Goal: Task Accomplishment & Management: Manage account settings

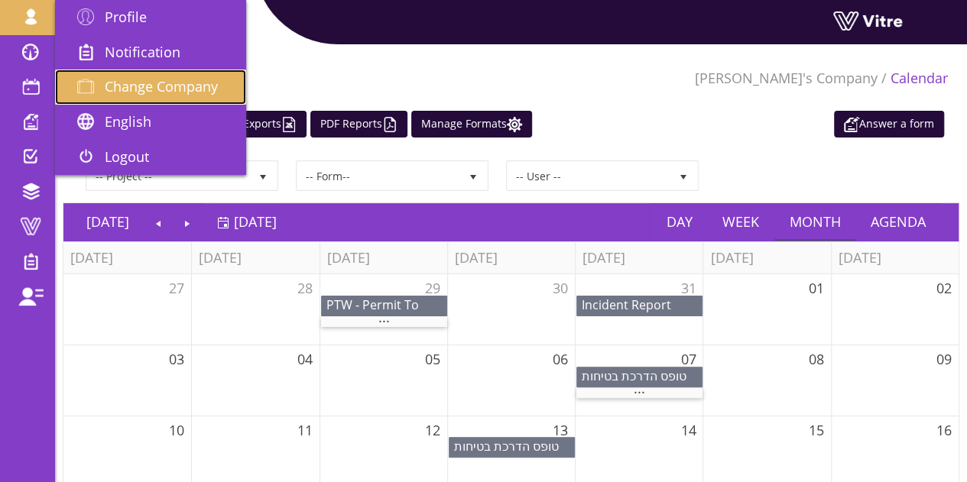
click at [125, 83] on span "Change Company" at bounding box center [161, 86] width 113 height 18
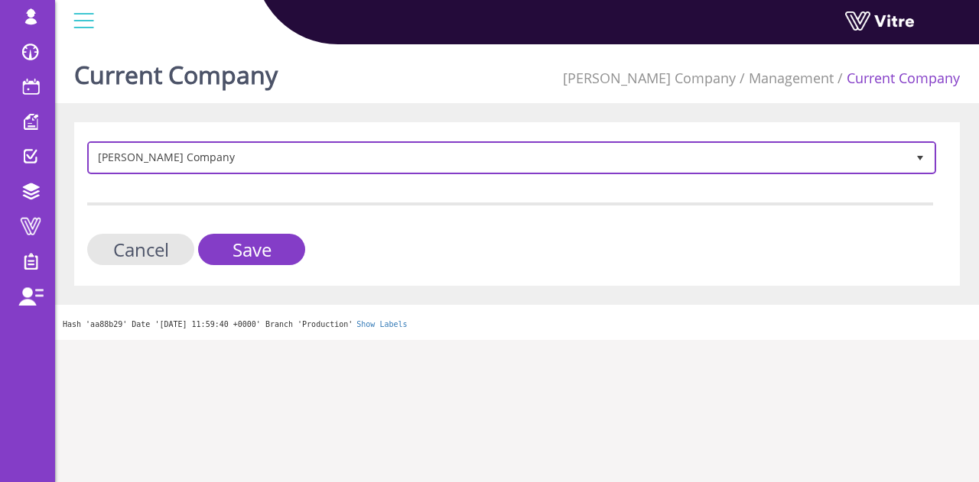
click at [271, 141] on span "Lishay's Company 409" at bounding box center [511, 157] width 849 height 33
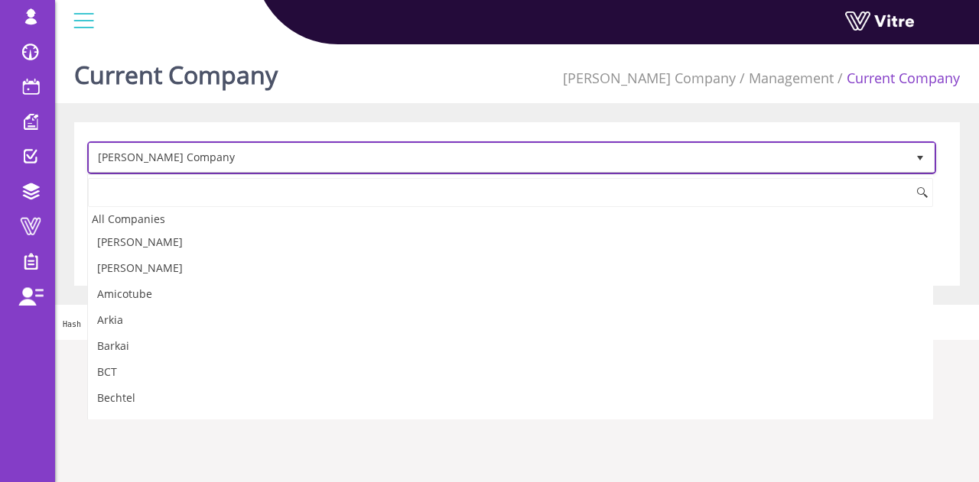
scroll to position [781, 0]
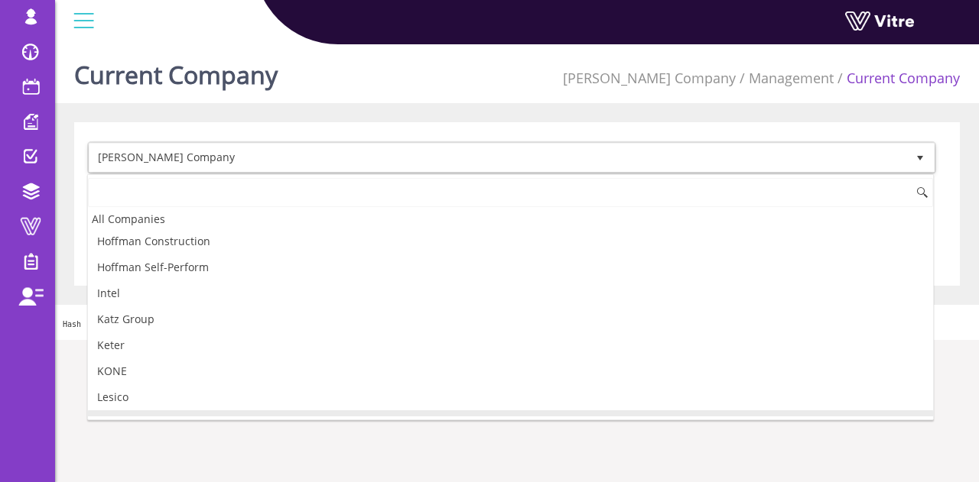
click at [142, 189] on input at bounding box center [510, 192] width 845 height 29
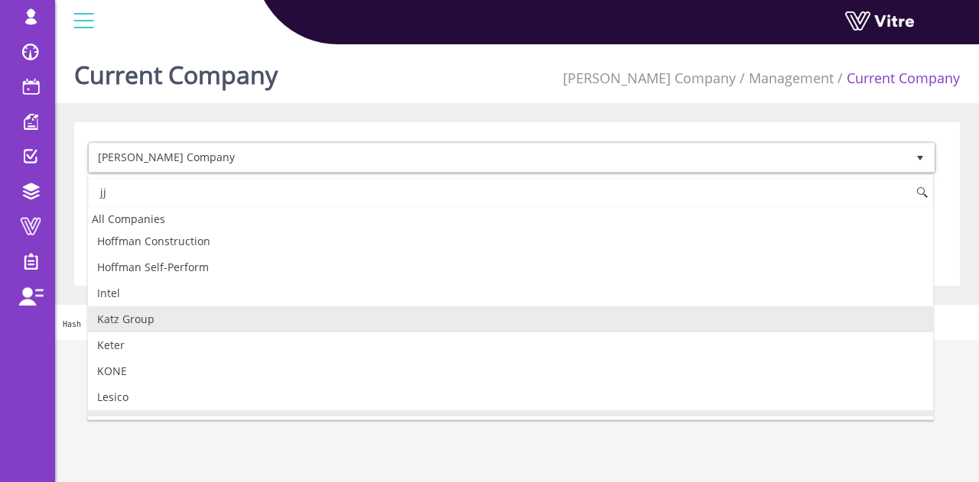
type input "j"
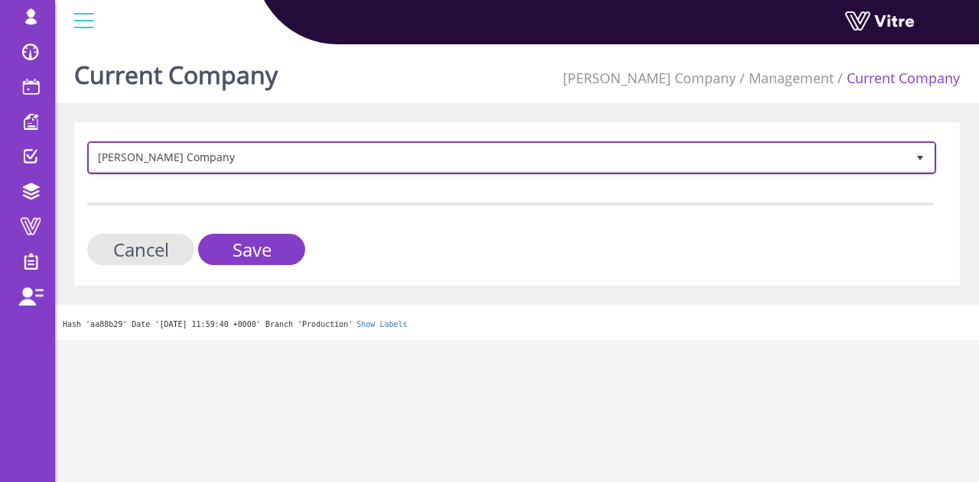
click at [327, 157] on span "Lishay's Company" at bounding box center [497, 158] width 816 height 28
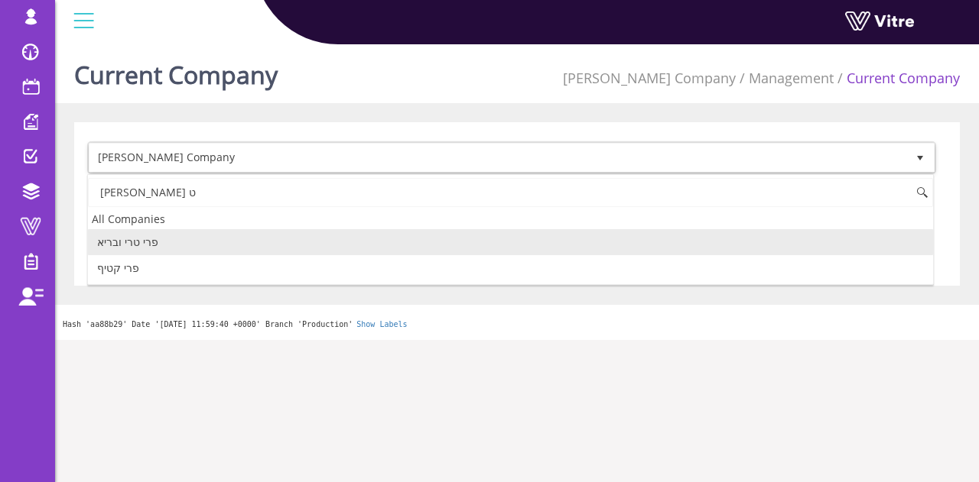
scroll to position [0, 0]
click at [451, 242] on li "פרי טרי ובריא" at bounding box center [510, 242] width 845 height 26
type input "פרי טרי"
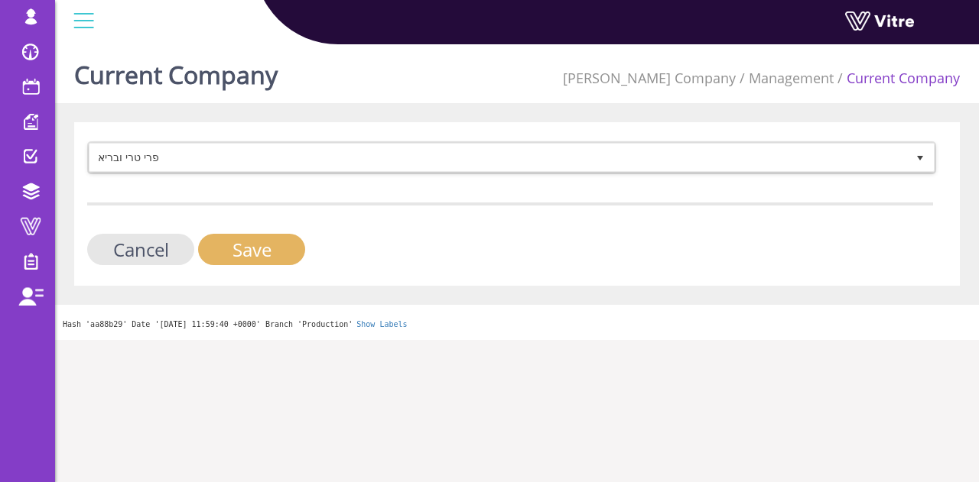
click at [277, 248] on input "Save" at bounding box center [251, 249] width 107 height 31
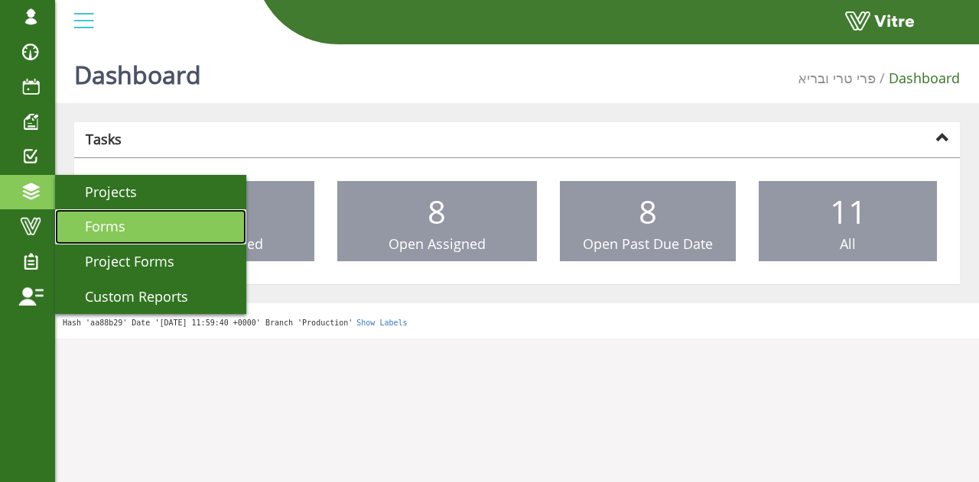
click at [137, 226] on link "Forms" at bounding box center [150, 226] width 191 height 35
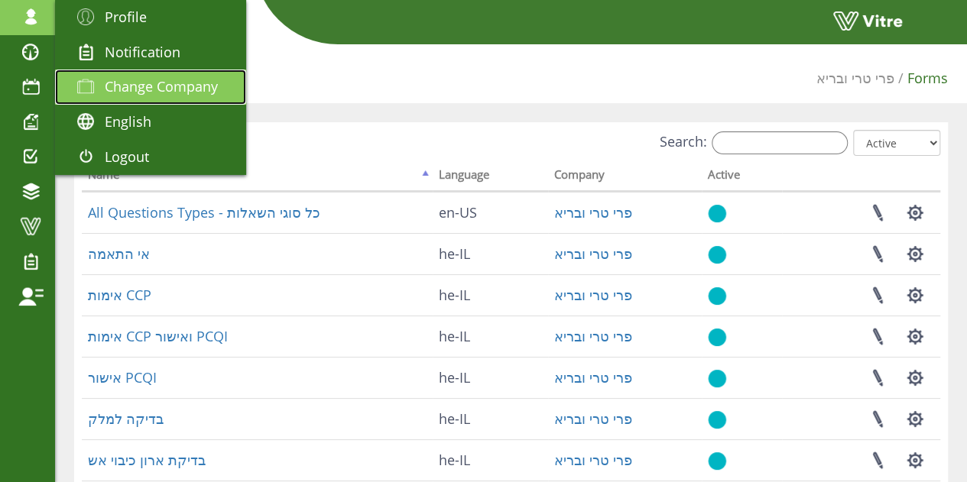
click at [122, 82] on span "Change Company" at bounding box center [161, 86] width 113 height 18
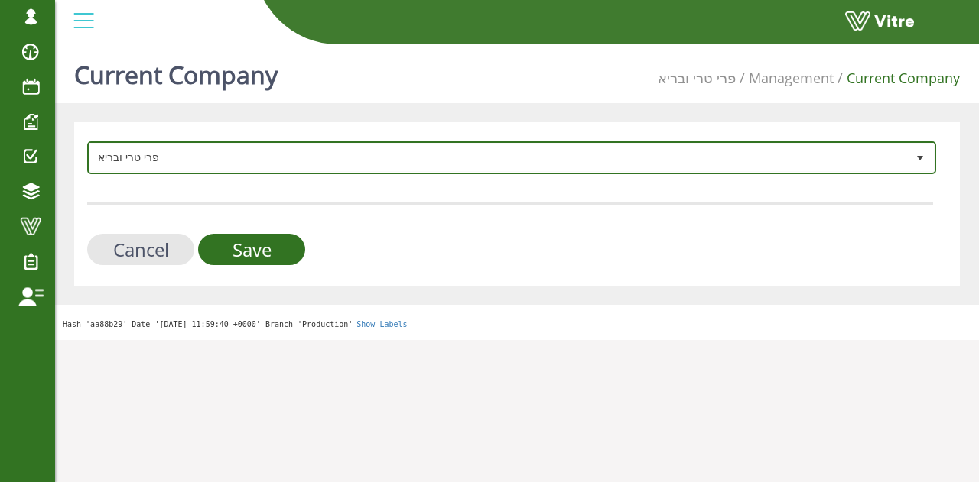
click at [350, 154] on span "פרי טרי ובריא" at bounding box center [497, 158] width 816 height 28
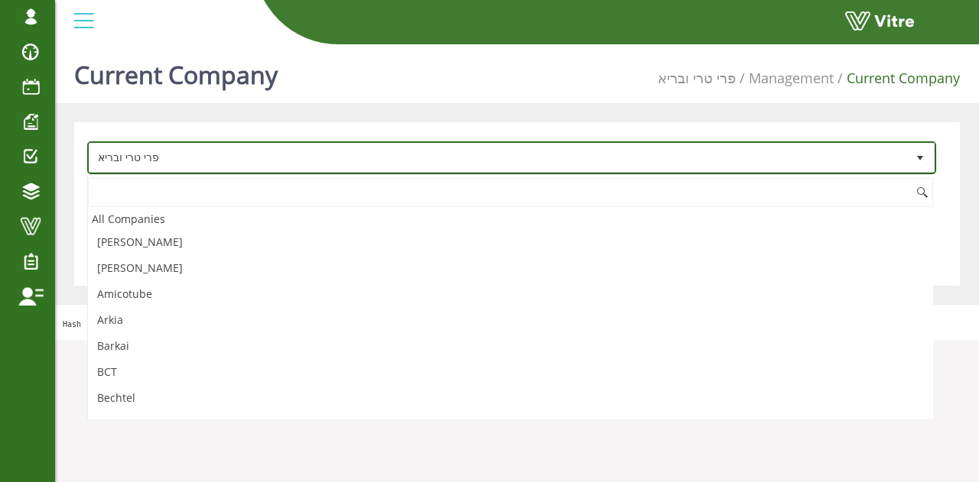
scroll to position [2666, 0]
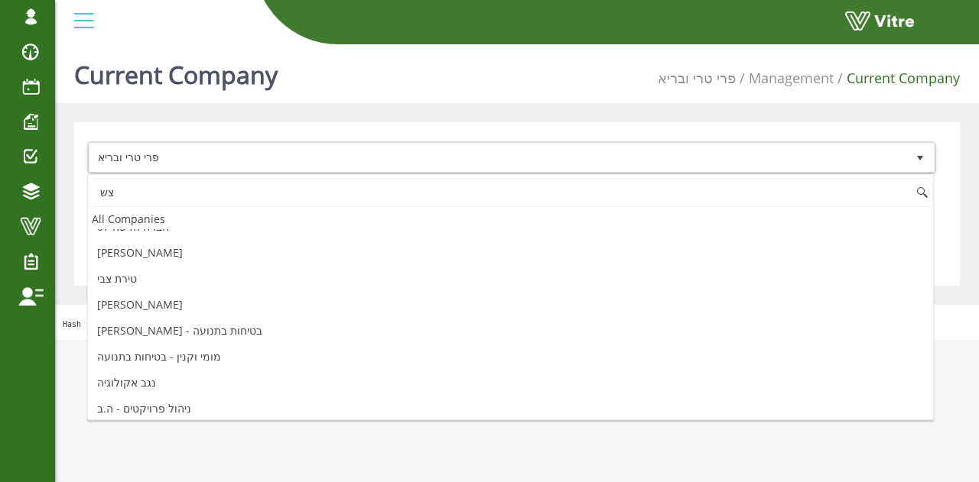
type input "צ"
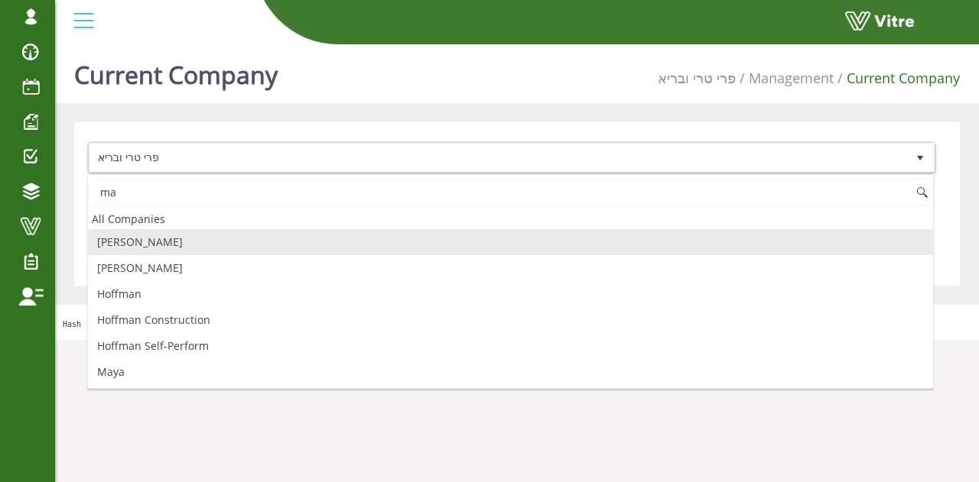
scroll to position [0, 0]
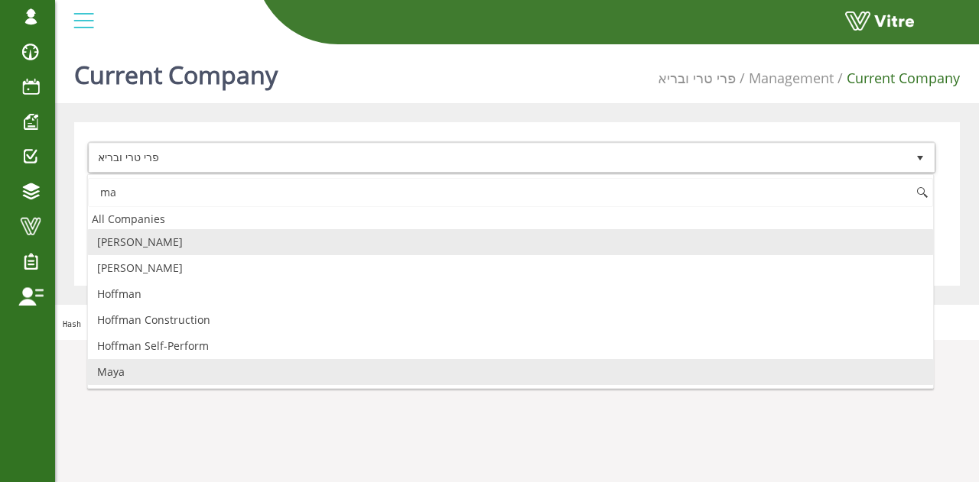
click at [135, 375] on li "Maya" at bounding box center [510, 372] width 845 height 26
type input "ma"
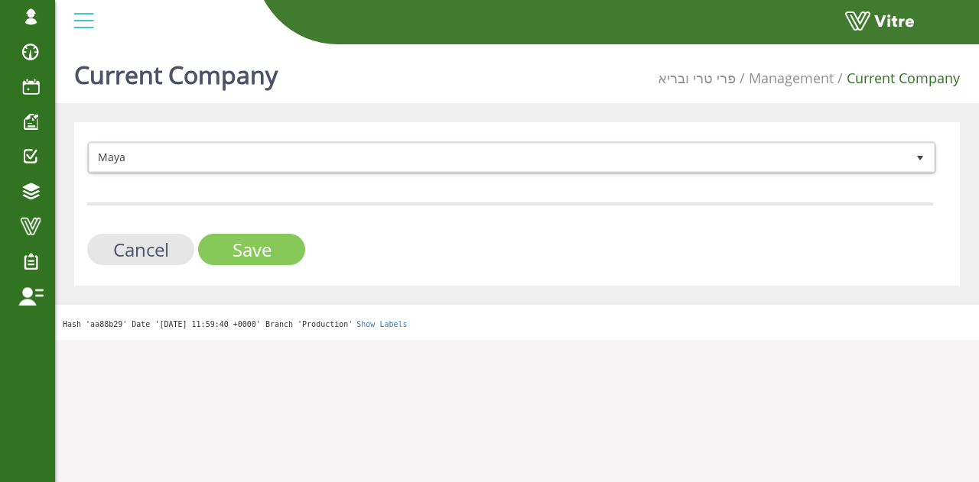
click at [244, 239] on input "Save" at bounding box center [251, 249] width 107 height 31
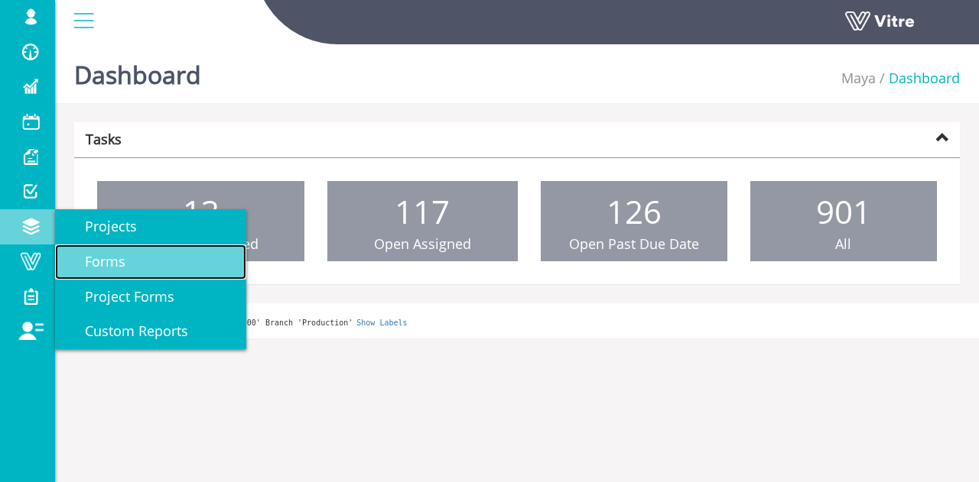
click at [135, 256] on link "Forms" at bounding box center [150, 262] width 191 height 35
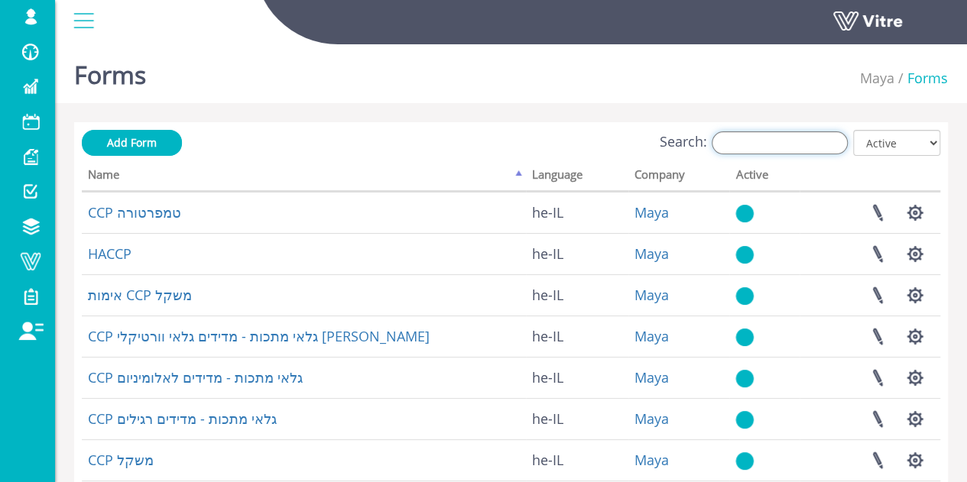
click at [824, 133] on input "Search:" at bounding box center [780, 142] width 136 height 23
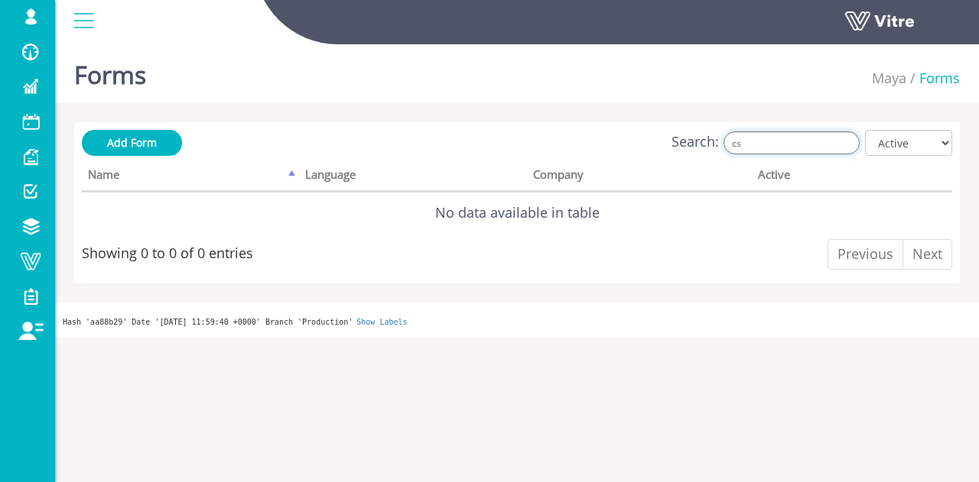
type input "c"
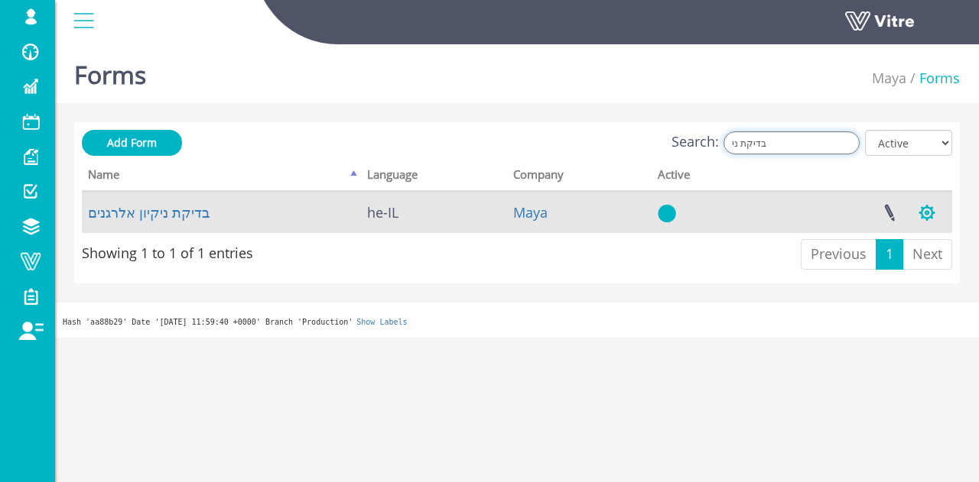
type input "בדיקת ני"
click at [934, 211] on button "button" at bounding box center [926, 213] width 38 height 41
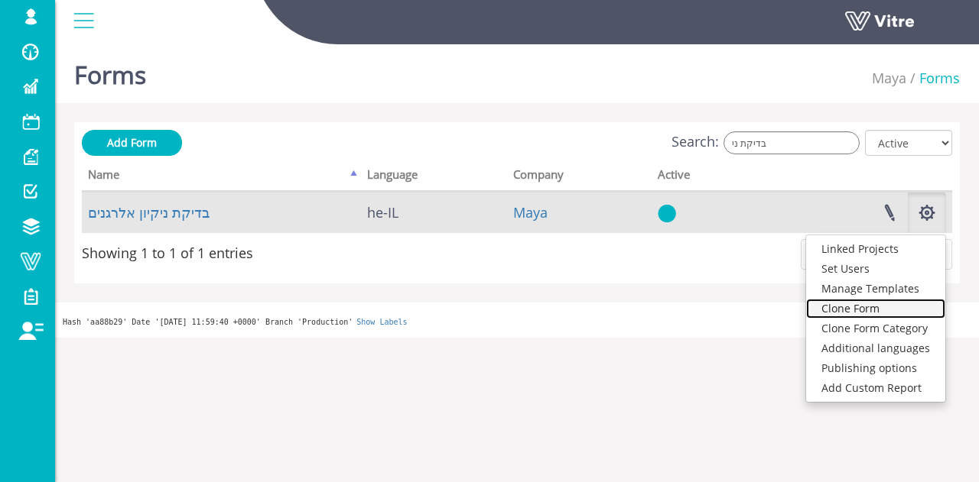
click at [871, 307] on link "Clone Form" at bounding box center [875, 309] width 139 height 20
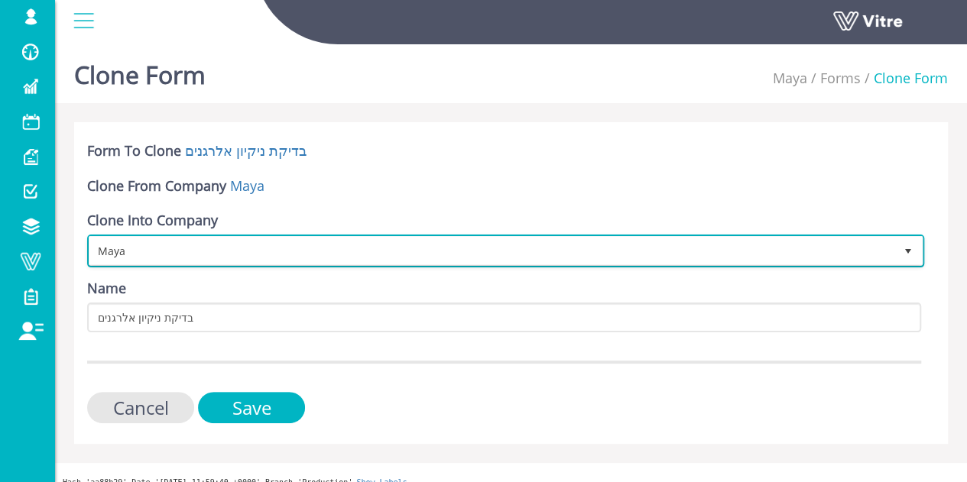
click at [245, 254] on span "Maya" at bounding box center [491, 251] width 805 height 28
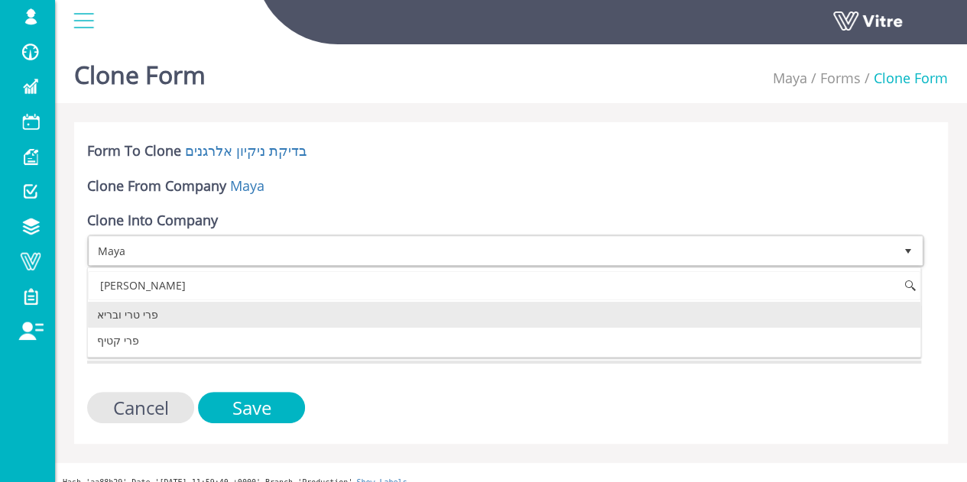
click at [217, 313] on li "פרי טרי ובריא" at bounding box center [504, 315] width 833 height 26
type input "פרי"
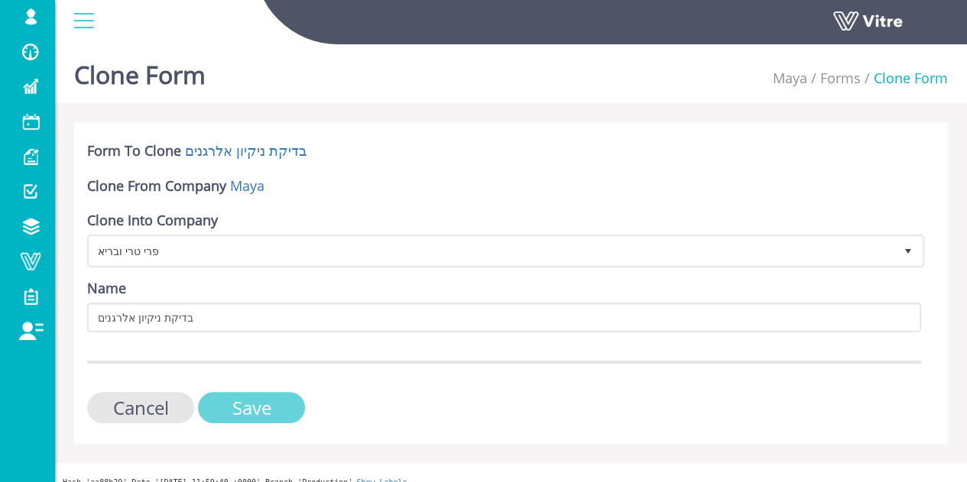
click at [261, 415] on input "Save" at bounding box center [251, 407] width 107 height 31
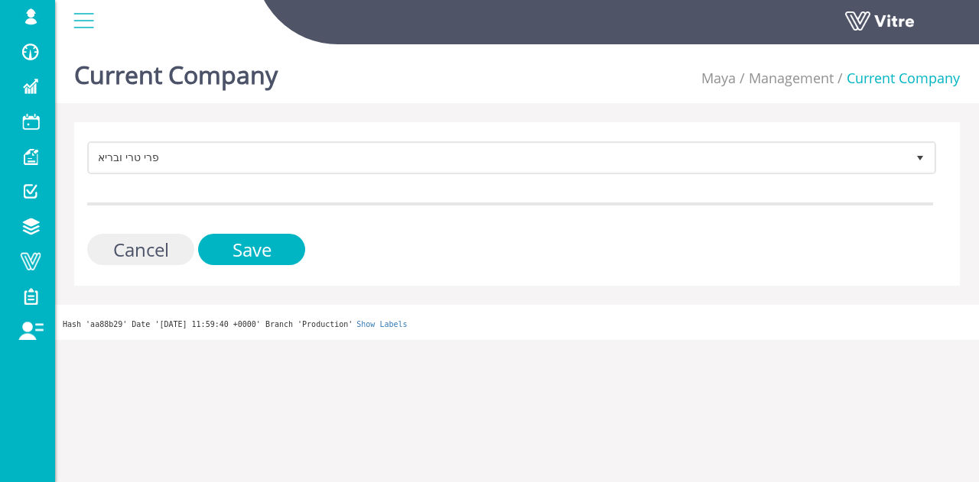
click at [151, 239] on input "Cancel" at bounding box center [140, 249] width 107 height 31
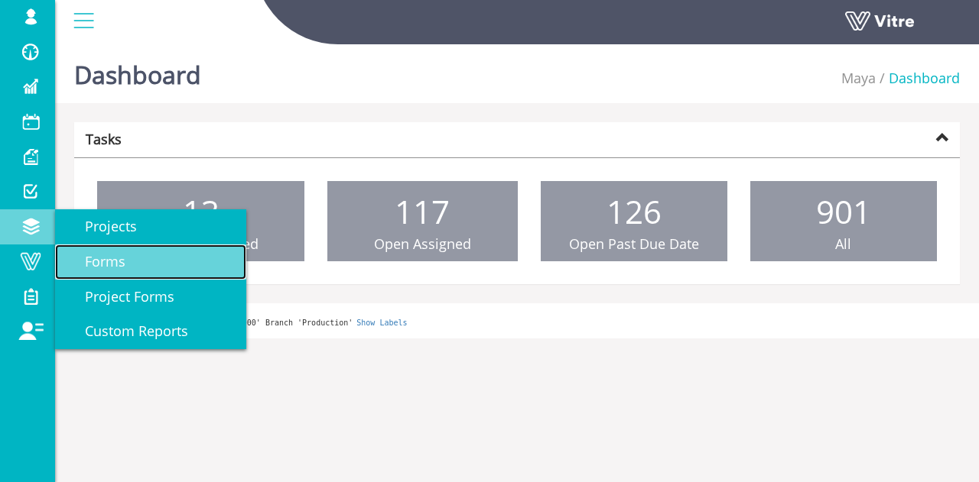
click at [108, 258] on span "Forms" at bounding box center [96, 261] width 59 height 18
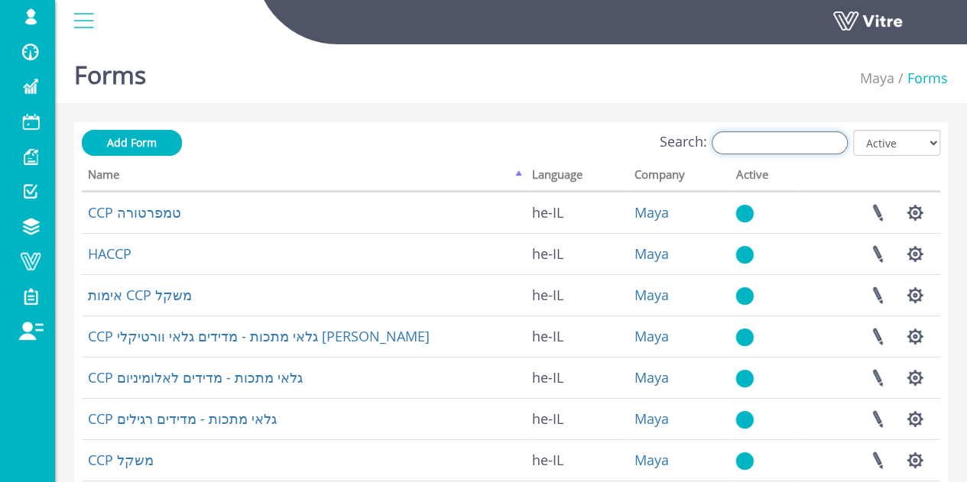
click at [800, 145] on input "Search:" at bounding box center [780, 142] width 136 height 23
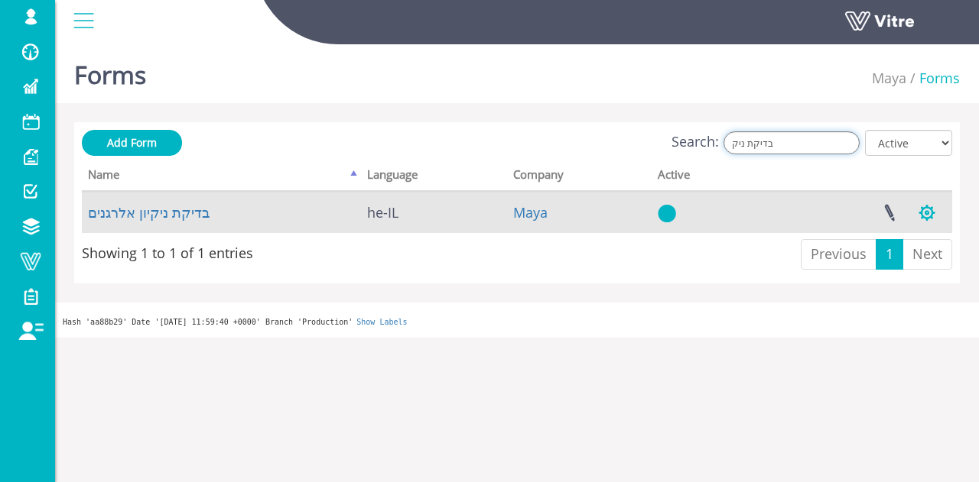
type input "בדיקת ניק"
click at [928, 210] on button "button" at bounding box center [926, 213] width 38 height 41
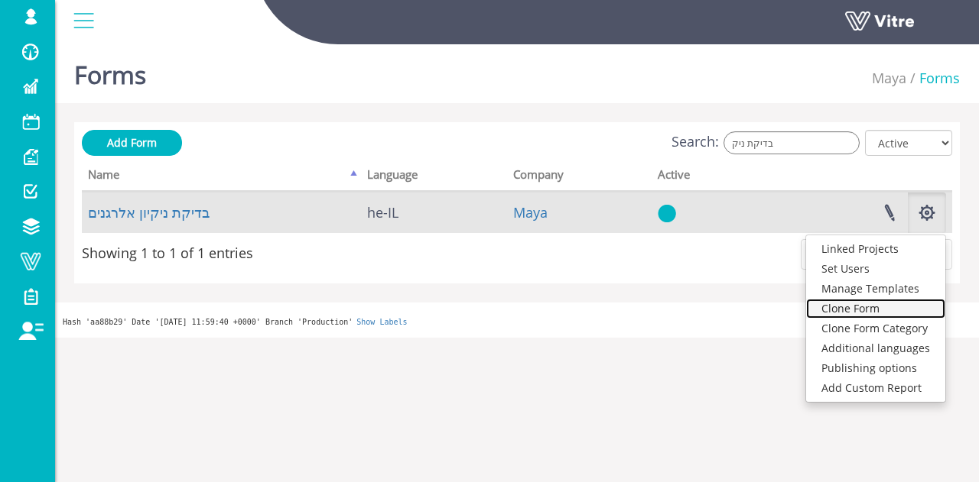
click at [869, 310] on link "Clone Form" at bounding box center [875, 309] width 139 height 20
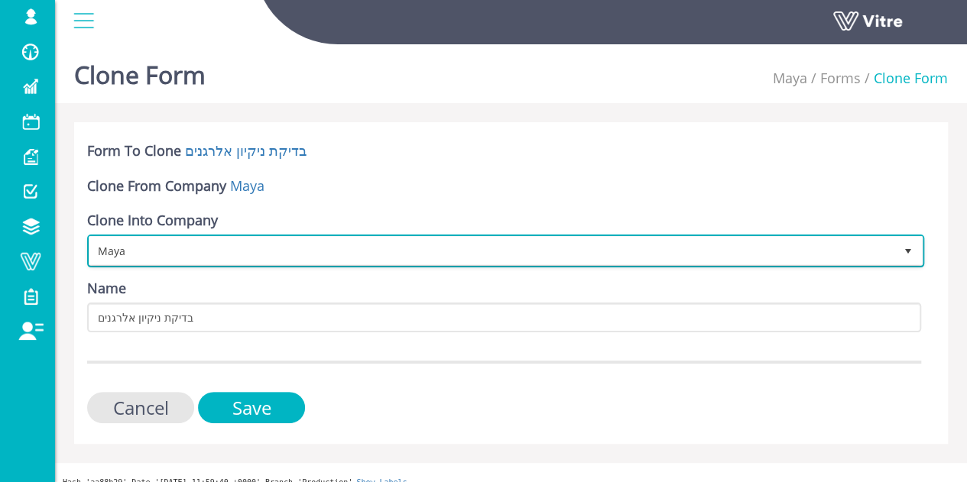
click at [242, 248] on span "Maya" at bounding box center [491, 251] width 805 height 28
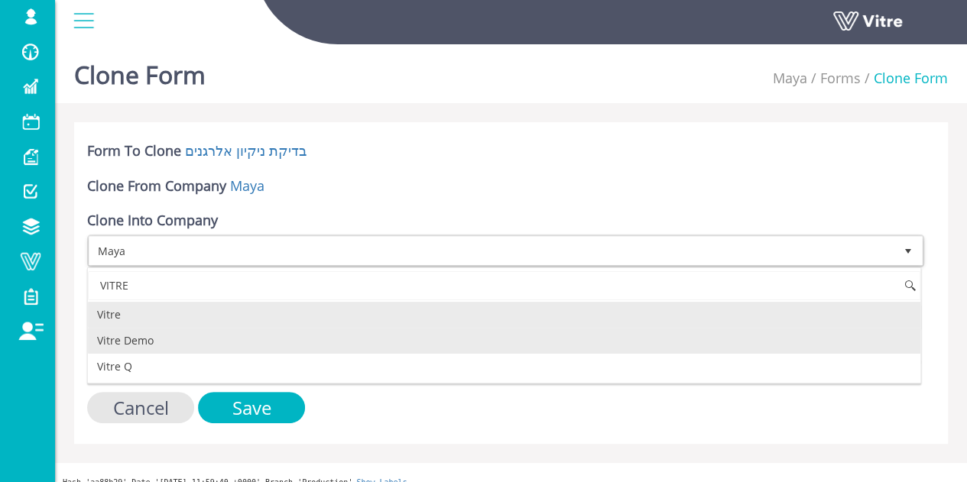
click at [174, 334] on li "Vitre Demo" at bounding box center [504, 341] width 833 height 26
type input "VITRE"
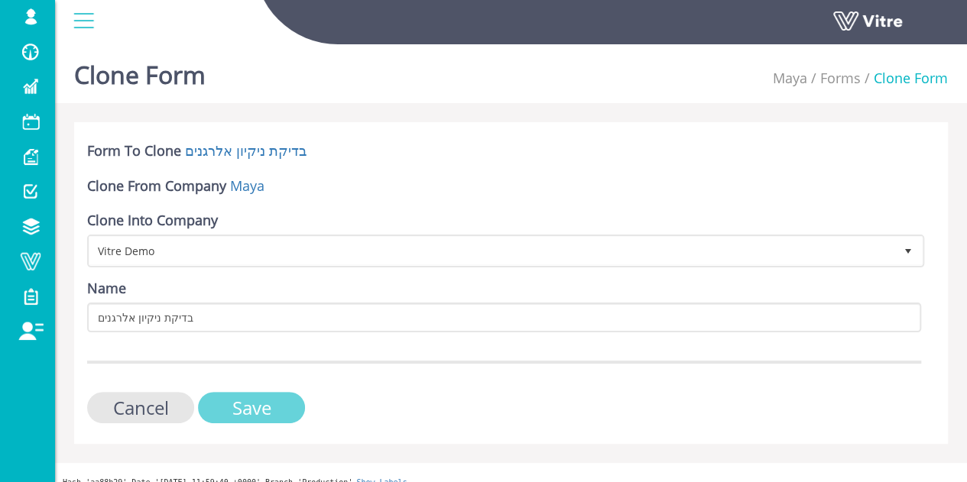
click at [260, 413] on input "Save" at bounding box center [251, 407] width 107 height 31
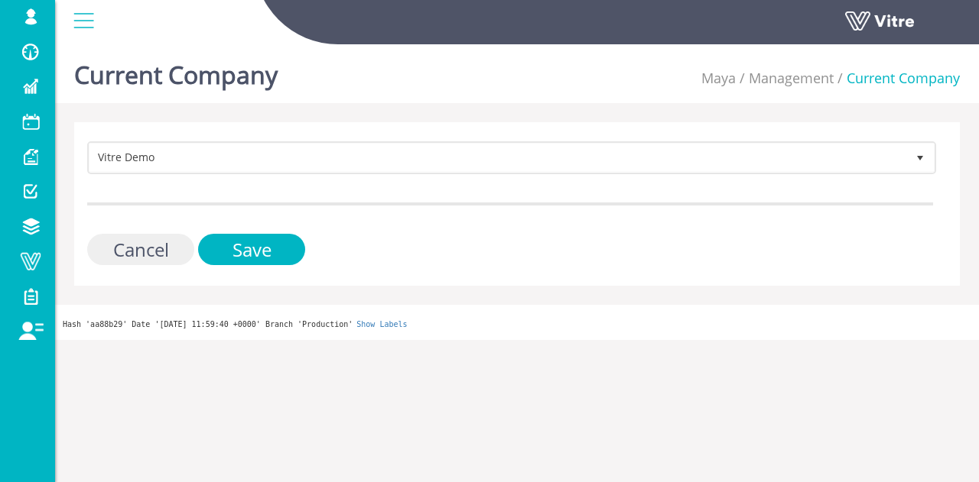
click at [135, 242] on input "Cancel" at bounding box center [140, 249] width 107 height 31
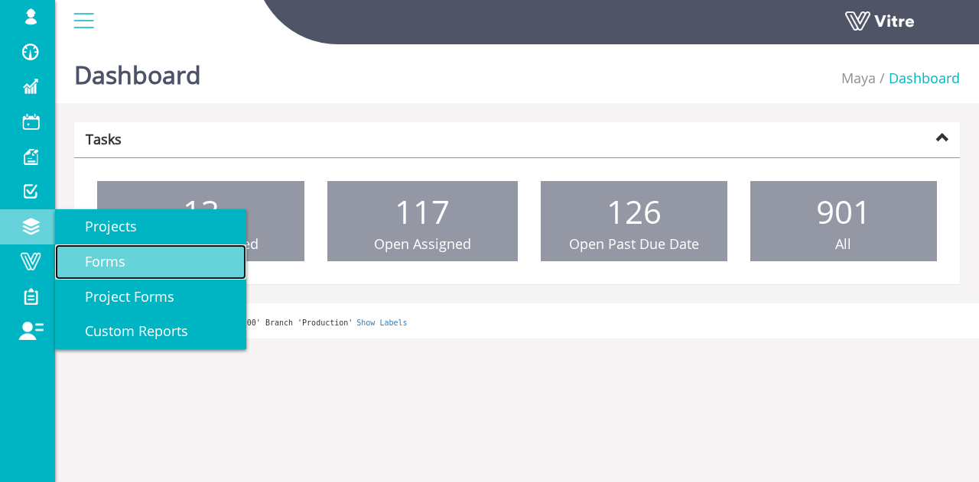
click at [136, 268] on link "Forms" at bounding box center [150, 262] width 191 height 35
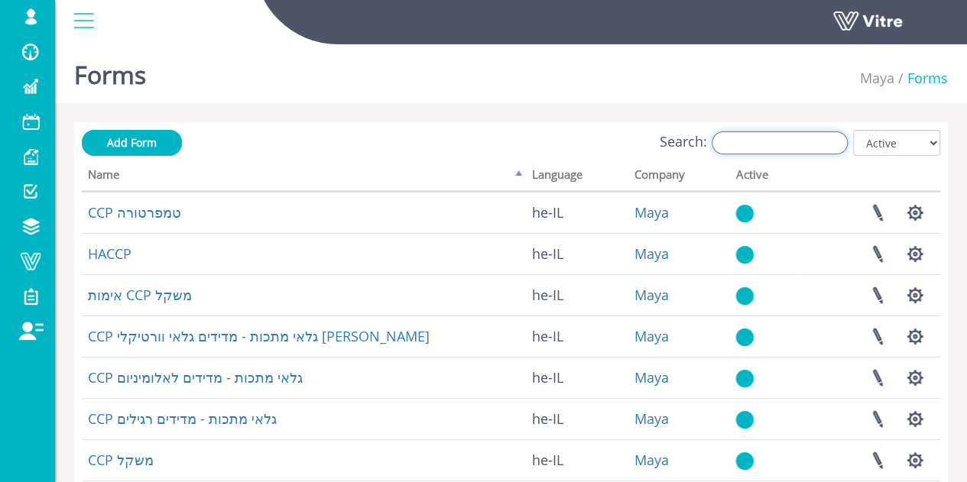
click at [764, 143] on input "Search:" at bounding box center [780, 142] width 136 height 23
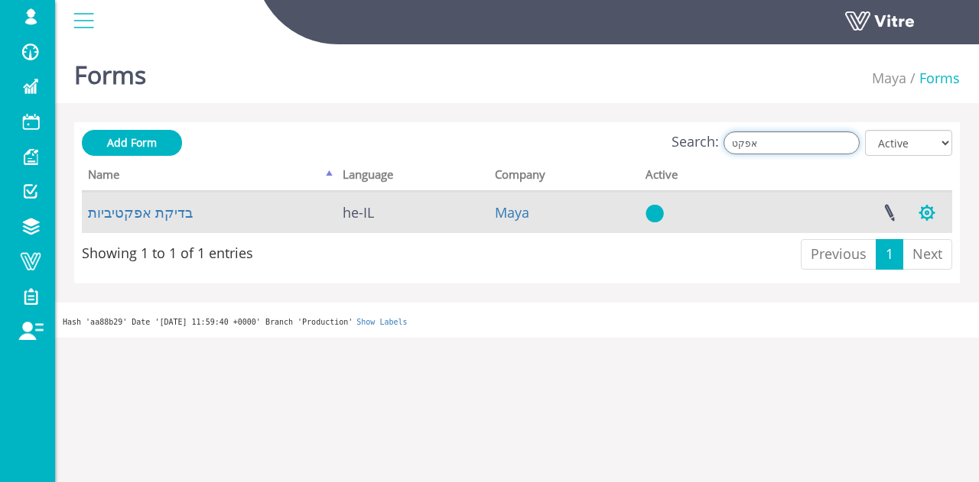
type input "אפקט"
click at [930, 209] on button "button" at bounding box center [926, 213] width 38 height 41
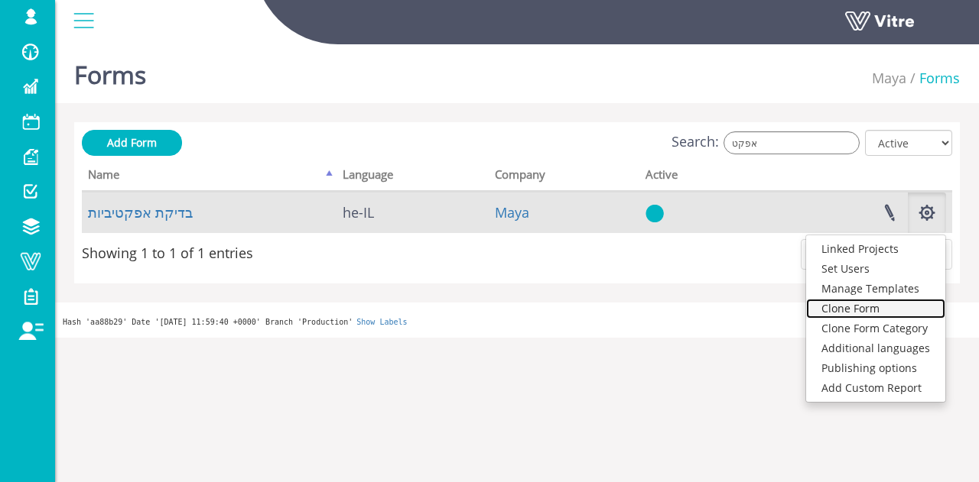
click at [896, 307] on link "Clone Form" at bounding box center [875, 309] width 139 height 20
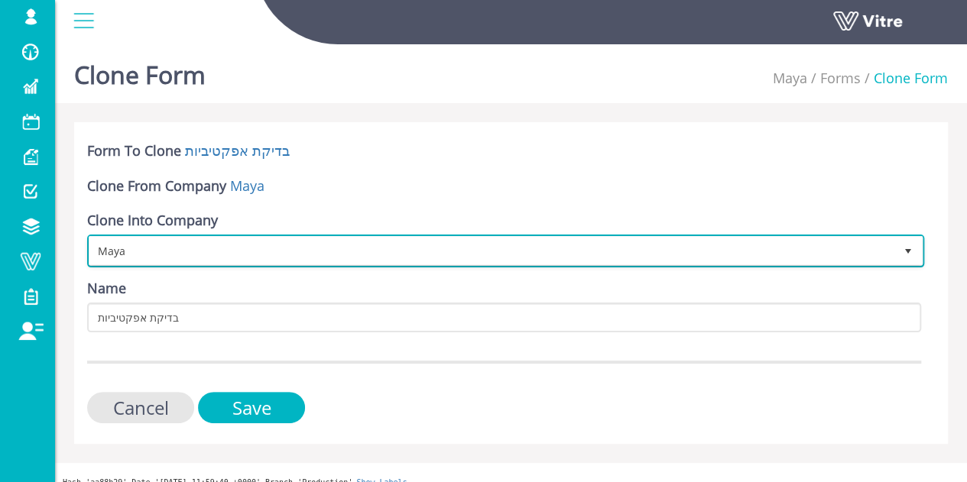
click at [329, 255] on span "Maya" at bounding box center [491, 251] width 805 height 28
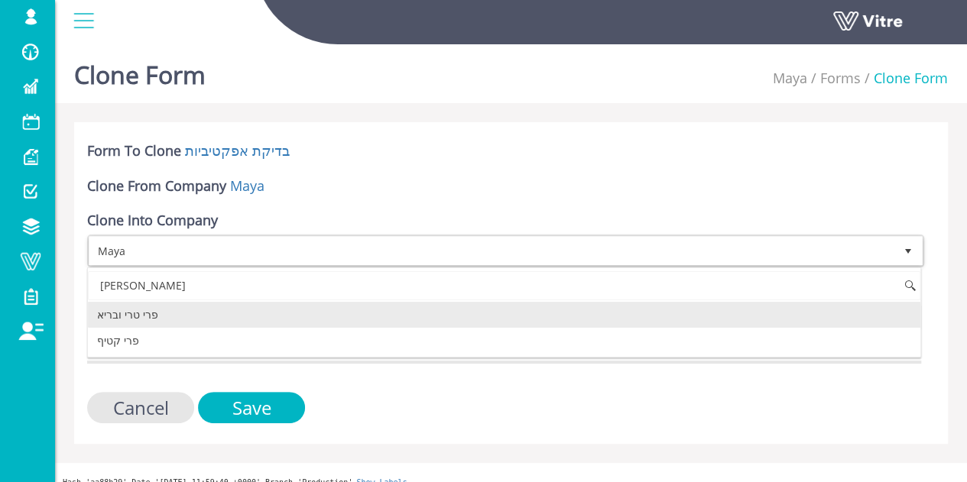
click at [239, 310] on li "פרי טרי ובריא" at bounding box center [504, 315] width 833 height 26
type input "פרי"
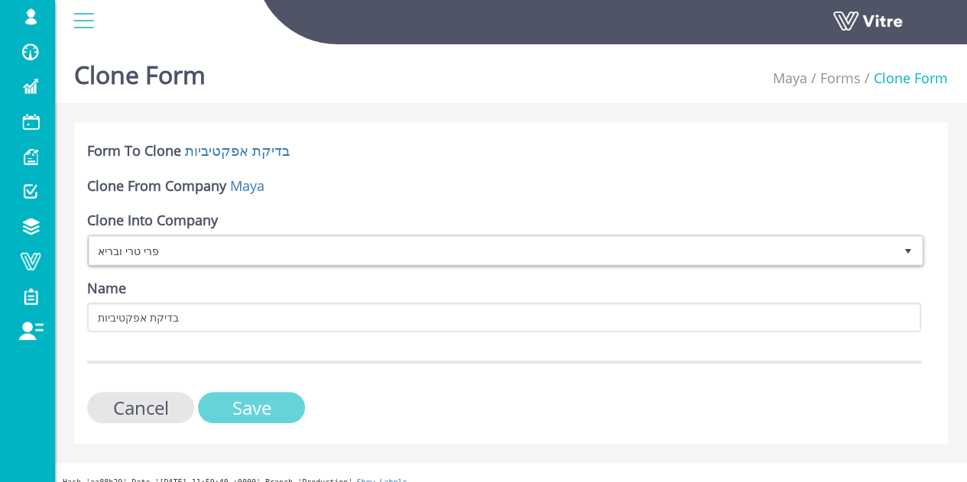
click at [255, 412] on input "Save" at bounding box center [251, 407] width 107 height 31
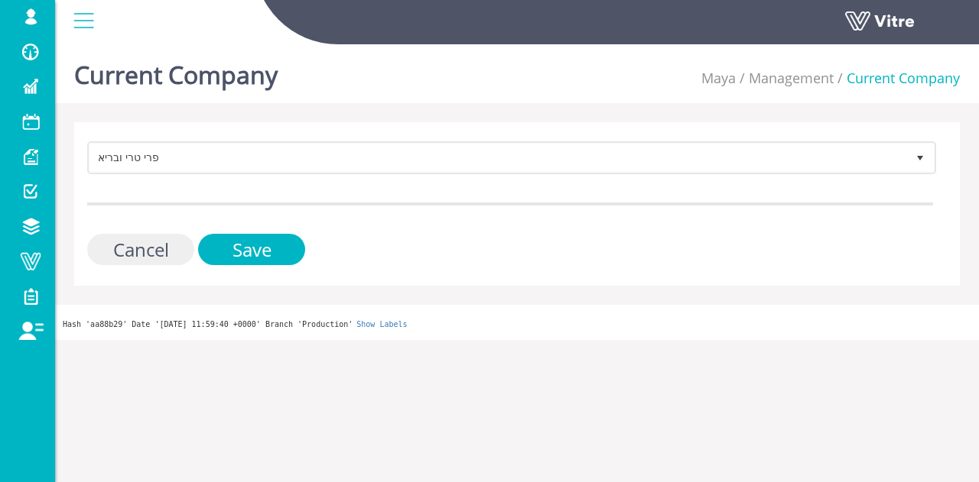
click at [167, 249] on input "Cancel" at bounding box center [140, 249] width 107 height 31
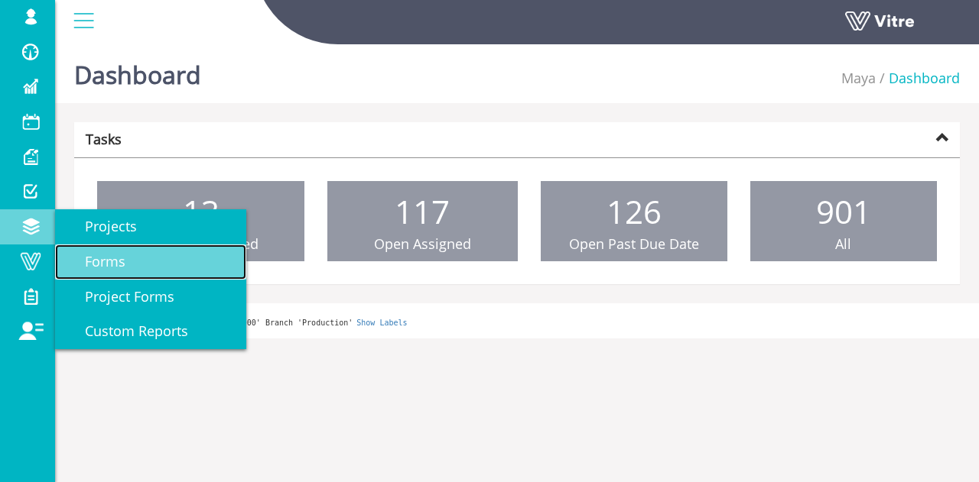
click at [137, 275] on link "Forms" at bounding box center [150, 262] width 191 height 35
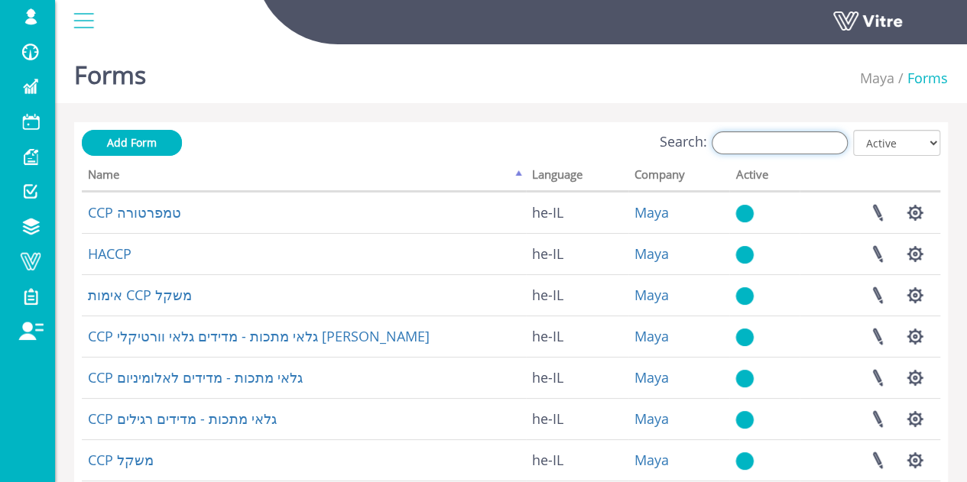
click at [786, 154] on input "Search:" at bounding box center [780, 142] width 136 height 23
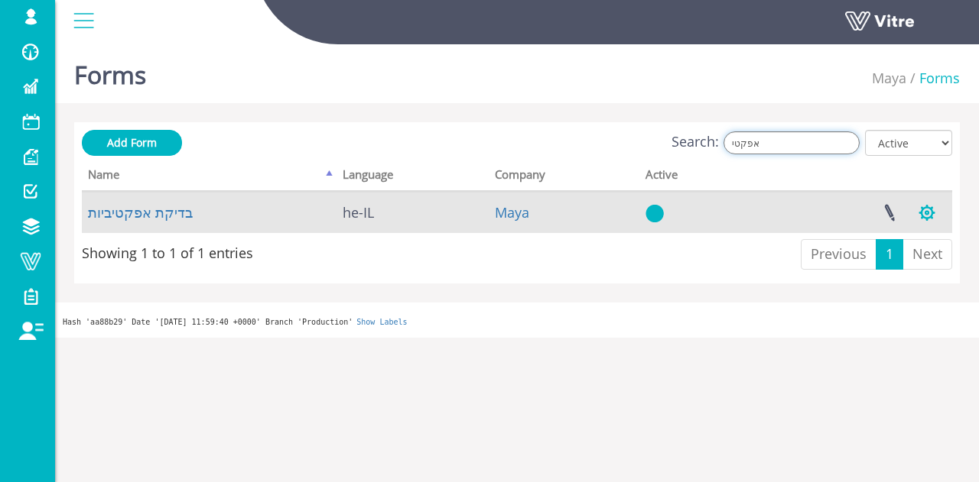
type input "אפקטי"
click at [933, 215] on button "button" at bounding box center [926, 213] width 38 height 41
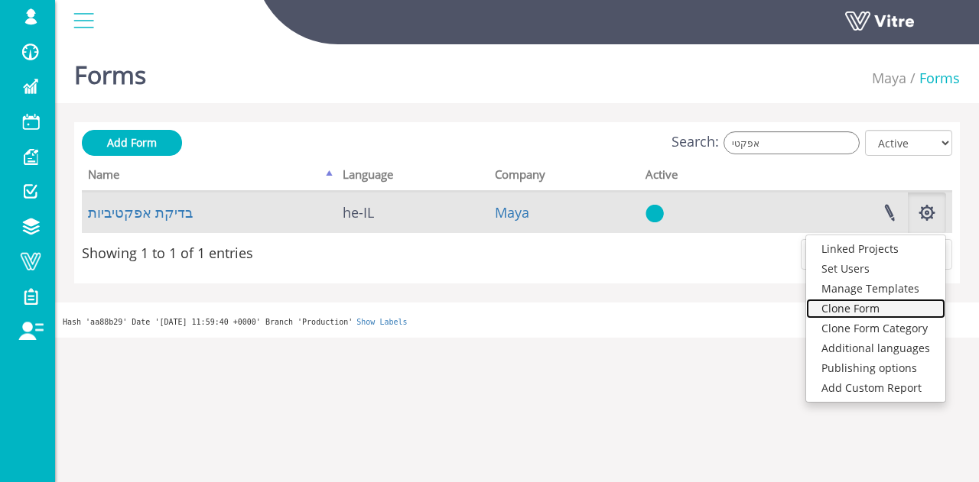
click at [865, 309] on link "Clone Form" at bounding box center [875, 309] width 139 height 20
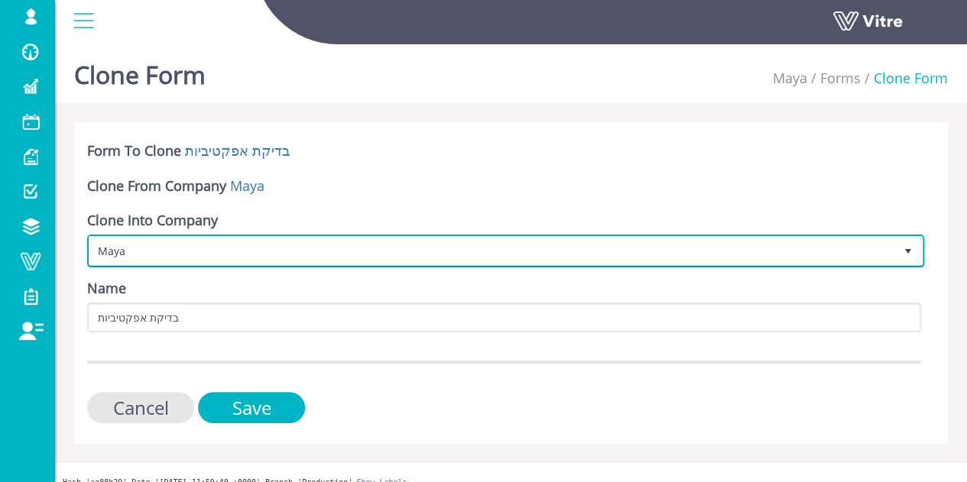
click at [364, 255] on span "Maya" at bounding box center [491, 251] width 805 height 28
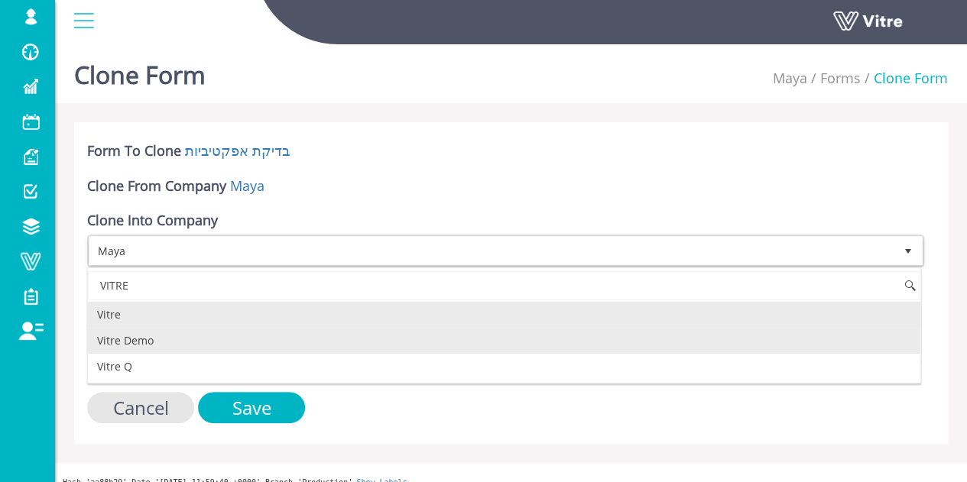
click at [183, 339] on li "Vitre Demo" at bounding box center [504, 341] width 833 height 26
type input "VITRE"
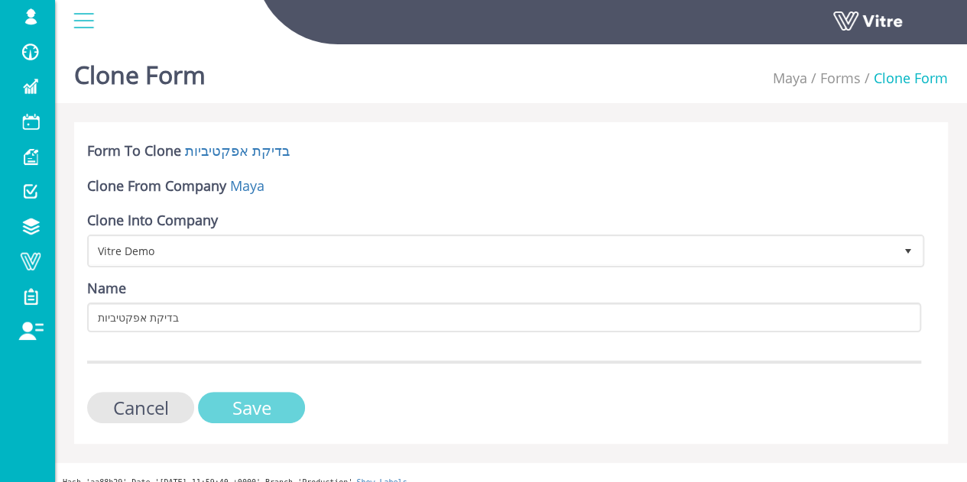
click at [258, 407] on input "Save" at bounding box center [251, 407] width 107 height 31
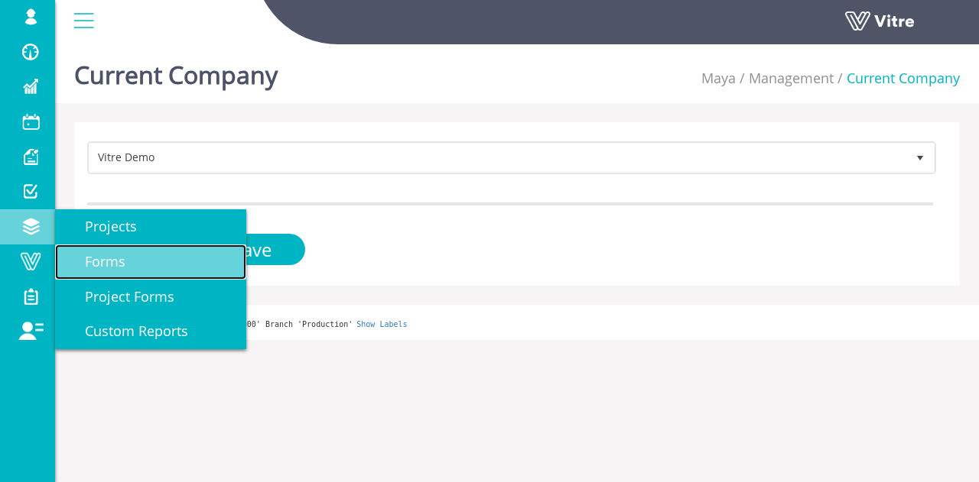
click at [154, 256] on link "Forms" at bounding box center [150, 262] width 191 height 35
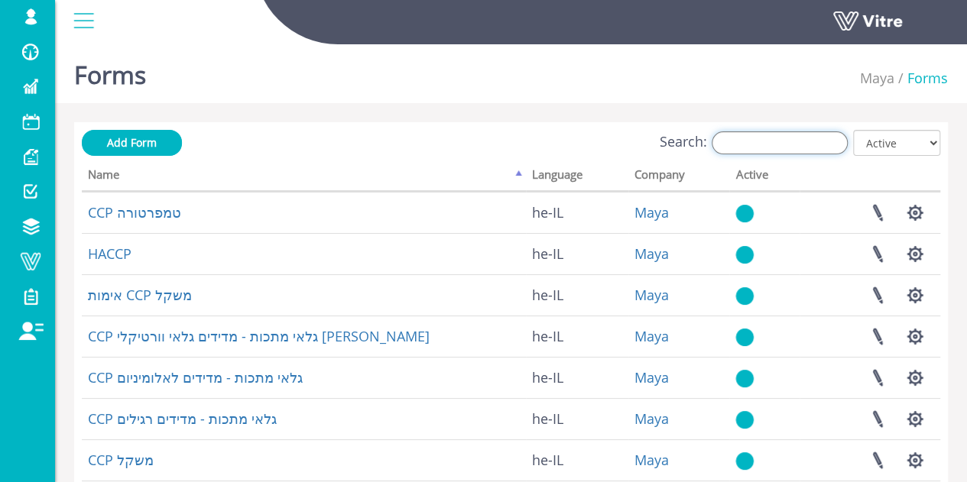
click at [829, 144] on input "Search:" at bounding box center [780, 142] width 136 height 23
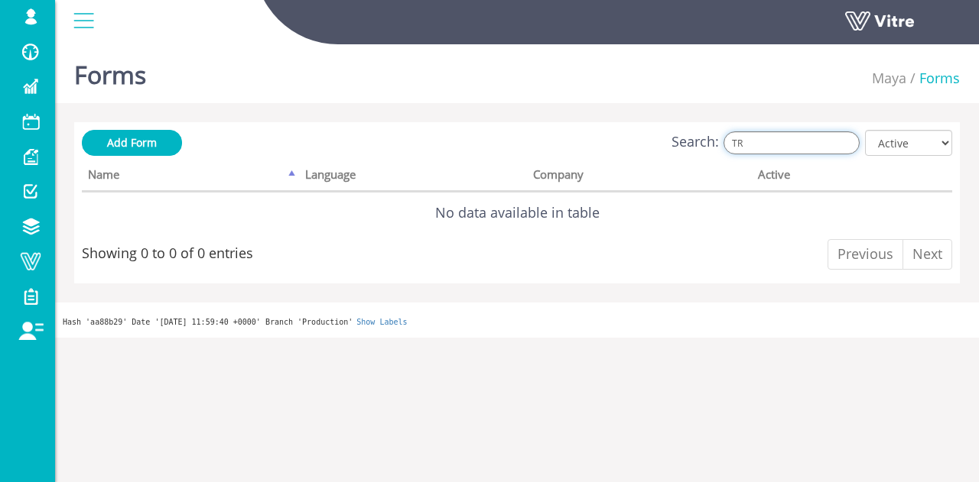
type input "T"
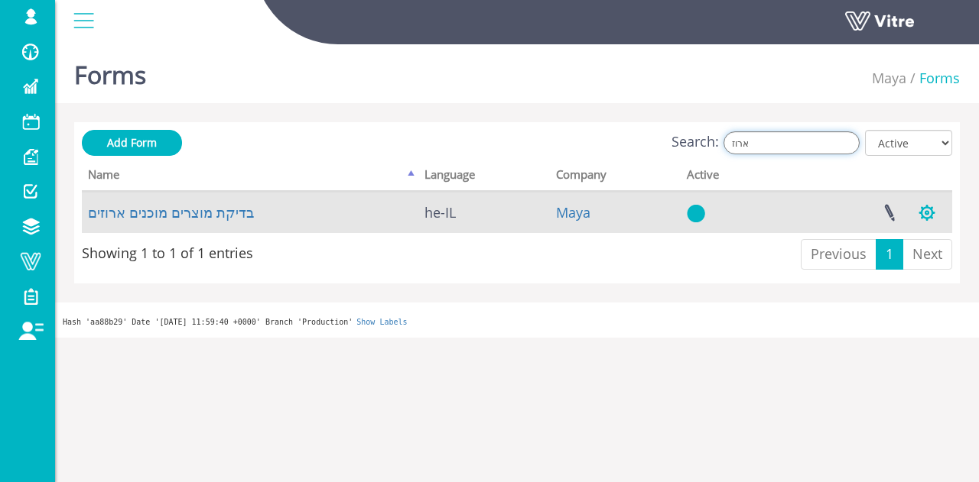
type input "ארוז"
click at [936, 216] on button "button" at bounding box center [926, 213] width 38 height 41
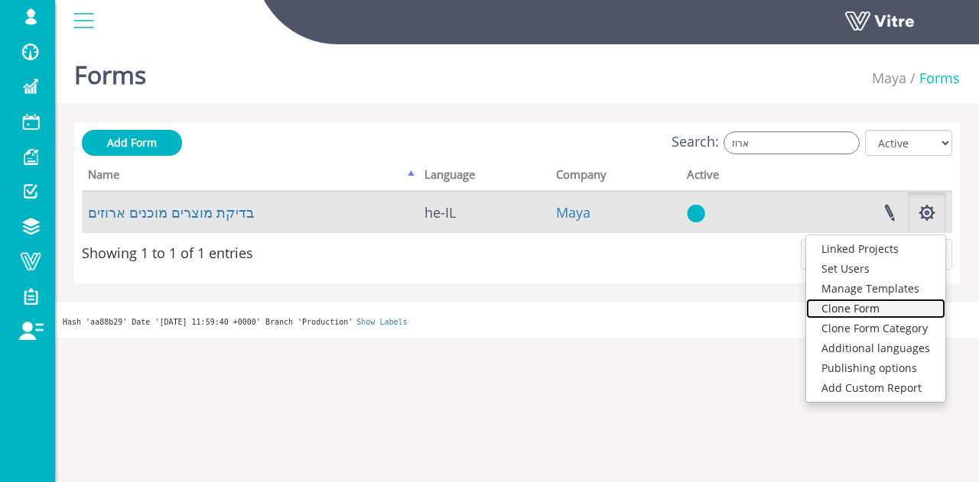
click at [884, 307] on link "Clone Form" at bounding box center [875, 309] width 139 height 20
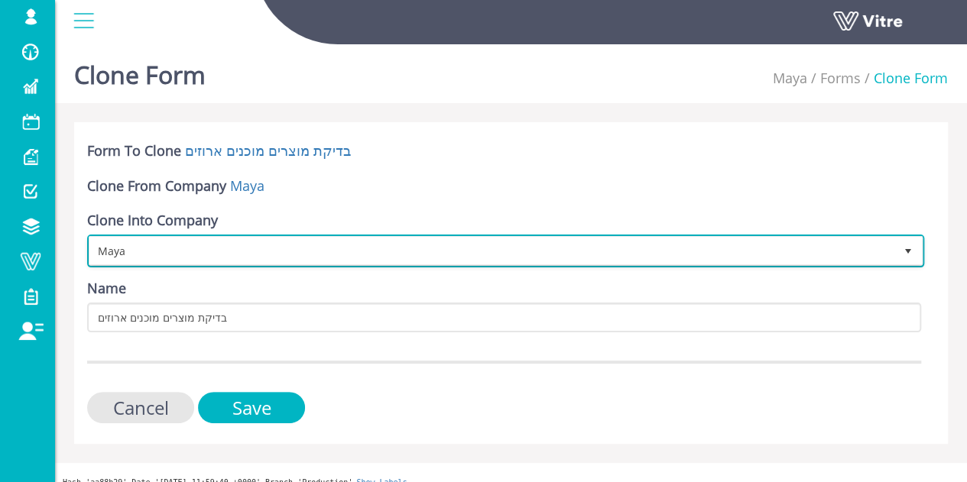
click at [368, 245] on span "Maya" at bounding box center [491, 251] width 805 height 28
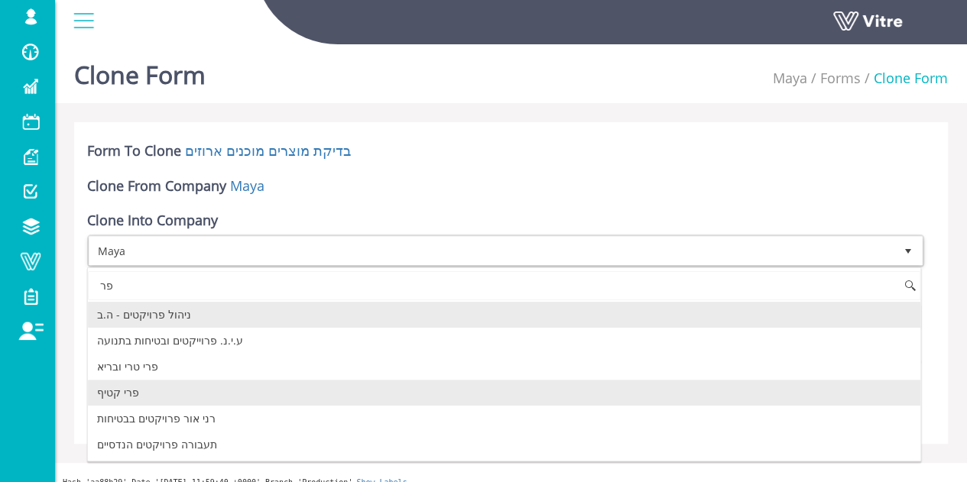
click at [130, 372] on li "פרי טרי ובריא" at bounding box center [504, 367] width 833 height 26
type input "פר"
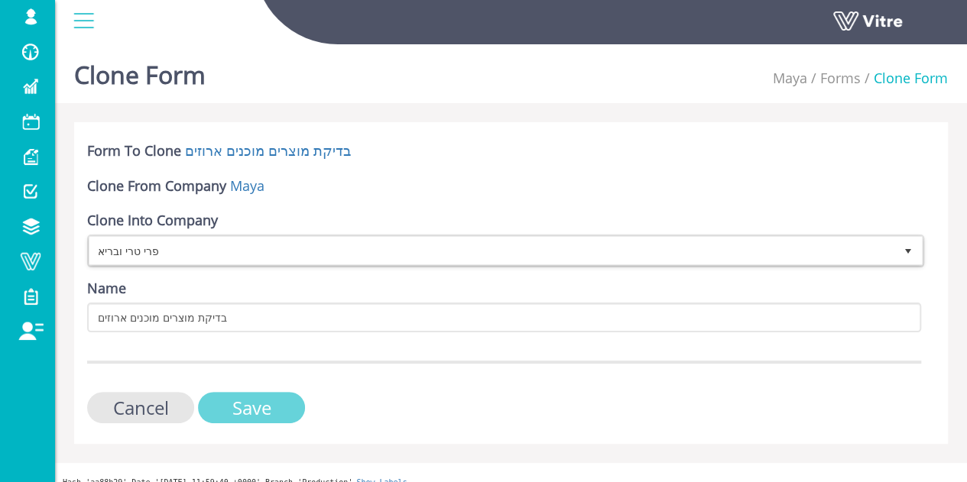
click at [243, 403] on input "Save" at bounding box center [251, 407] width 107 height 31
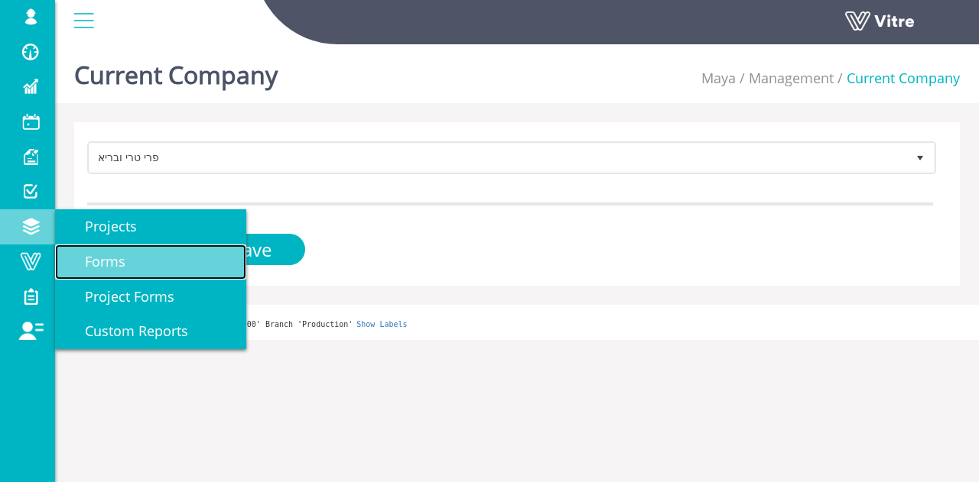
click at [73, 252] on span "Forms" at bounding box center [96, 261] width 59 height 18
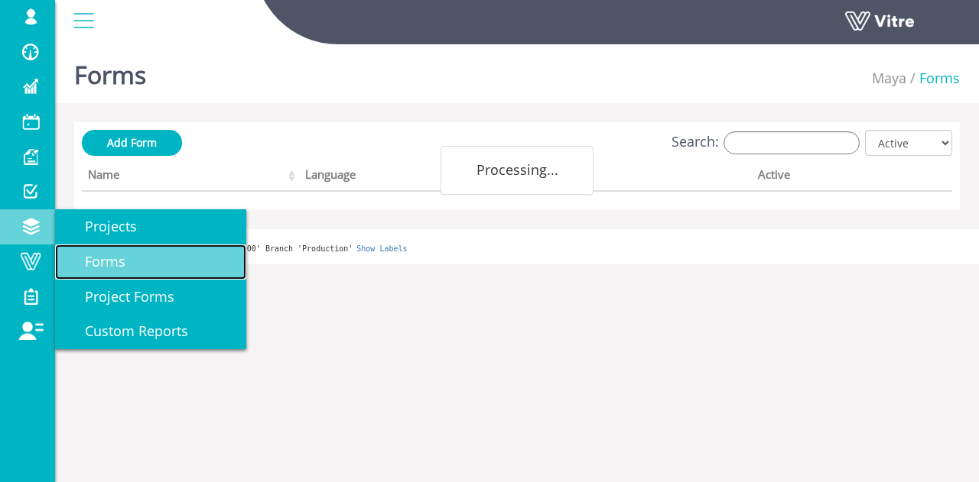
click at [124, 265] on span "Forms" at bounding box center [96, 261] width 59 height 18
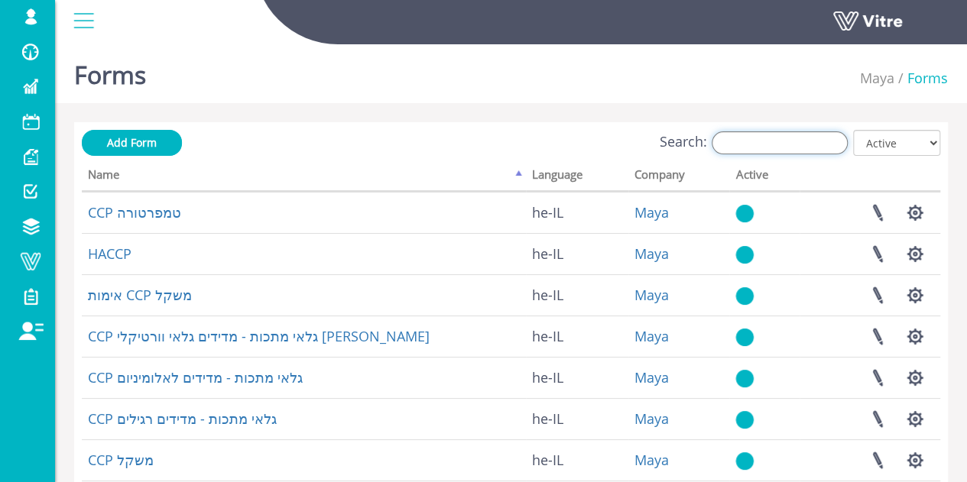
click at [764, 151] on input "Search:" at bounding box center [780, 142] width 136 height 23
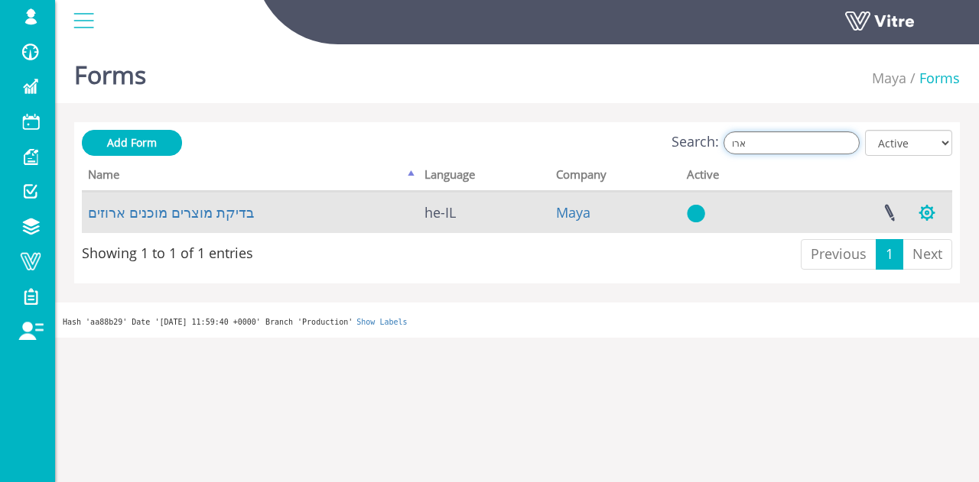
type input "ארו"
click at [931, 210] on button "button" at bounding box center [926, 213] width 38 height 41
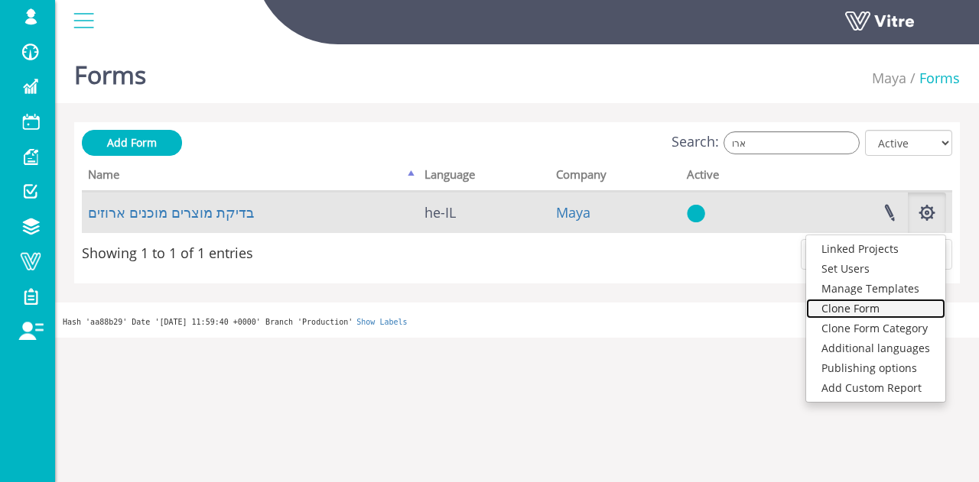
click at [880, 307] on link "Clone Form" at bounding box center [875, 309] width 139 height 20
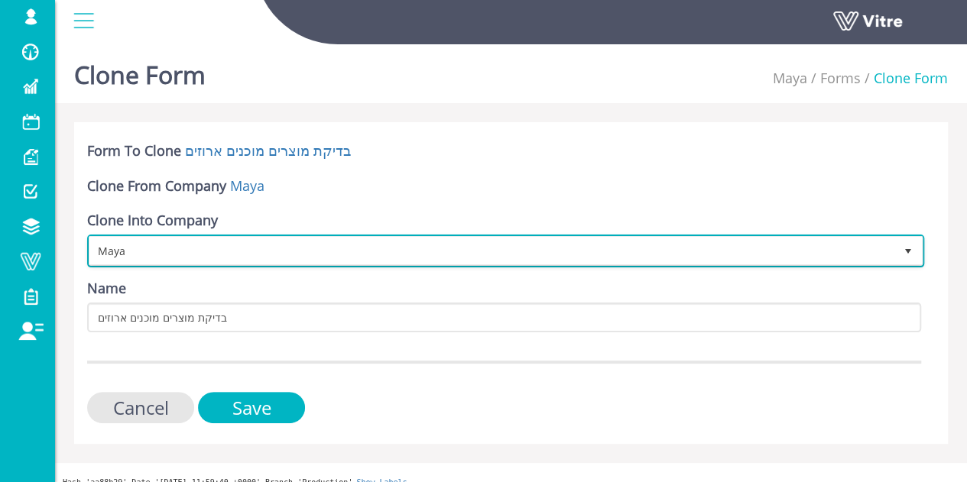
click at [336, 253] on span "Maya" at bounding box center [491, 251] width 805 height 28
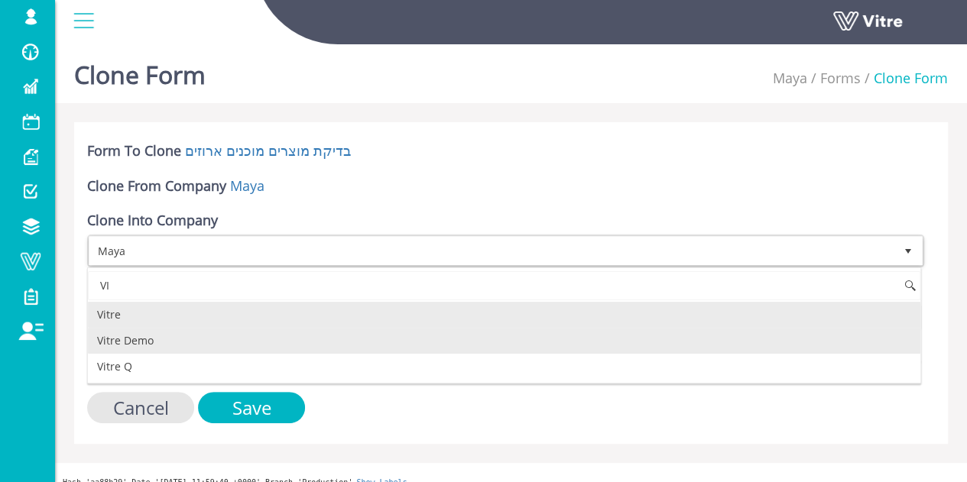
click at [142, 342] on li "Vitre Demo" at bounding box center [504, 341] width 833 height 26
type input "VI"
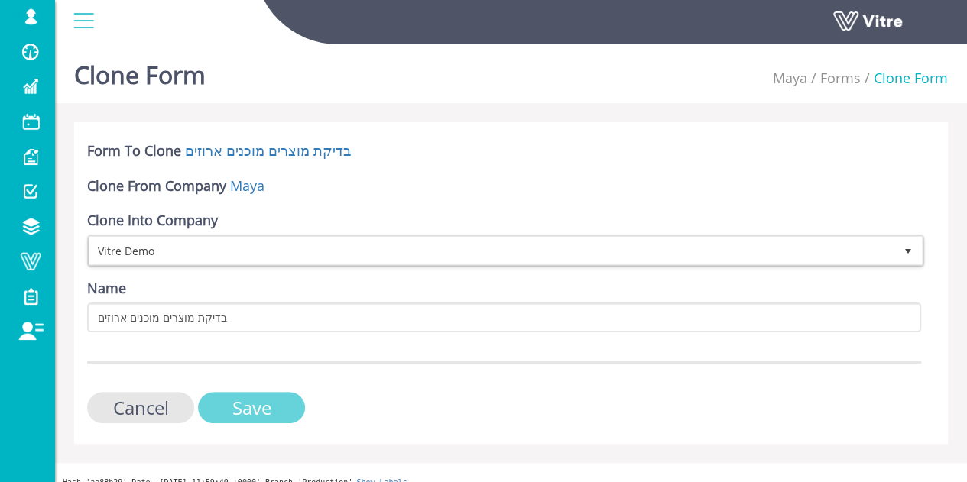
click at [265, 401] on input "Save" at bounding box center [251, 407] width 107 height 31
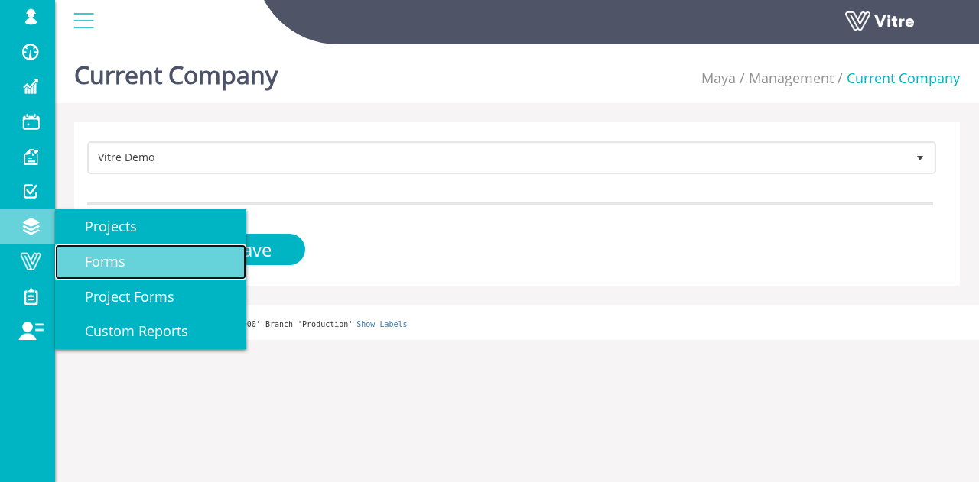
click at [90, 261] on span "Forms" at bounding box center [96, 261] width 59 height 18
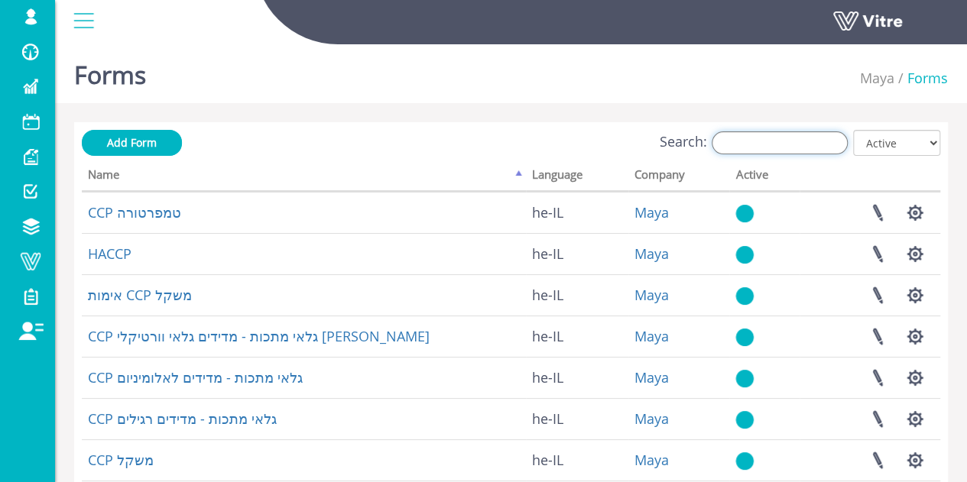
click at [764, 138] on input "Search:" at bounding box center [780, 142] width 136 height 23
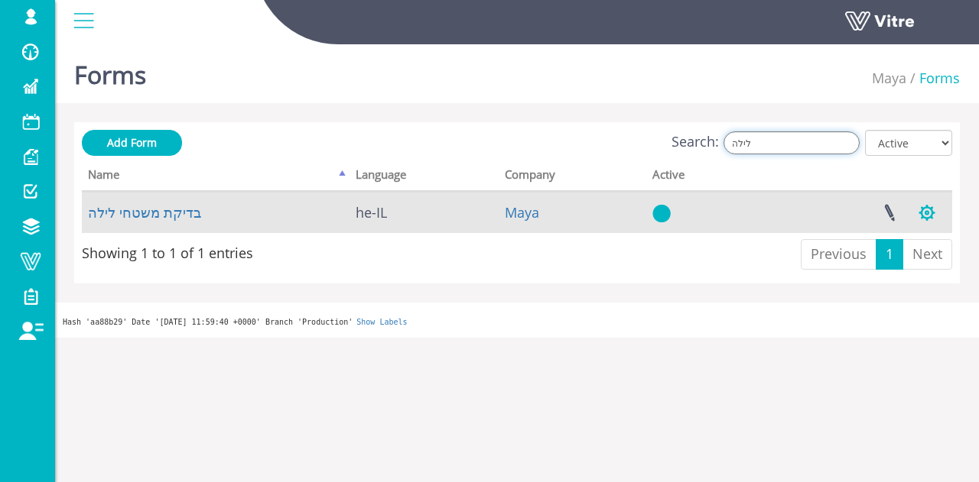
type input "לילה"
click at [934, 210] on button "button" at bounding box center [926, 213] width 38 height 41
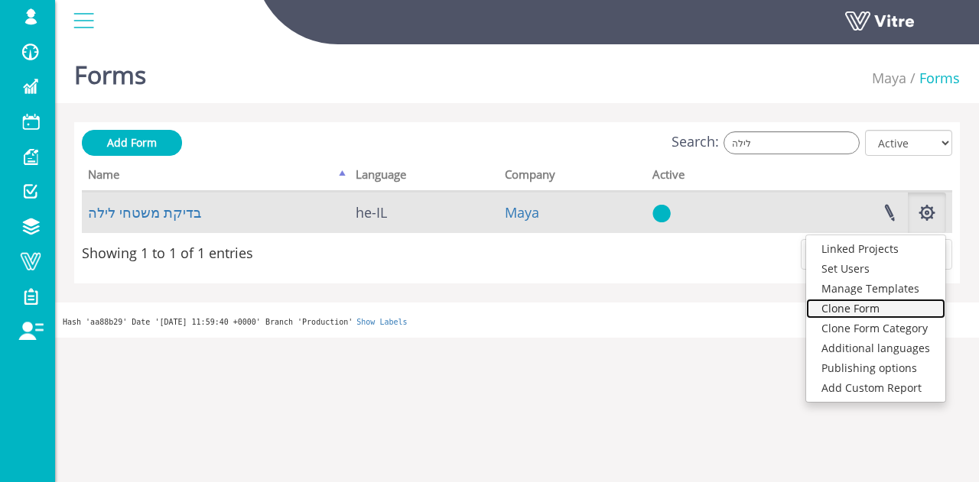
click at [891, 305] on link "Clone Form" at bounding box center [875, 309] width 139 height 20
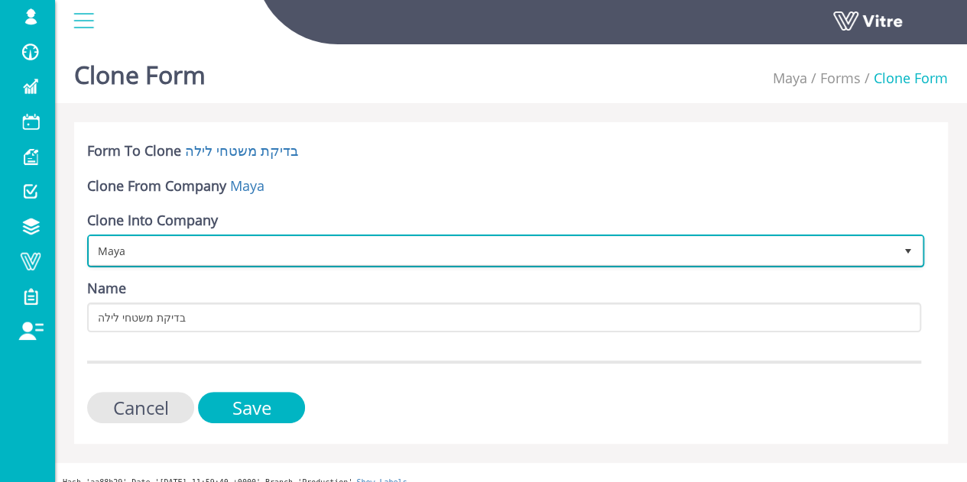
click at [411, 239] on span "Maya" at bounding box center [491, 251] width 805 height 28
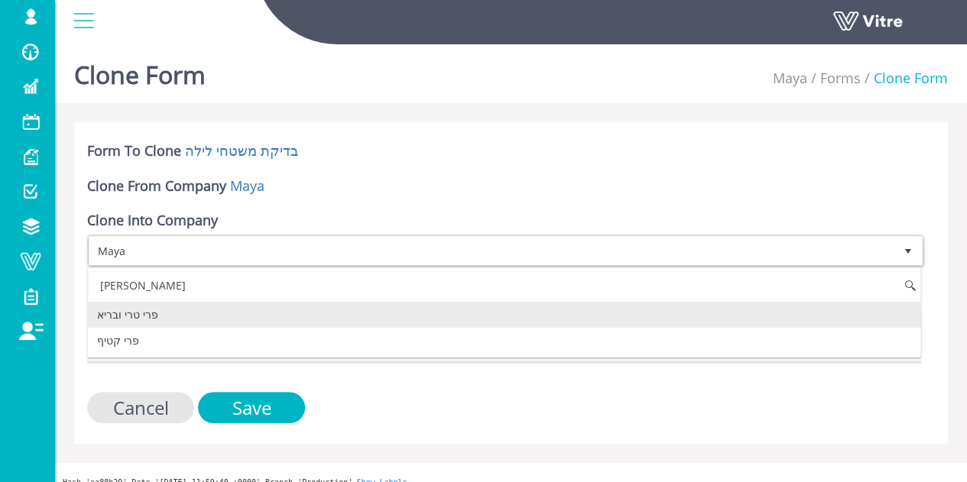
click at [260, 316] on li "פרי טרי ובריא" at bounding box center [504, 315] width 833 height 26
type input "פרי"
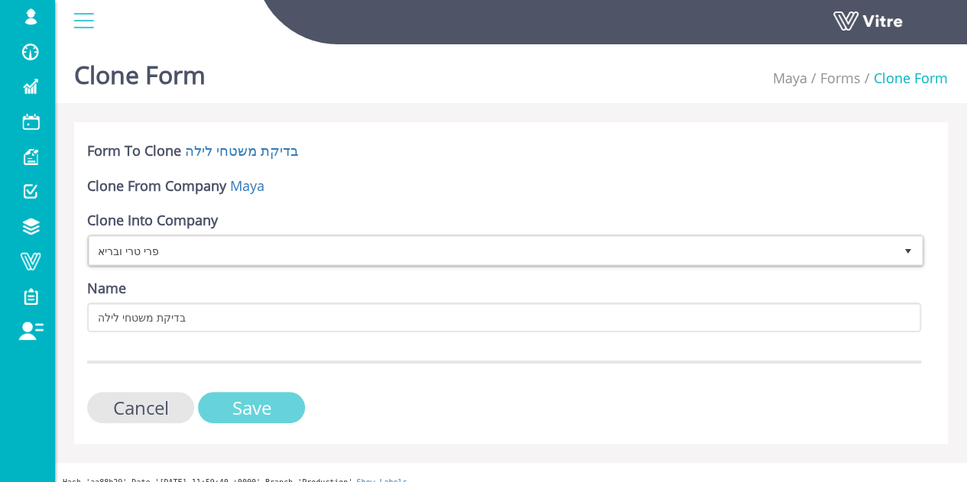
click at [267, 406] on input "Save" at bounding box center [251, 407] width 107 height 31
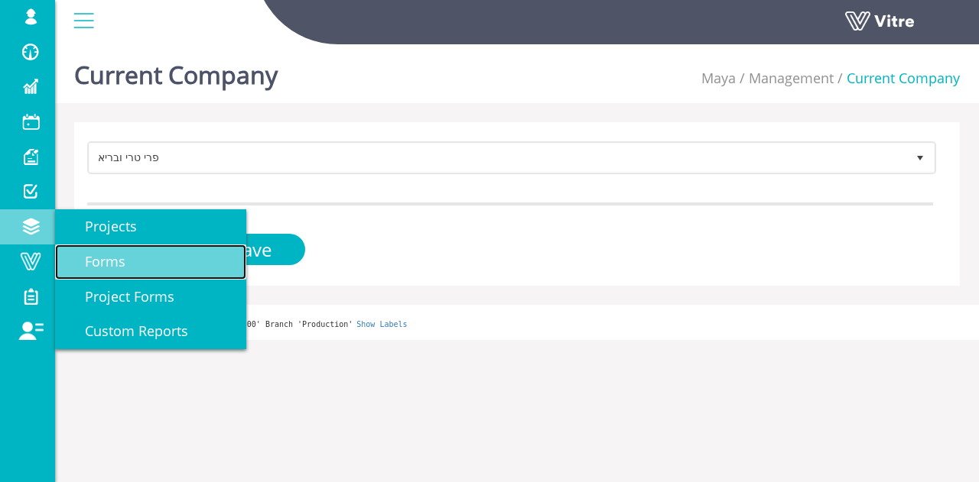
click at [119, 270] on span "Forms" at bounding box center [96, 261] width 59 height 18
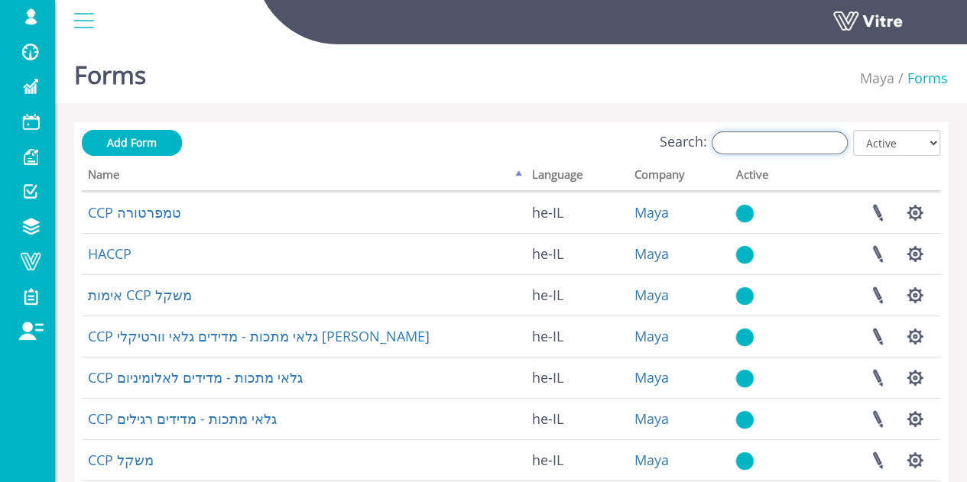
click at [796, 140] on input "Search:" at bounding box center [780, 142] width 136 height 23
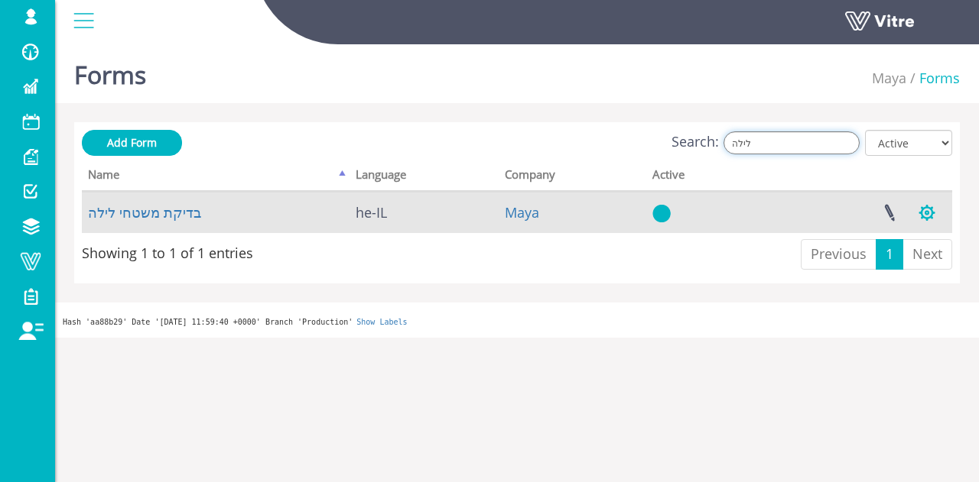
type input "לילה"
click at [930, 207] on button "button" at bounding box center [926, 213] width 38 height 41
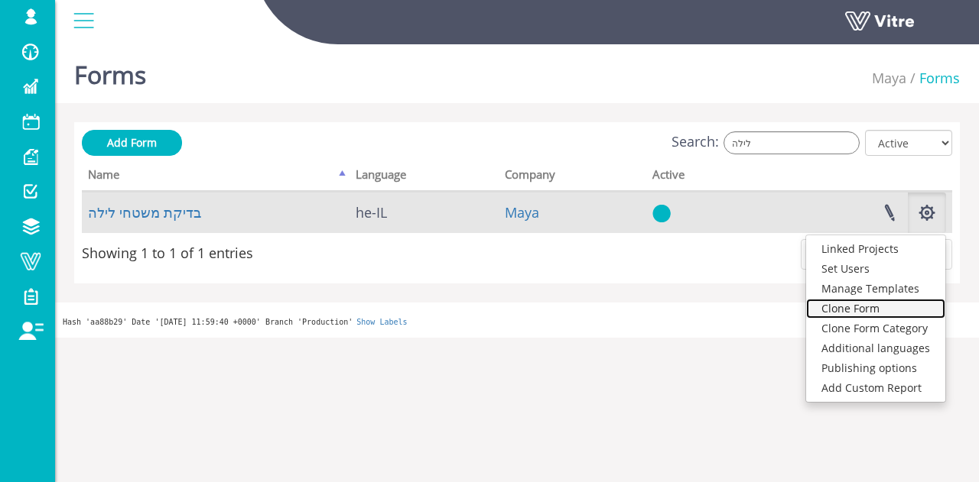
click at [874, 310] on link "Clone Form" at bounding box center [875, 309] width 139 height 20
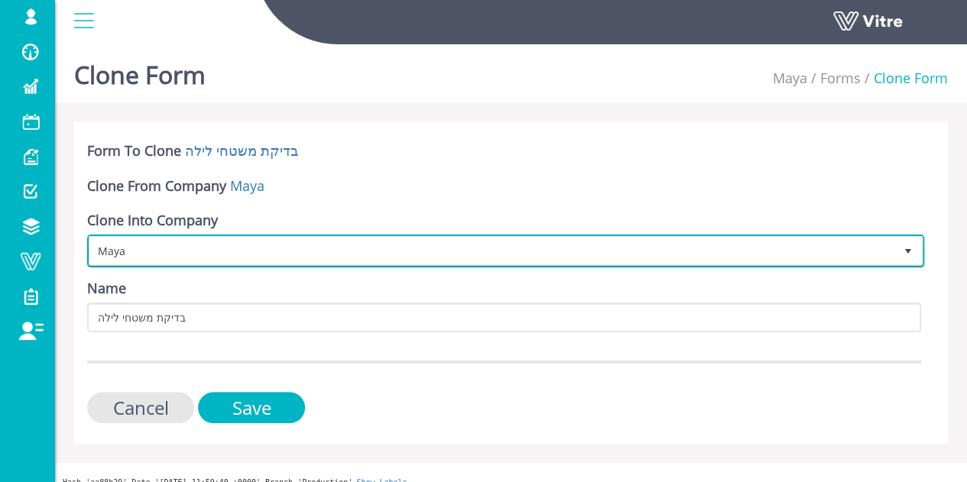
click at [409, 252] on span "Maya" at bounding box center [491, 251] width 805 height 28
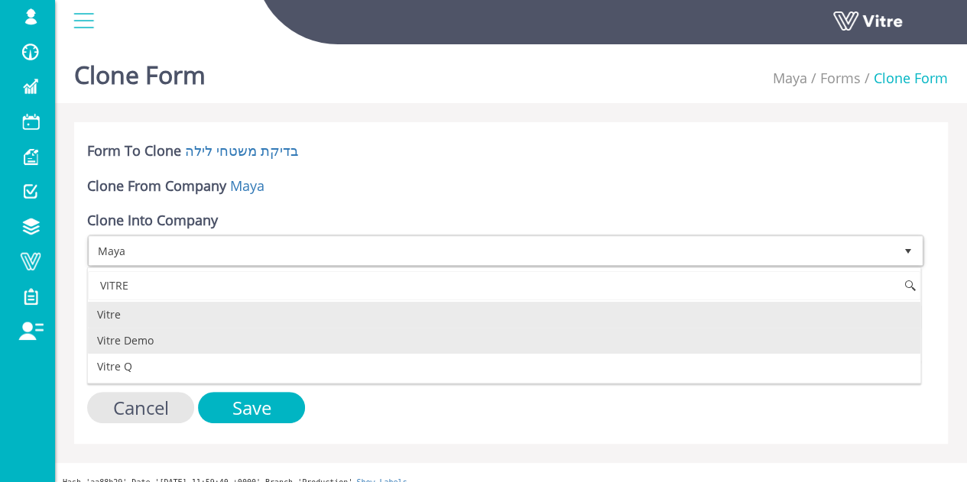
click at [327, 337] on li "Vitre Demo" at bounding box center [504, 341] width 833 height 26
type input "VITRE"
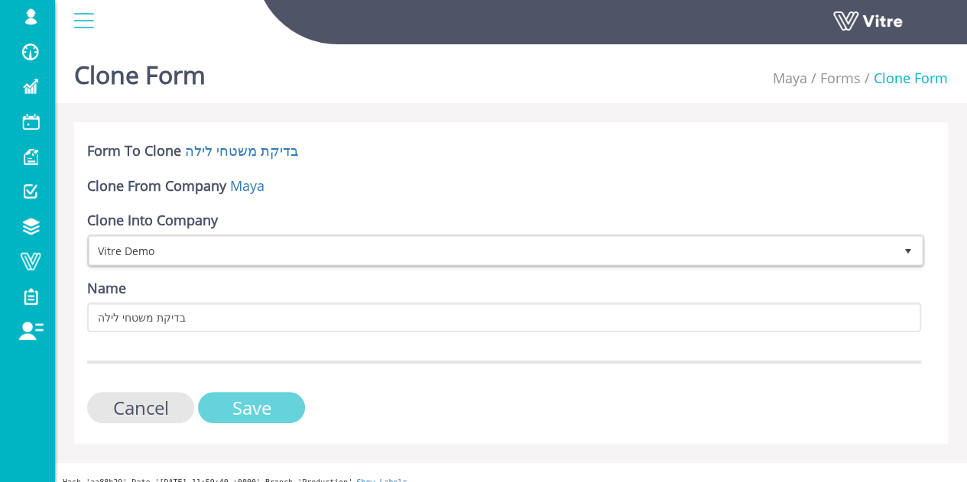
click at [274, 397] on input "Save" at bounding box center [251, 407] width 107 height 31
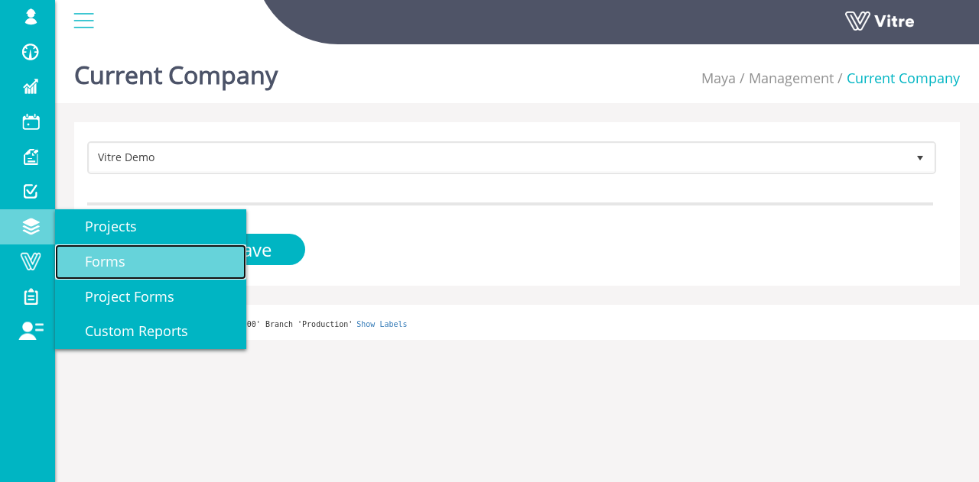
click at [122, 264] on span "Forms" at bounding box center [96, 261] width 59 height 18
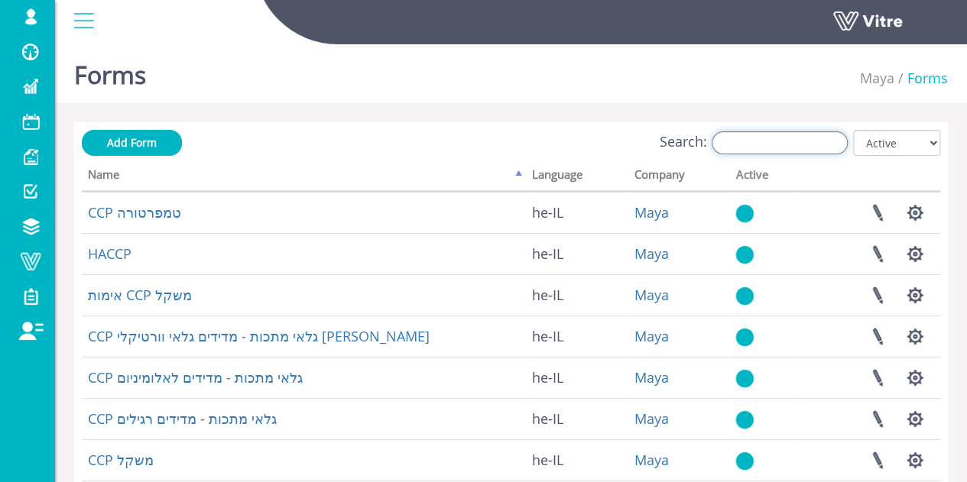
click at [766, 146] on input "Search:" at bounding box center [780, 142] width 136 height 23
type input "C"
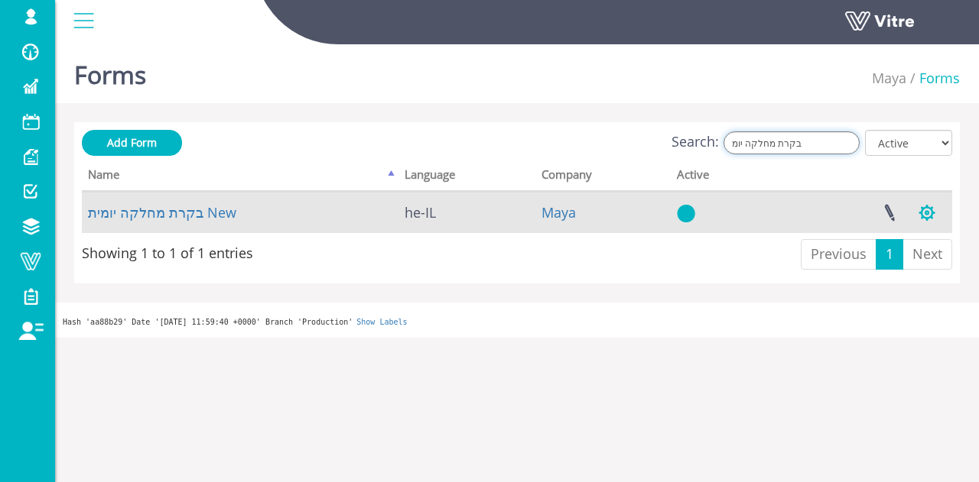
type input "בקרת מחלקה יומ"
click at [933, 216] on button "button" at bounding box center [926, 213] width 38 height 41
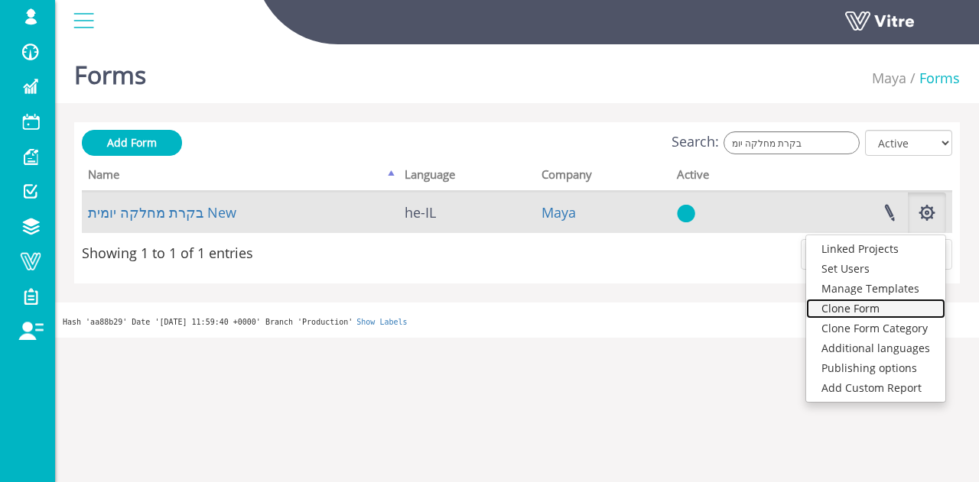
click at [881, 310] on link "Clone Form" at bounding box center [875, 309] width 139 height 20
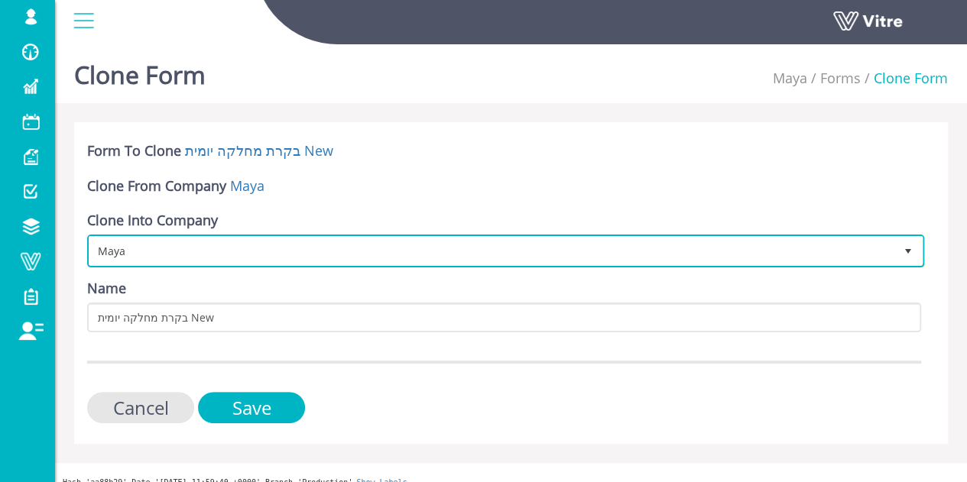
click at [450, 252] on span "Maya" at bounding box center [491, 251] width 805 height 28
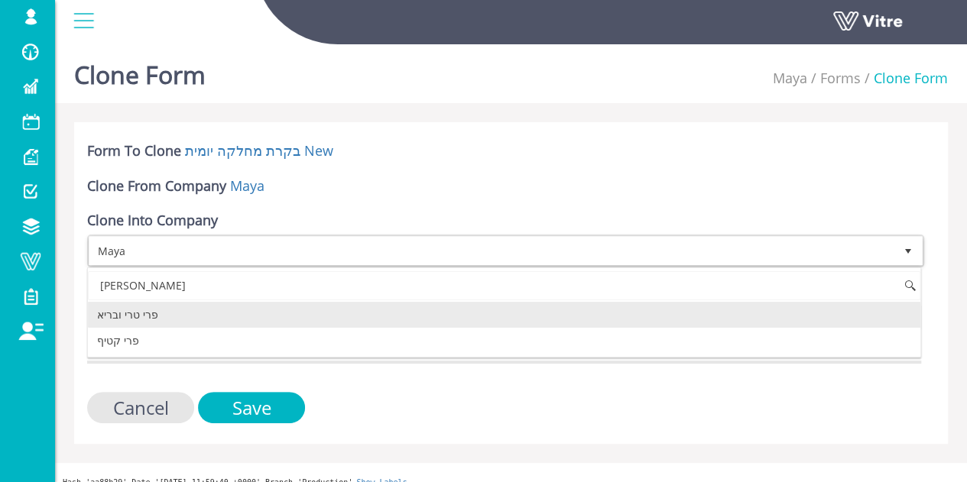
click at [392, 317] on li "פרי טרי ובריא" at bounding box center [504, 315] width 833 height 26
type input "פרי"
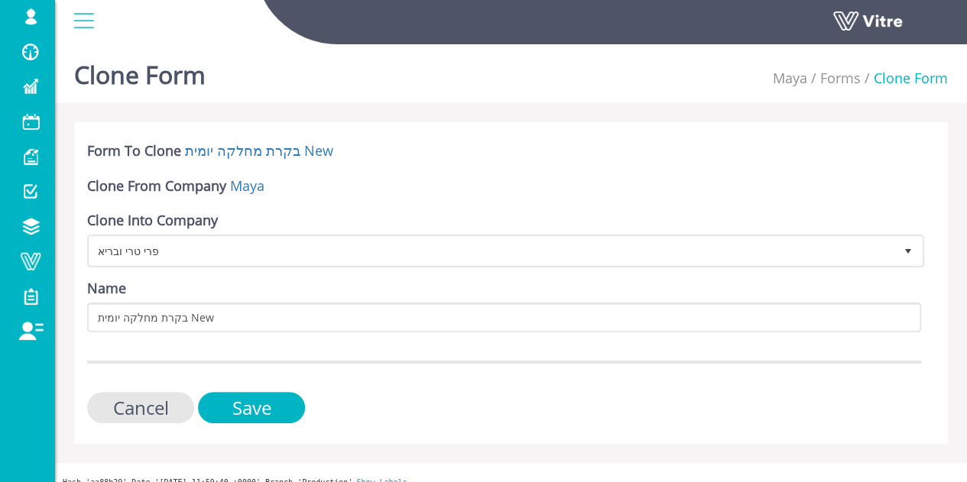
click at [248, 426] on div "Form To Clone בקרת מחלקה יומית New Clone From Company Maya Clone Into Company פ…" at bounding box center [511, 283] width 874 height 322
click at [271, 412] on input "Save" at bounding box center [251, 407] width 107 height 31
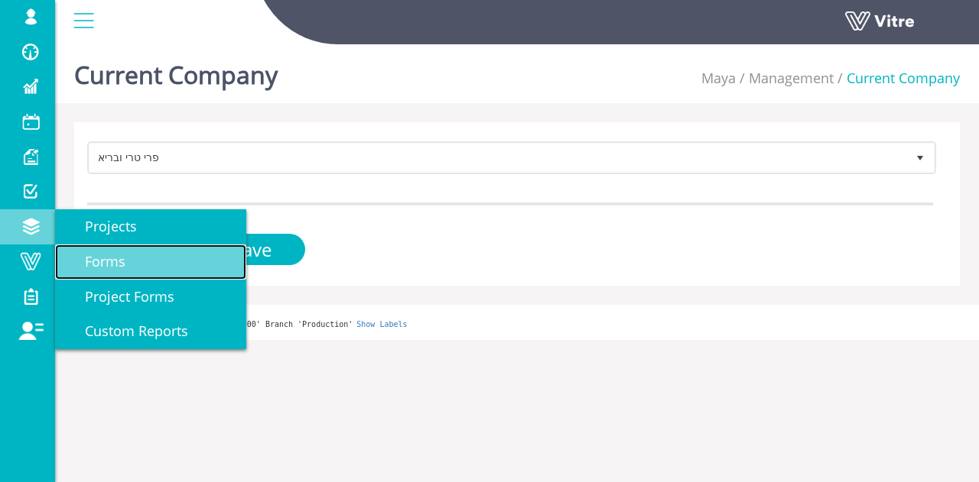
click at [113, 262] on span "Forms" at bounding box center [96, 261] width 59 height 18
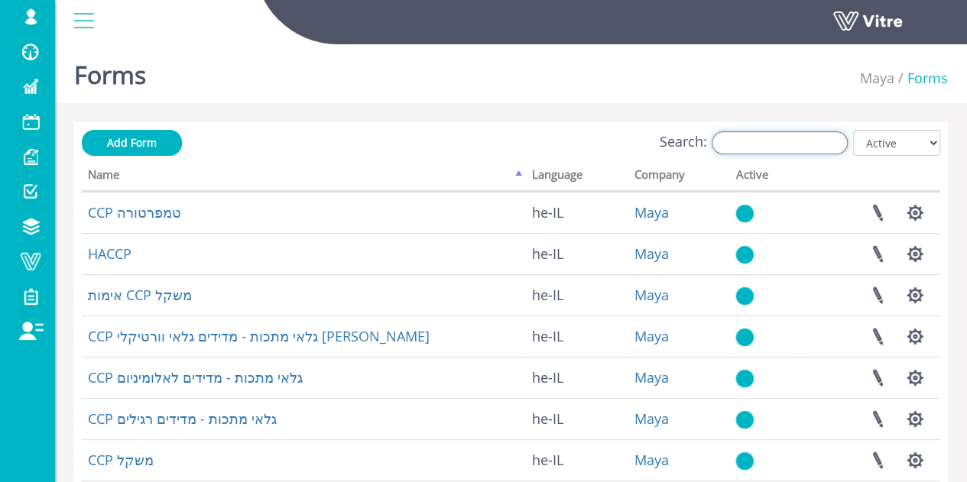
click at [816, 145] on input "Search:" at bounding box center [780, 142] width 136 height 23
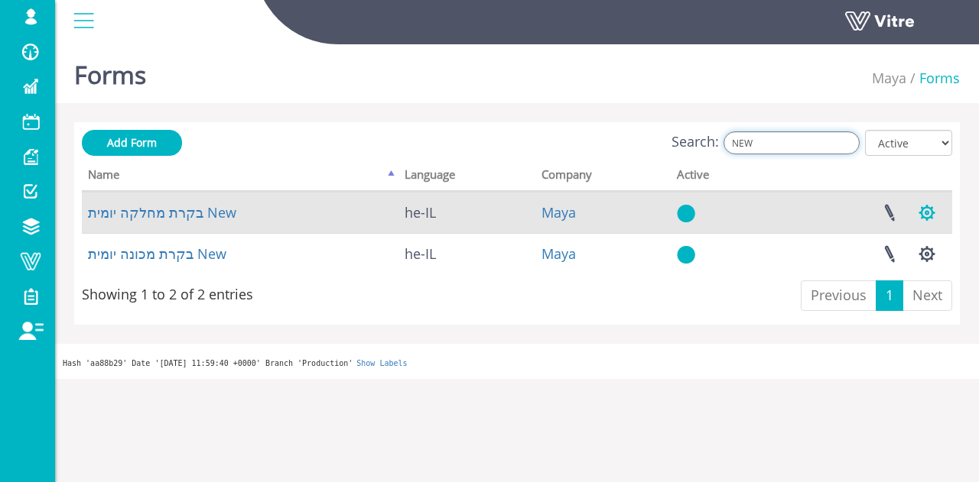
type input "NEW"
click at [931, 216] on button "button" at bounding box center [926, 213] width 38 height 41
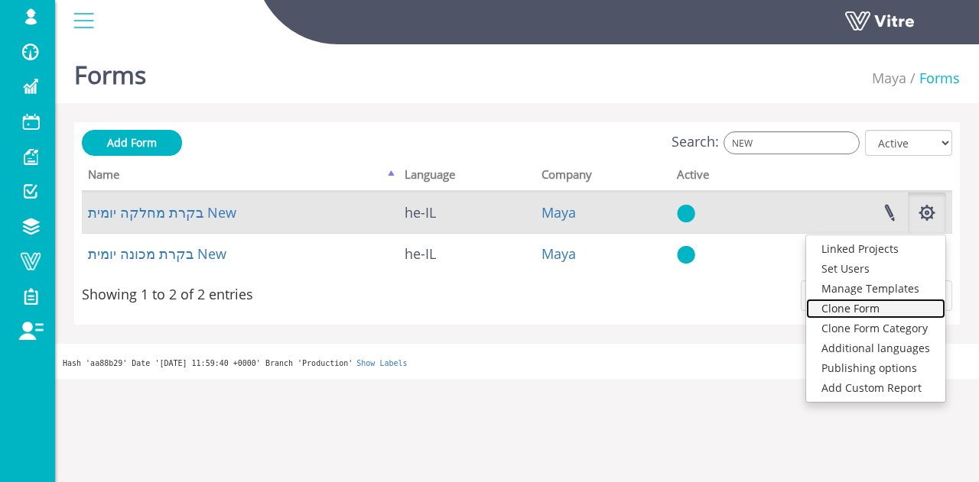
click at [868, 308] on link "Clone Form" at bounding box center [875, 309] width 139 height 20
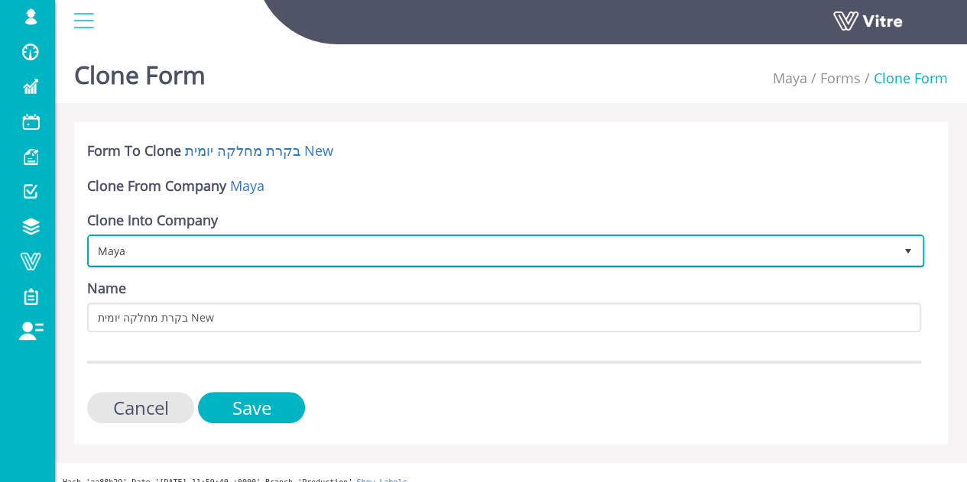
click at [233, 247] on span "Maya" at bounding box center [491, 251] width 805 height 28
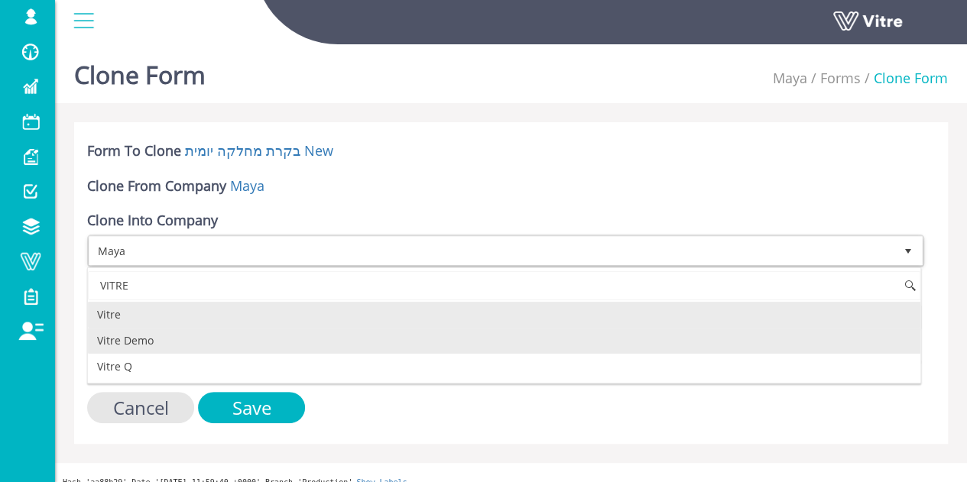
click at [145, 345] on li "Vitre Demo" at bounding box center [504, 341] width 833 height 26
type input "VITRE"
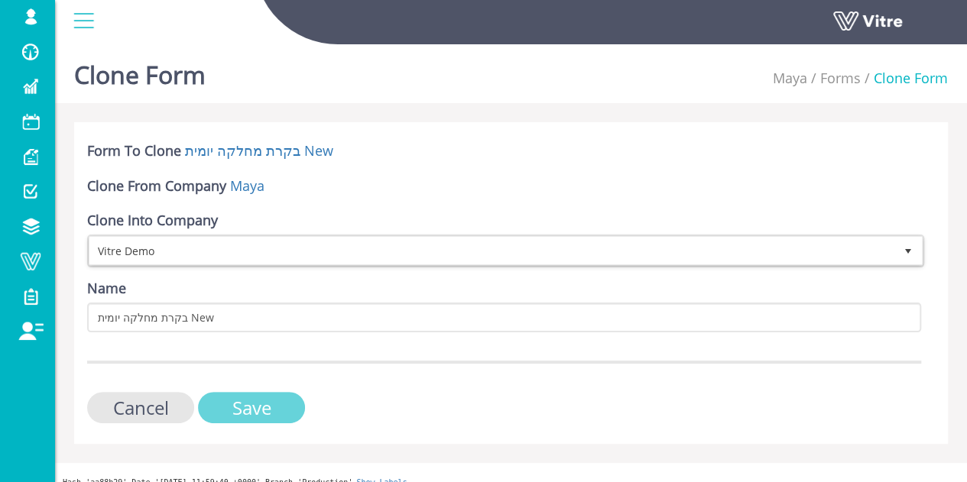
click at [243, 403] on input "Save" at bounding box center [251, 407] width 107 height 31
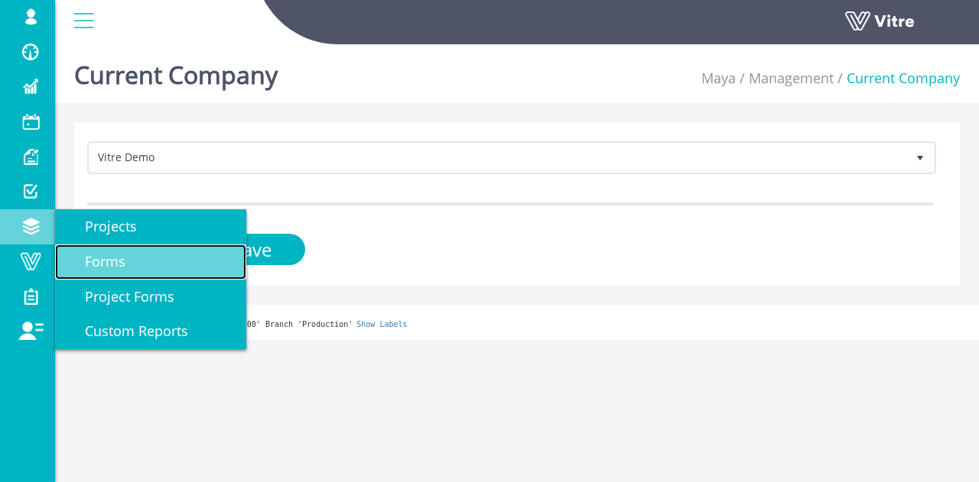
click at [113, 260] on span "Forms" at bounding box center [96, 261] width 59 height 18
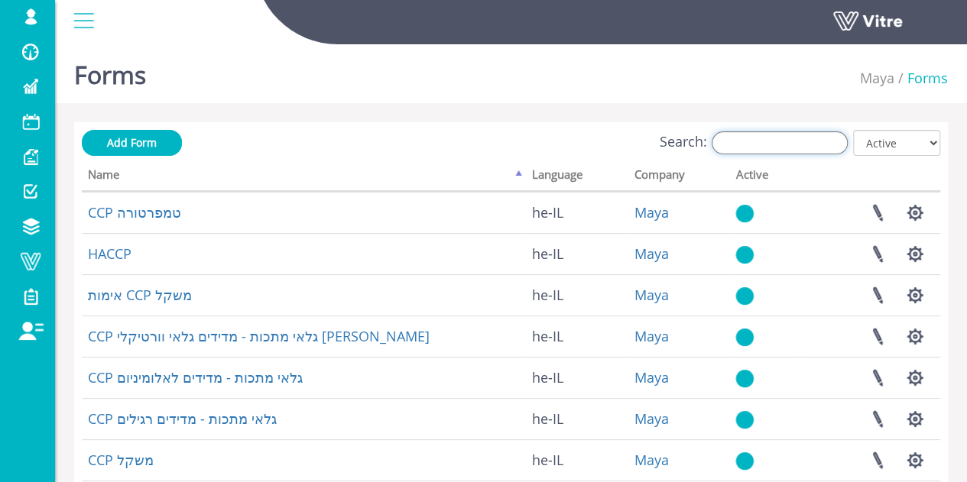
click at [761, 135] on input "Search:" at bounding box center [780, 142] width 136 height 23
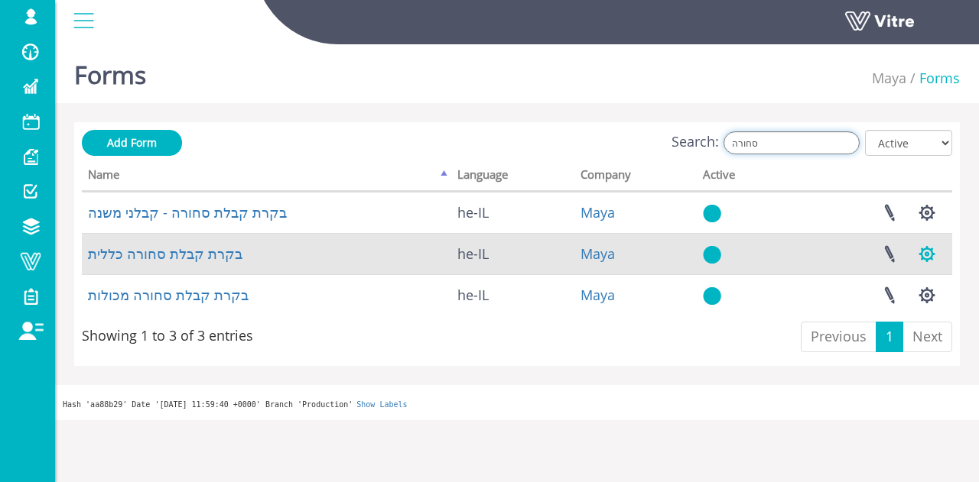
type input "סחורה"
click at [933, 256] on button "button" at bounding box center [926, 254] width 38 height 41
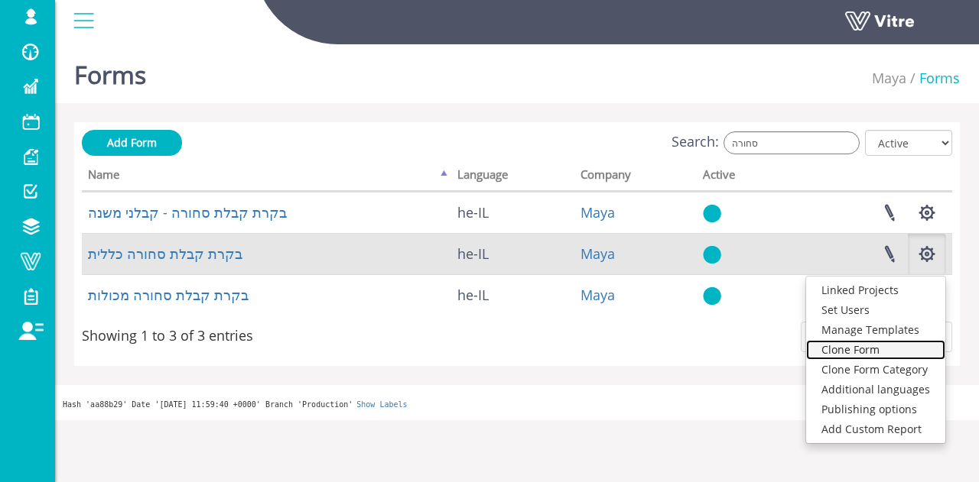
click at [870, 350] on link "Clone Form" at bounding box center [875, 350] width 139 height 20
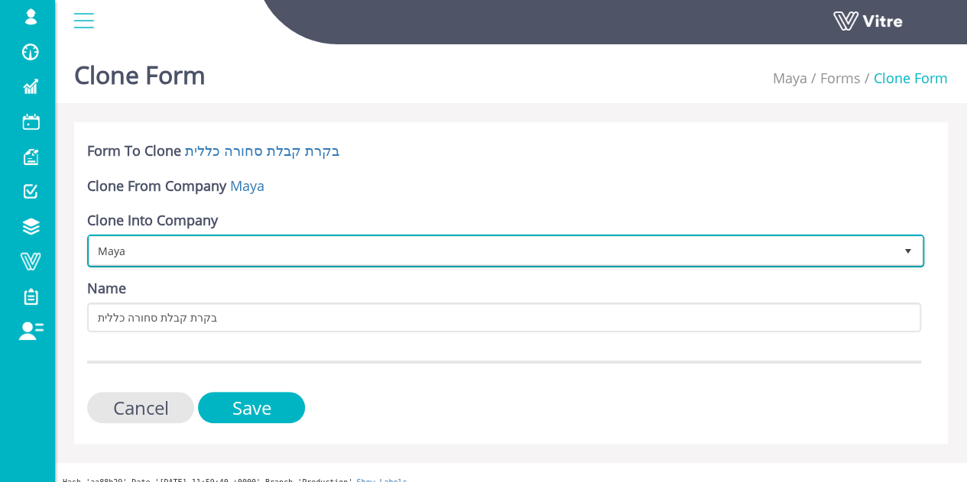
click at [801, 242] on span "Maya" at bounding box center [491, 251] width 805 height 28
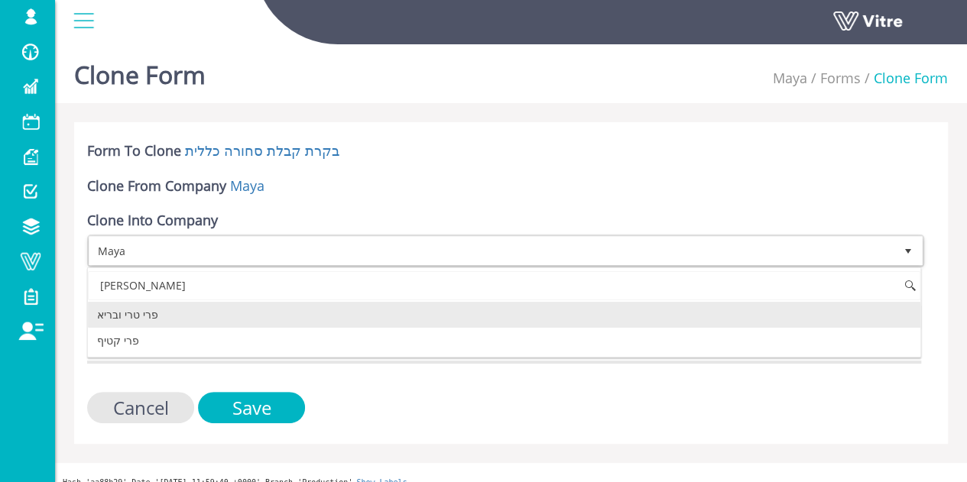
click at [380, 319] on li "פרי טרי ובריא" at bounding box center [504, 315] width 833 height 26
type input "פרי"
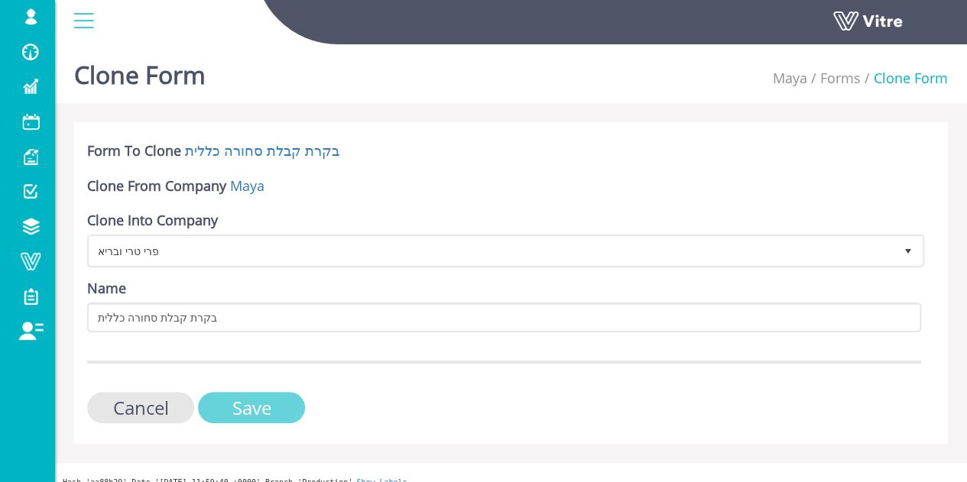
click at [271, 401] on input "Save" at bounding box center [251, 407] width 107 height 31
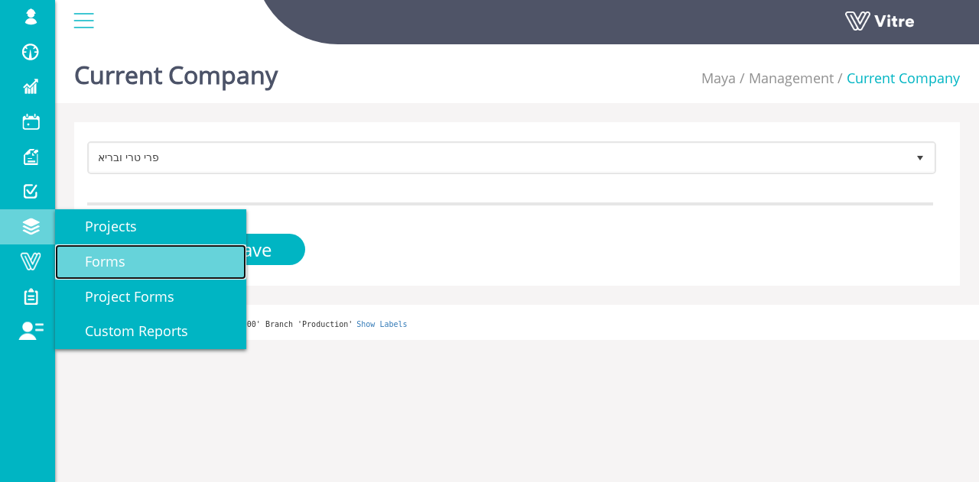
click at [99, 259] on span "Forms" at bounding box center [96, 261] width 59 height 18
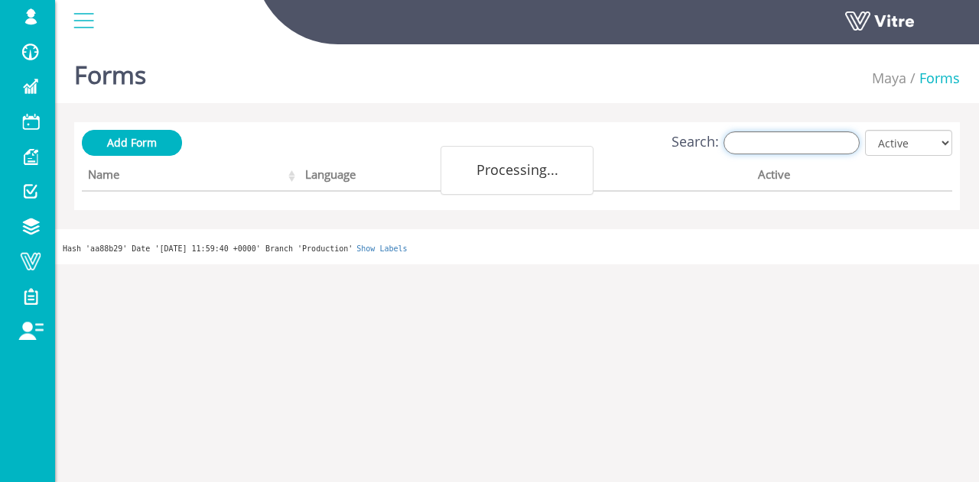
click at [777, 142] on input "Search:" at bounding box center [791, 142] width 136 height 23
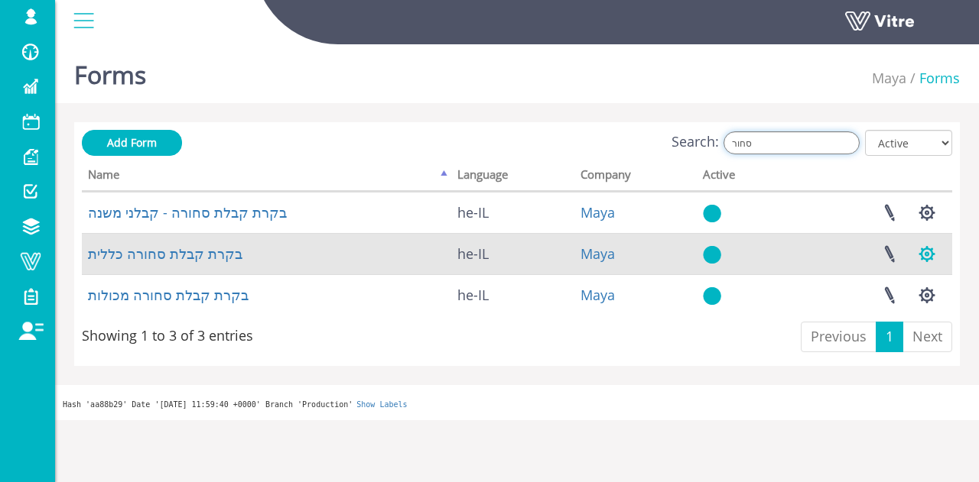
type input "סחור"
click at [923, 255] on button "button" at bounding box center [926, 254] width 38 height 41
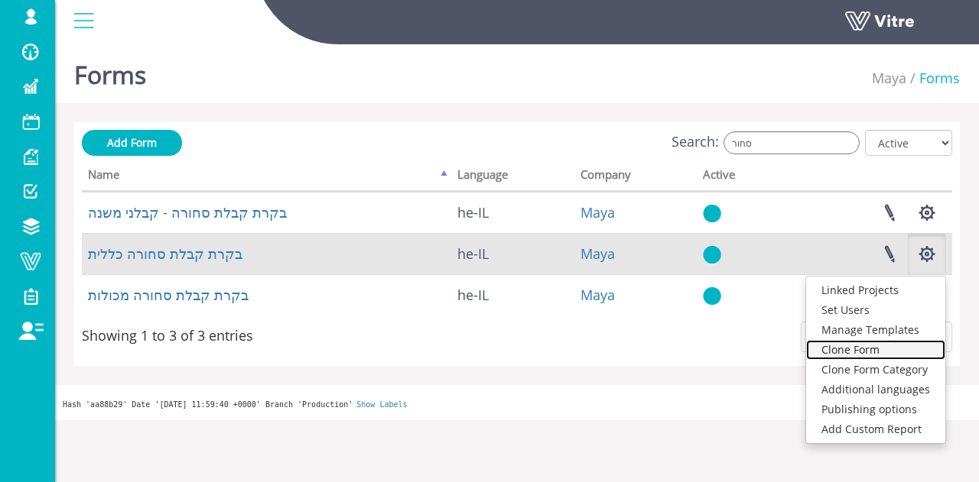
click at [862, 351] on link "Clone Form" at bounding box center [875, 350] width 139 height 20
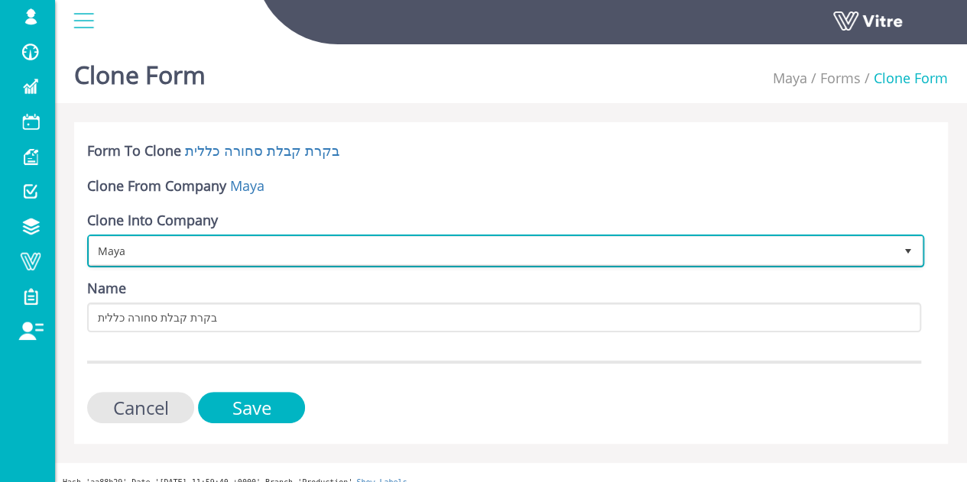
click at [442, 249] on span "Maya" at bounding box center [491, 251] width 805 height 28
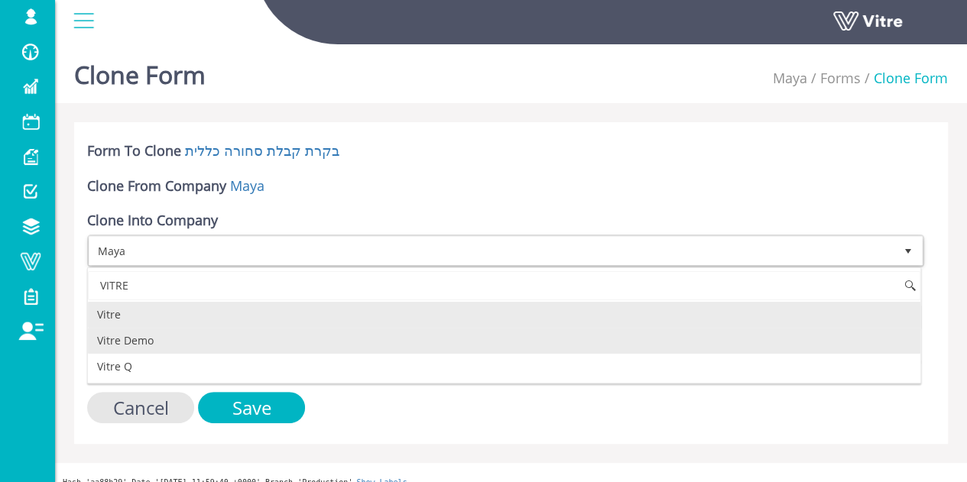
click at [140, 331] on li "Vitre Demo" at bounding box center [504, 341] width 833 height 26
type input "VITRE"
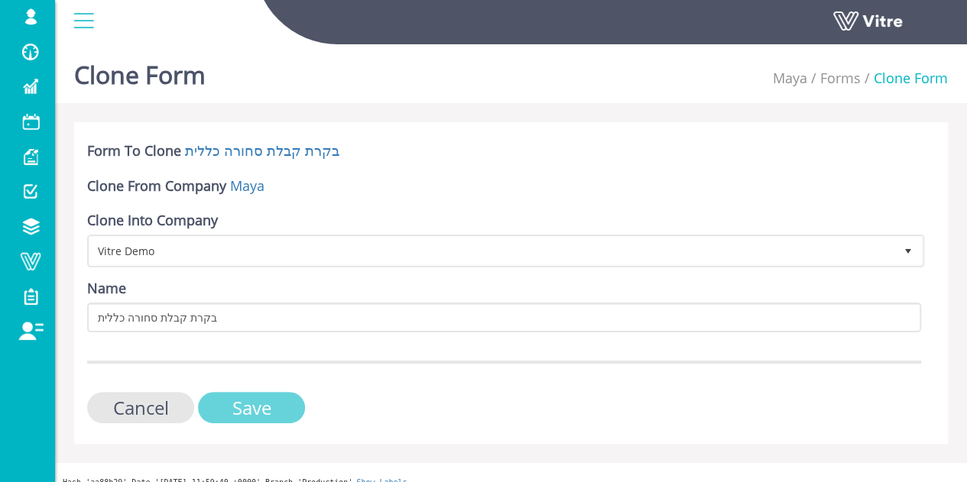
click at [255, 398] on input "Save" at bounding box center [251, 407] width 107 height 31
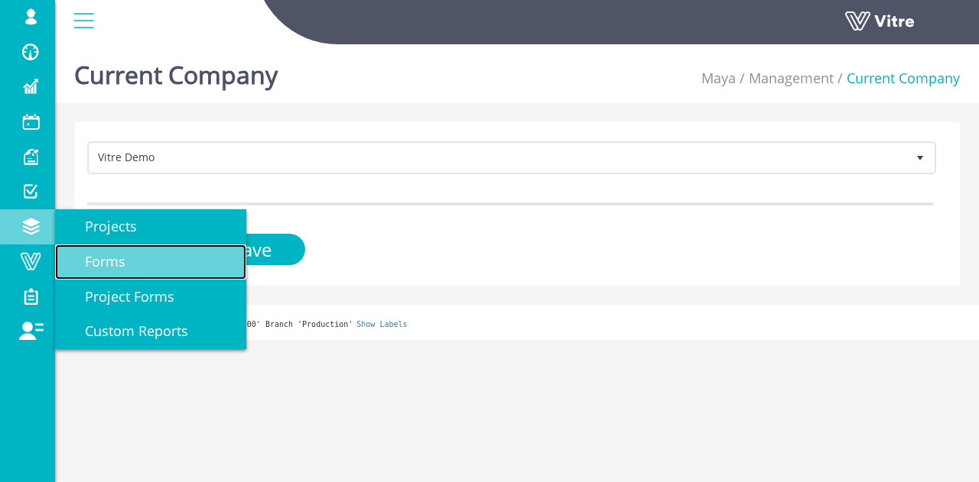
click at [102, 260] on span "Forms" at bounding box center [96, 261] width 59 height 18
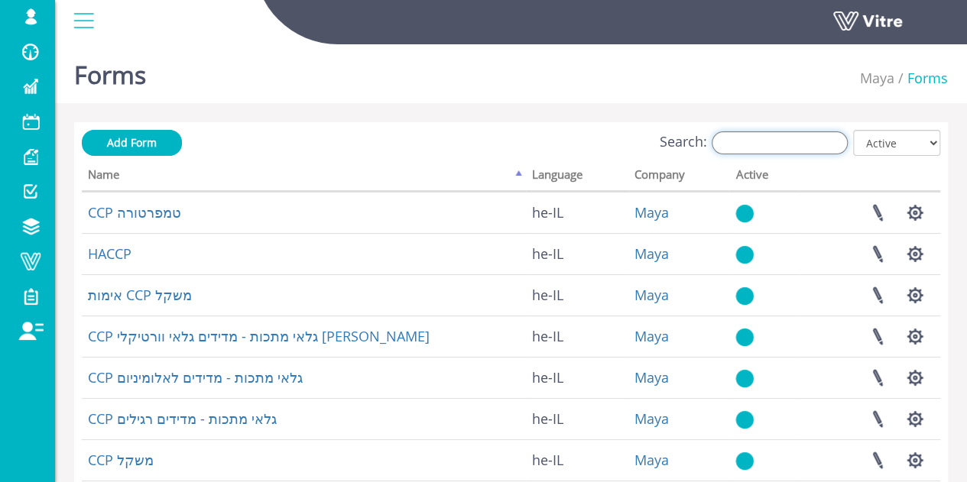
click at [758, 136] on input "Search:" at bounding box center [780, 142] width 136 height 23
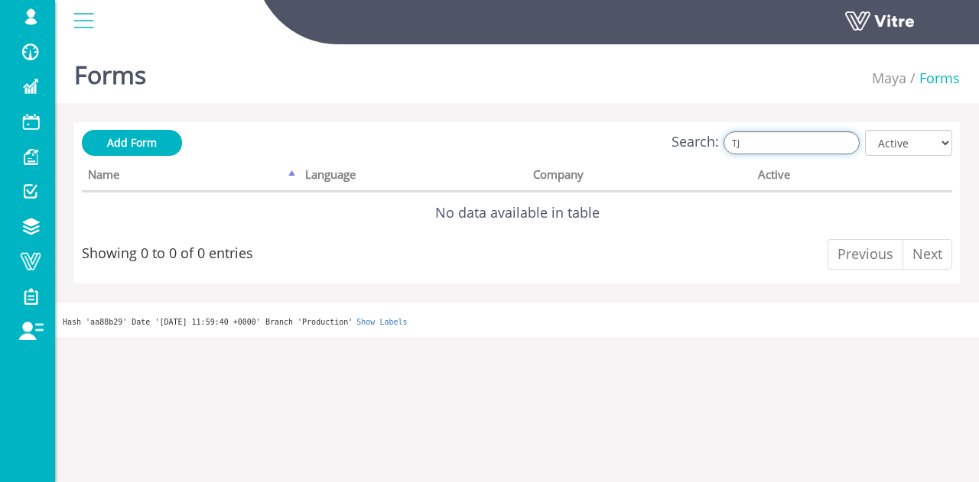
type input "T"
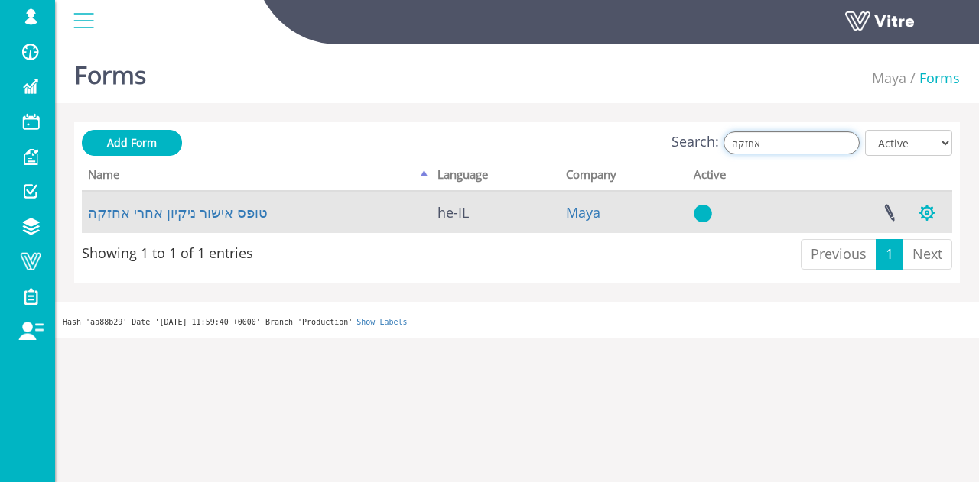
type input "אחזקה"
click at [925, 211] on button "button" at bounding box center [926, 213] width 38 height 41
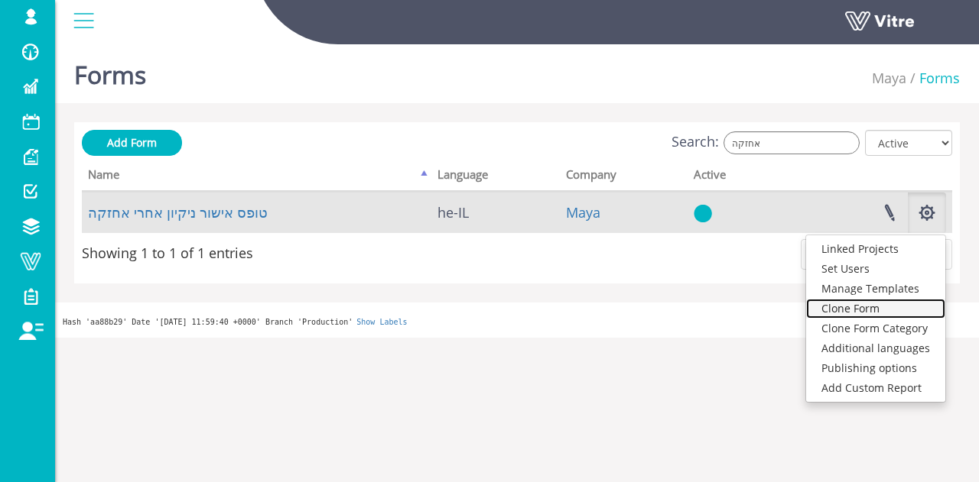
click at [891, 307] on link "Clone Form" at bounding box center [875, 309] width 139 height 20
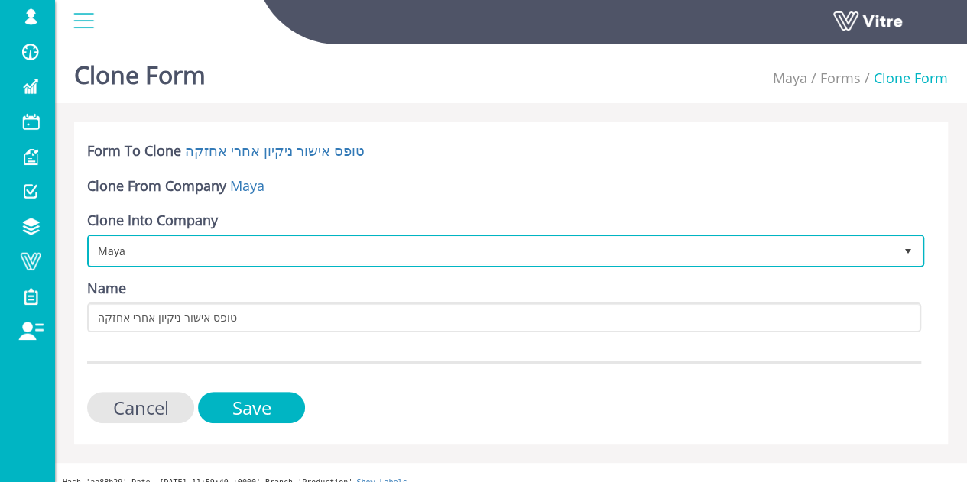
click at [323, 258] on span "Maya" at bounding box center [491, 251] width 805 height 28
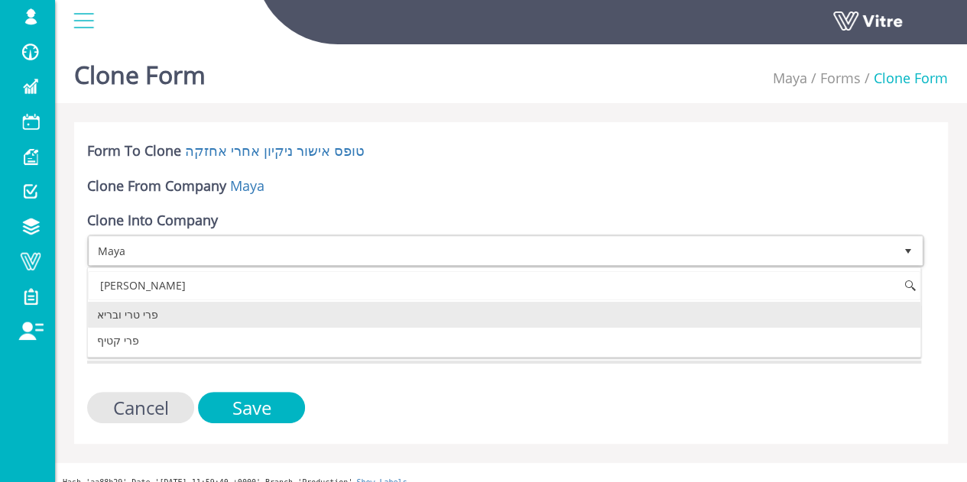
click at [241, 320] on li "פרי טרי ובריא" at bounding box center [504, 315] width 833 height 26
type input "פרי"
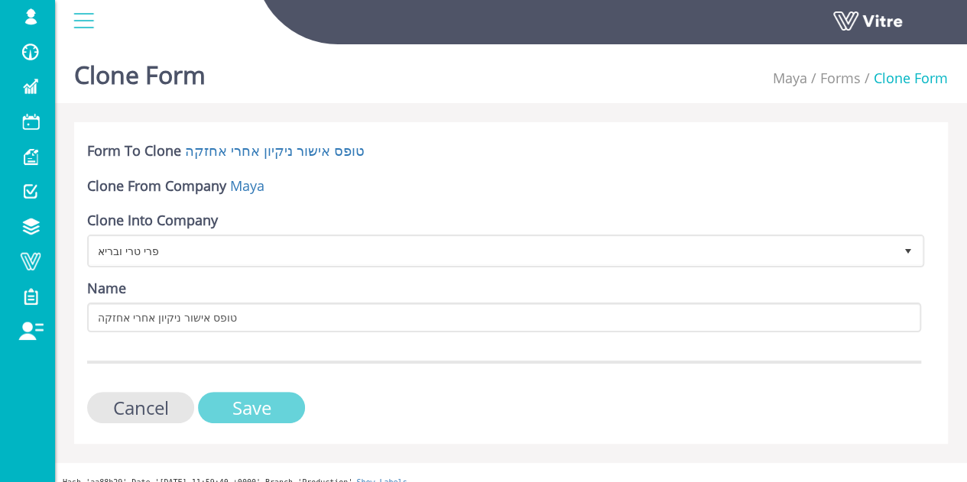
click at [245, 402] on input "Save" at bounding box center [251, 407] width 107 height 31
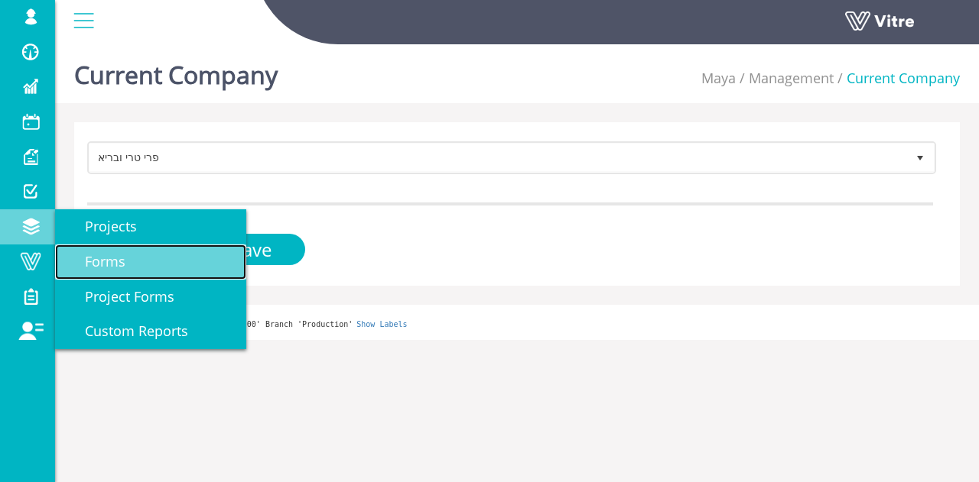
click at [86, 274] on link "Forms" at bounding box center [150, 262] width 191 height 35
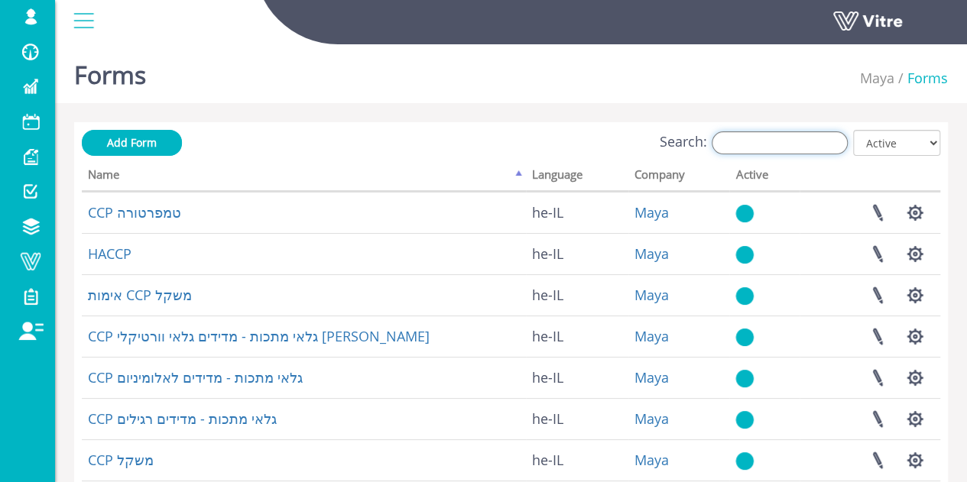
click at [812, 140] on input "Search:" at bounding box center [780, 142] width 136 height 23
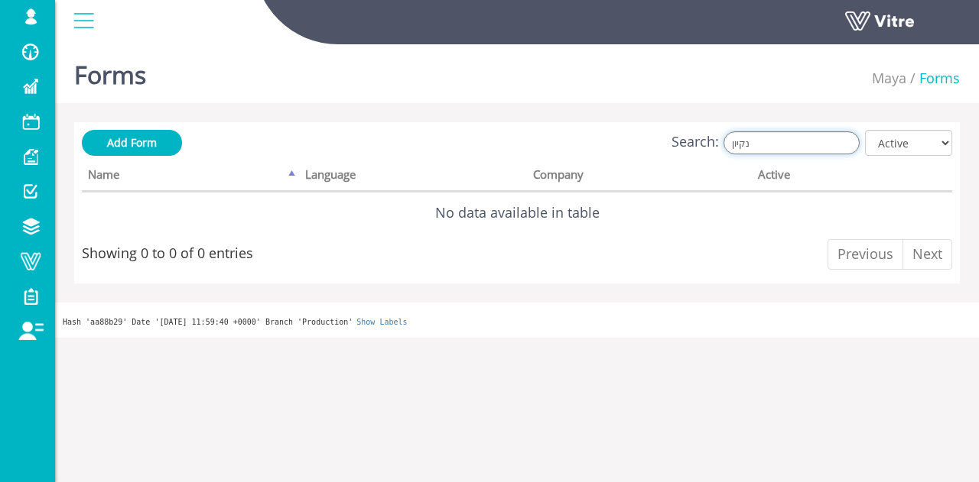
click at [820, 146] on input "נקיון" at bounding box center [791, 142] width 136 height 23
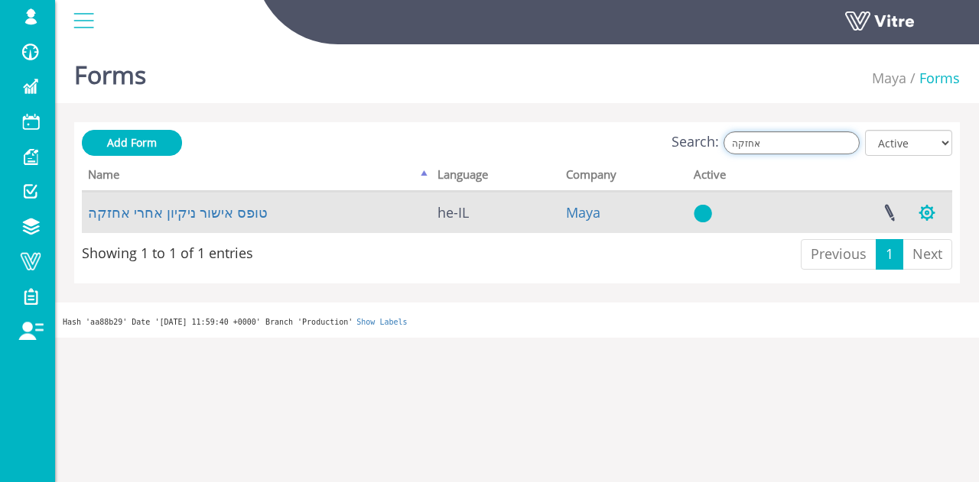
type input "אחזקה"
click at [923, 207] on button "button" at bounding box center [926, 213] width 38 height 41
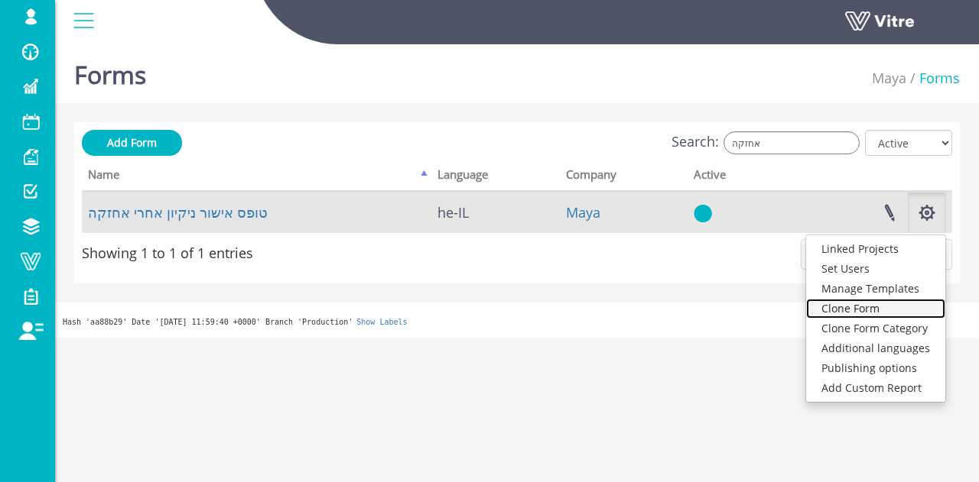
click at [869, 307] on link "Clone Form" at bounding box center [875, 309] width 139 height 20
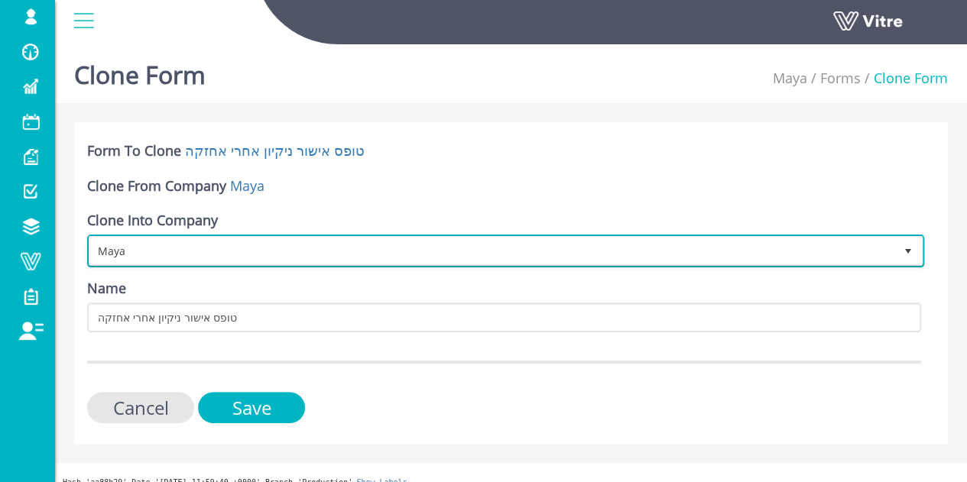
click at [242, 242] on span "Maya" at bounding box center [491, 251] width 805 height 28
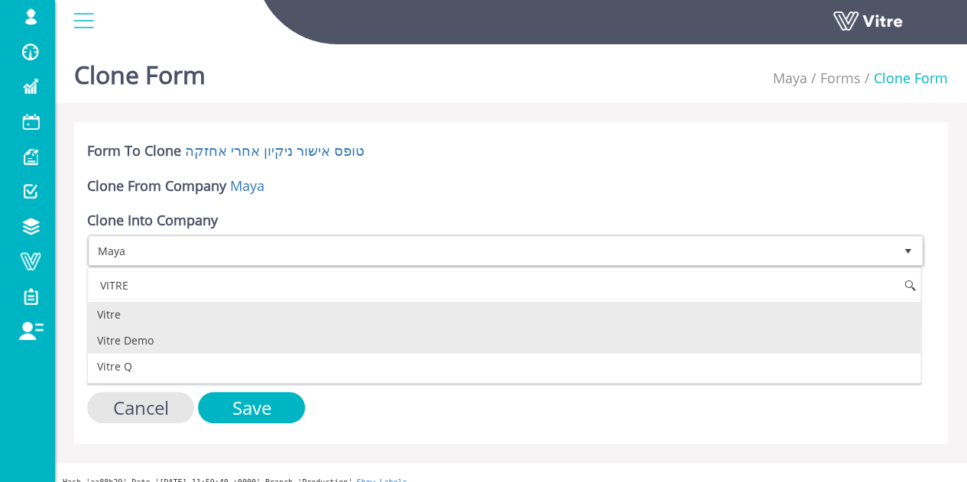
click at [213, 345] on li "Vitre Demo" at bounding box center [504, 341] width 833 height 26
type input "VITRE"
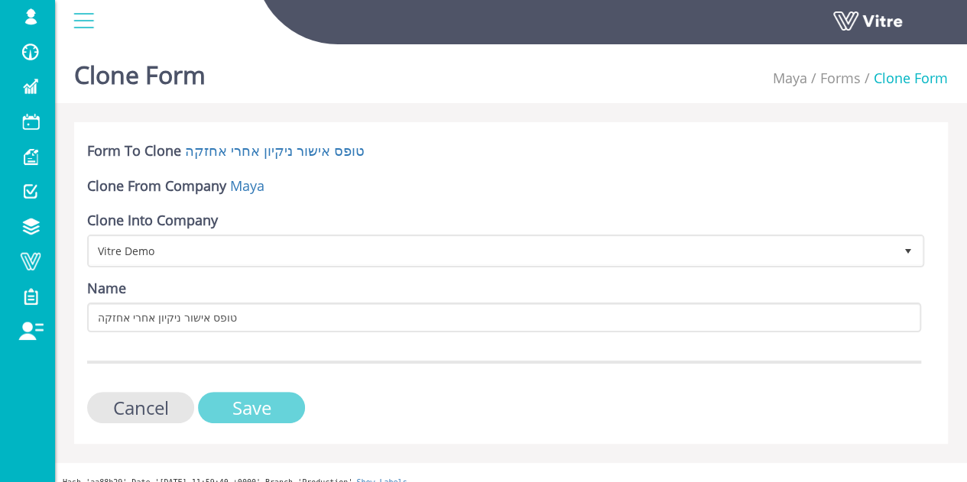
click at [254, 401] on input "Save" at bounding box center [251, 407] width 107 height 31
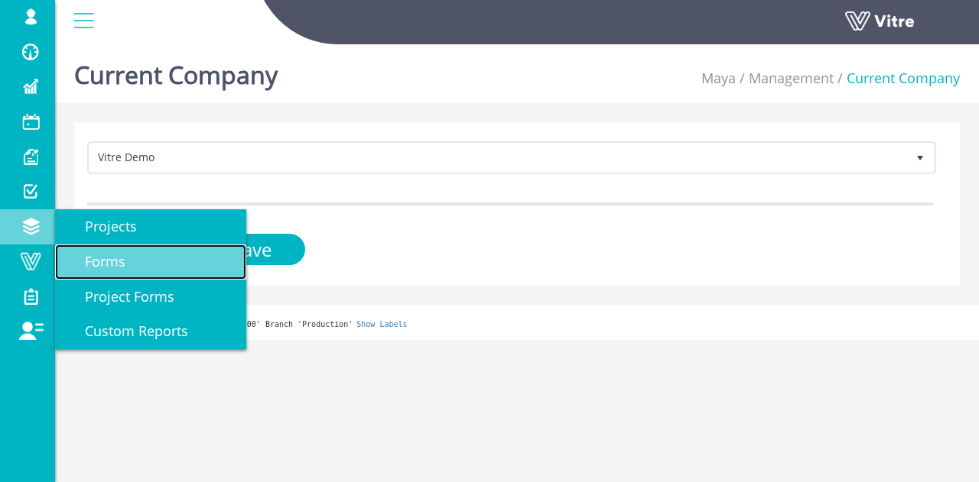
click at [125, 261] on link "Forms" at bounding box center [150, 262] width 191 height 35
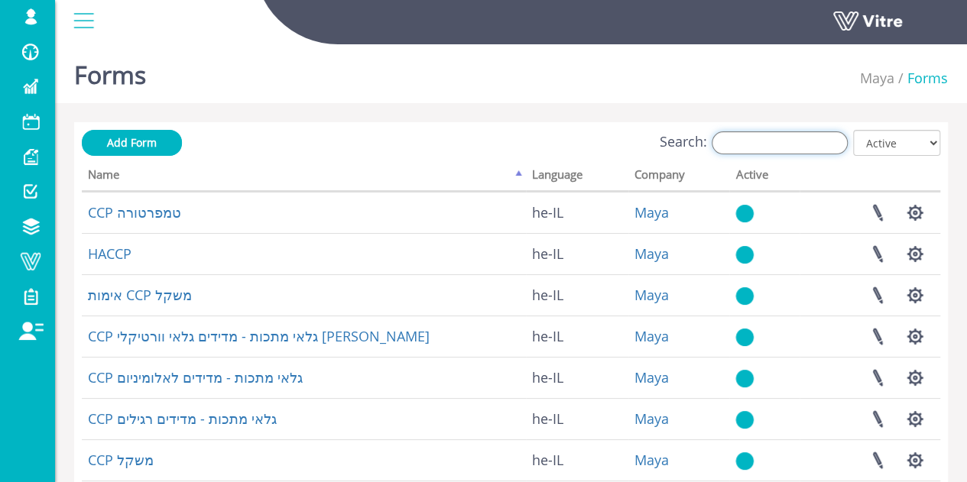
click at [748, 141] on input "Search:" at bounding box center [780, 142] width 136 height 23
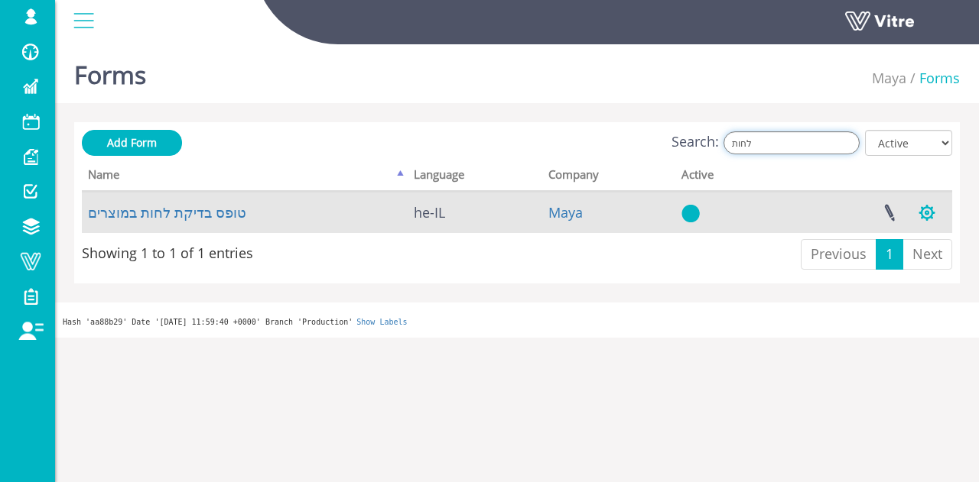
type input "לחות"
click at [929, 214] on button "button" at bounding box center [926, 213] width 38 height 41
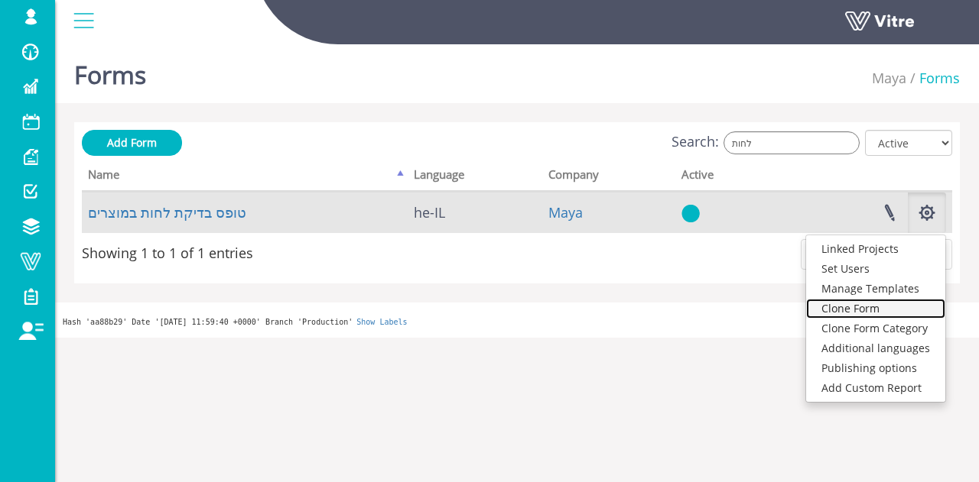
click at [871, 311] on link "Clone Form" at bounding box center [875, 309] width 139 height 20
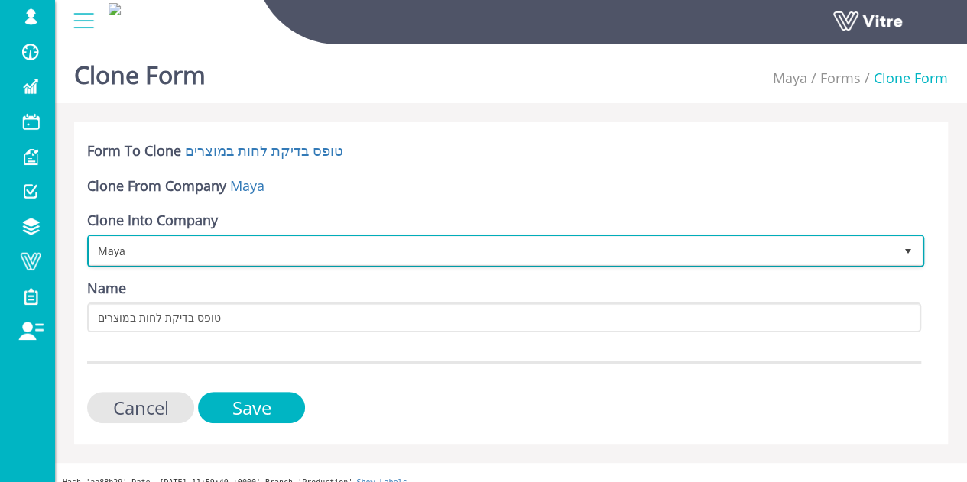
click at [875, 247] on span "Maya" at bounding box center [491, 251] width 805 height 28
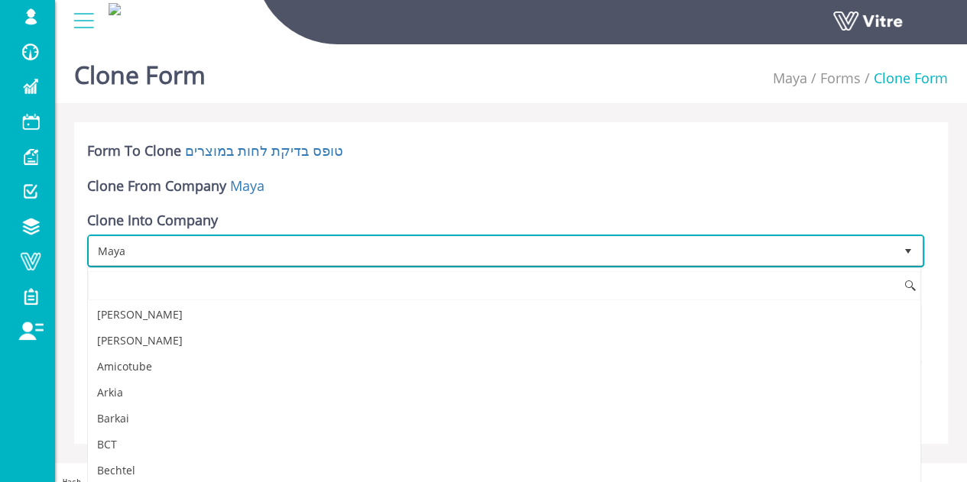
scroll to position [811, 0]
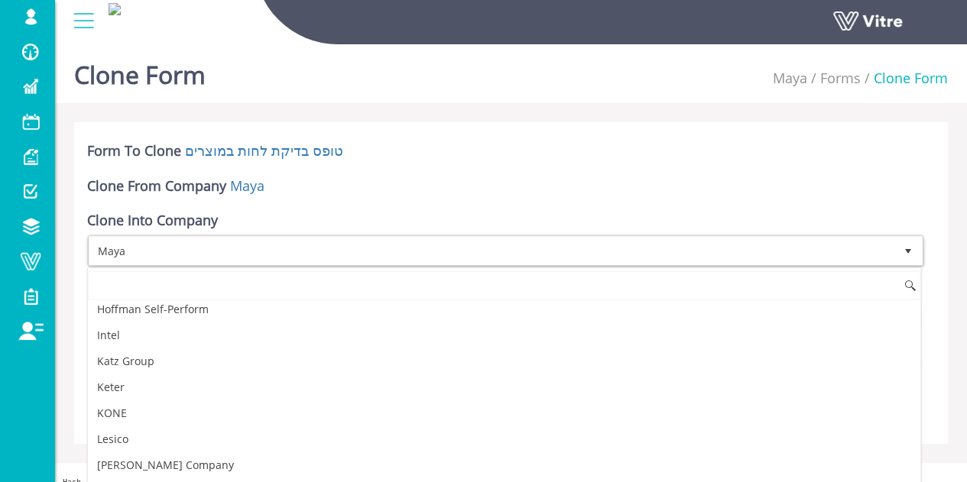
click at [250, 284] on input at bounding box center [504, 285] width 833 height 29
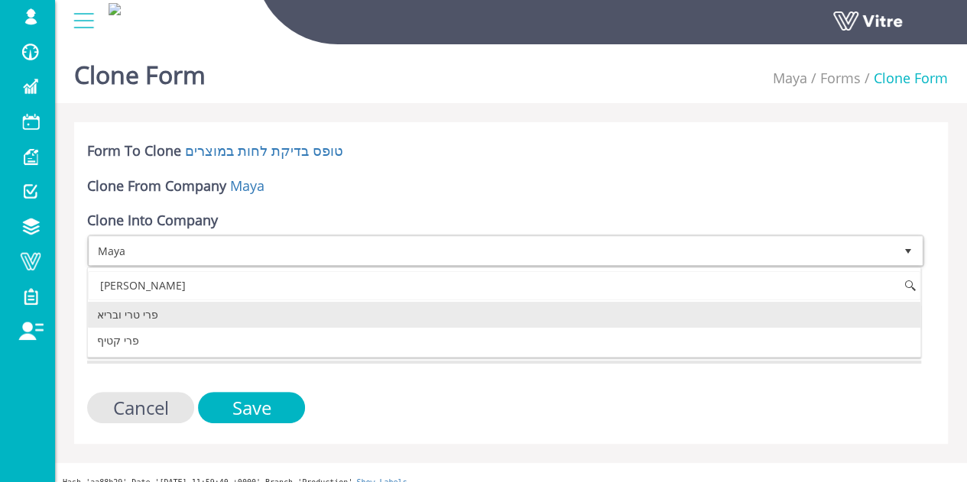
click at [198, 308] on li "פרי טרי ובריא" at bounding box center [504, 315] width 833 height 26
type input "פרי"
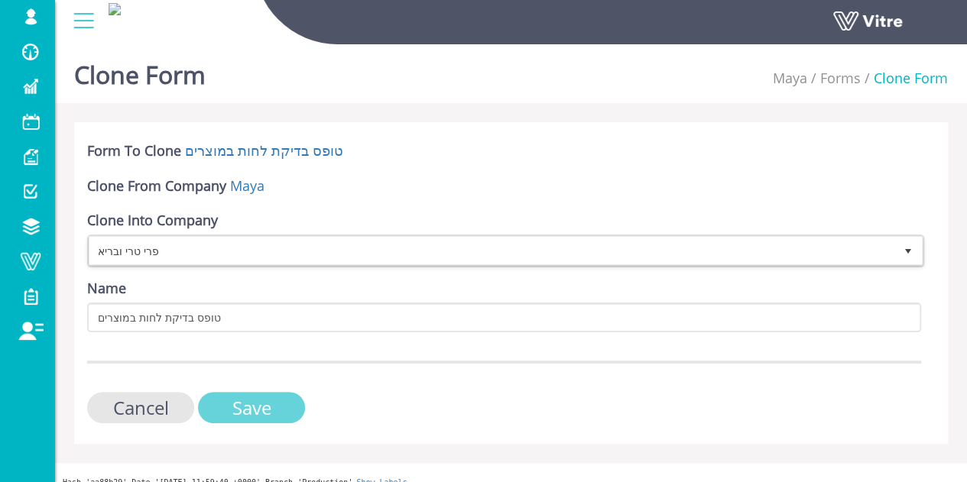
click at [252, 407] on input "Save" at bounding box center [251, 407] width 107 height 31
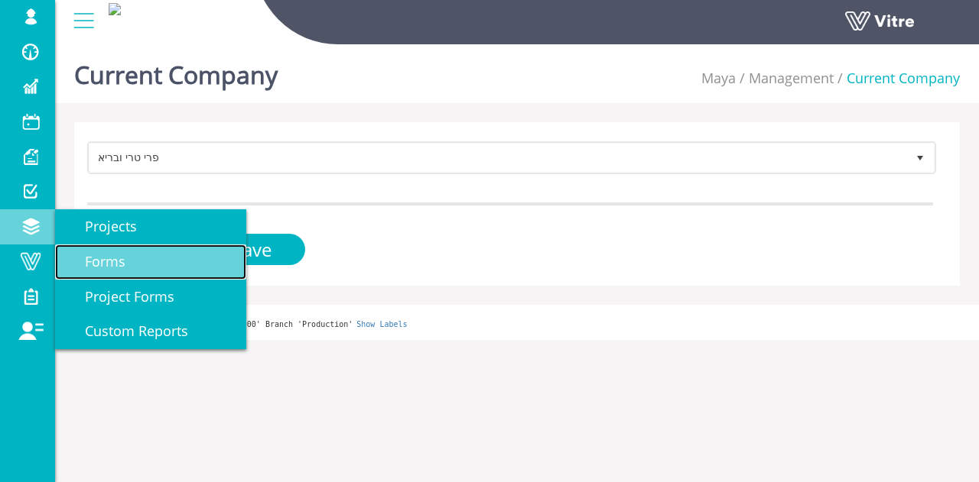
click at [107, 264] on span "Forms" at bounding box center [96, 261] width 59 height 18
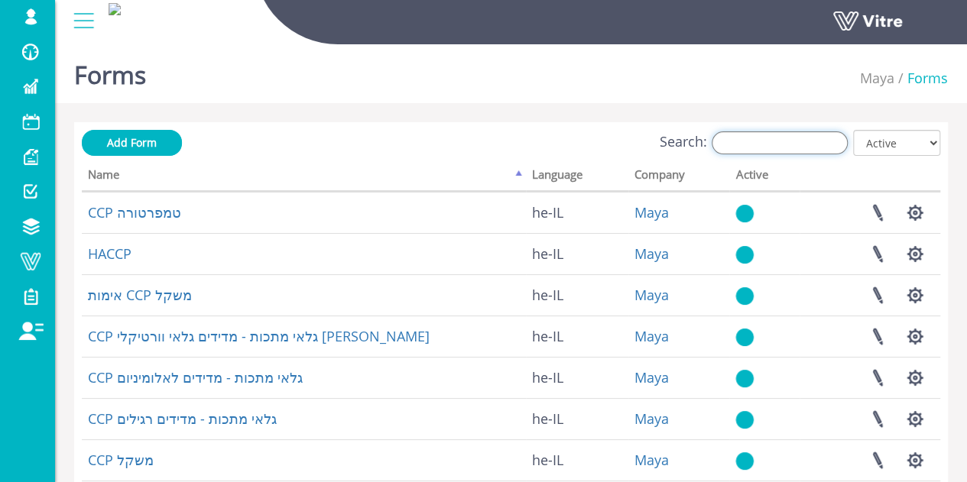
click at [781, 144] on input "Search:" at bounding box center [780, 142] width 136 height 23
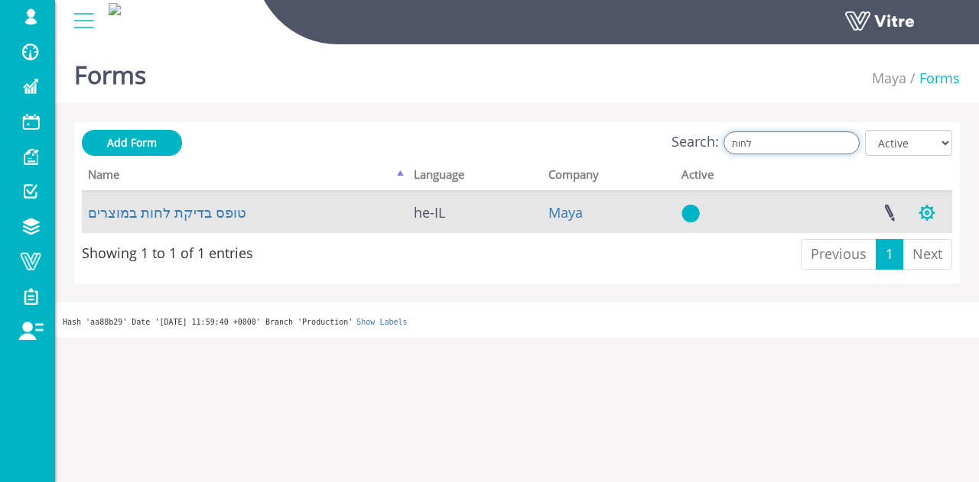
type input "לחות"
click at [927, 213] on button "button" at bounding box center [926, 213] width 38 height 41
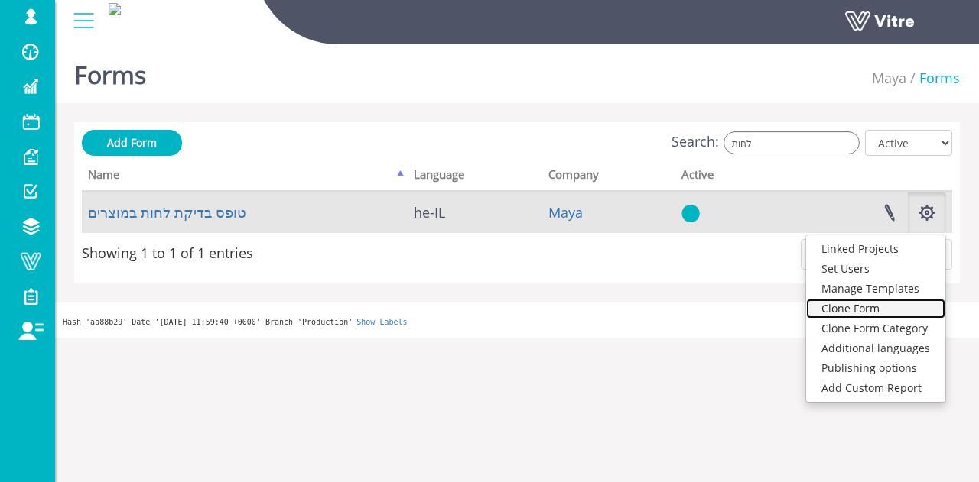
click at [899, 313] on link "Clone Form" at bounding box center [875, 309] width 139 height 20
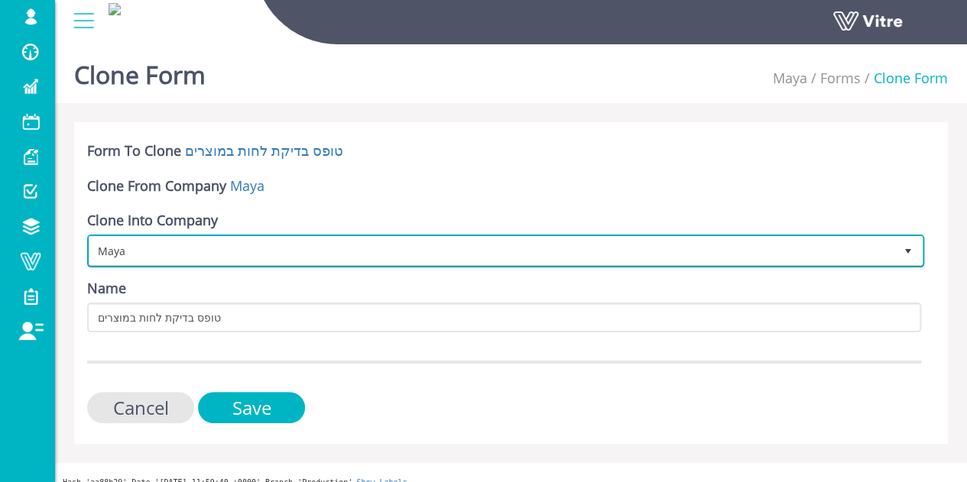
click at [344, 253] on span "Maya" at bounding box center [491, 251] width 805 height 28
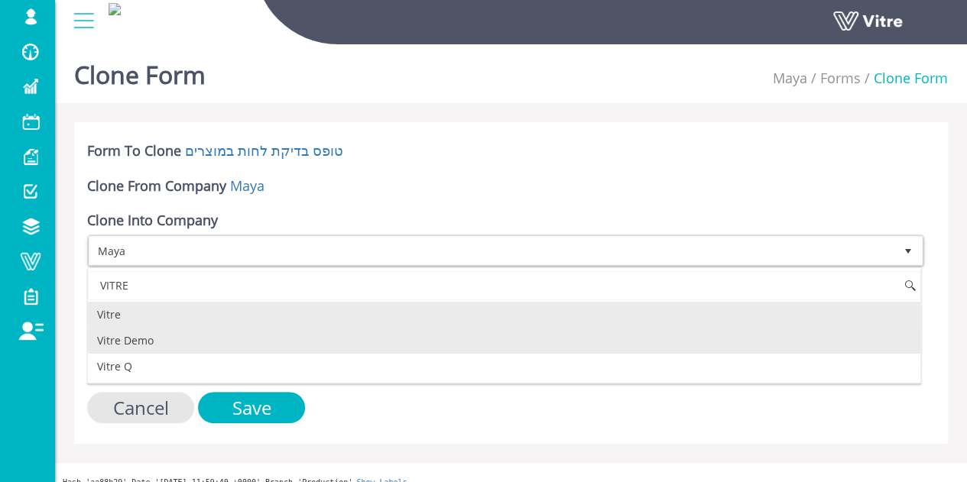
click at [242, 334] on li "Vitre Demo" at bounding box center [504, 341] width 833 height 26
type input "VITRE"
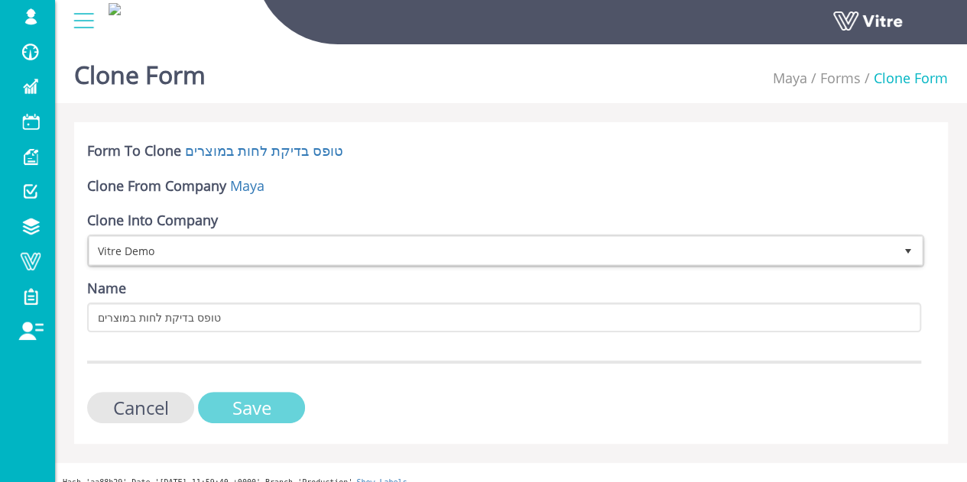
click at [257, 397] on input "Save" at bounding box center [251, 407] width 107 height 31
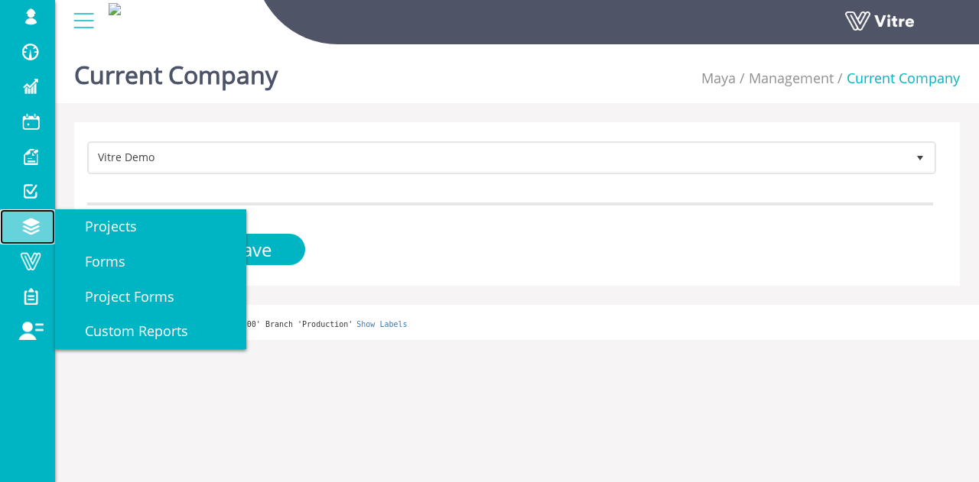
click at [32, 232] on span at bounding box center [30, 226] width 38 height 18
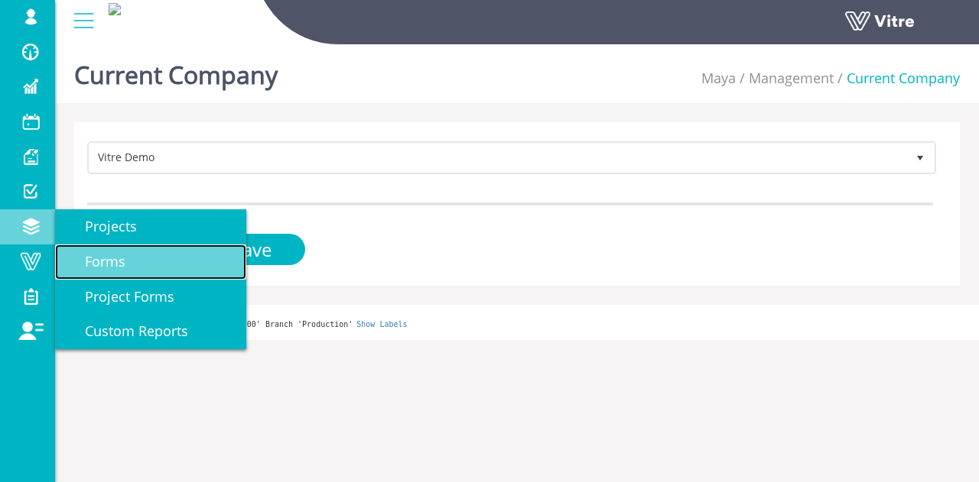
click at [103, 251] on link "Forms" at bounding box center [150, 262] width 191 height 35
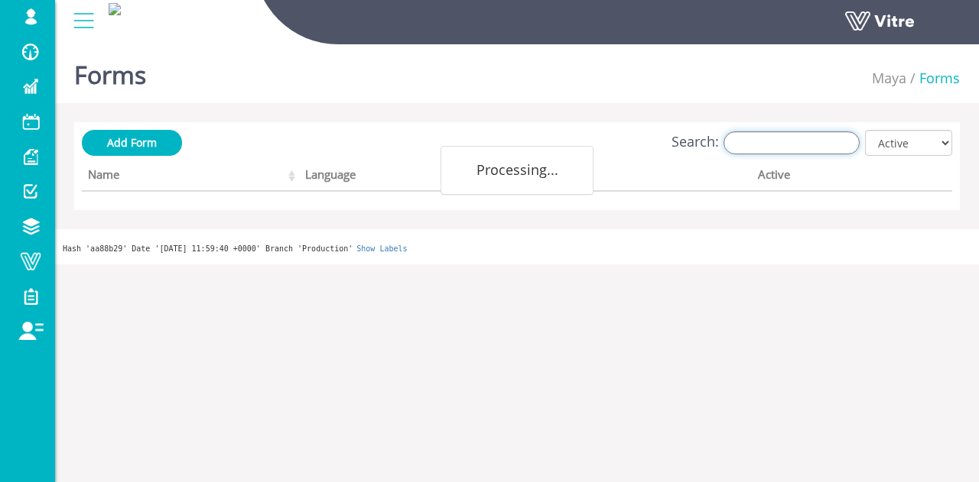
click at [761, 142] on input "Search:" at bounding box center [791, 142] width 136 height 23
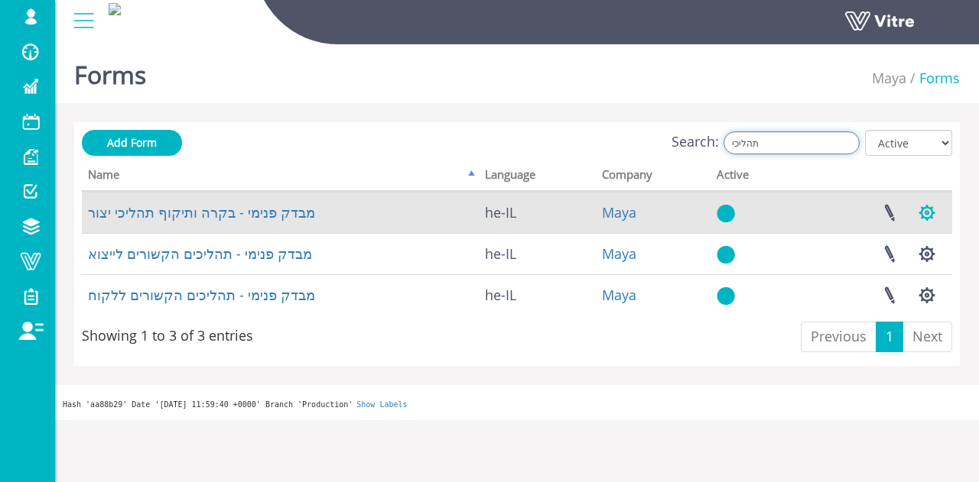
type input "תהליכי"
click at [924, 208] on button "button" at bounding box center [926, 213] width 38 height 41
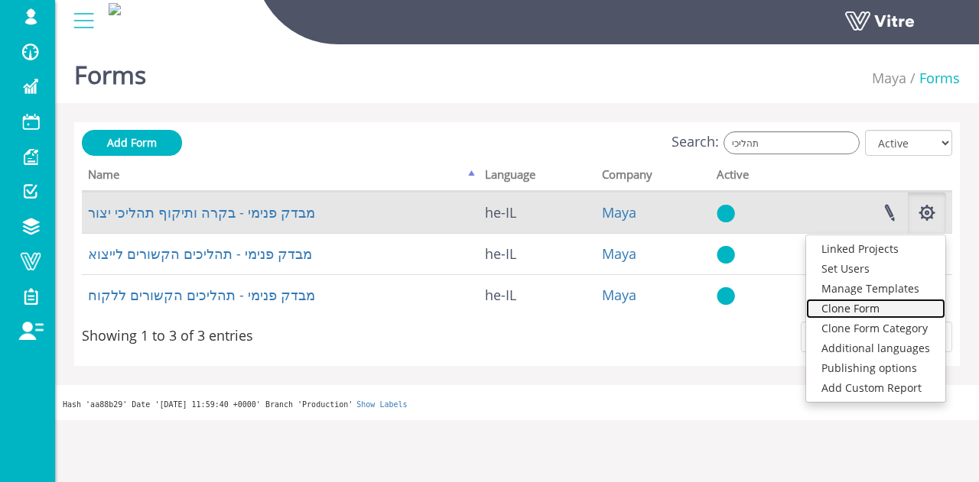
click at [904, 310] on link "Clone Form" at bounding box center [875, 309] width 139 height 20
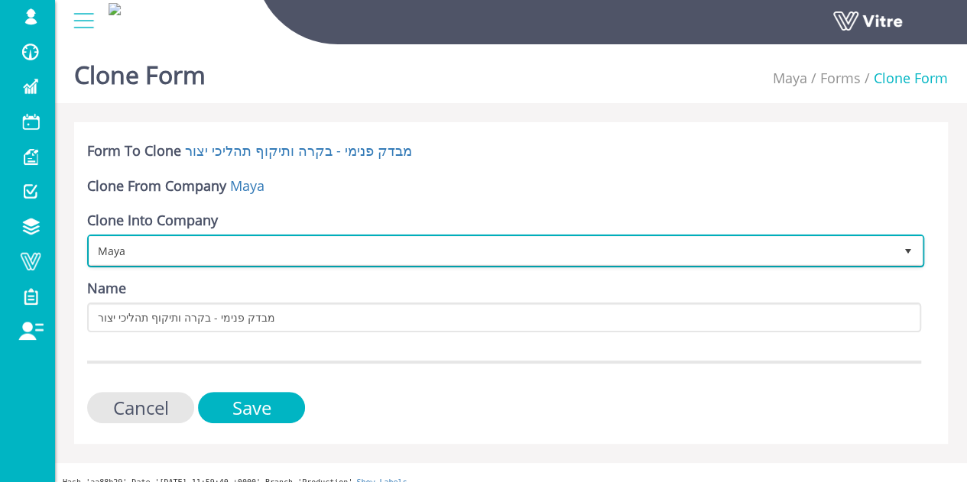
click at [185, 244] on span "Maya" at bounding box center [491, 251] width 805 height 28
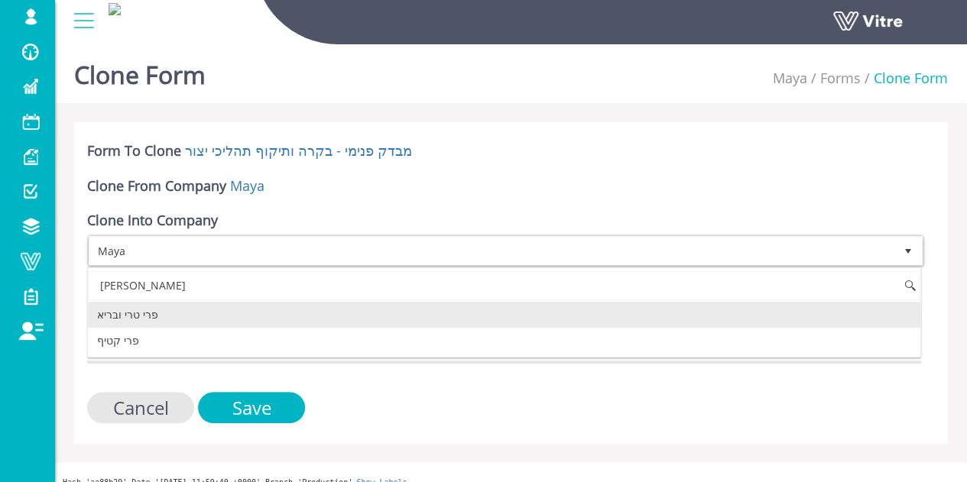
click at [136, 316] on li "פרי טרי ובריא" at bounding box center [504, 315] width 833 height 26
type input "פרי"
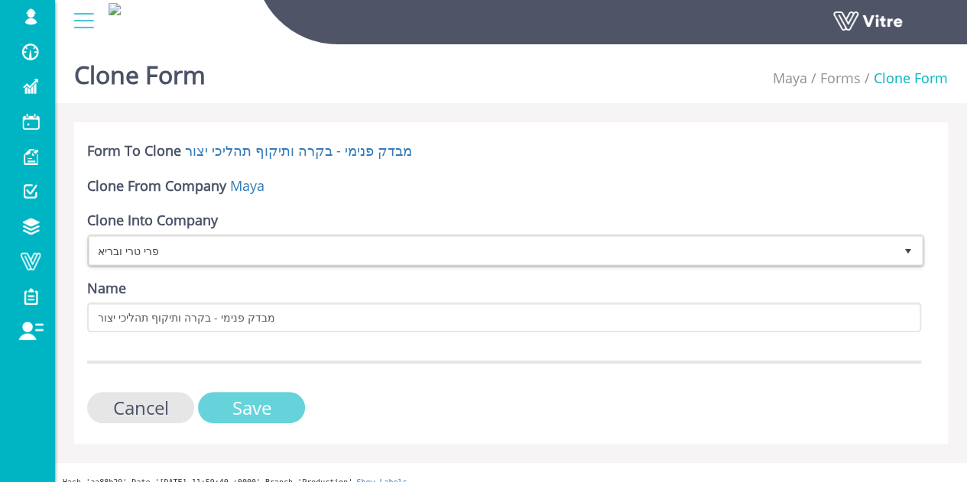
click at [248, 412] on input "Save" at bounding box center [251, 407] width 107 height 31
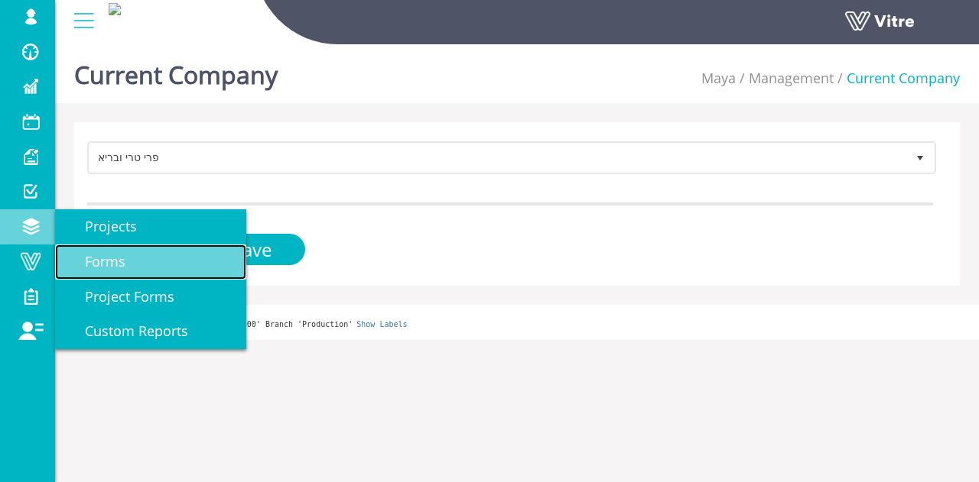
click at [92, 264] on span "Forms" at bounding box center [96, 261] width 59 height 18
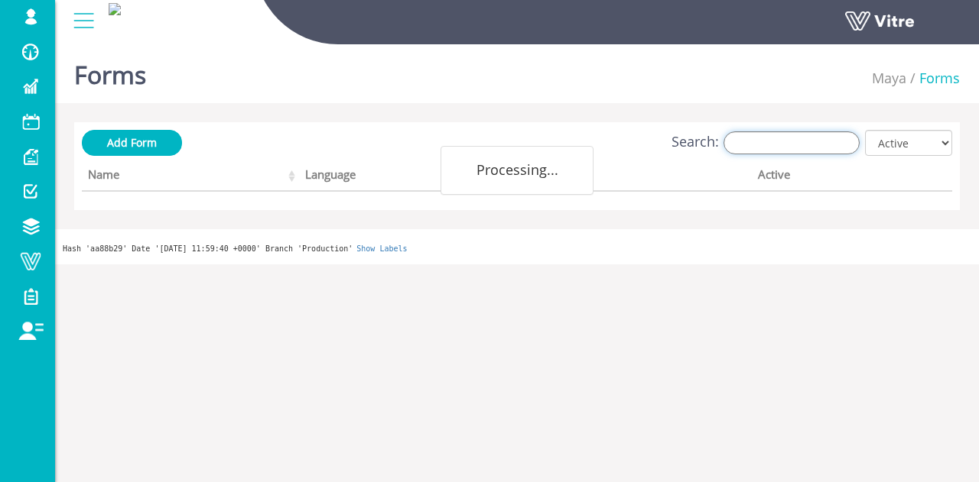
click at [793, 144] on input "Search:" at bounding box center [791, 142] width 136 height 23
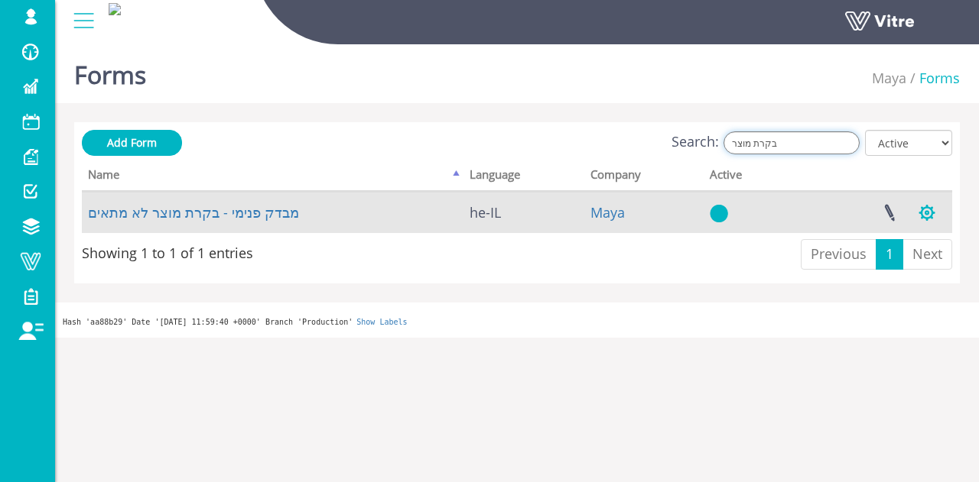
type input "בקרת מוצר"
click at [922, 214] on button "button" at bounding box center [926, 213] width 38 height 41
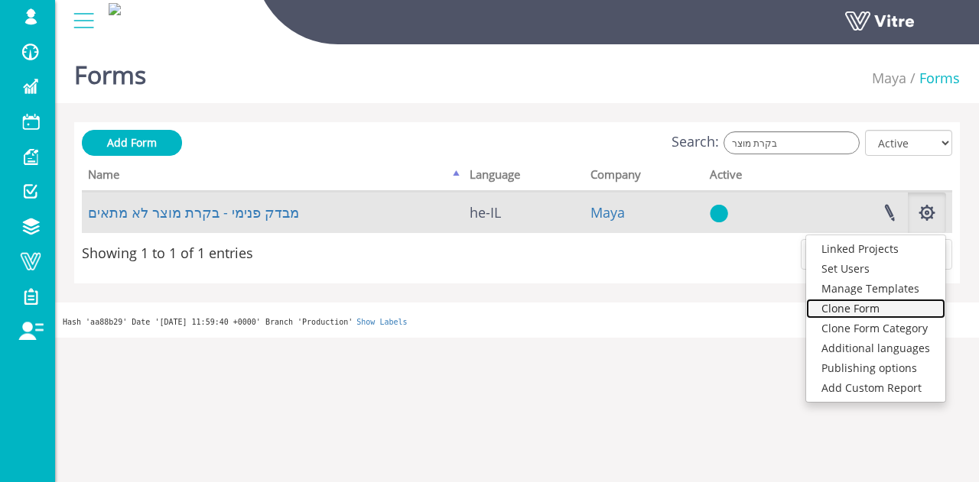
click at [871, 307] on link "Clone Form" at bounding box center [875, 309] width 139 height 20
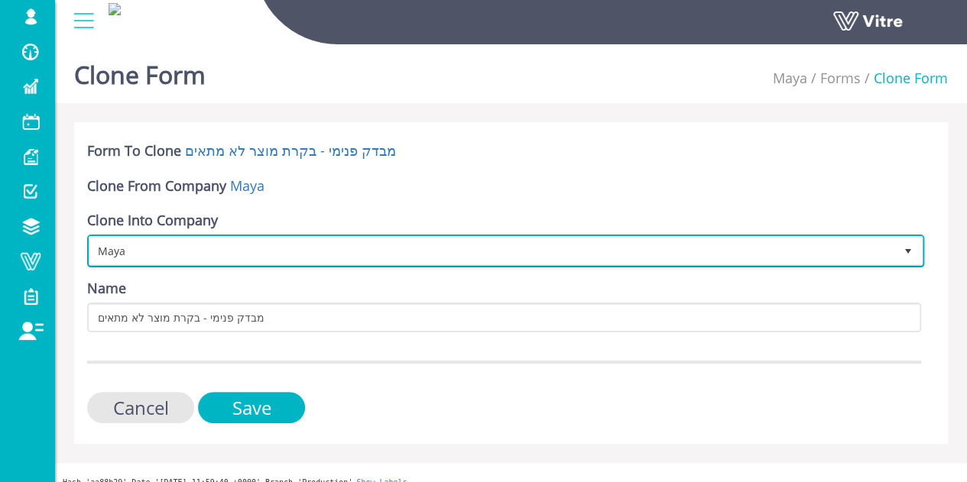
click at [843, 246] on span "Maya" at bounding box center [491, 251] width 805 height 28
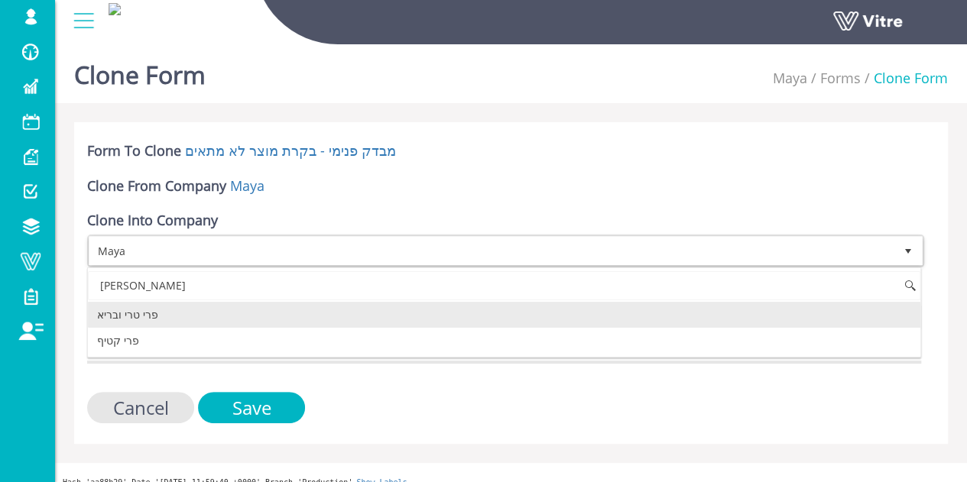
click at [540, 316] on li "פרי טרי ובריא" at bounding box center [504, 315] width 833 height 26
type input "פרי"
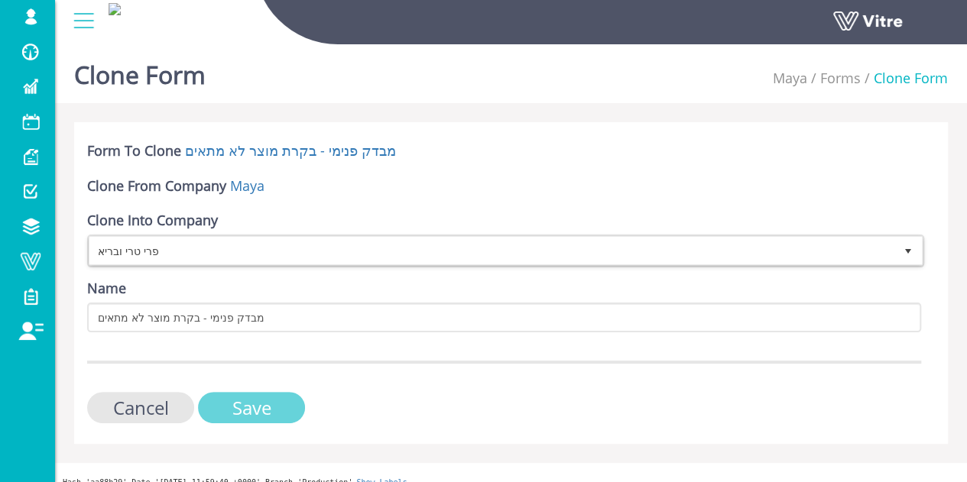
click at [284, 406] on input "Save" at bounding box center [251, 407] width 107 height 31
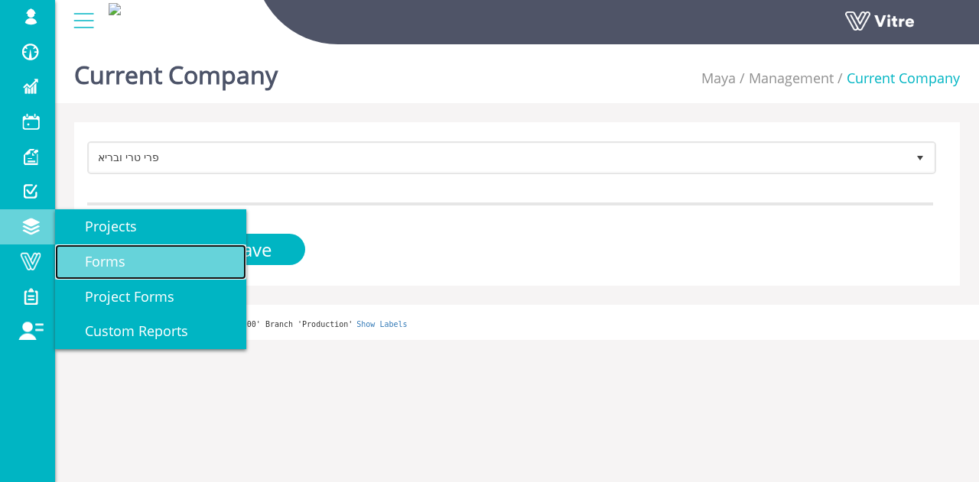
click at [101, 264] on span "Forms" at bounding box center [96, 261] width 59 height 18
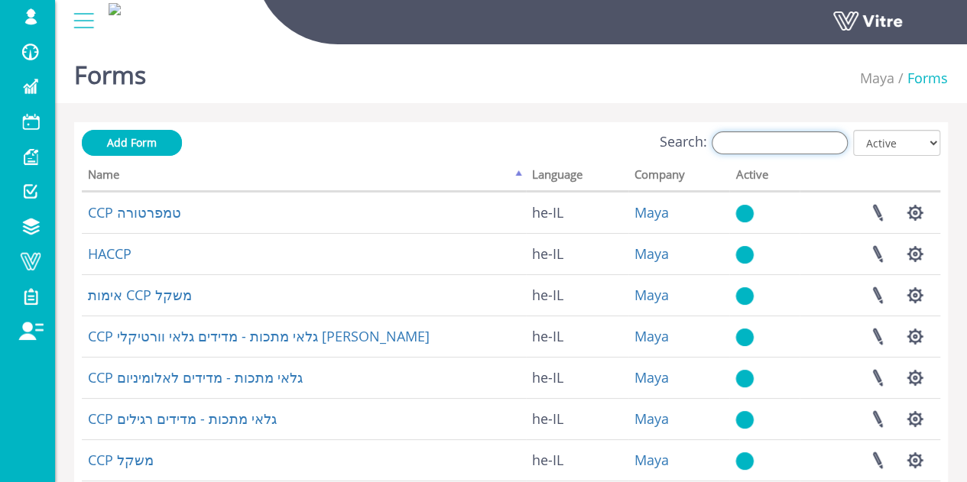
click at [815, 148] on input "Search:" at bounding box center [780, 142] width 136 height 23
click at [795, 154] on input "Search:" at bounding box center [780, 142] width 136 height 23
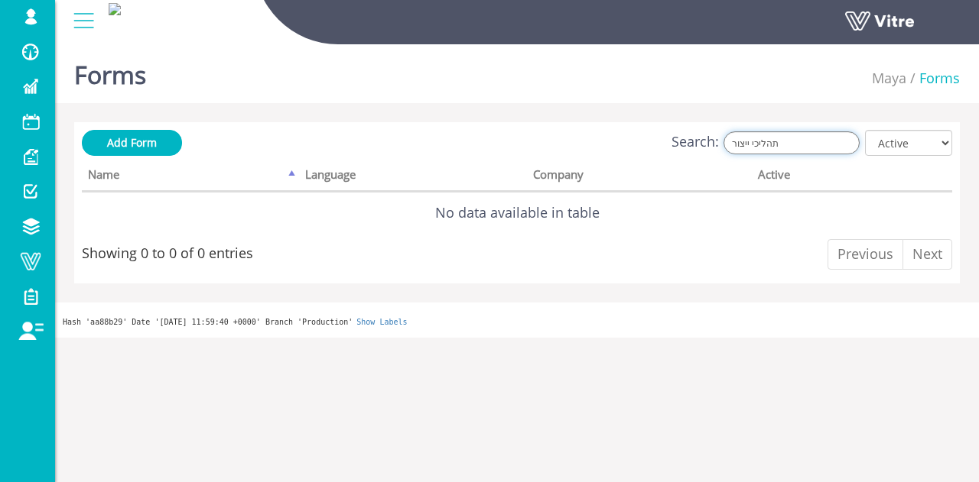
click at [758, 148] on input "תהליכי ייצור" at bounding box center [791, 142] width 136 height 23
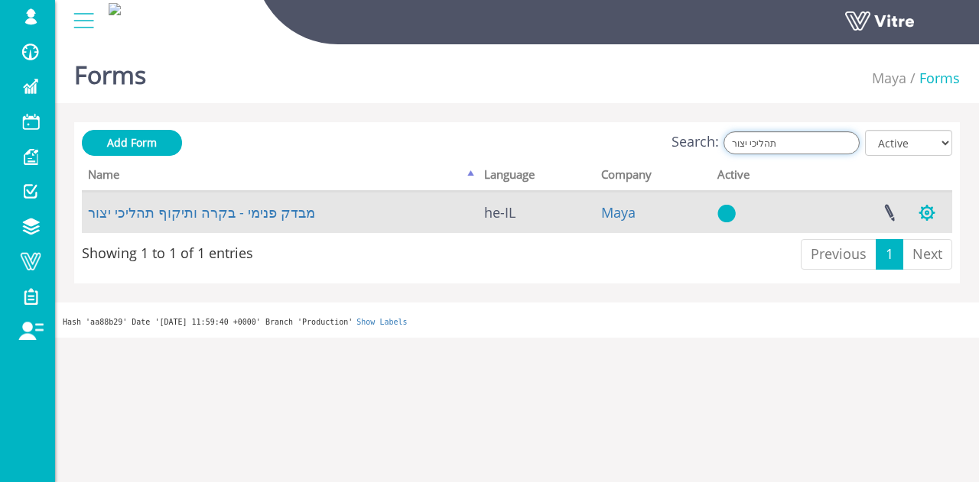
type input "תהליכי יצור"
click at [928, 207] on button "button" at bounding box center [926, 213] width 38 height 41
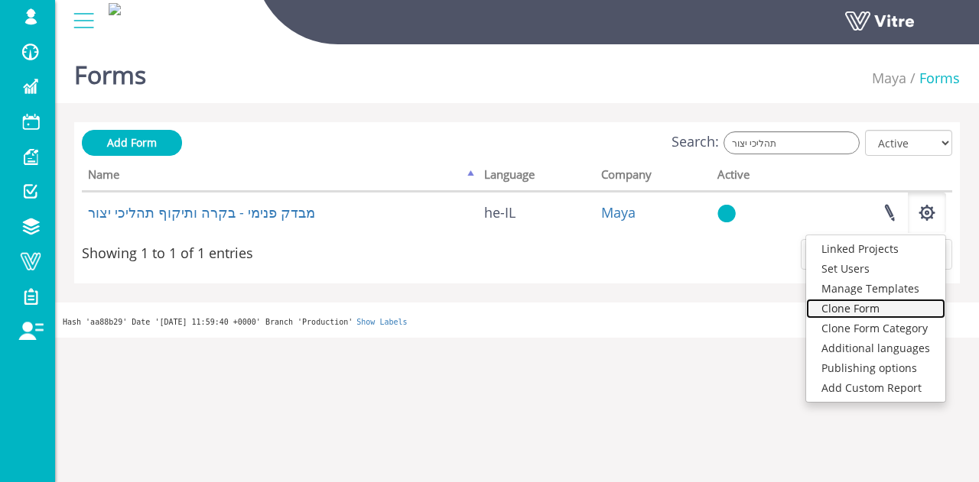
click at [870, 313] on link "Clone Form" at bounding box center [875, 309] width 139 height 20
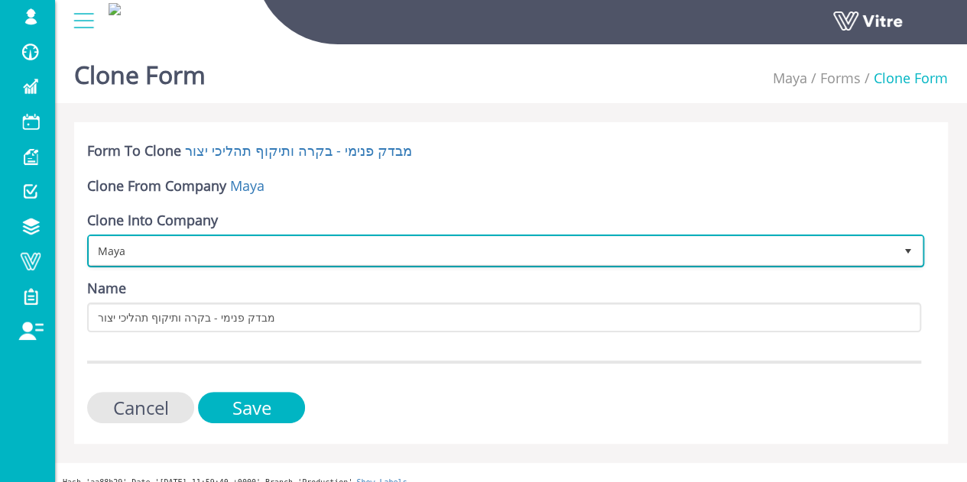
click at [205, 262] on span "Maya" at bounding box center [491, 251] width 805 height 28
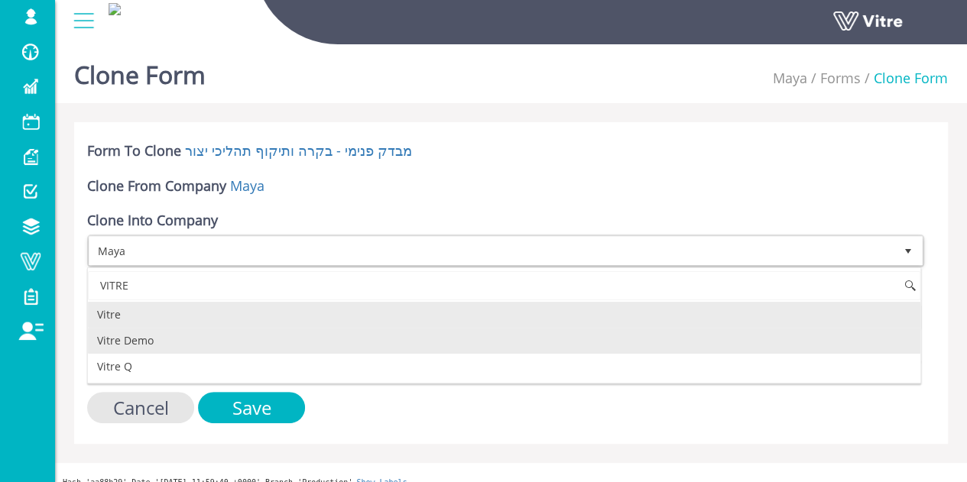
click at [145, 335] on li "Vitre Demo" at bounding box center [504, 341] width 833 height 26
type input "VITRE"
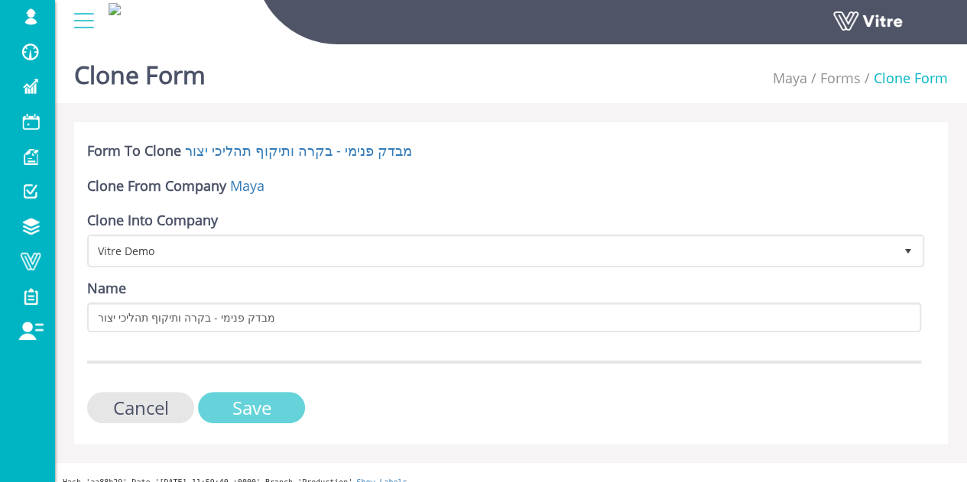
click at [269, 409] on input "Save" at bounding box center [251, 407] width 107 height 31
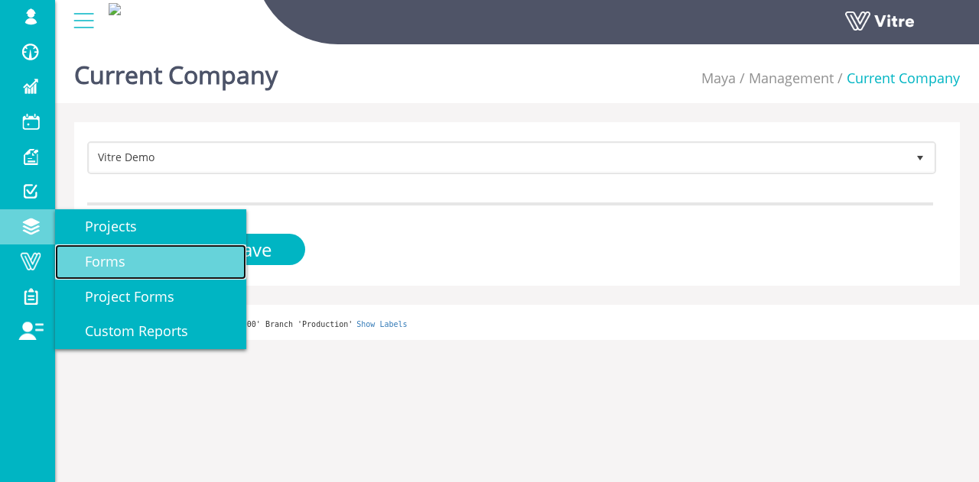
click at [93, 255] on span "Forms" at bounding box center [96, 261] width 59 height 18
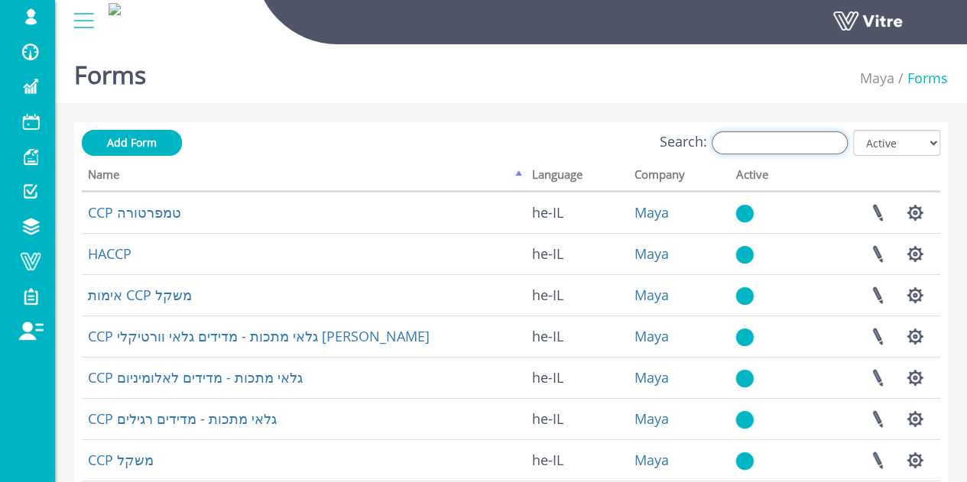
click at [815, 148] on input "Search:" at bounding box center [780, 142] width 136 height 23
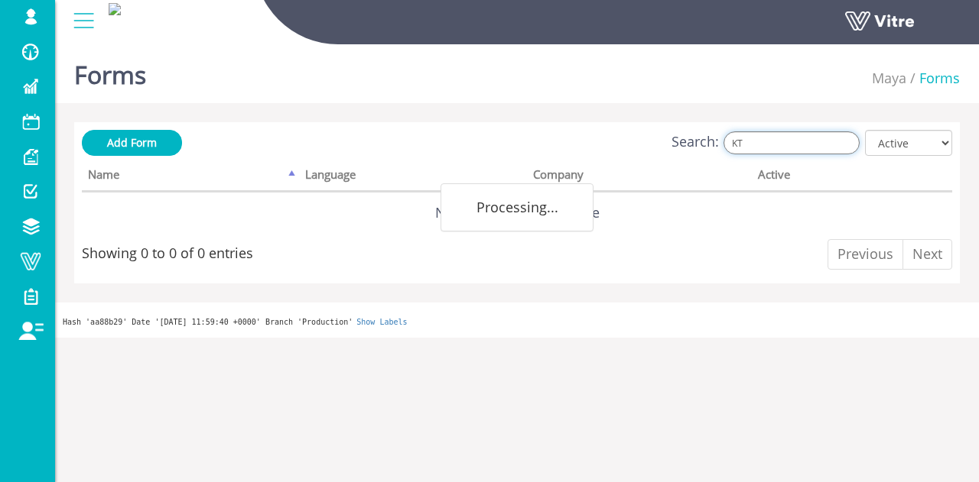
type input "K"
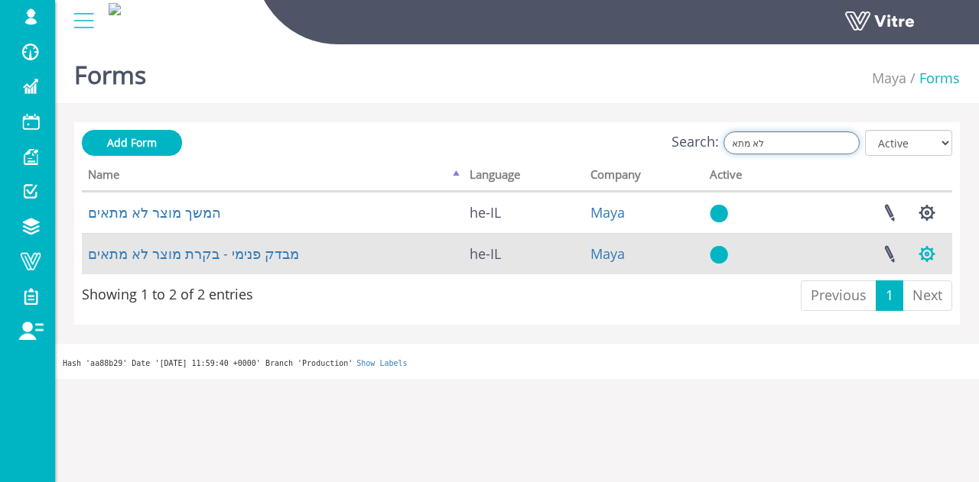
type input "לא מתא"
click at [923, 250] on button "button" at bounding box center [926, 254] width 38 height 41
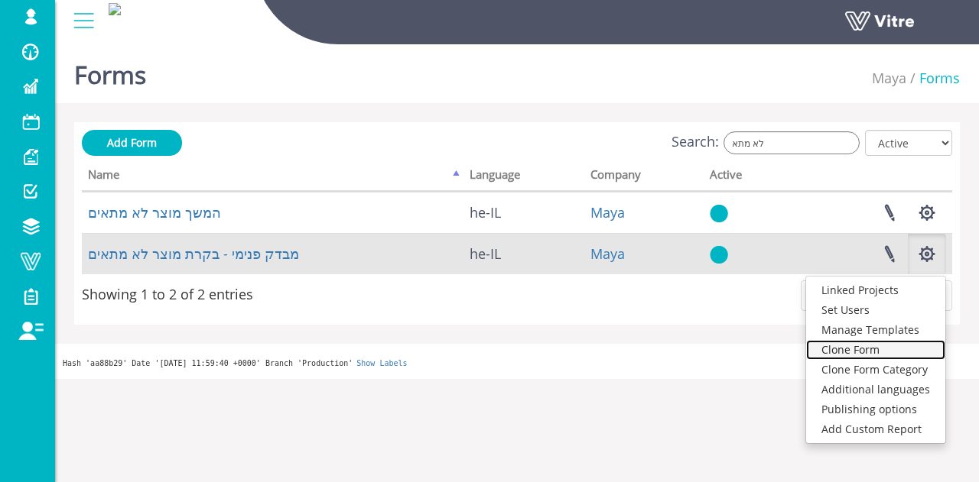
click at [875, 351] on link "Clone Form" at bounding box center [875, 350] width 139 height 20
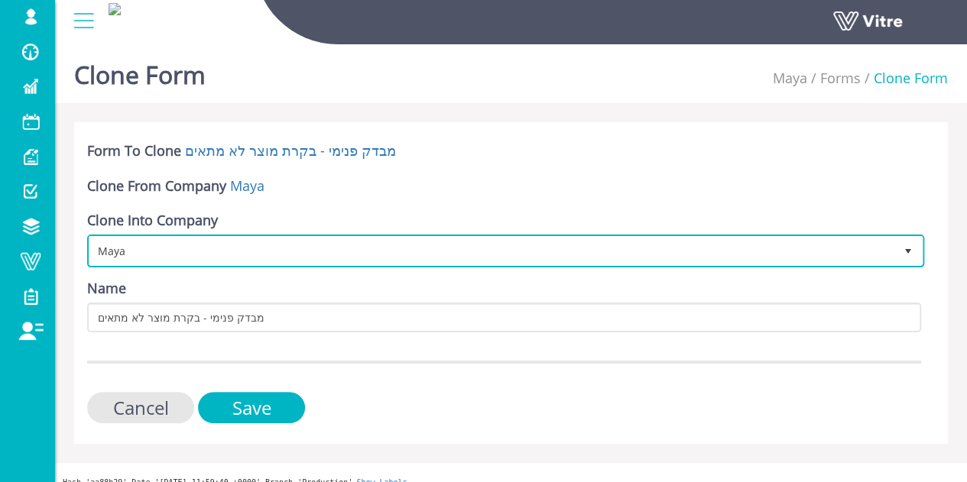
click at [193, 255] on span "Maya" at bounding box center [491, 251] width 805 height 28
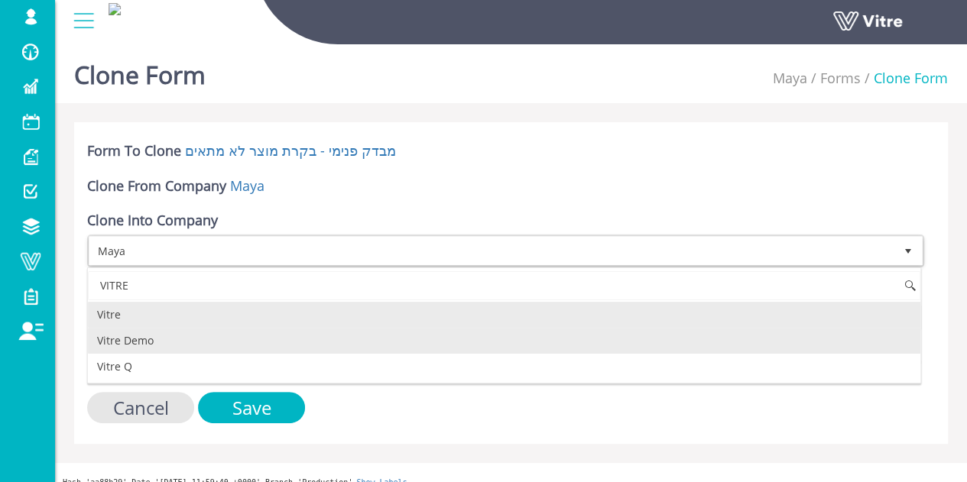
click at [260, 348] on li "Vitre Demo" at bounding box center [504, 341] width 833 height 26
type input "VITRE"
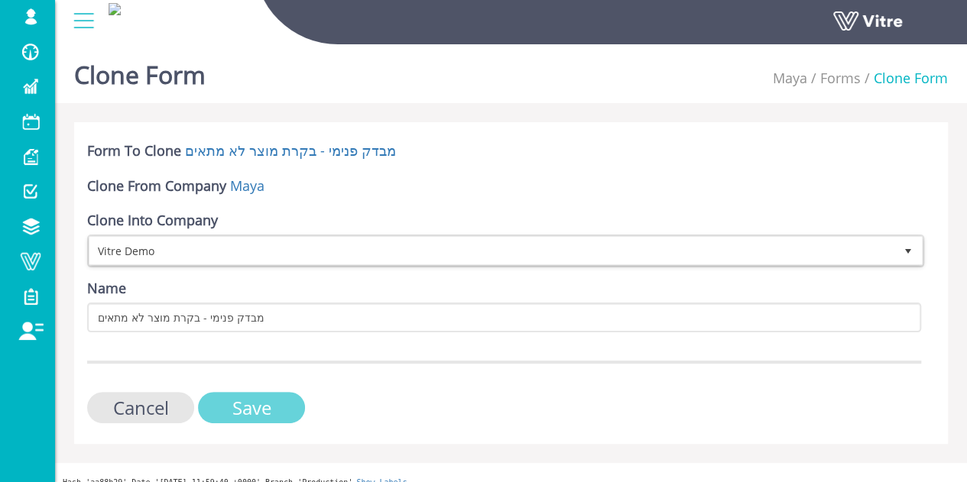
click at [268, 399] on input "Save" at bounding box center [251, 407] width 107 height 31
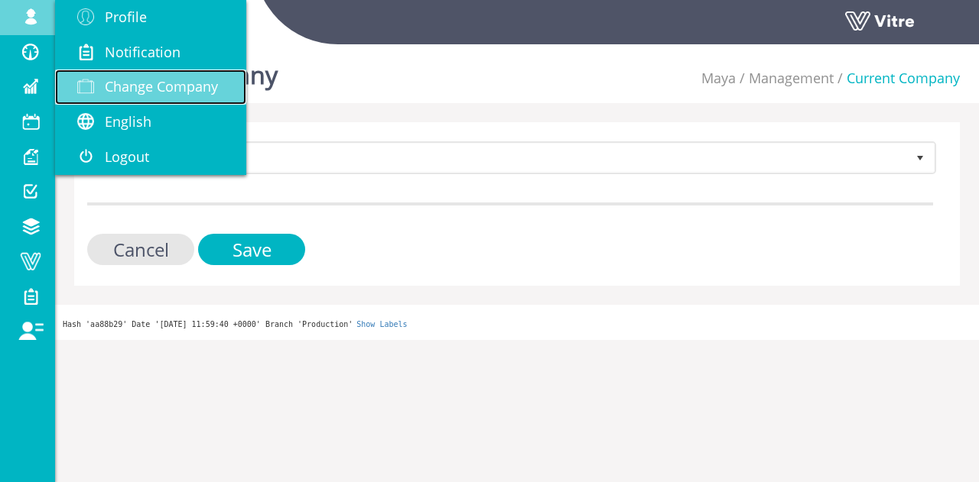
click at [122, 76] on link "Change Company" at bounding box center [150, 87] width 191 height 35
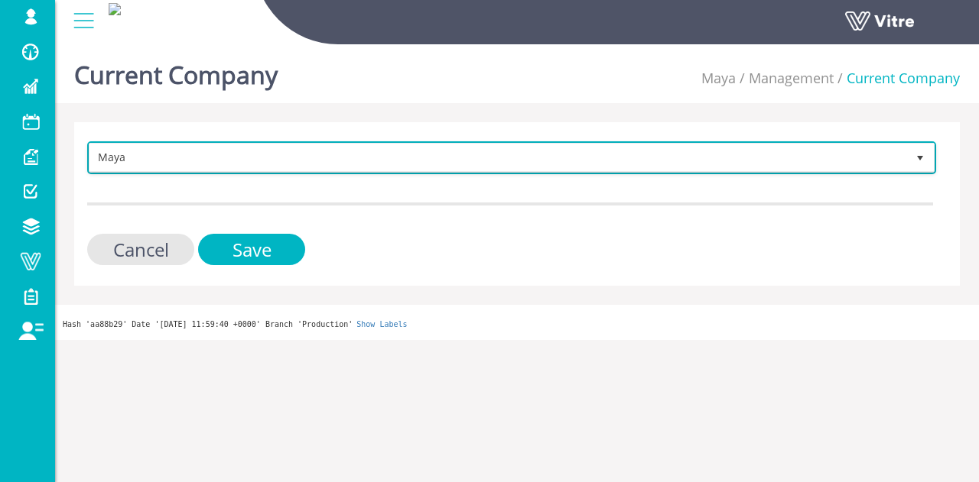
click at [205, 162] on span "Maya" at bounding box center [497, 158] width 816 height 28
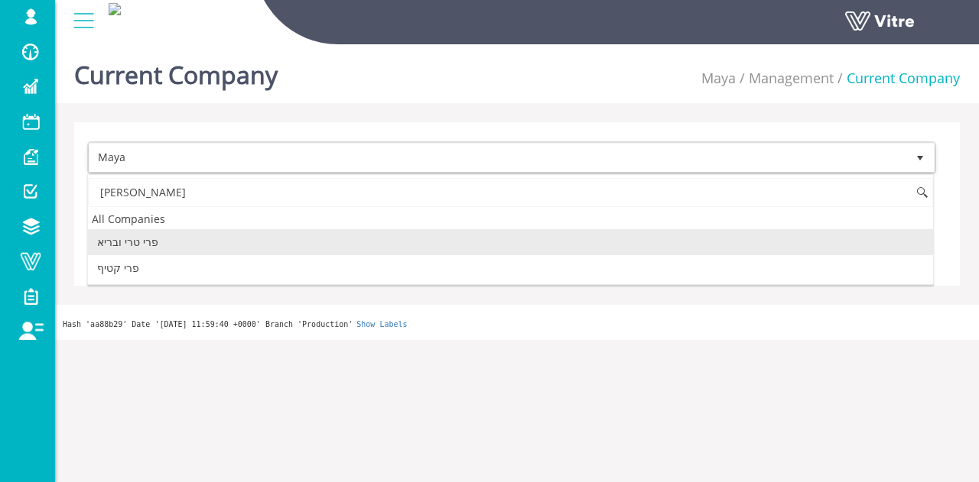
click at [161, 239] on li "פרי טרי ובריא" at bounding box center [510, 242] width 845 height 26
type input "פרי"
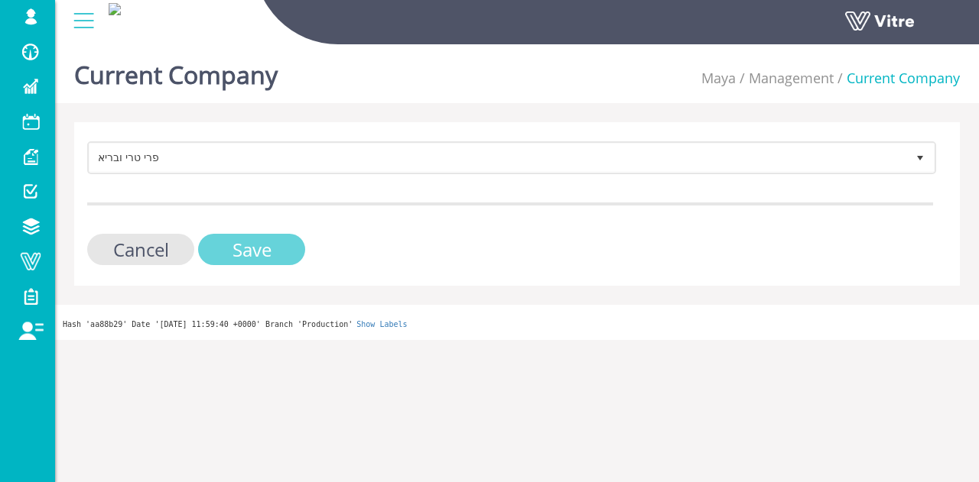
click at [246, 238] on input "Save" at bounding box center [251, 249] width 107 height 31
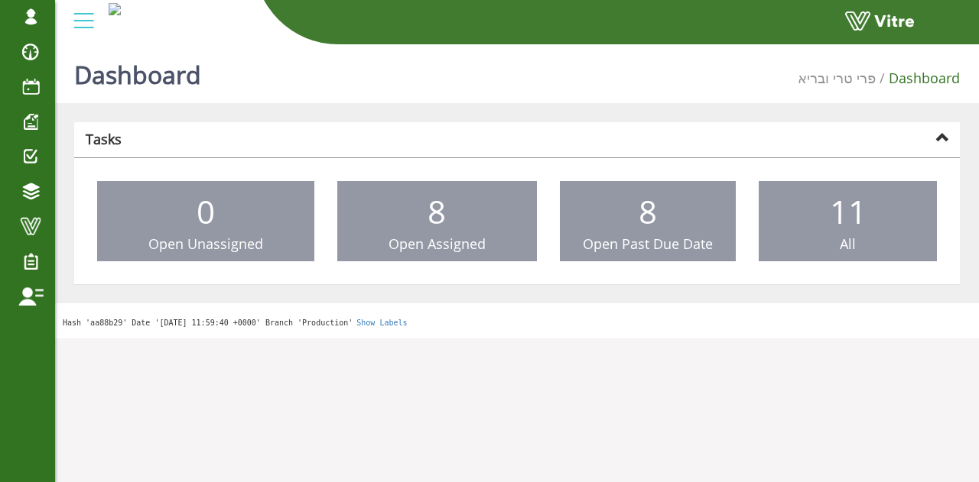
click at [837, 339] on html "lishay@vitre.io Profile Notification Change Company English English Español Fra…" at bounding box center [489, 169] width 979 height 339
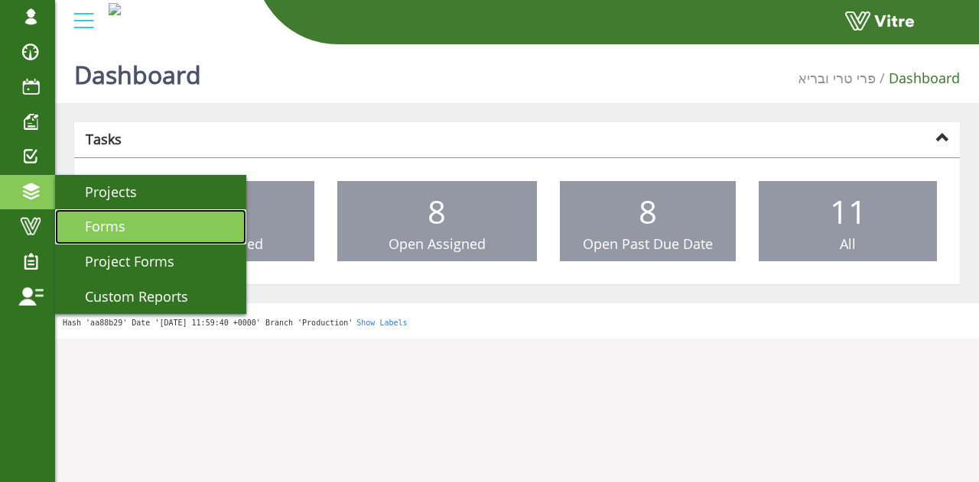
click at [130, 219] on link "Forms" at bounding box center [150, 226] width 191 height 35
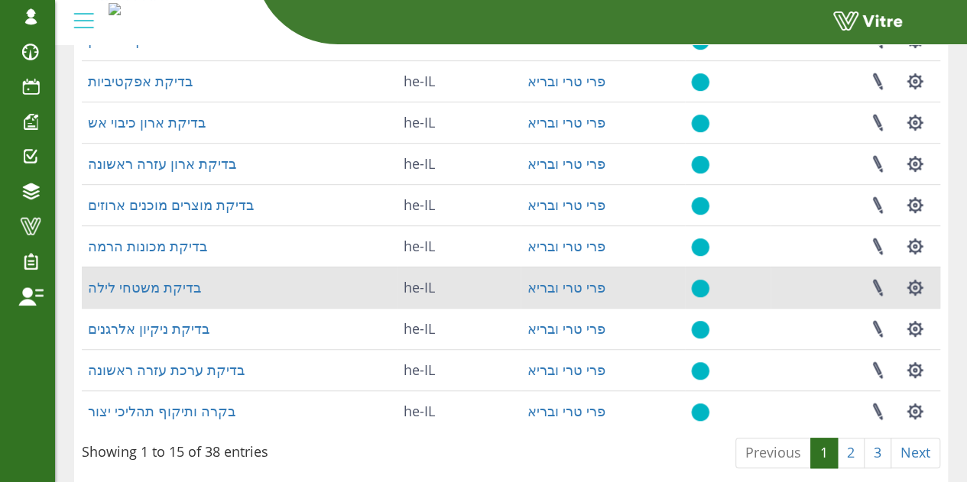
scroll to position [356, 0]
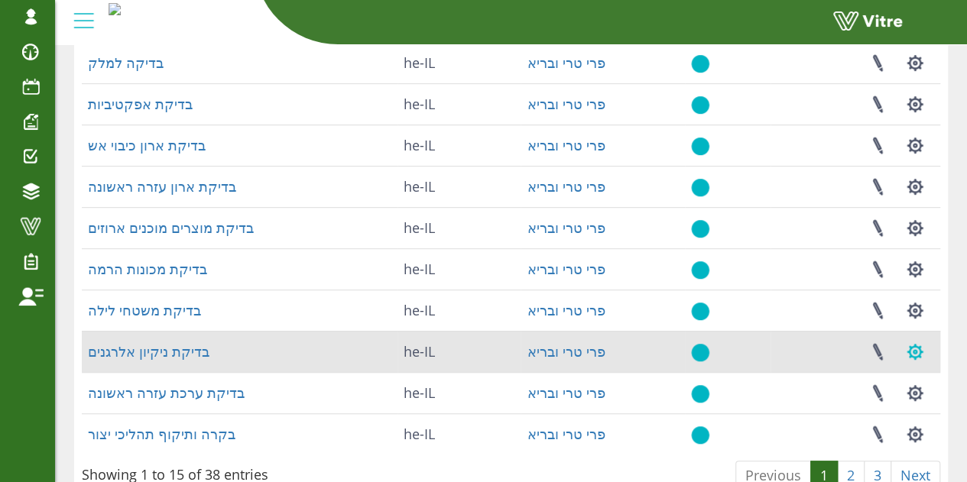
click at [910, 355] on button "button" at bounding box center [915, 352] width 38 height 41
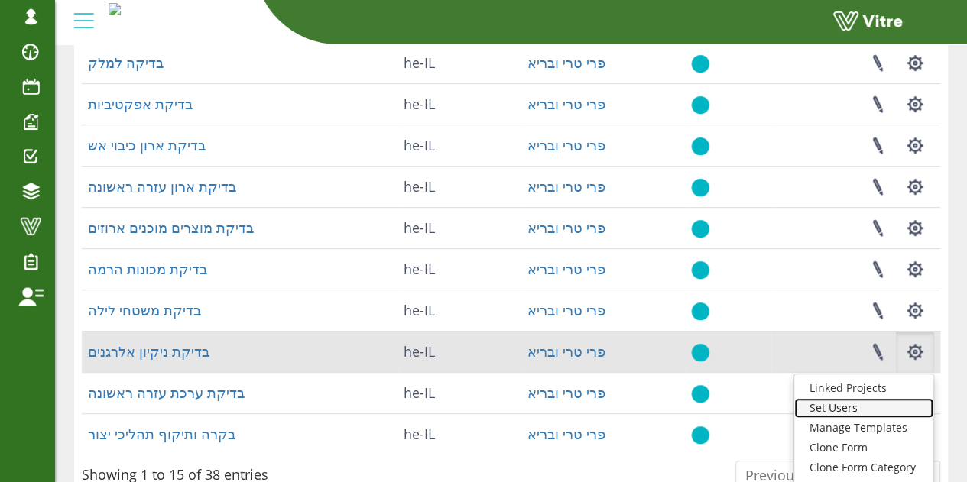
click at [850, 407] on link "Set Users" at bounding box center [863, 408] width 139 height 20
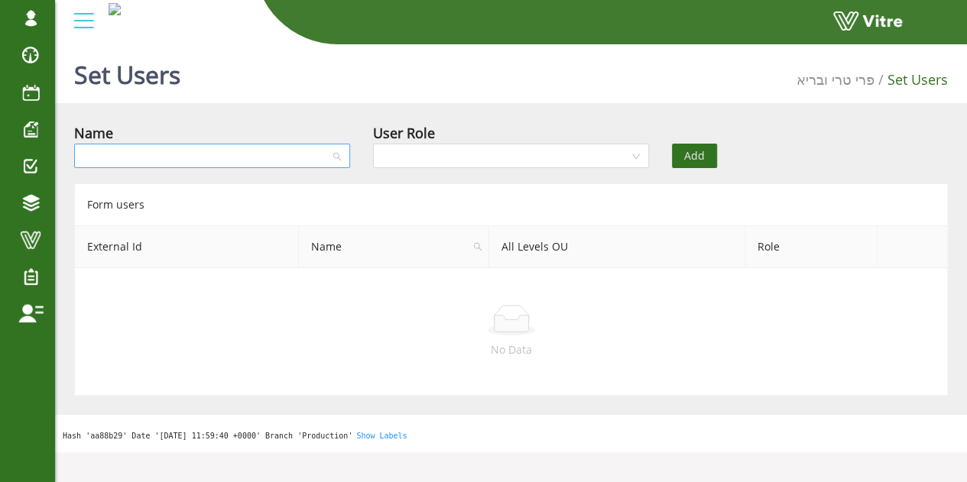
click at [332, 151] on div at bounding box center [212, 156] width 276 height 24
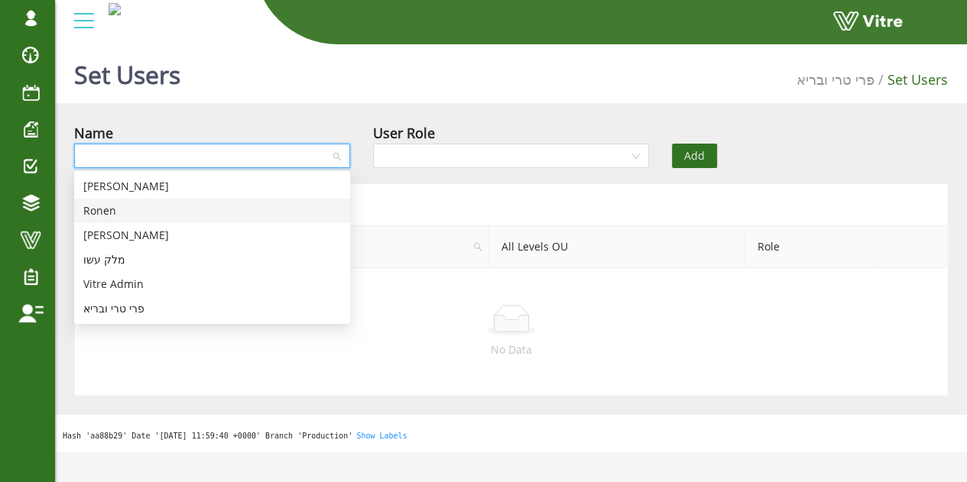
click at [157, 220] on div "Ronen" at bounding box center [212, 211] width 276 height 24
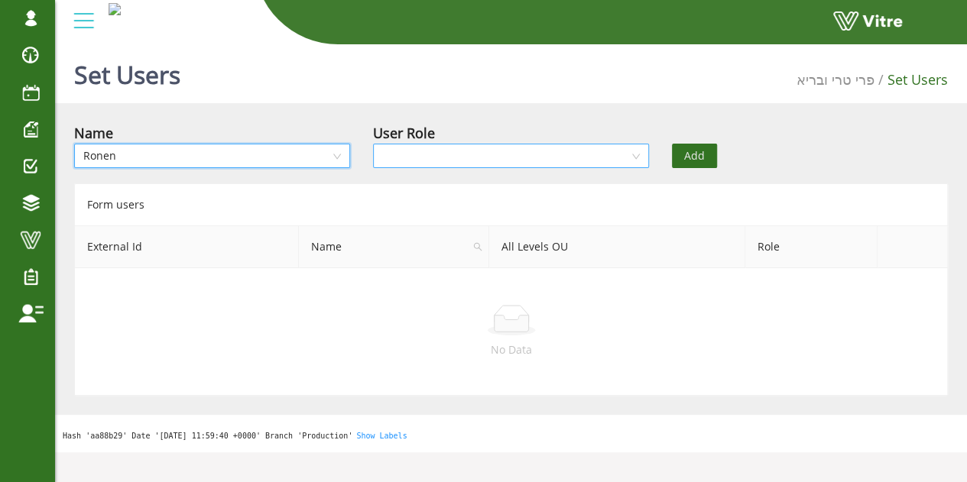
click at [473, 152] on input "search" at bounding box center [505, 155] width 247 height 23
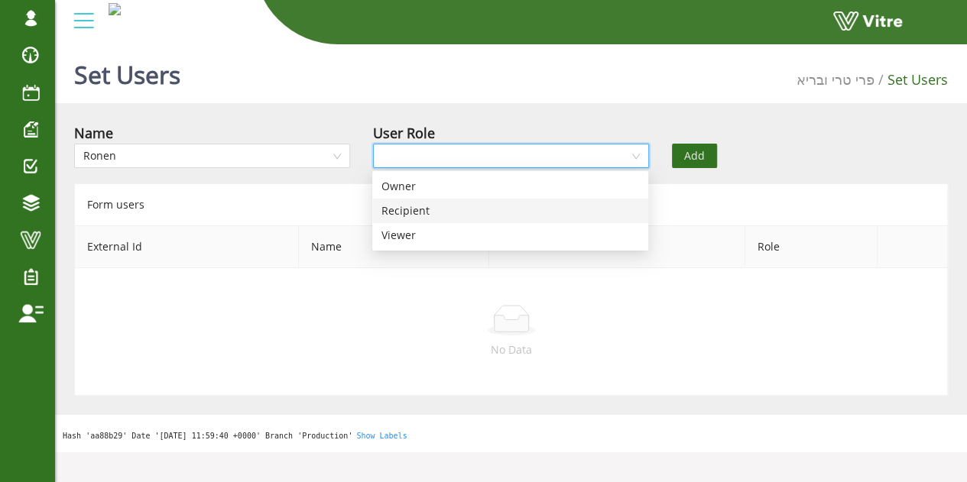
click at [433, 216] on div "Recipient" at bounding box center [510, 211] width 258 height 17
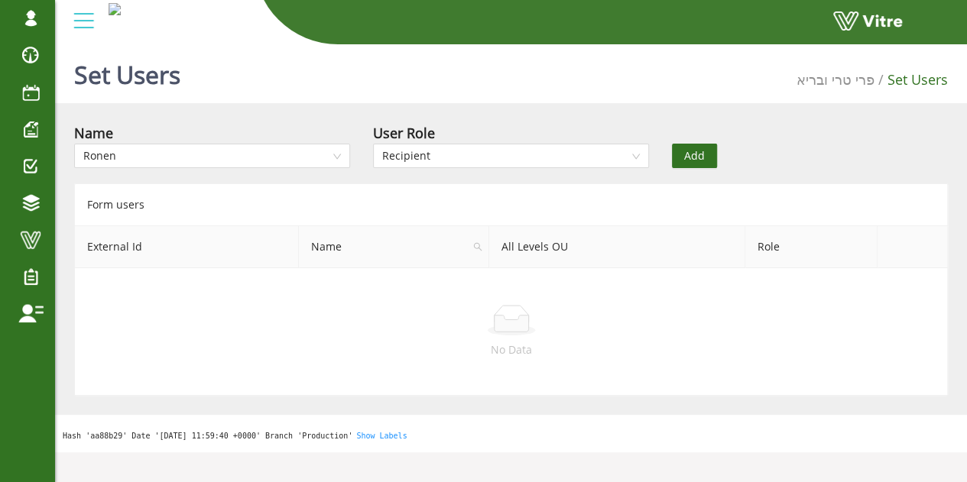
click at [690, 157] on span "Add" at bounding box center [694, 156] width 21 height 17
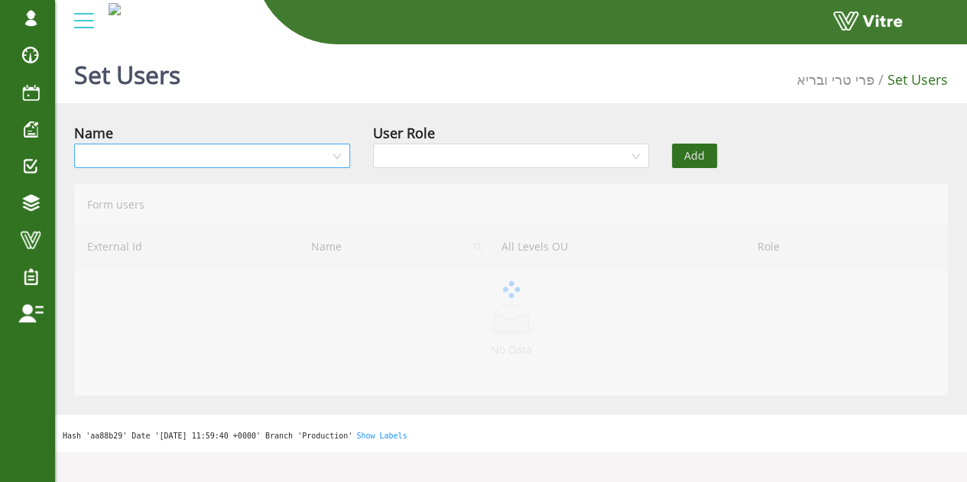
click at [289, 159] on input "search" at bounding box center [206, 155] width 247 height 23
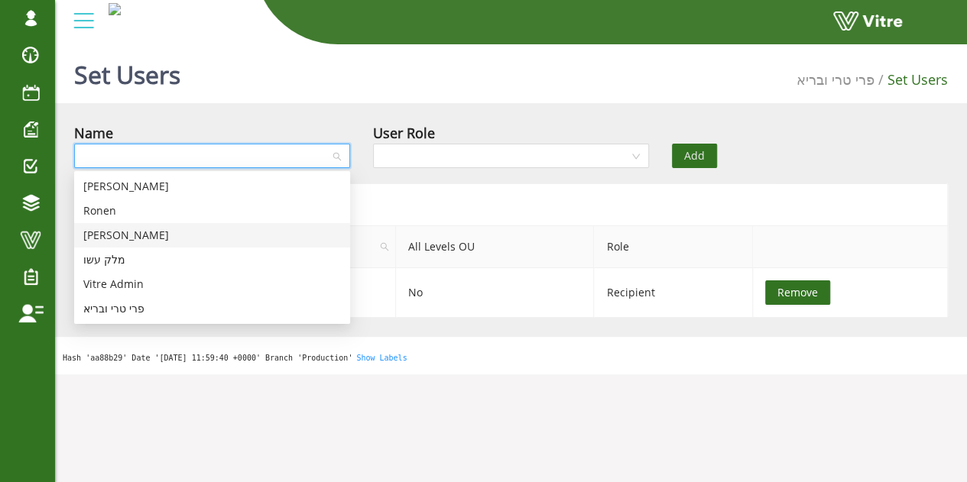
click at [167, 236] on div "שירה שוורץ" at bounding box center [212, 235] width 258 height 17
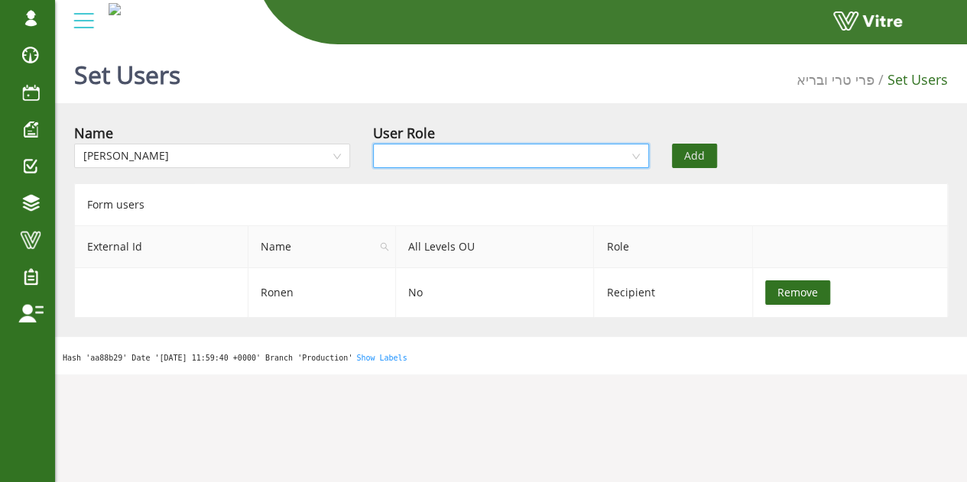
click at [596, 152] on input "search" at bounding box center [505, 155] width 247 height 23
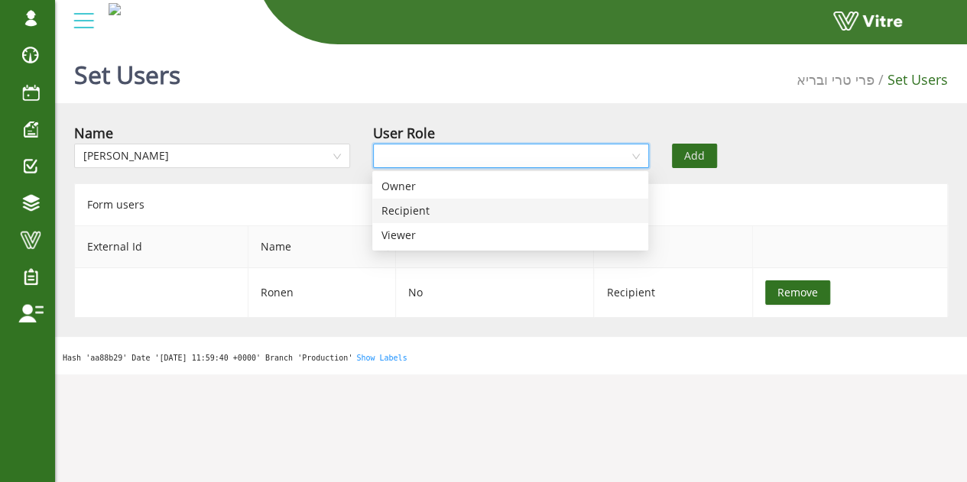
click at [451, 209] on div "Recipient" at bounding box center [510, 211] width 258 height 17
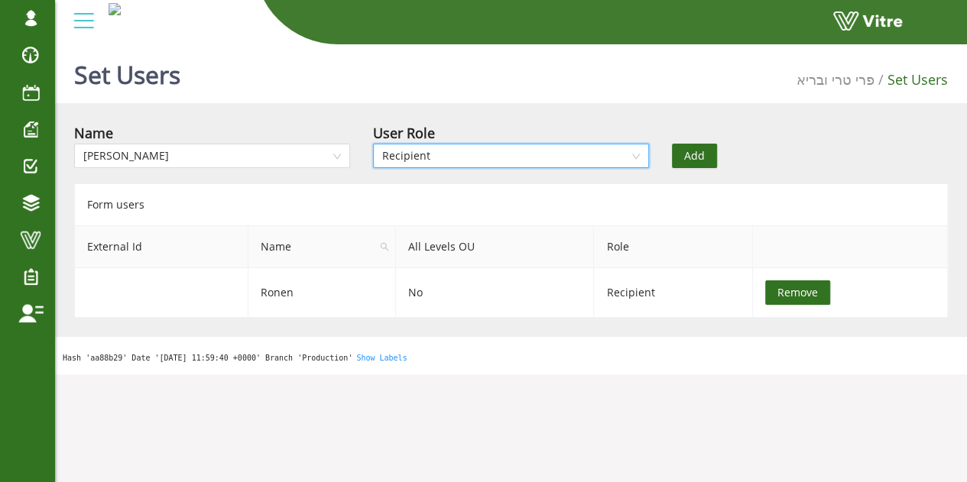
click at [684, 158] on span "Add" at bounding box center [694, 156] width 21 height 17
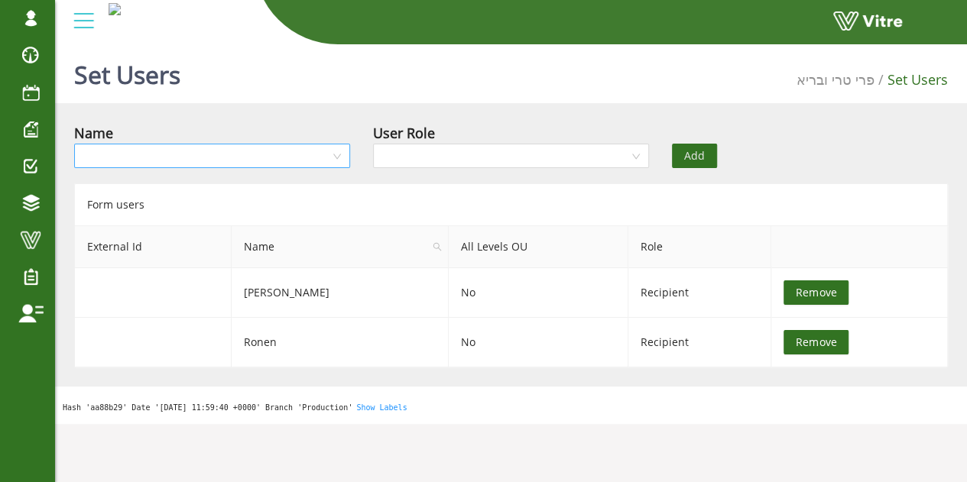
click at [274, 164] on input "search" at bounding box center [206, 155] width 247 height 23
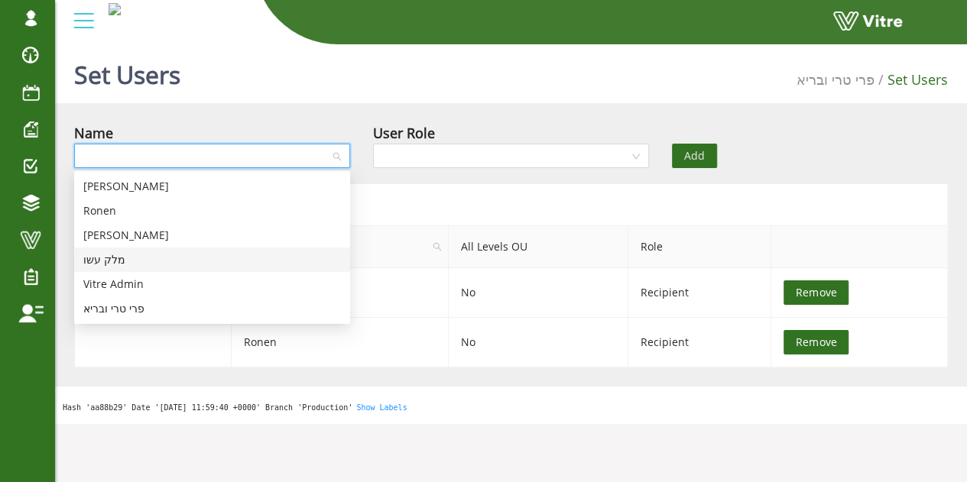
click at [112, 265] on div "מלק עשו" at bounding box center [212, 260] width 258 height 17
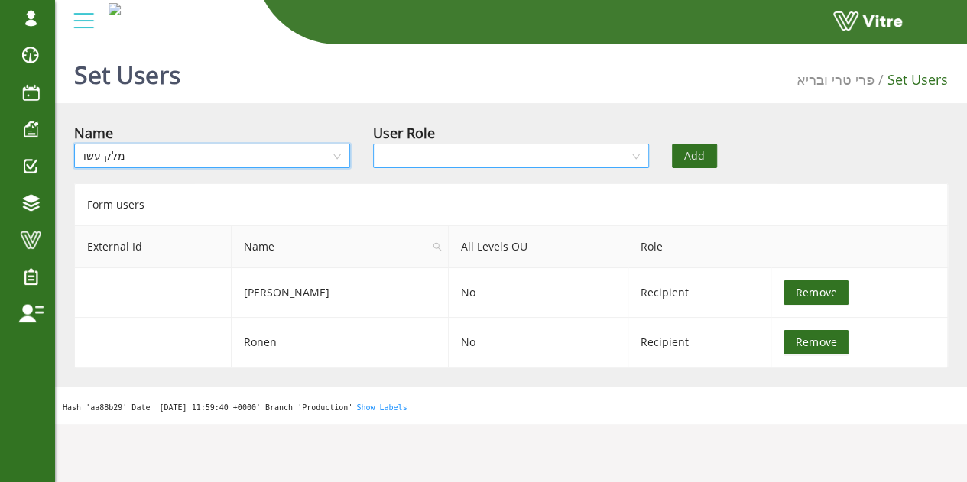
click at [479, 148] on input "search" at bounding box center [505, 155] width 247 height 23
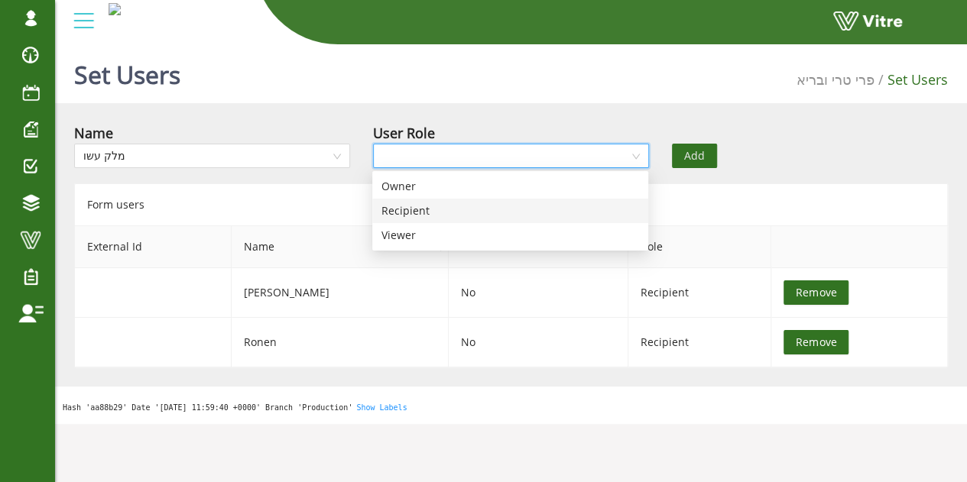
click at [433, 215] on div "Recipient" at bounding box center [510, 211] width 258 height 17
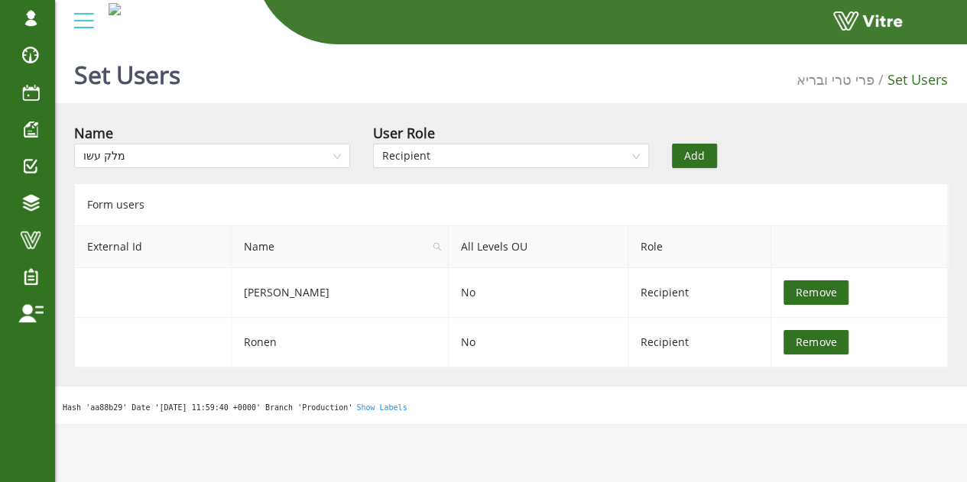
drag, startPoint x: 701, startPoint y: 154, endPoint x: 686, endPoint y: 159, distance: 15.2
click at [700, 154] on span "Add" at bounding box center [694, 156] width 21 height 17
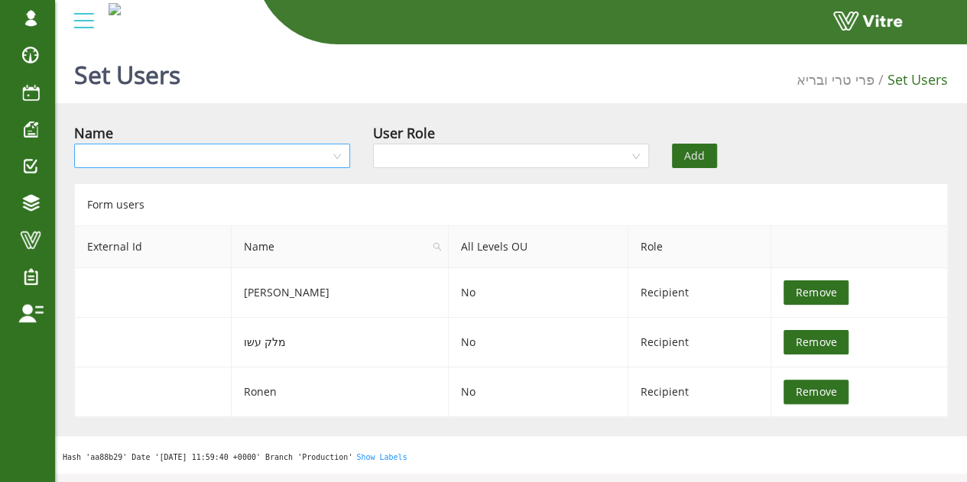
click at [260, 158] on input "search" at bounding box center [206, 155] width 247 height 23
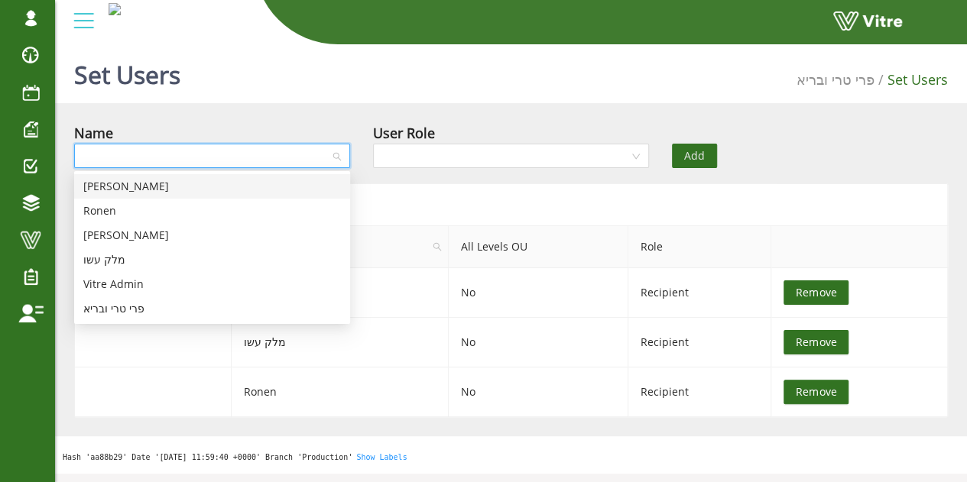
click at [204, 197] on div "Omer Radco" at bounding box center [212, 186] width 276 height 24
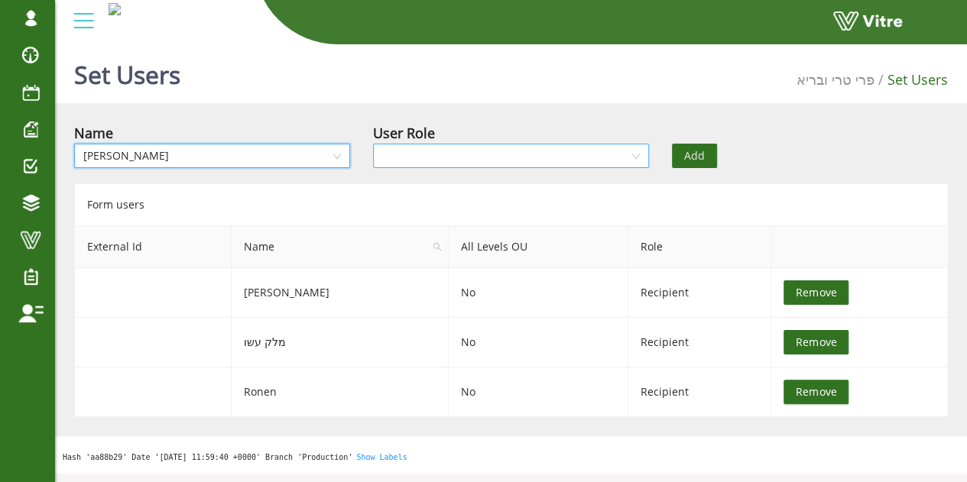
click at [499, 150] on input "search" at bounding box center [505, 155] width 247 height 23
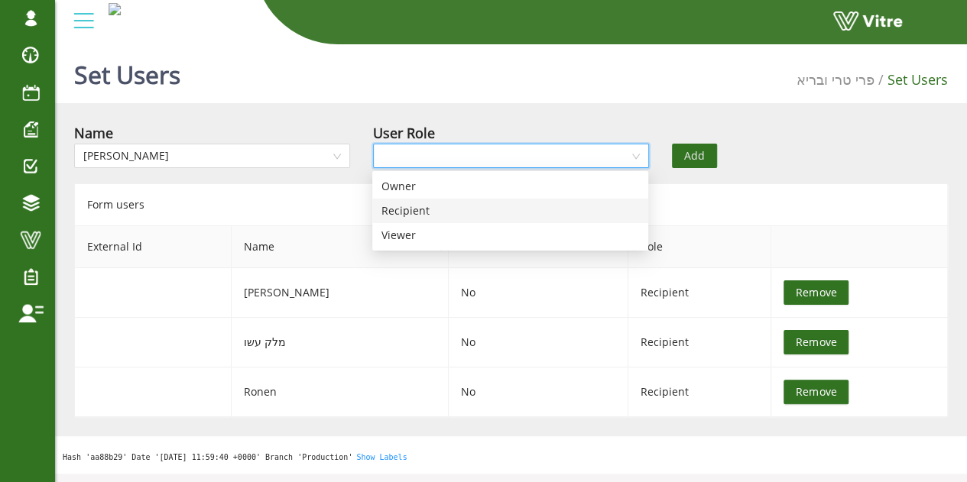
click at [404, 211] on div "Recipient" at bounding box center [510, 211] width 258 height 17
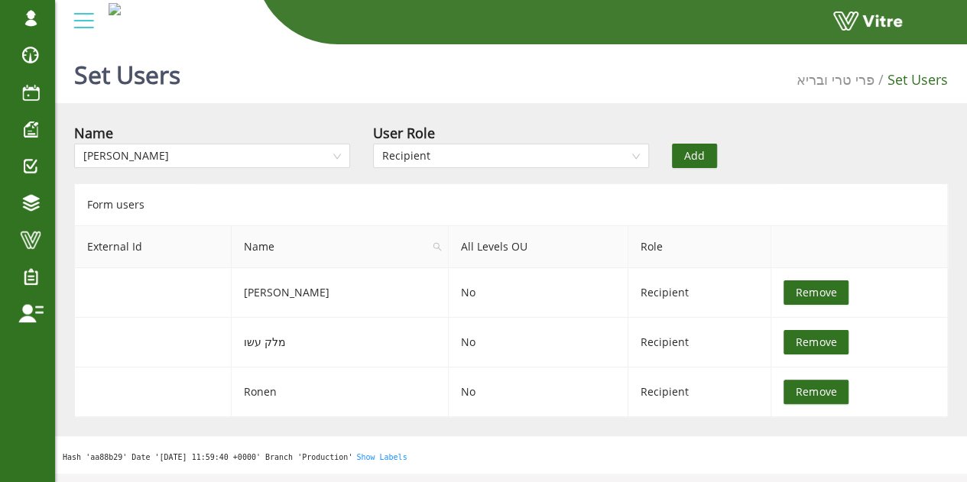
click at [694, 155] on span "Add" at bounding box center [694, 156] width 21 height 17
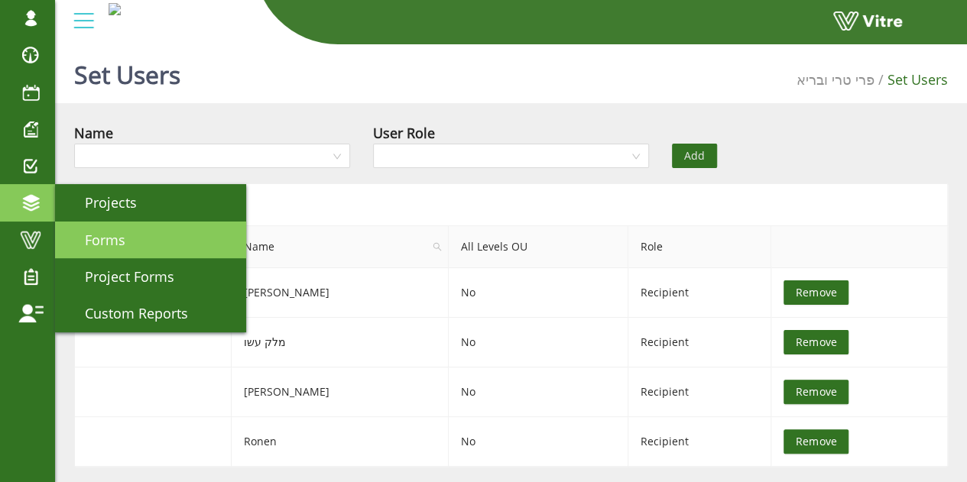
click at [131, 242] on link "Forms" at bounding box center [150, 240] width 191 height 37
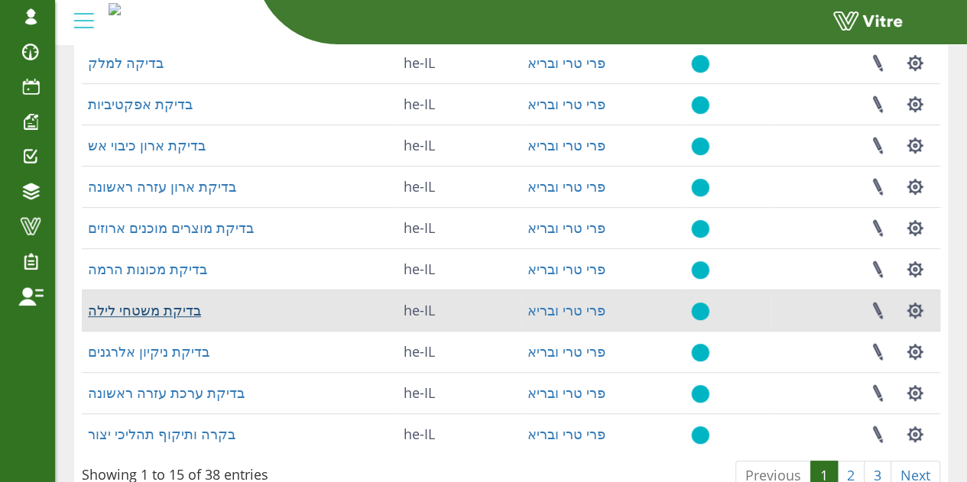
scroll to position [280, 0]
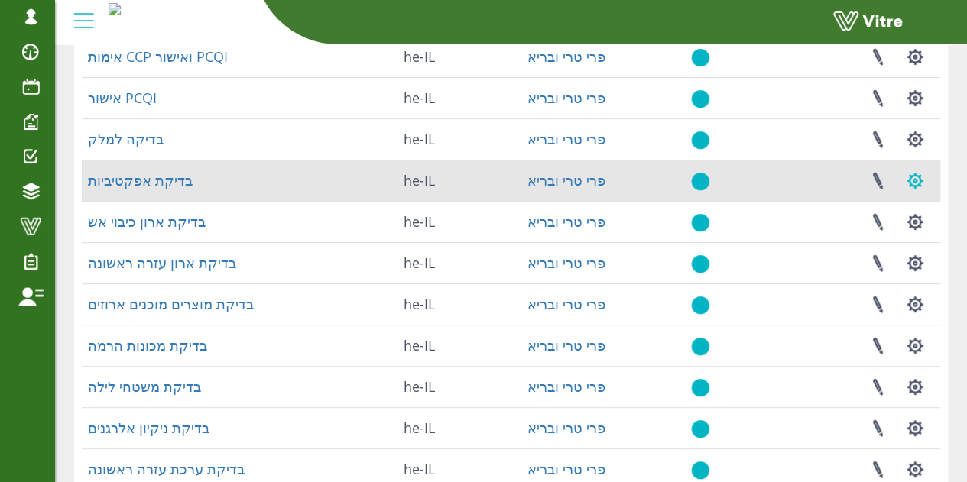
click at [912, 186] on button "button" at bounding box center [915, 181] width 38 height 41
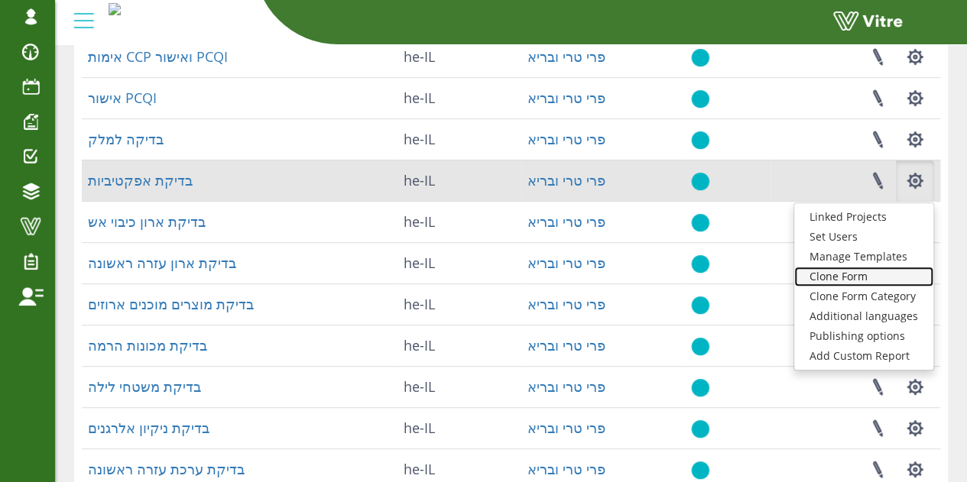
click at [875, 275] on link "Clone Form" at bounding box center [863, 277] width 139 height 20
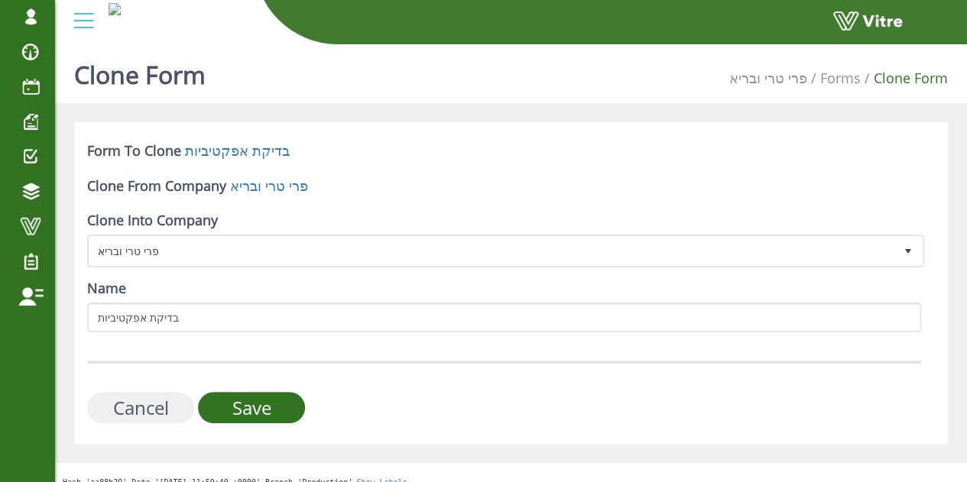
click at [148, 406] on input "Cancel" at bounding box center [140, 407] width 107 height 31
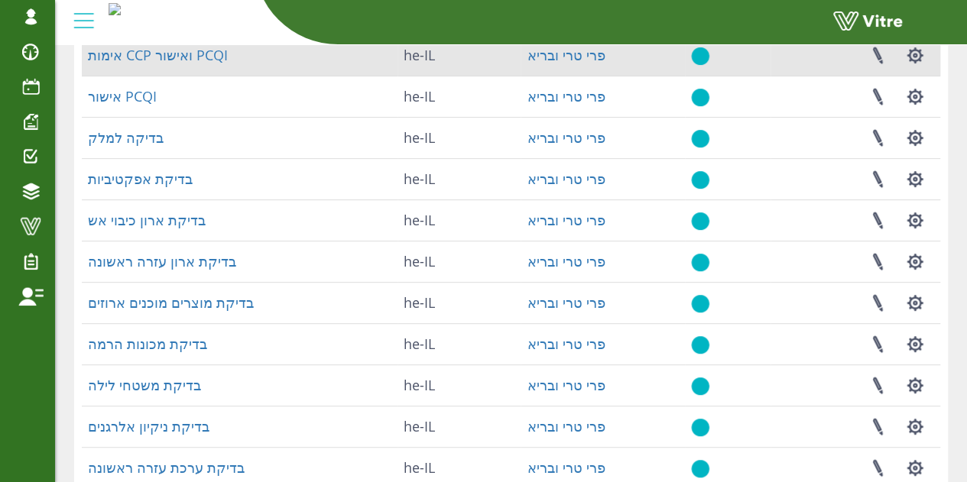
scroll to position [306, 0]
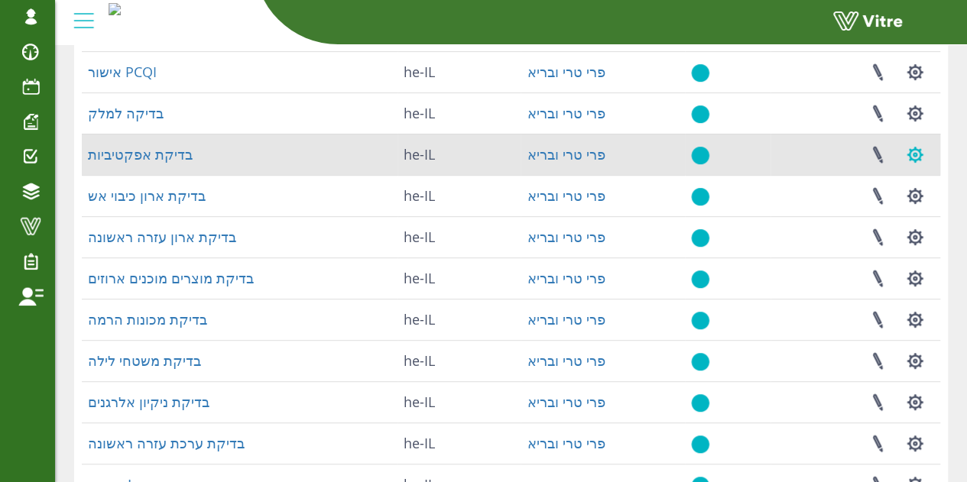
click at [914, 156] on button "button" at bounding box center [915, 155] width 38 height 41
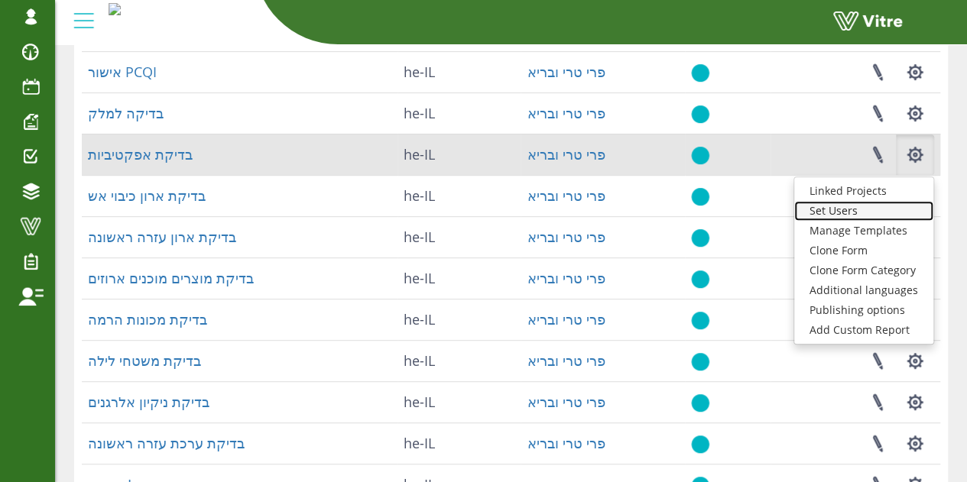
click at [874, 209] on link "Set Users" at bounding box center [863, 211] width 139 height 20
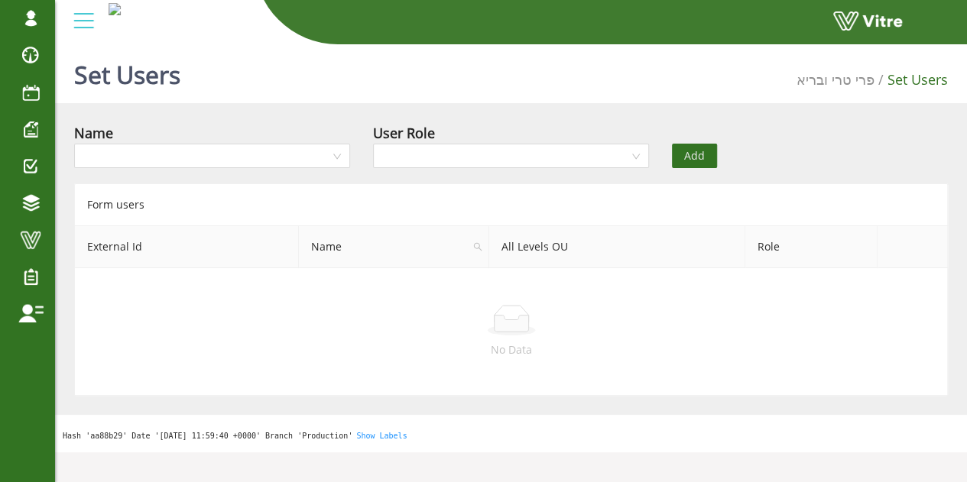
click at [920, 134] on div "Name User Role Add" at bounding box center [511, 149] width 897 height 54
click at [209, 155] on input "search" at bounding box center [206, 155] width 247 height 23
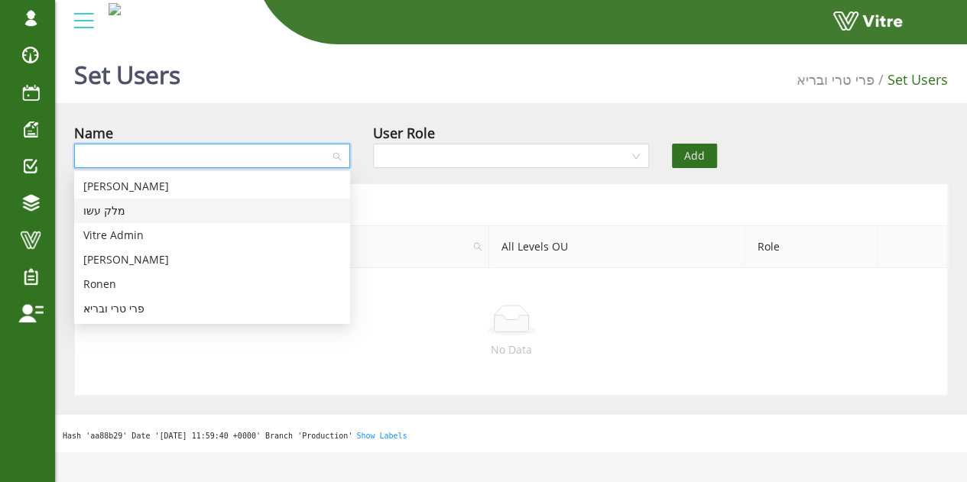
click at [131, 213] on div "מלק עשו" at bounding box center [212, 211] width 258 height 17
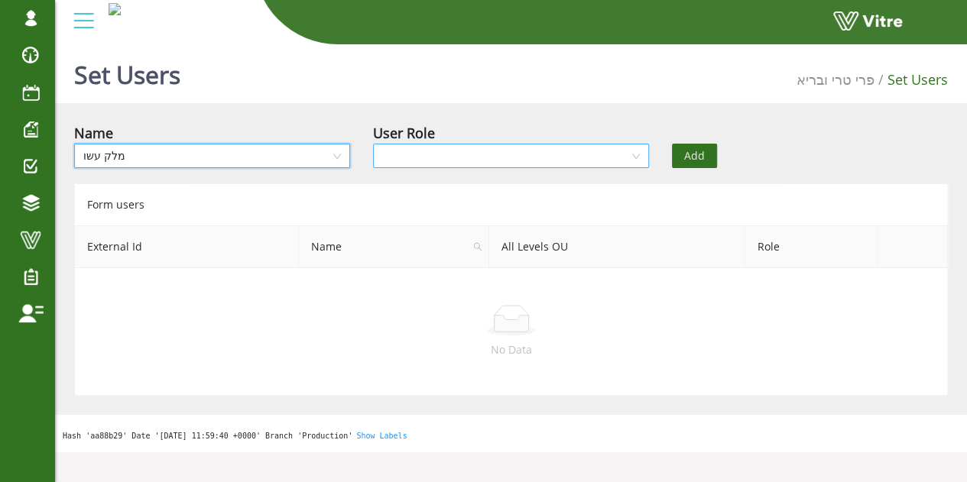
click at [511, 157] on input "search" at bounding box center [505, 155] width 247 height 23
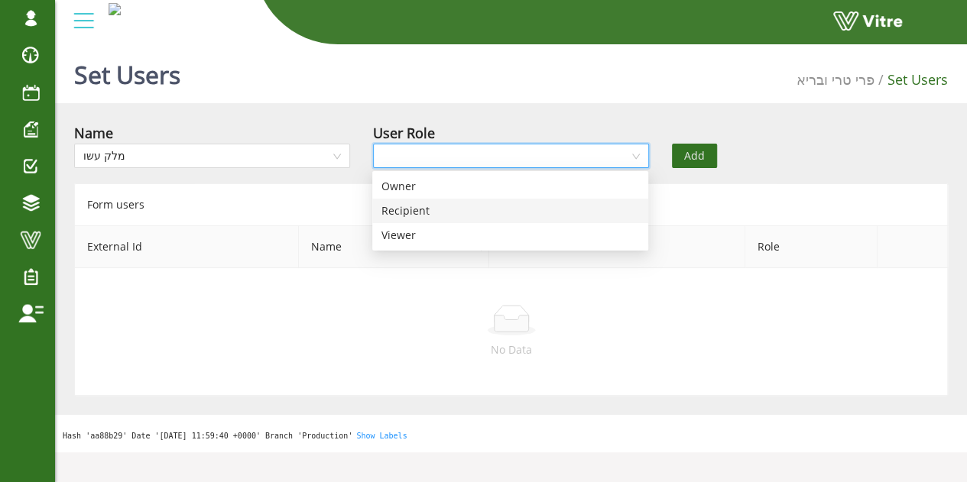
click at [450, 207] on div "Recipient" at bounding box center [510, 211] width 258 height 17
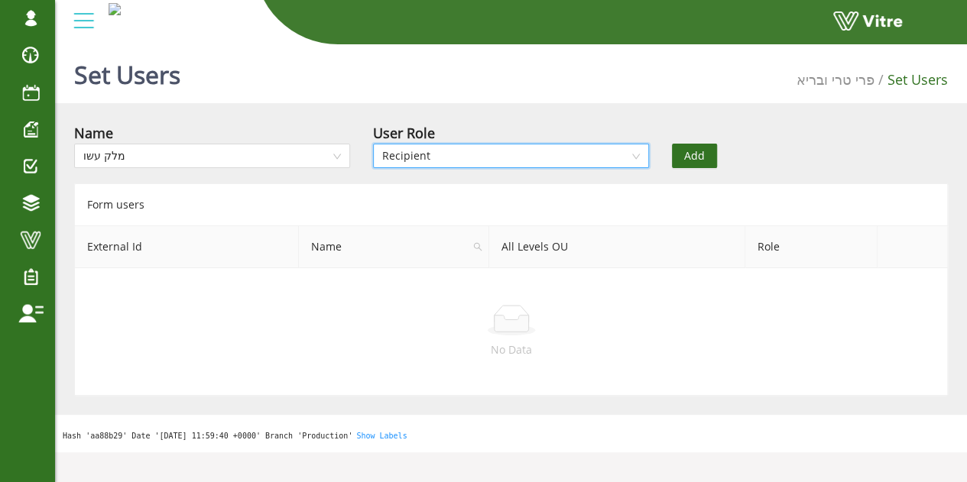
click at [720, 152] on div "Add" at bounding box center [735, 145] width 150 height 46
click at [690, 158] on span "Add" at bounding box center [694, 156] width 21 height 17
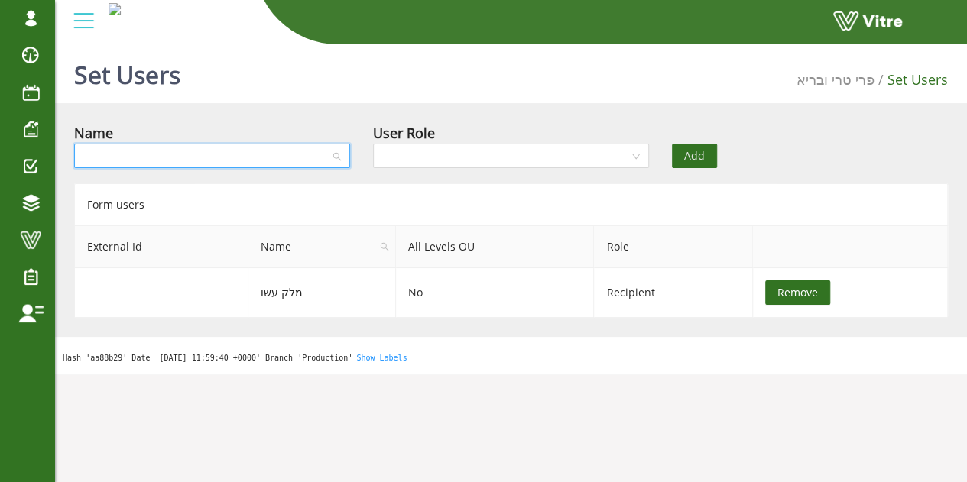
click at [217, 154] on input "search" at bounding box center [206, 155] width 247 height 23
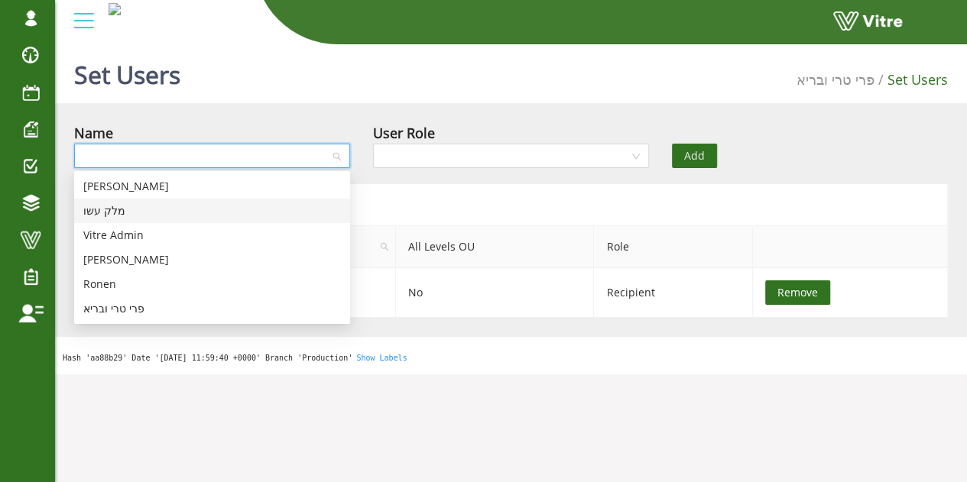
click at [141, 190] on div "שירה שוורץ" at bounding box center [212, 186] width 258 height 17
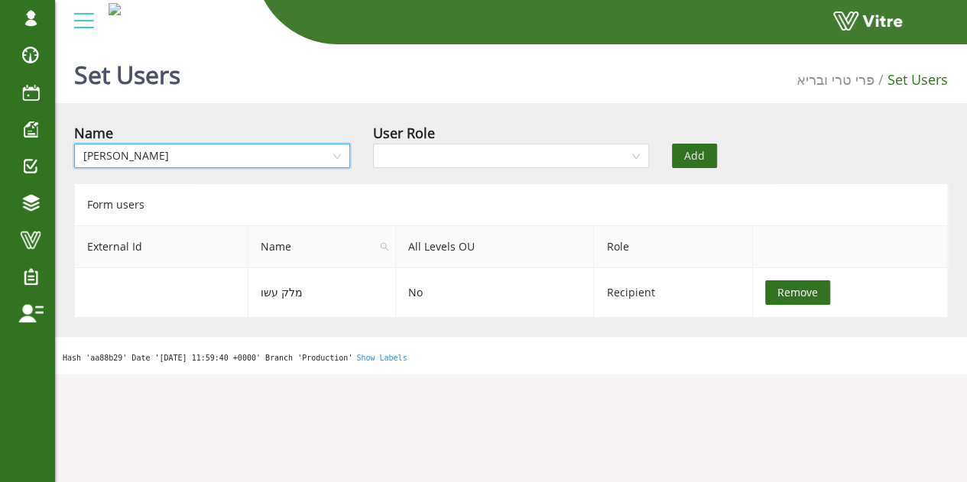
click at [479, 174] on div "User Role" at bounding box center [511, 149] width 299 height 54
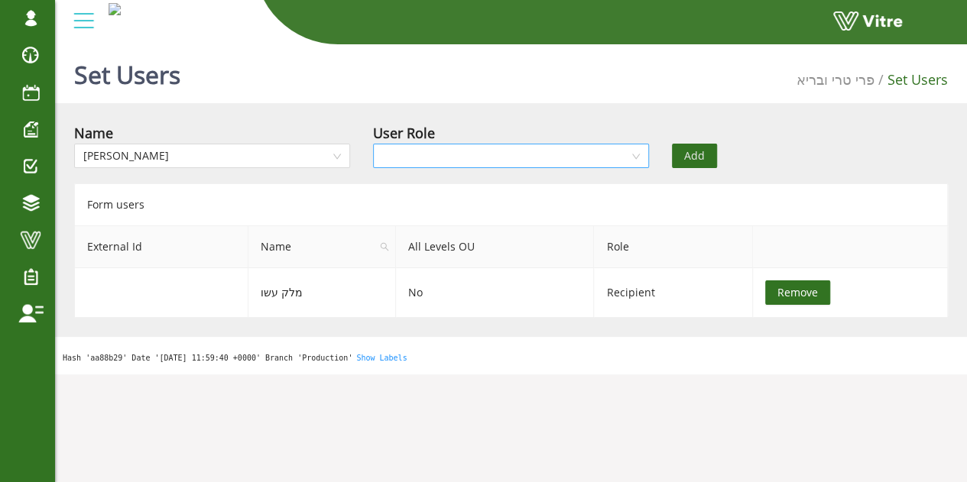
click at [482, 160] on input "search" at bounding box center [505, 155] width 247 height 23
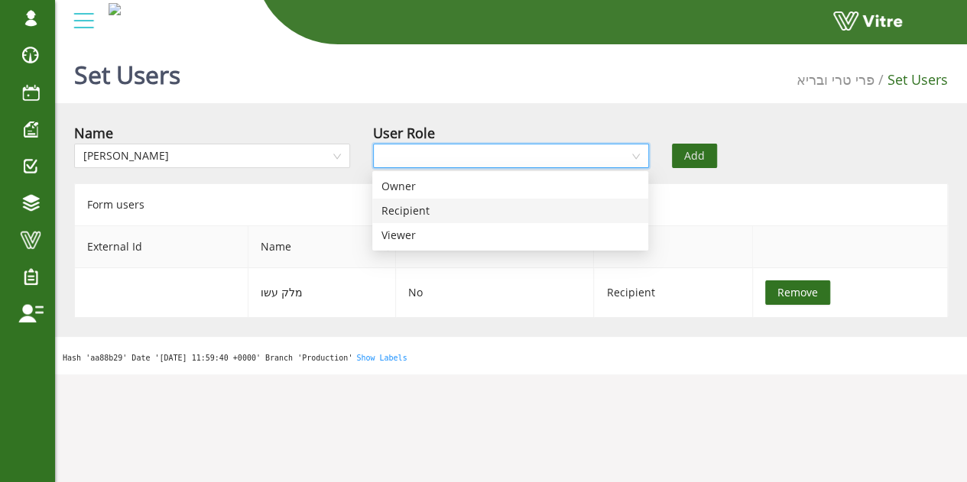
click at [433, 203] on div "Recipient" at bounding box center [510, 211] width 258 height 17
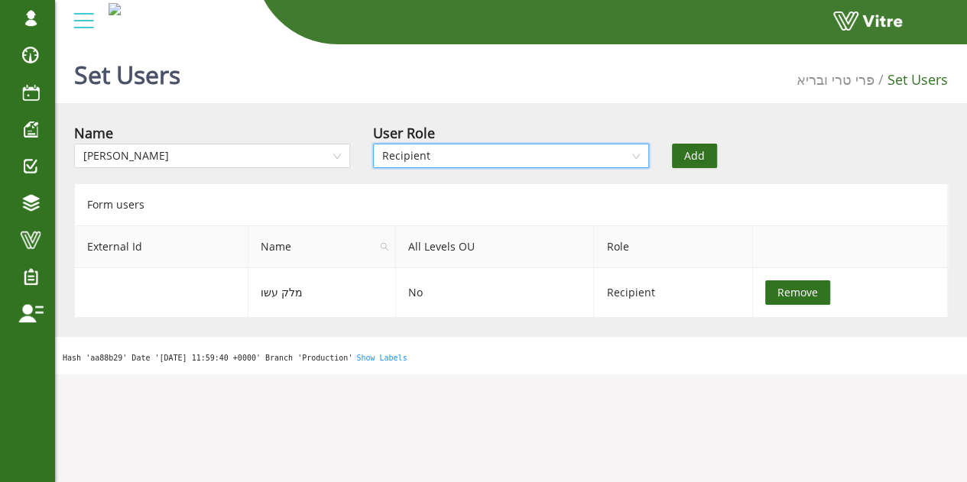
click at [723, 156] on div "Add" at bounding box center [735, 145] width 150 height 46
click at [697, 154] on span "Add" at bounding box center [694, 156] width 21 height 17
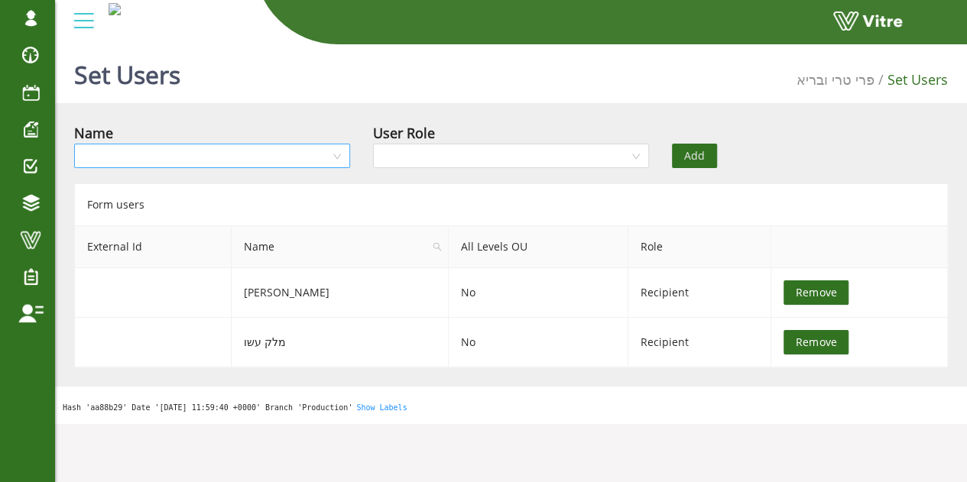
click at [265, 155] on input "search" at bounding box center [206, 155] width 247 height 23
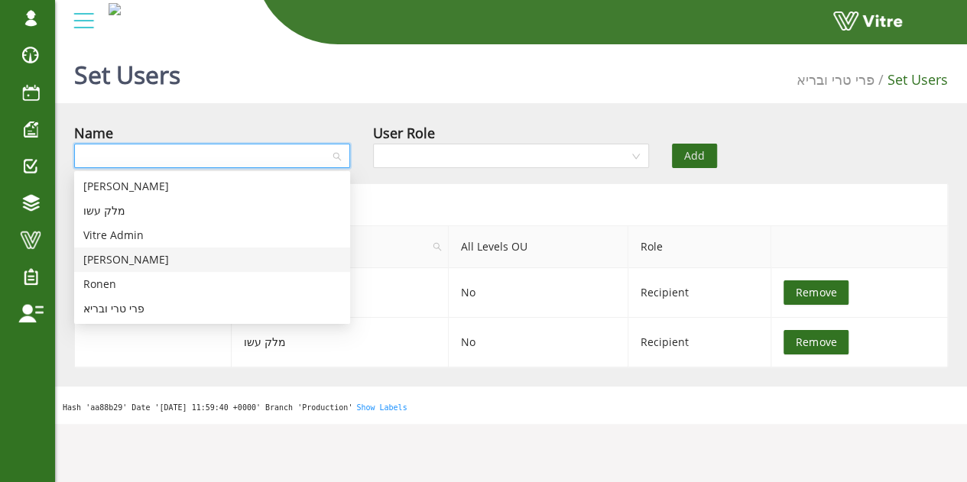
click at [146, 260] on div "[PERSON_NAME]" at bounding box center [212, 260] width 258 height 17
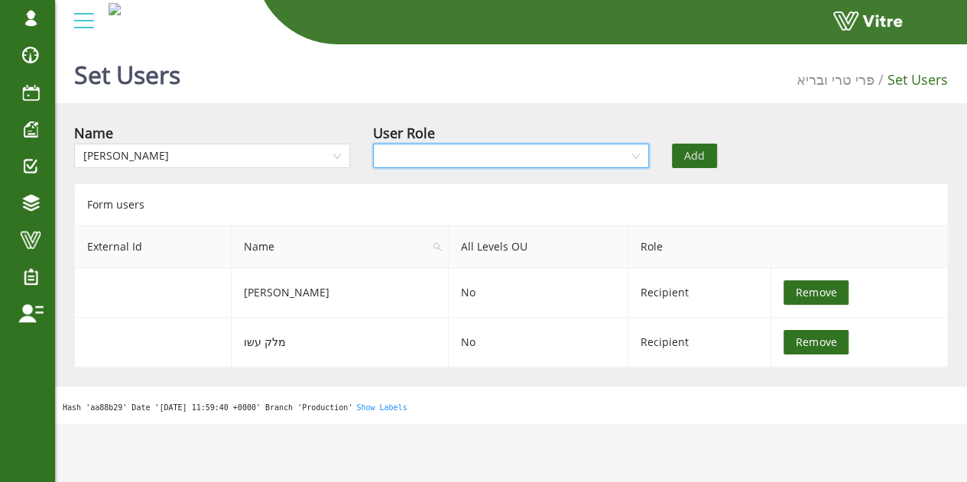
click at [625, 161] on input "search" at bounding box center [505, 155] width 247 height 23
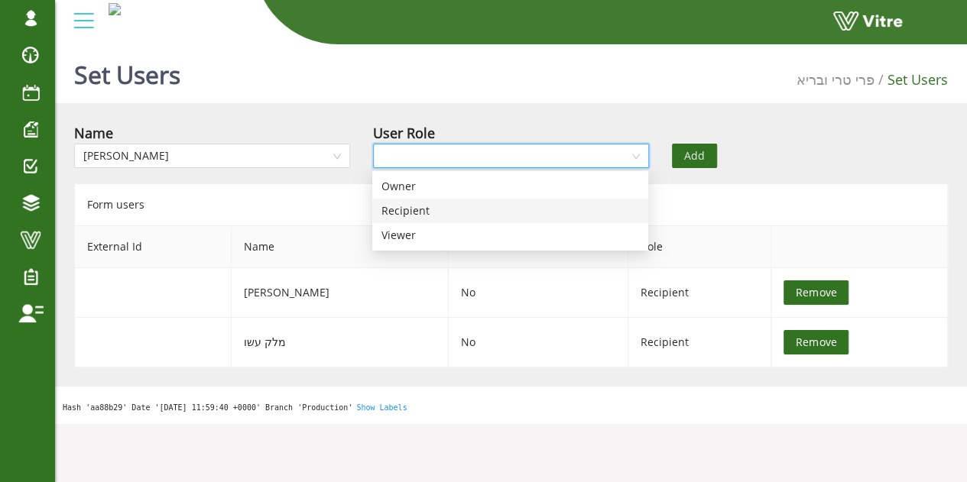
drag, startPoint x: 475, startPoint y: 216, endPoint x: 576, endPoint y: 201, distance: 102.7
click at [474, 216] on div "Recipient" at bounding box center [510, 211] width 258 height 17
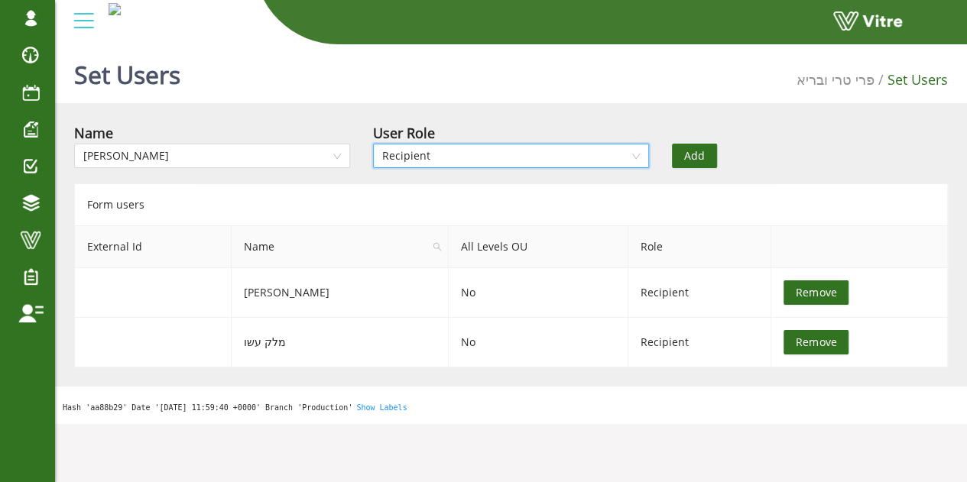
click at [705, 149] on button "Add" at bounding box center [694, 156] width 45 height 24
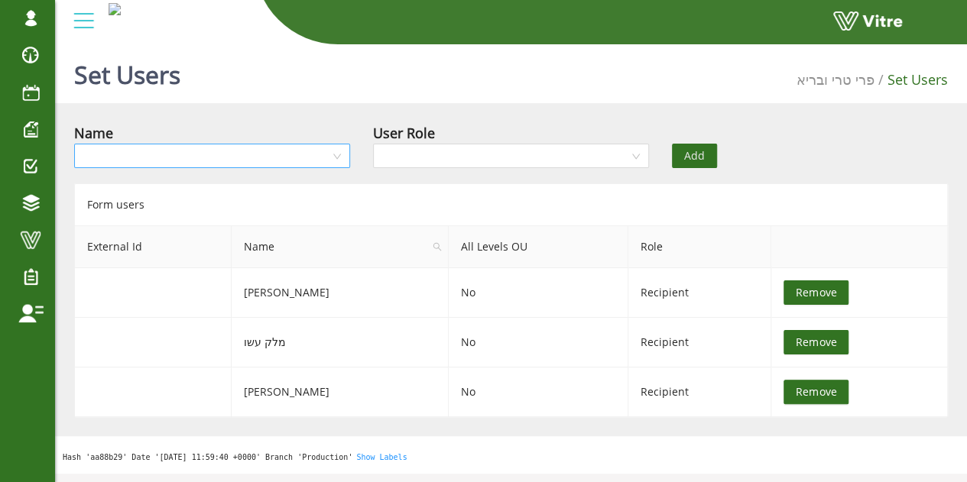
click at [194, 154] on input "search" at bounding box center [206, 155] width 247 height 23
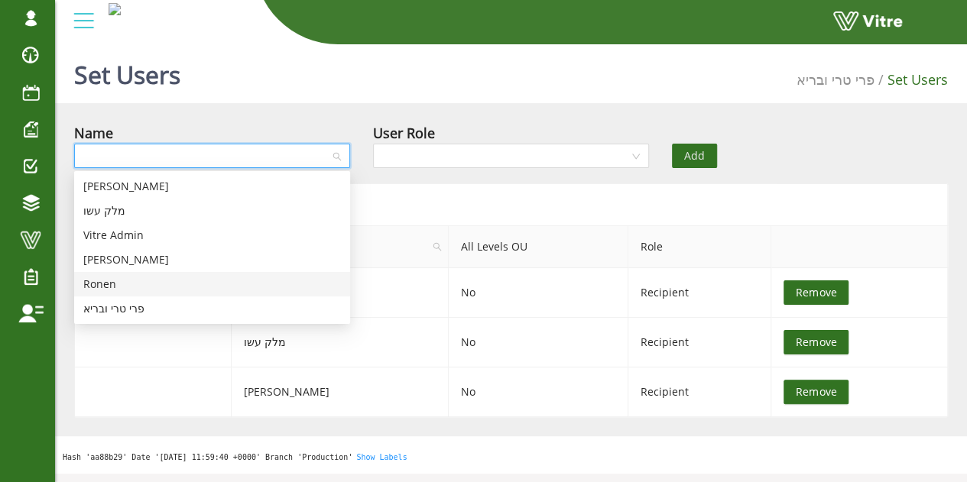
click at [140, 283] on div "Ronen" at bounding box center [212, 284] width 258 height 17
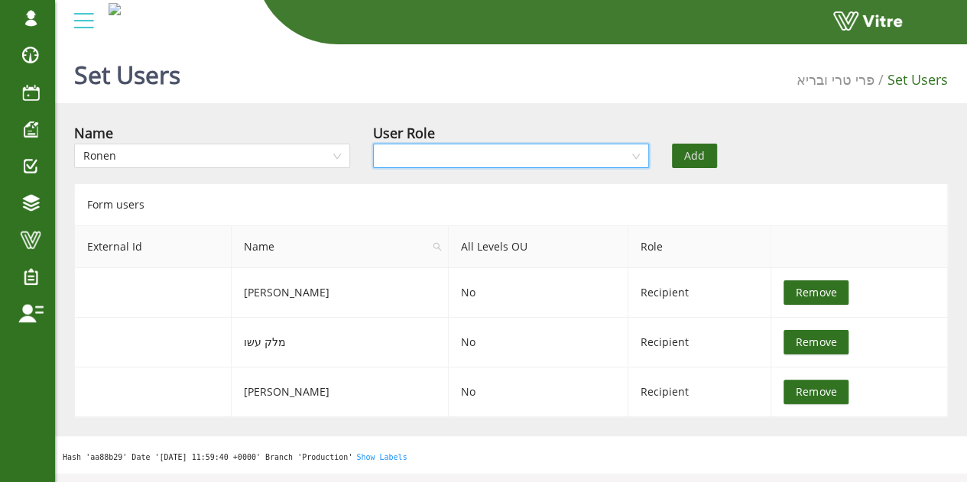
click at [480, 153] on input "search" at bounding box center [505, 155] width 247 height 23
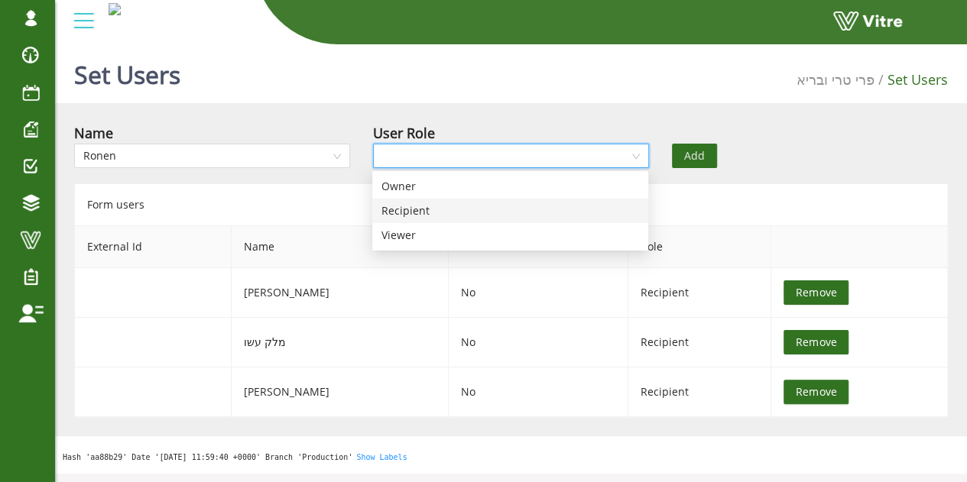
click at [433, 216] on div "Recipient" at bounding box center [510, 211] width 258 height 17
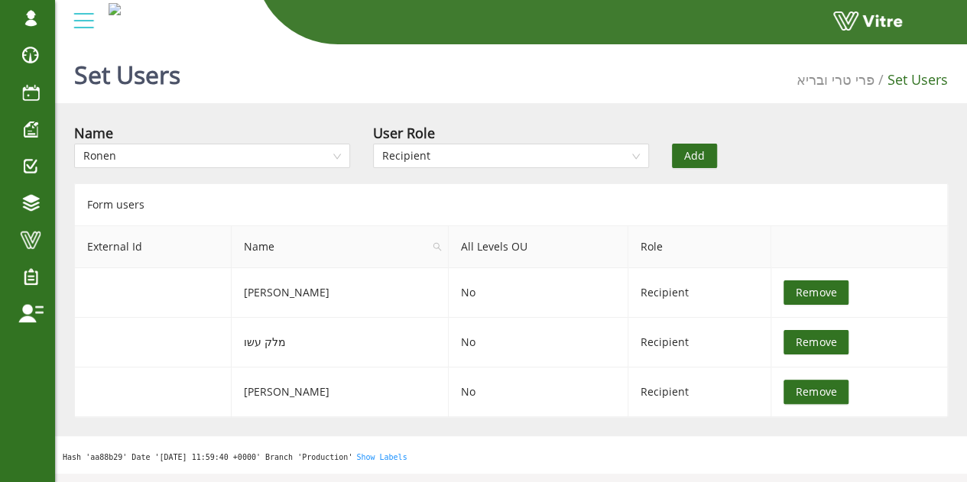
click at [714, 153] on button "Add" at bounding box center [694, 156] width 45 height 24
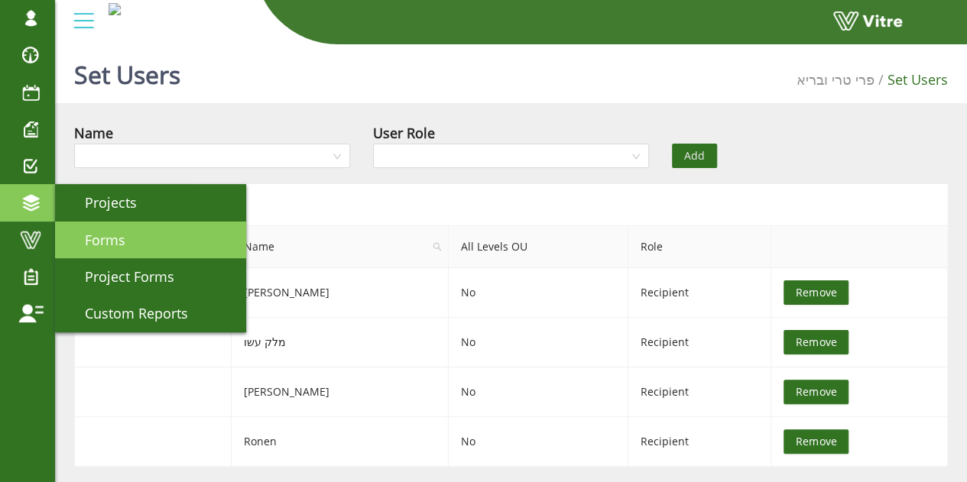
click at [84, 239] on span "Forms" at bounding box center [96, 240] width 59 height 18
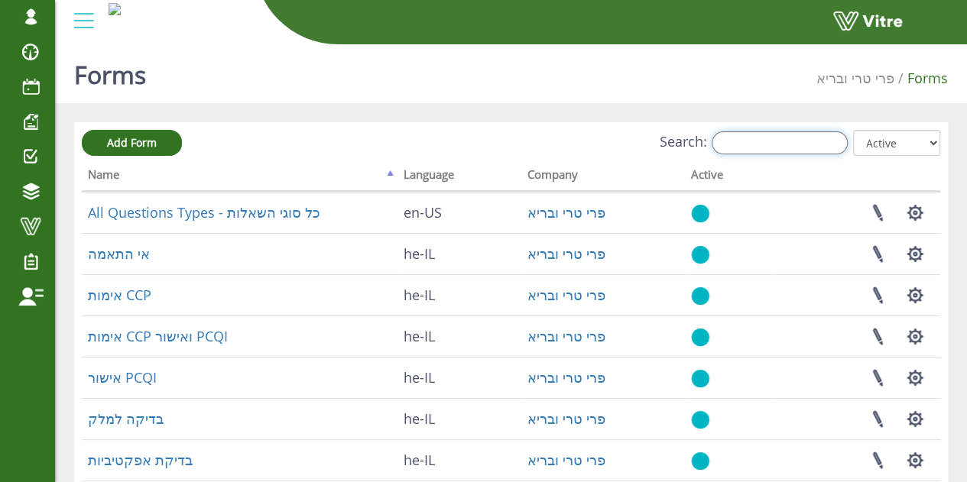
click at [794, 139] on input "Search:" at bounding box center [780, 142] width 136 height 23
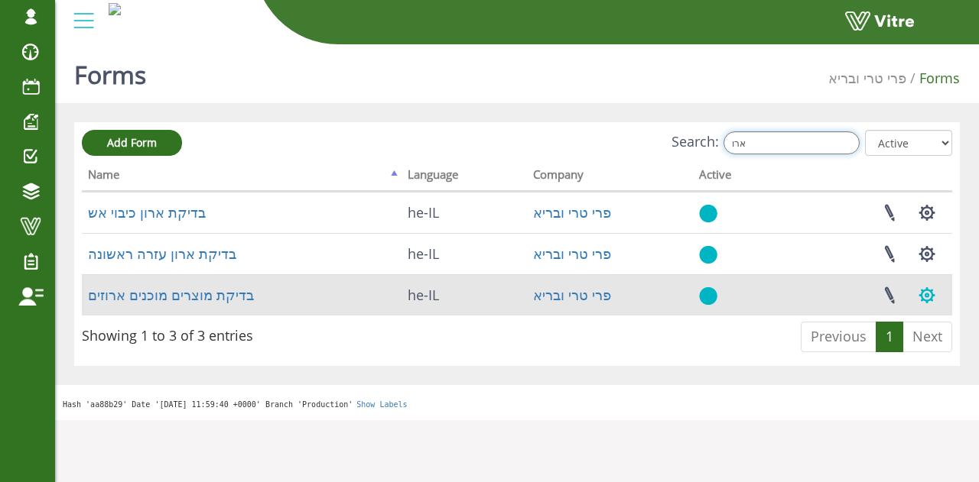
type input "ארו"
click at [917, 296] on button "button" at bounding box center [926, 295] width 38 height 41
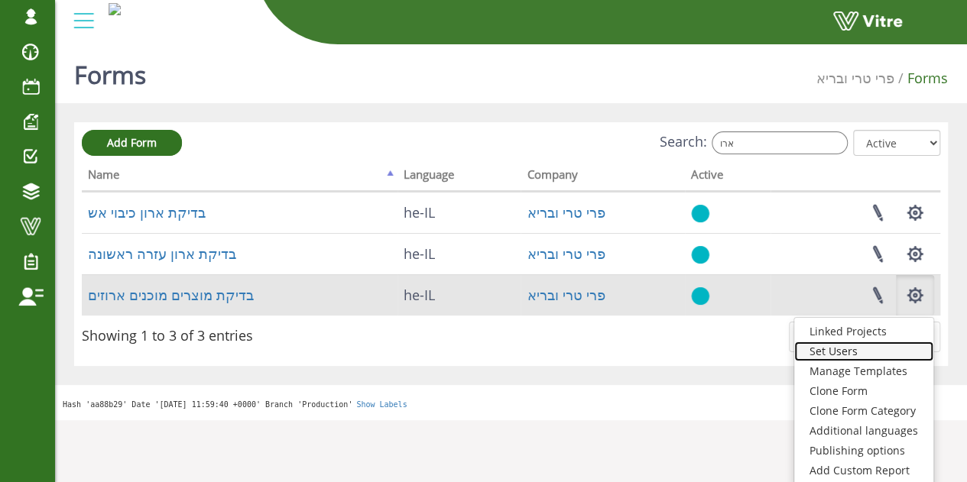
click at [860, 353] on link "Set Users" at bounding box center [863, 352] width 139 height 20
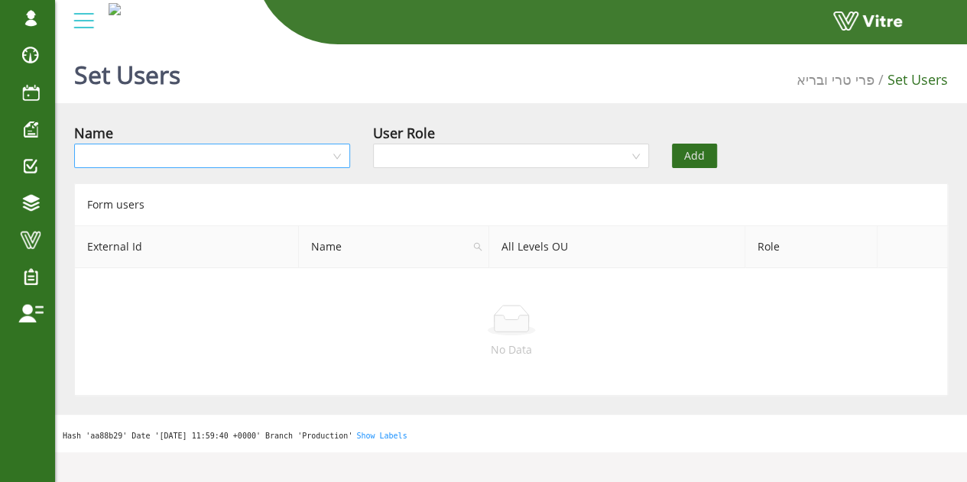
click at [298, 157] on input "search" at bounding box center [206, 155] width 247 height 23
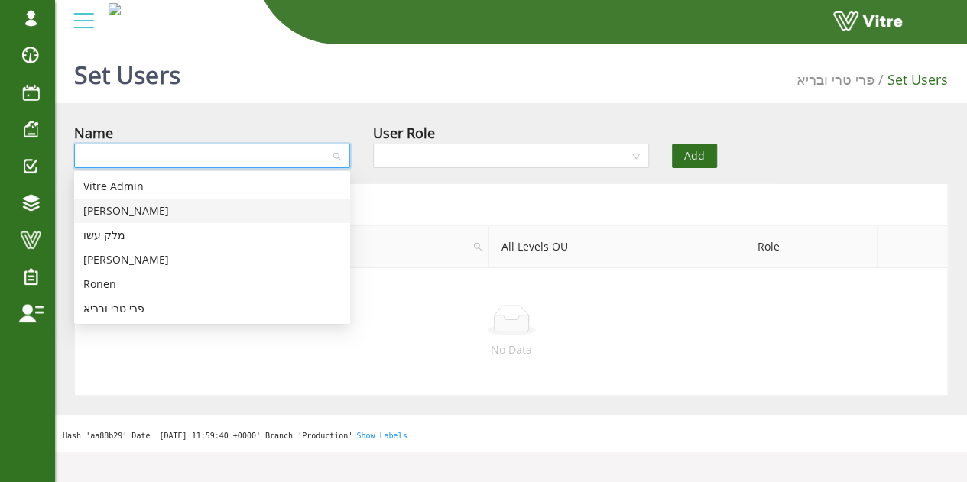
click at [185, 206] on div "שירה שוורץ" at bounding box center [212, 211] width 258 height 17
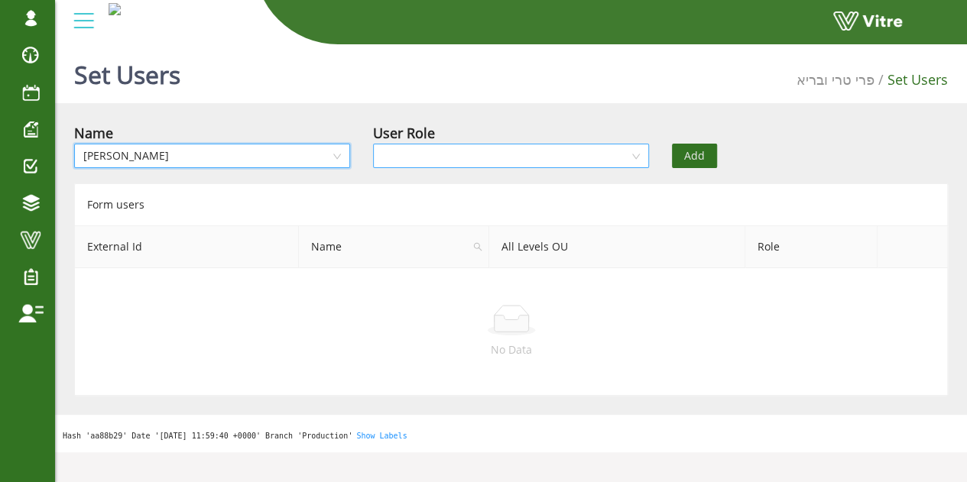
click at [426, 160] on input "search" at bounding box center [505, 155] width 247 height 23
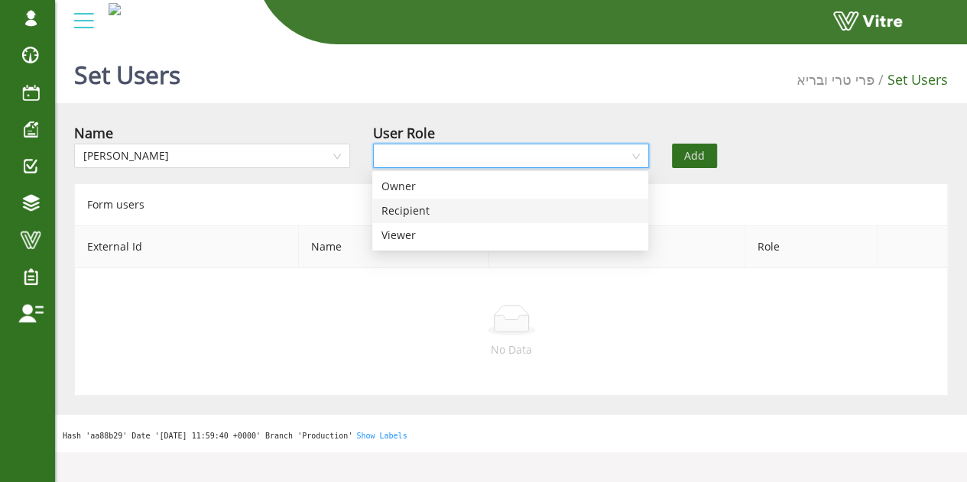
click at [411, 209] on div "Recipient" at bounding box center [510, 211] width 258 height 17
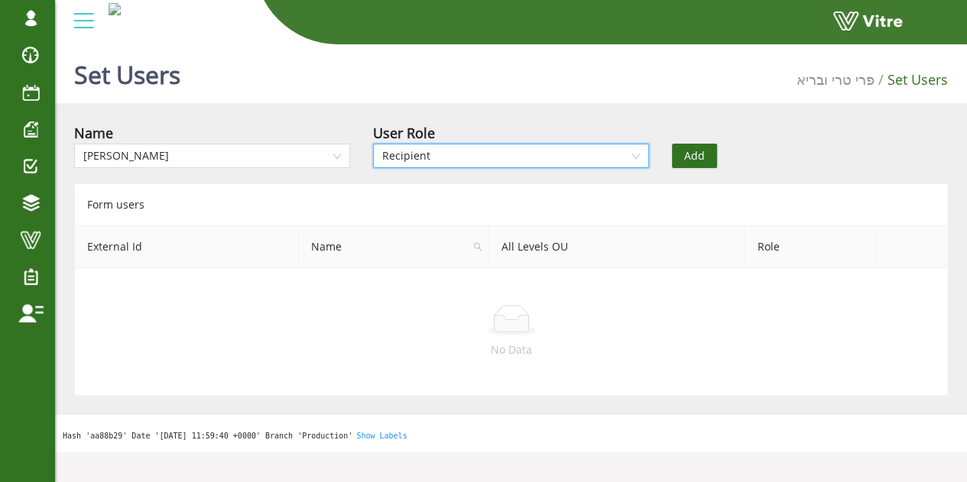
click at [685, 148] on span "Add" at bounding box center [694, 156] width 21 height 17
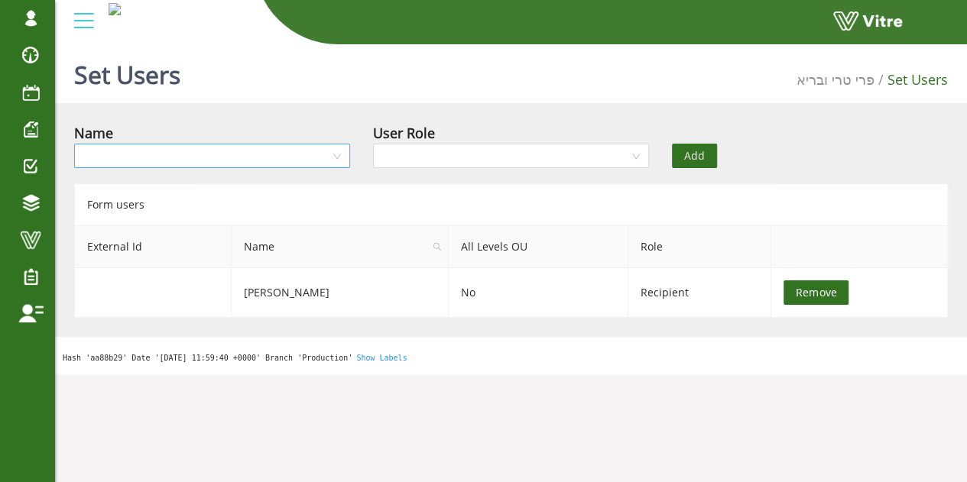
click at [213, 154] on input "search" at bounding box center [206, 155] width 247 height 23
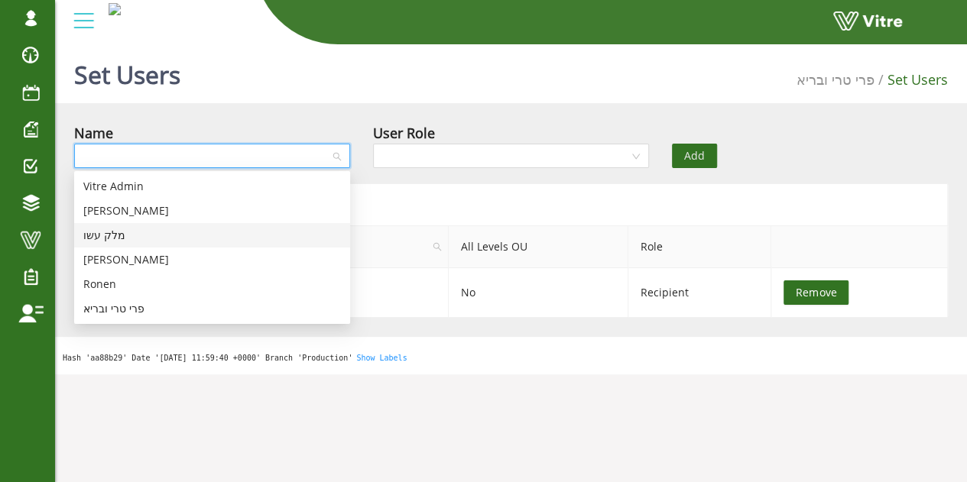
click at [151, 230] on div "מלק עשו" at bounding box center [212, 235] width 258 height 17
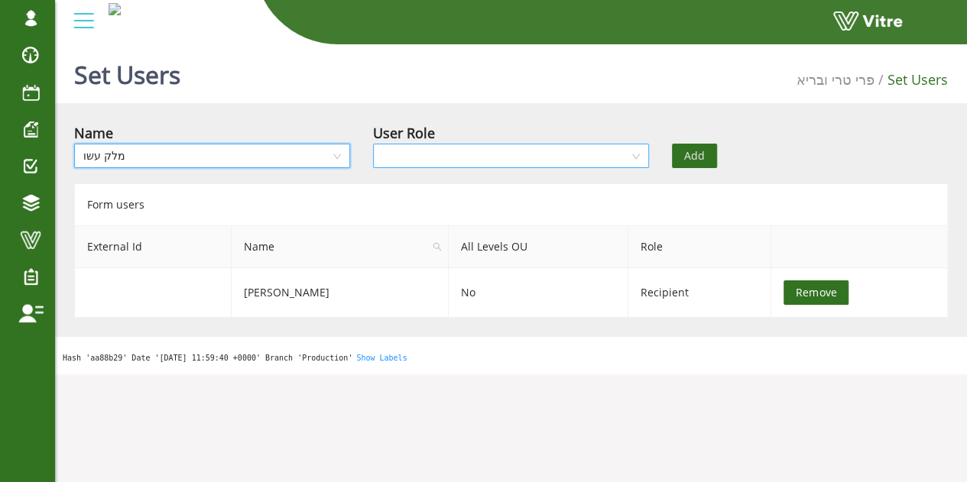
click at [540, 155] on input "search" at bounding box center [505, 155] width 247 height 23
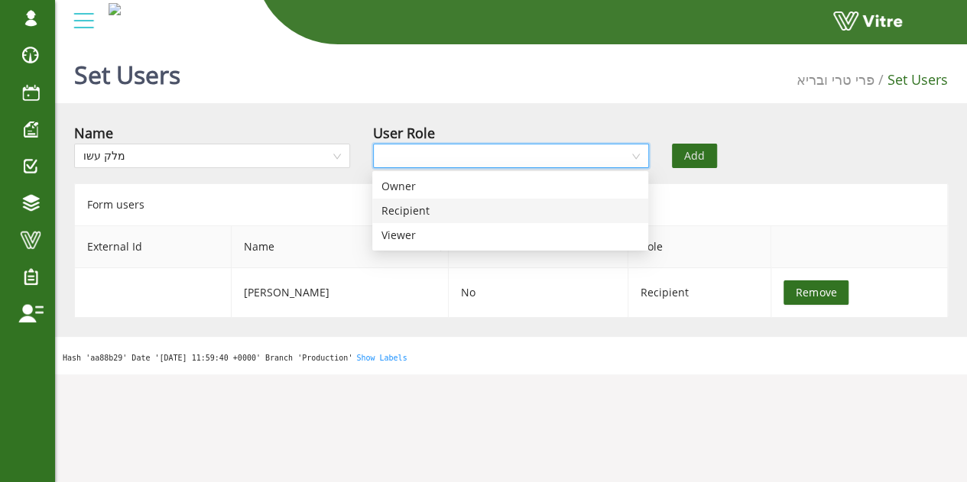
click at [459, 215] on div "Recipient" at bounding box center [510, 211] width 258 height 17
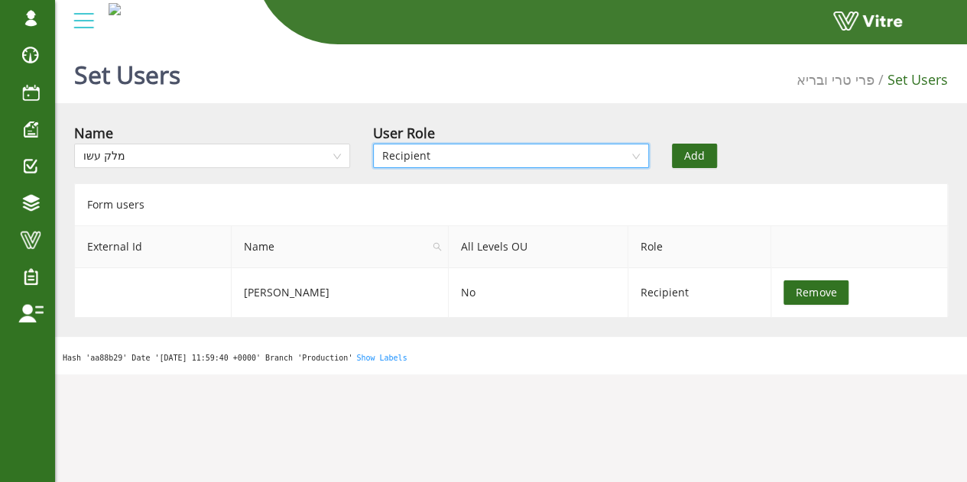
click at [673, 151] on button "Add" at bounding box center [694, 156] width 45 height 24
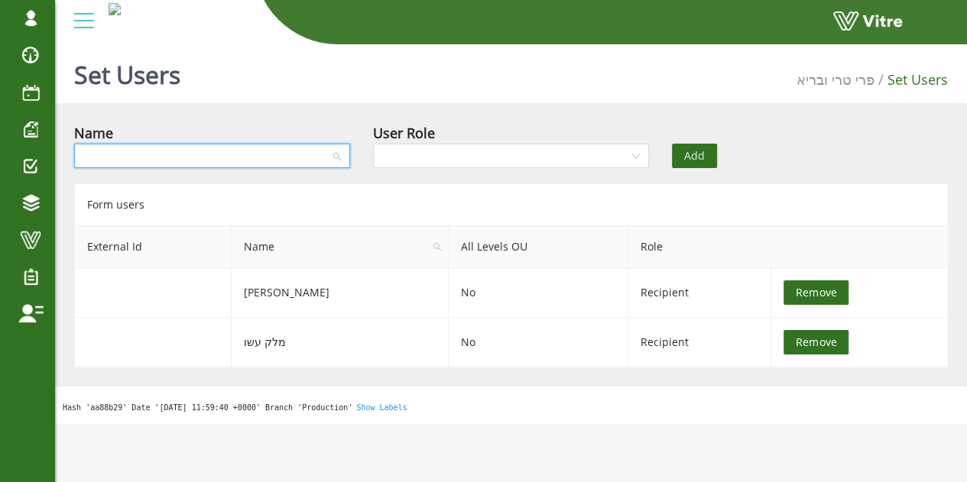
click at [269, 149] on input "search" at bounding box center [206, 155] width 247 height 23
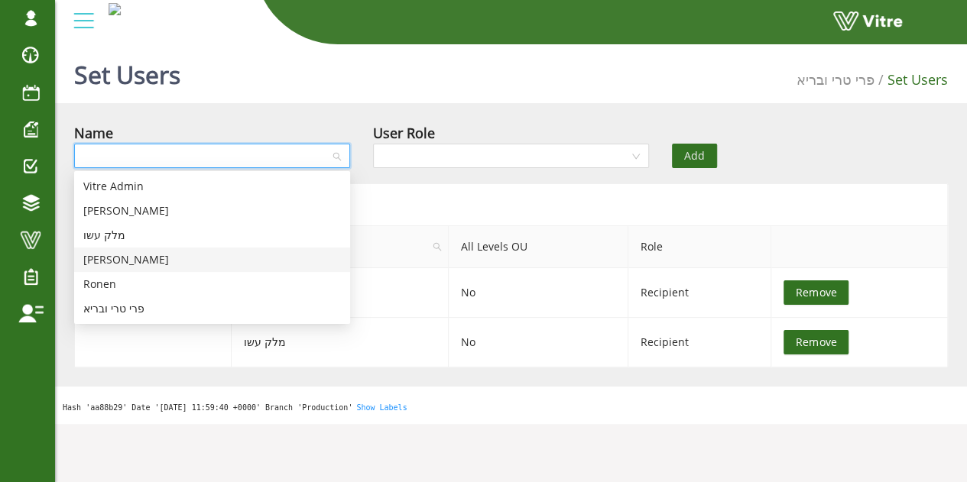
click at [209, 261] on div "Omer Radco" at bounding box center [212, 260] width 258 height 17
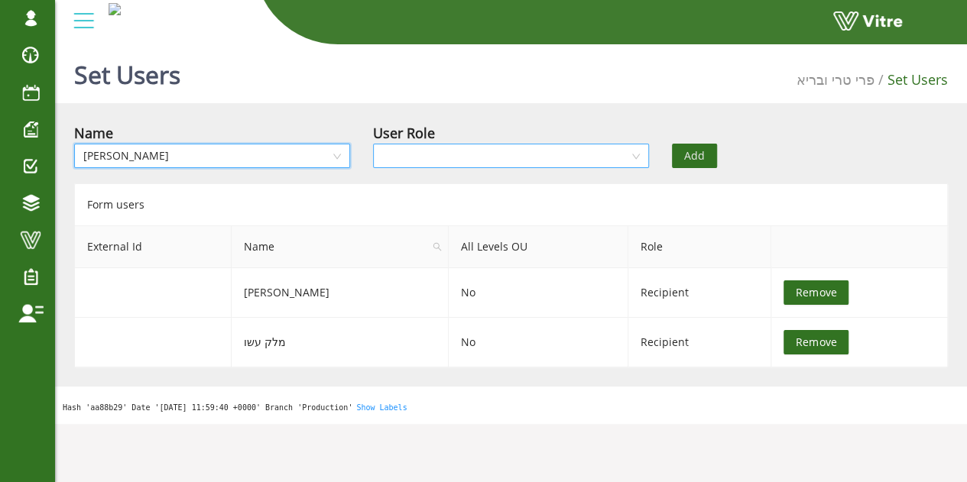
click at [609, 161] on input "search" at bounding box center [505, 155] width 247 height 23
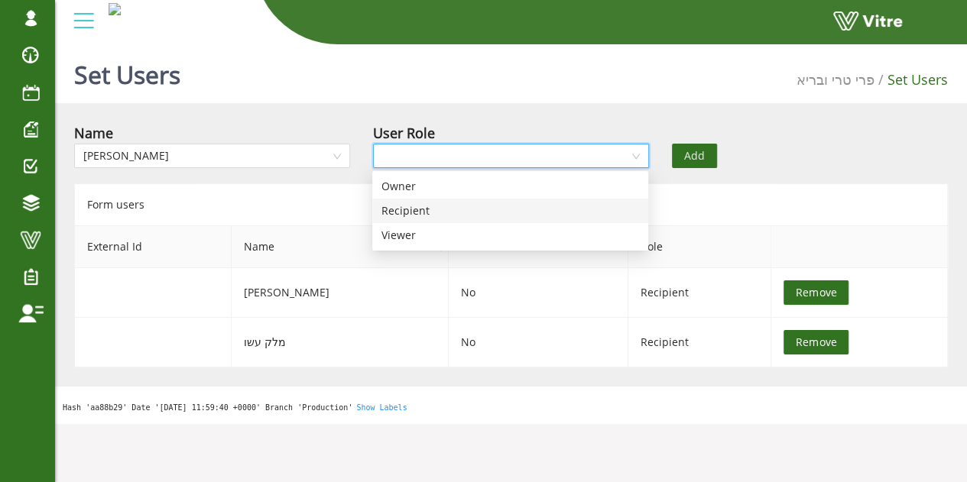
click at [428, 202] on div "Recipient" at bounding box center [510, 211] width 276 height 24
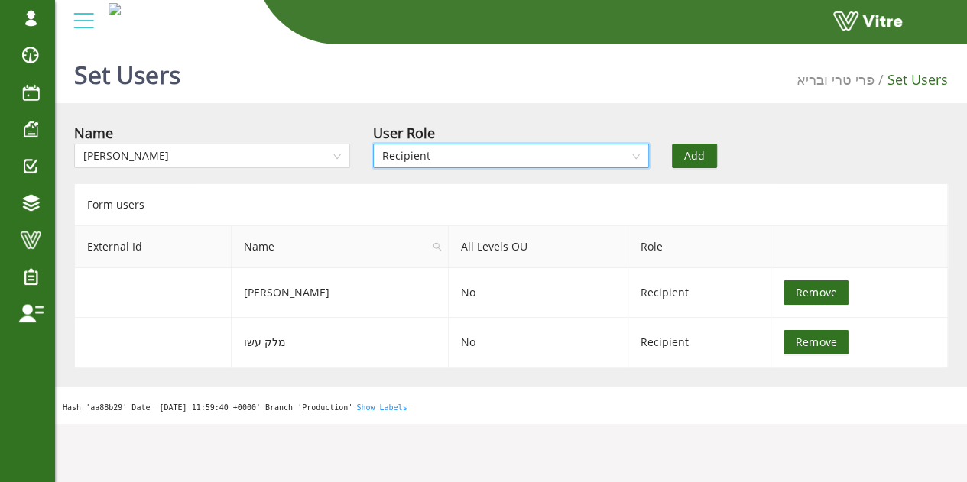
click at [712, 152] on button "Add" at bounding box center [694, 156] width 45 height 24
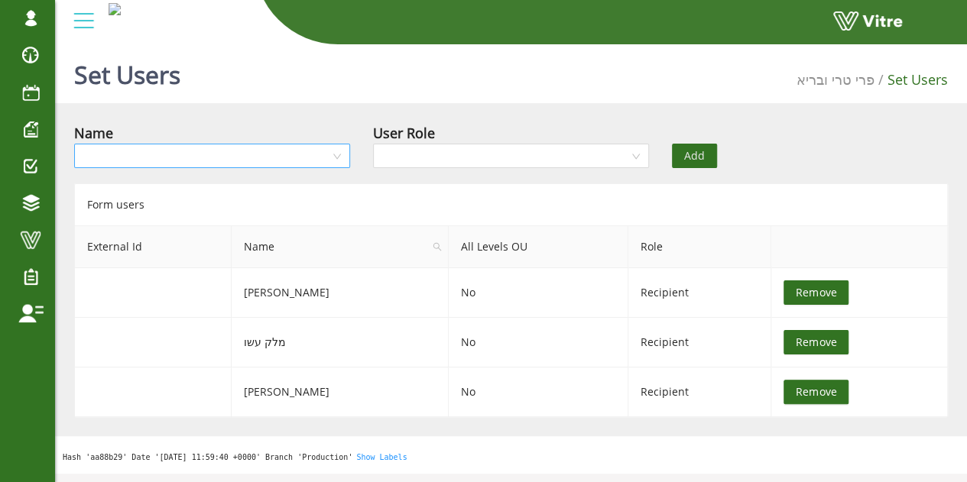
click at [304, 151] on input "search" at bounding box center [206, 155] width 247 height 23
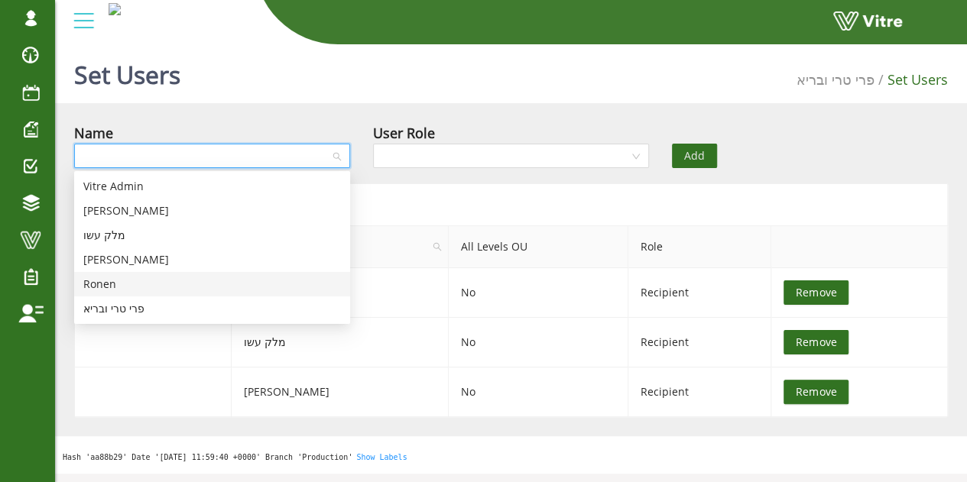
click at [141, 284] on div "Ronen" at bounding box center [212, 284] width 258 height 17
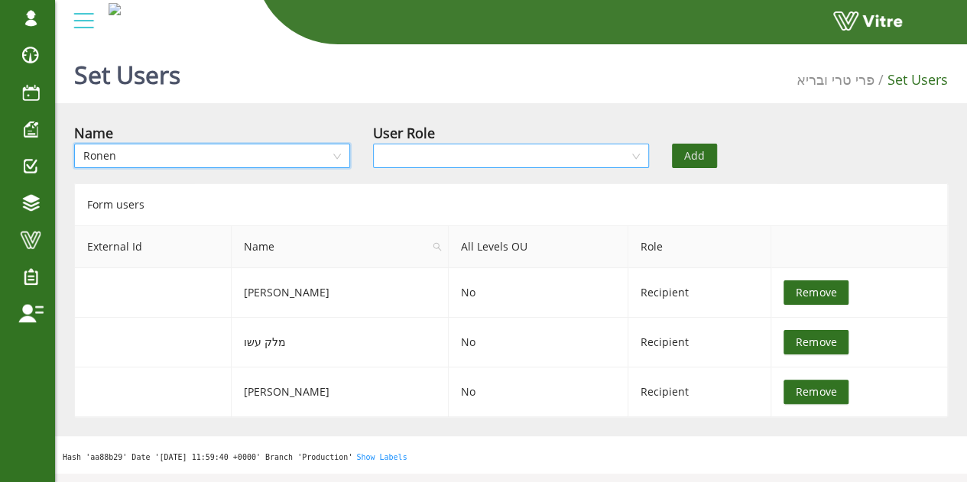
click at [549, 151] on input "search" at bounding box center [505, 155] width 247 height 23
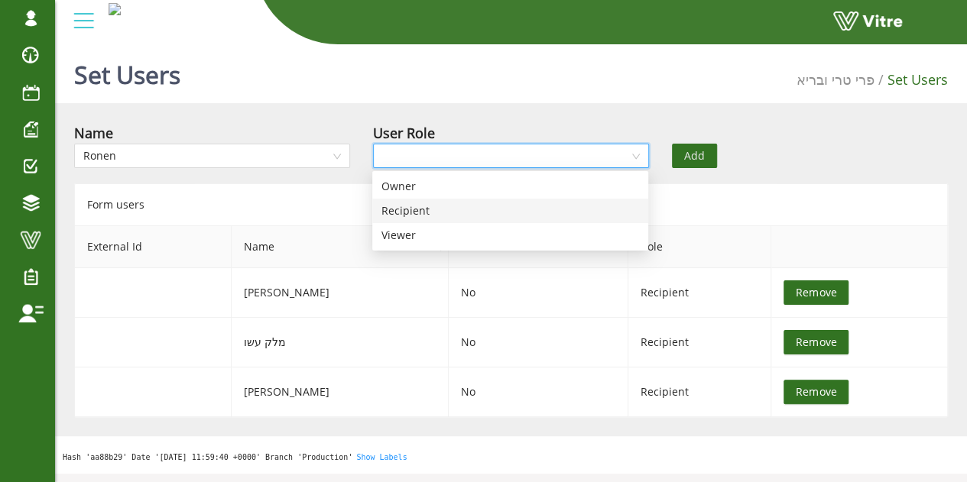
click at [462, 212] on div "Recipient" at bounding box center [510, 211] width 258 height 17
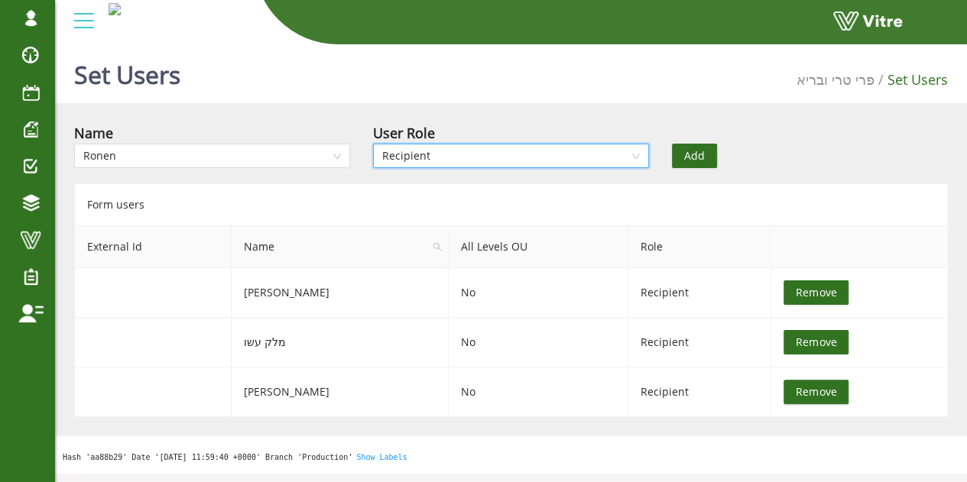
click at [709, 154] on button "Add" at bounding box center [694, 156] width 45 height 24
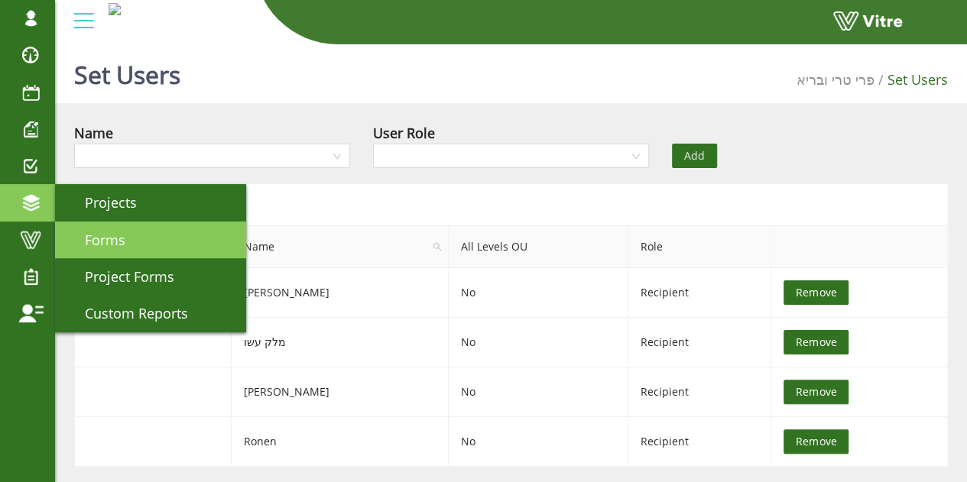
click at [135, 248] on link "Forms" at bounding box center [150, 240] width 191 height 37
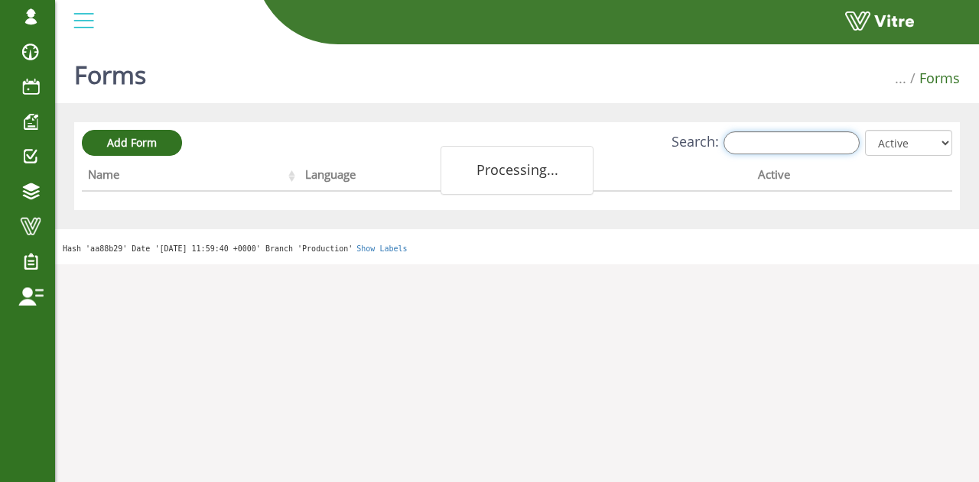
click at [803, 141] on input "Search:" at bounding box center [791, 142] width 136 height 23
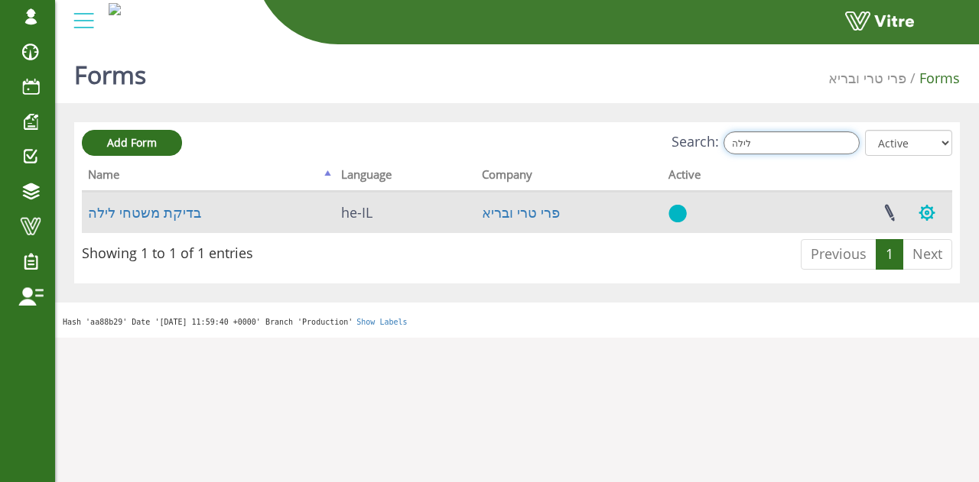
type input "לילה"
click at [933, 216] on button "button" at bounding box center [926, 213] width 38 height 41
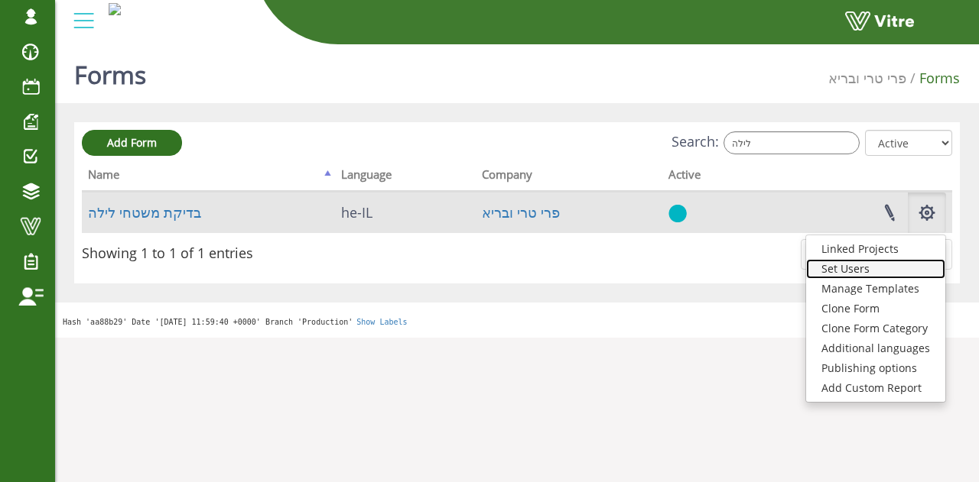
click at [896, 274] on link "Set Users" at bounding box center [875, 269] width 139 height 20
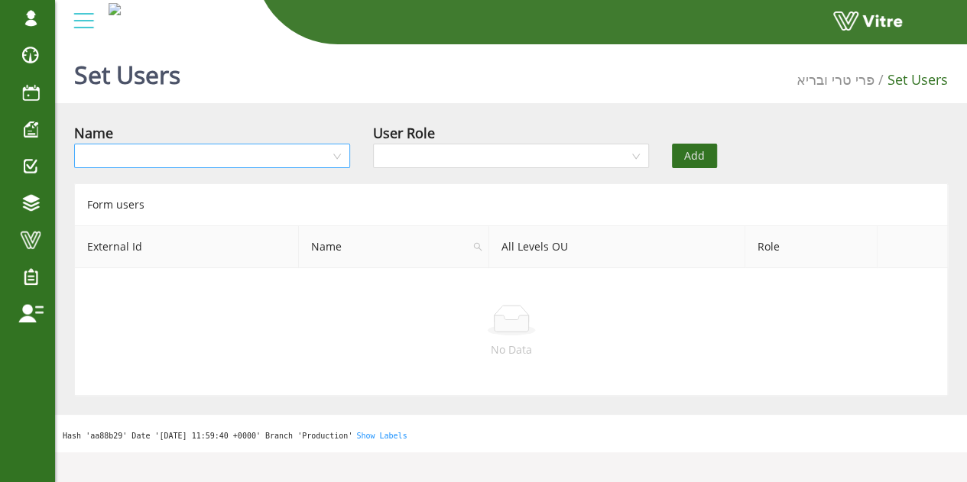
click at [302, 156] on input "search" at bounding box center [206, 155] width 247 height 23
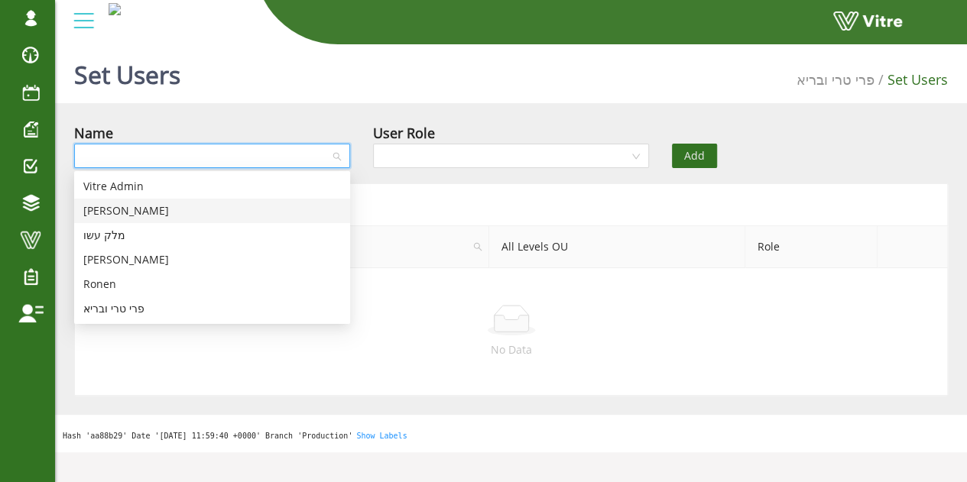
click at [129, 207] on div "[PERSON_NAME]" at bounding box center [212, 211] width 258 height 17
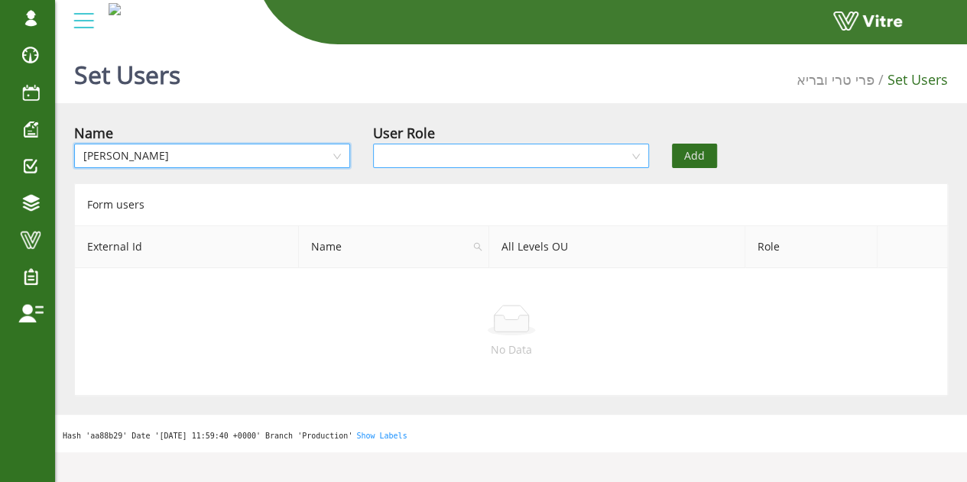
click at [517, 166] on input "search" at bounding box center [505, 155] width 247 height 23
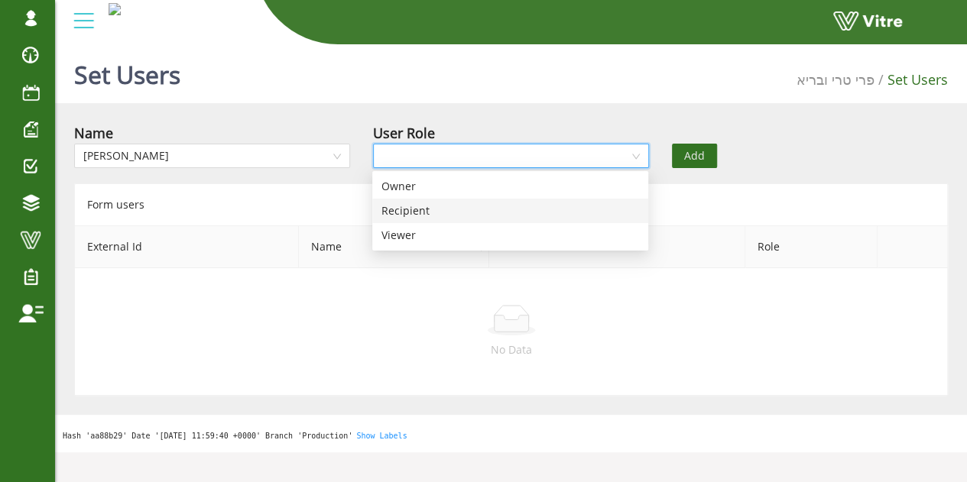
click at [409, 210] on div "Recipient" at bounding box center [510, 211] width 258 height 17
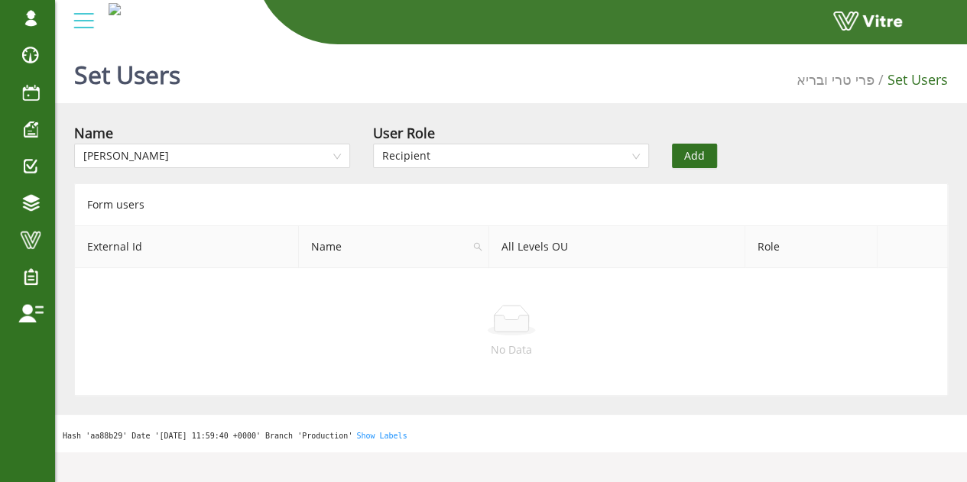
click at [694, 159] on span "Add" at bounding box center [694, 156] width 21 height 17
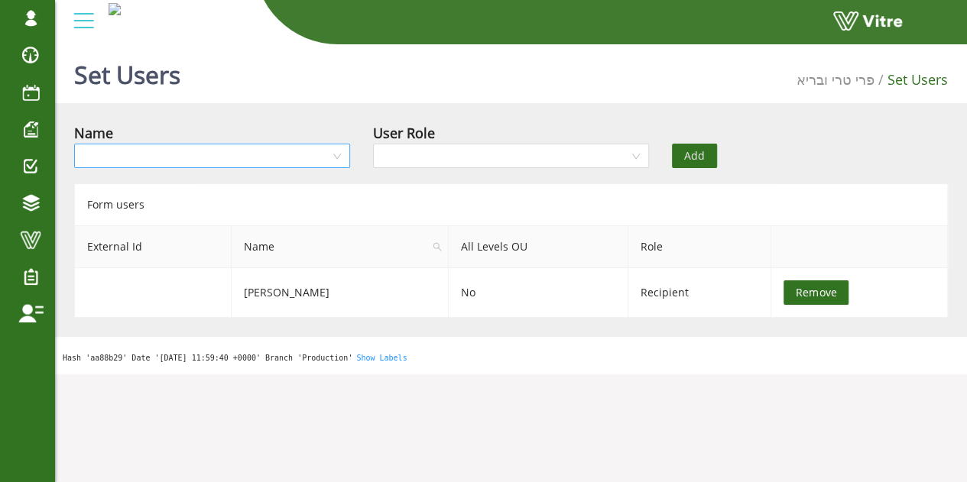
click at [232, 144] on input "search" at bounding box center [206, 155] width 247 height 23
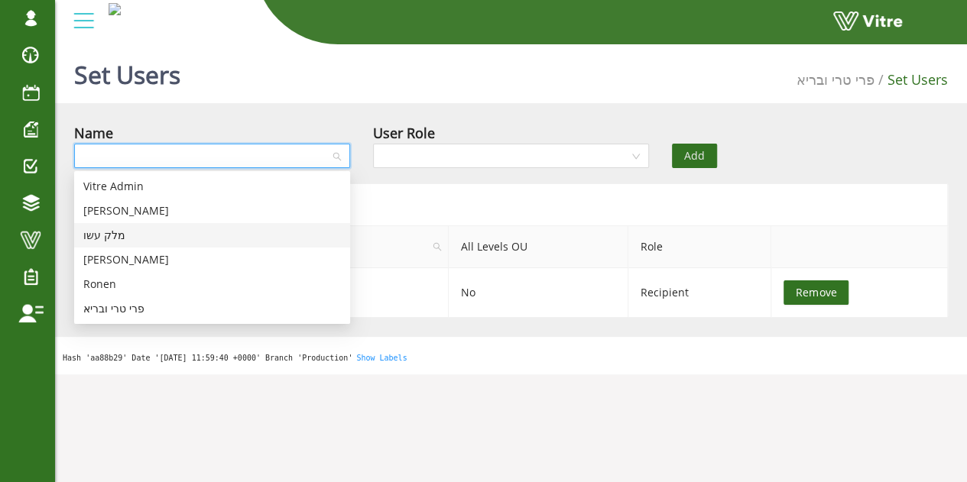
click at [157, 227] on div "מלק עשו" at bounding box center [212, 235] width 276 height 24
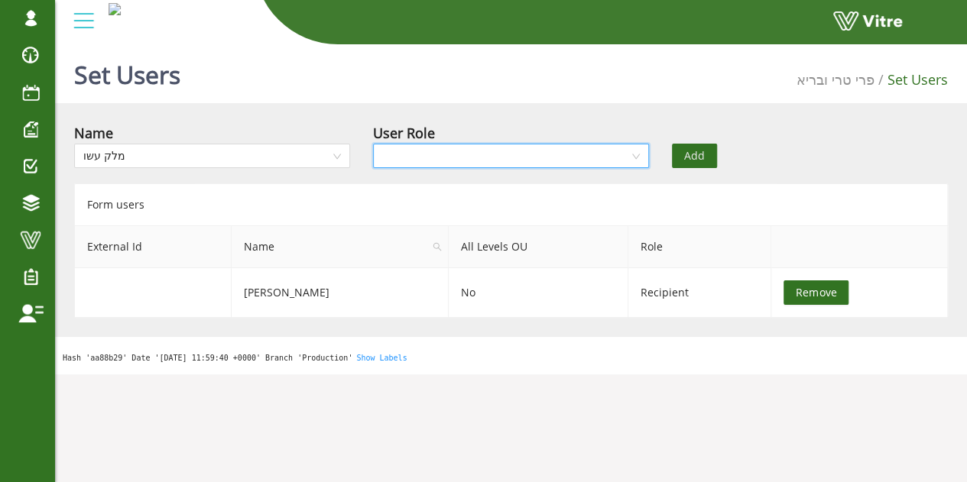
click at [531, 154] on input "search" at bounding box center [505, 155] width 247 height 23
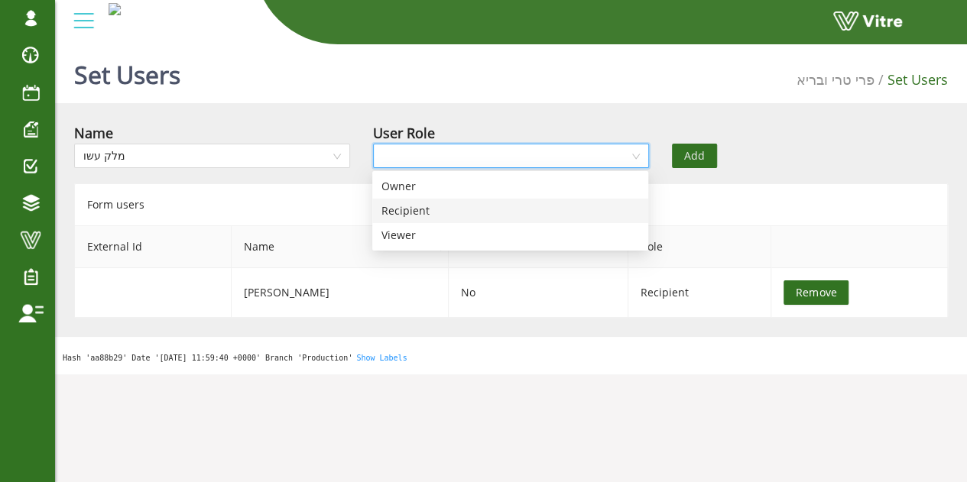
click at [475, 210] on div "Recipient" at bounding box center [510, 211] width 258 height 17
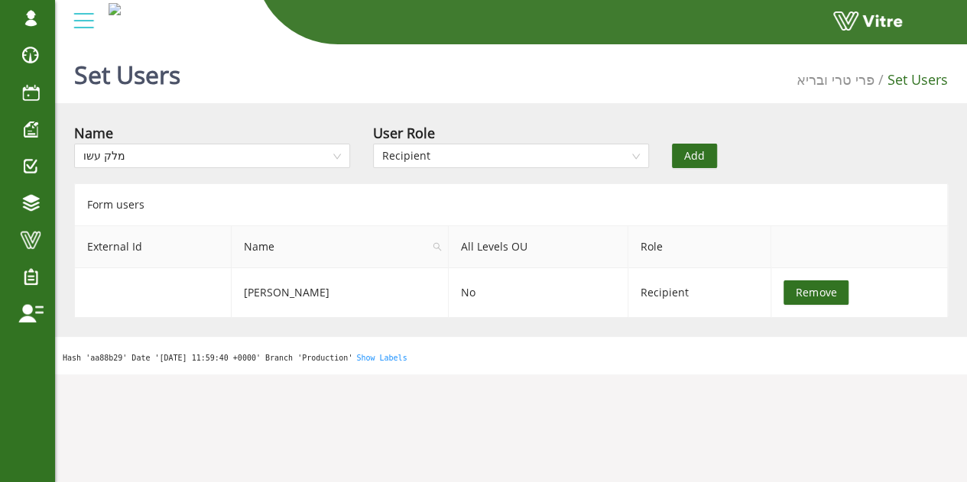
click at [700, 155] on span "Add" at bounding box center [694, 156] width 21 height 17
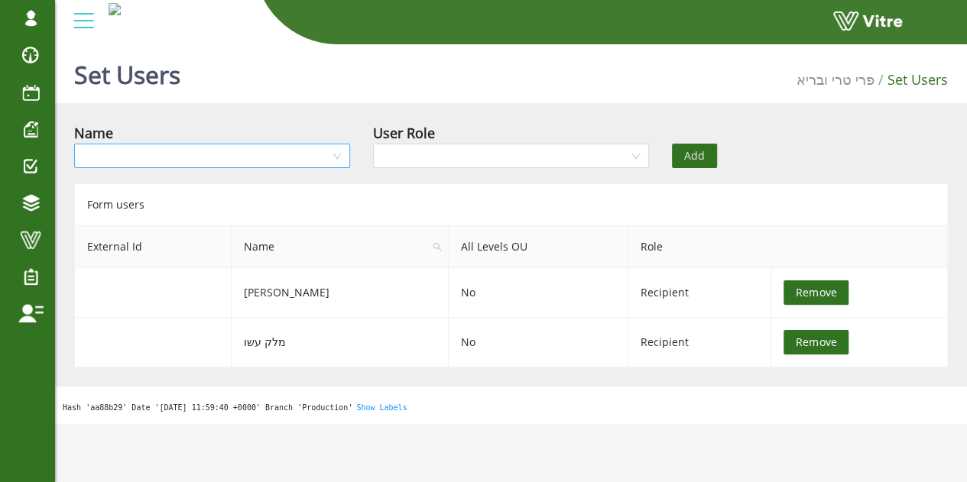
click at [214, 161] on input "search" at bounding box center [206, 155] width 247 height 23
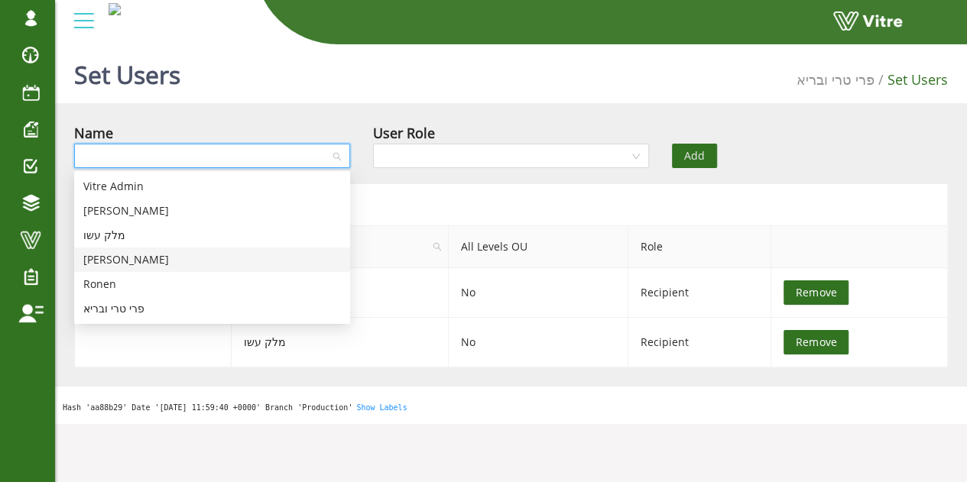
click at [146, 264] on div "[PERSON_NAME]" at bounding box center [212, 260] width 258 height 17
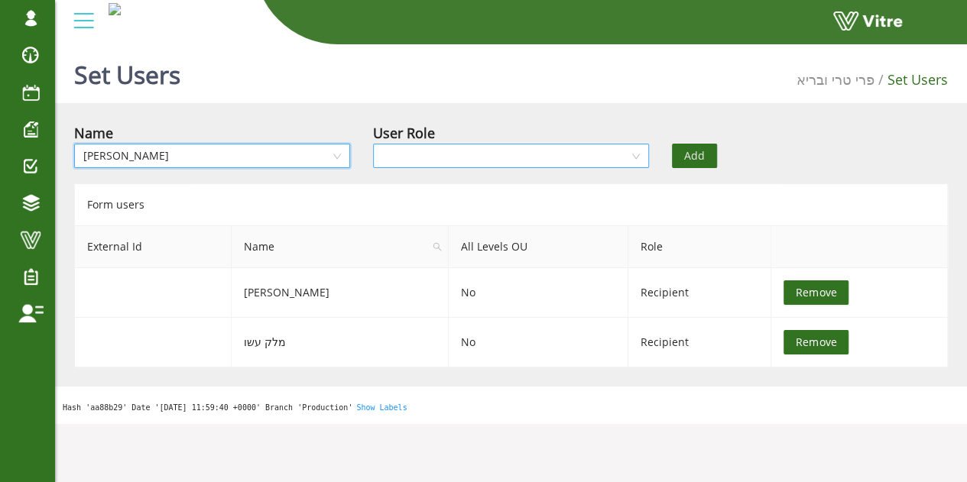
click at [612, 154] on input "search" at bounding box center [505, 155] width 247 height 23
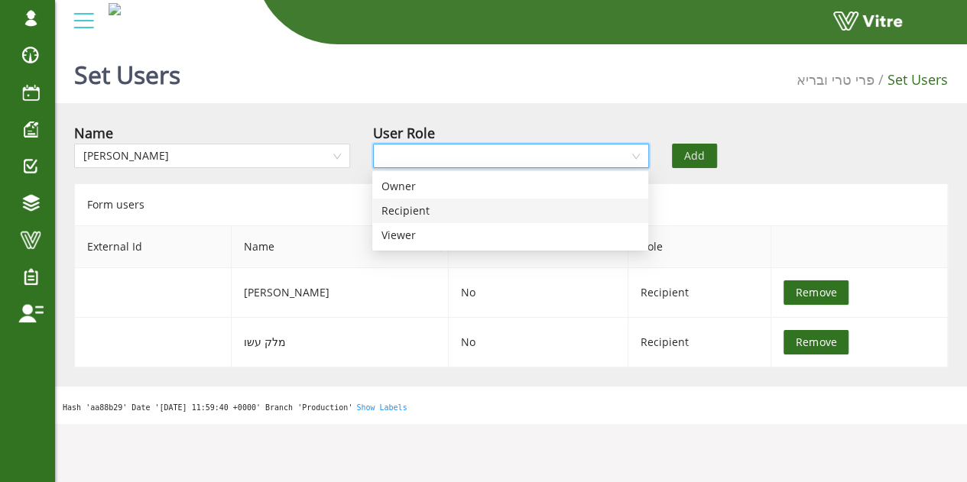
click at [439, 211] on div "Recipient" at bounding box center [510, 211] width 258 height 17
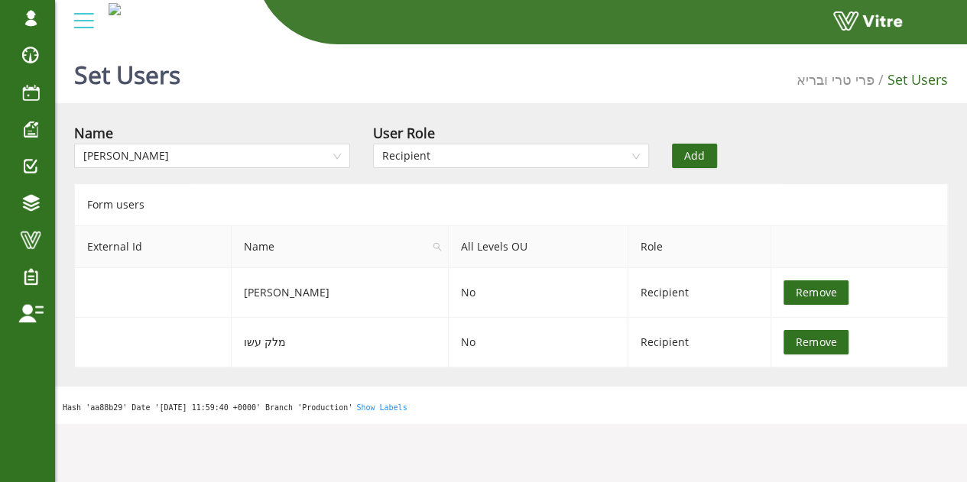
click at [696, 151] on span "Add" at bounding box center [694, 156] width 21 height 17
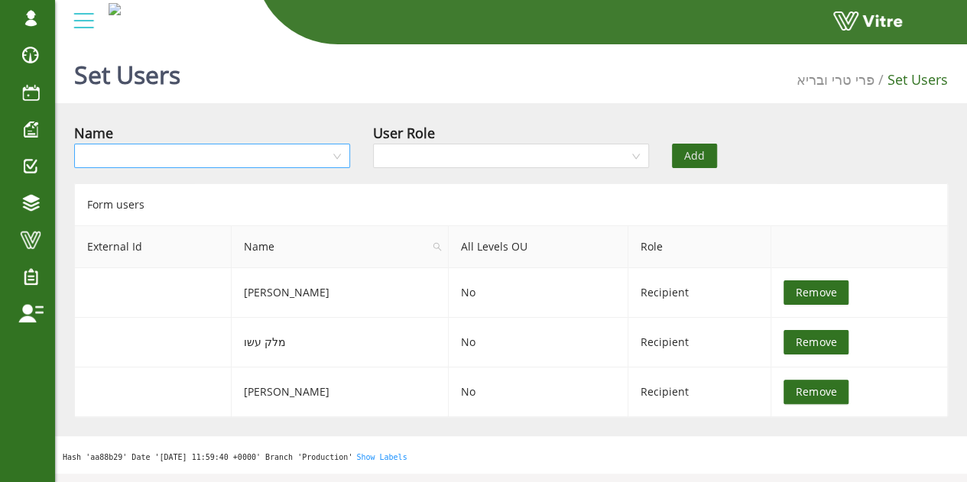
click at [233, 160] on input "search" at bounding box center [206, 155] width 247 height 23
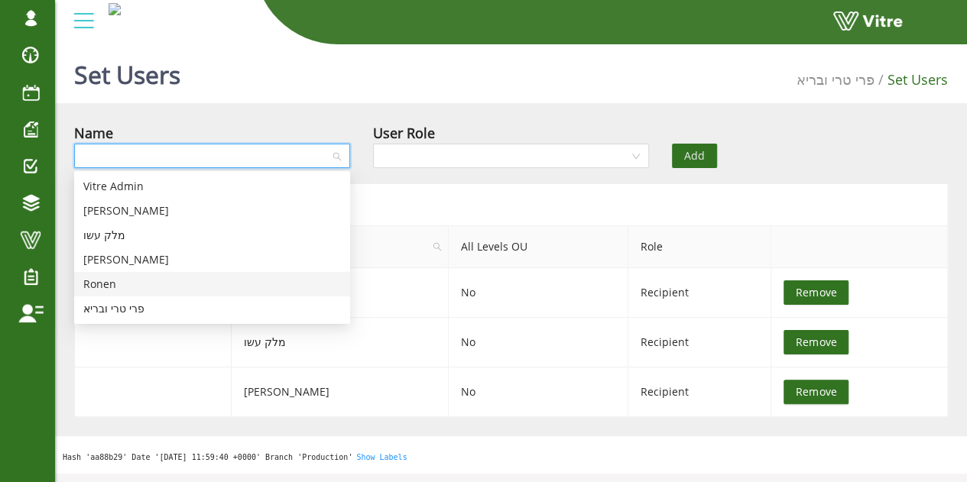
click at [132, 281] on div "Ronen" at bounding box center [212, 284] width 258 height 17
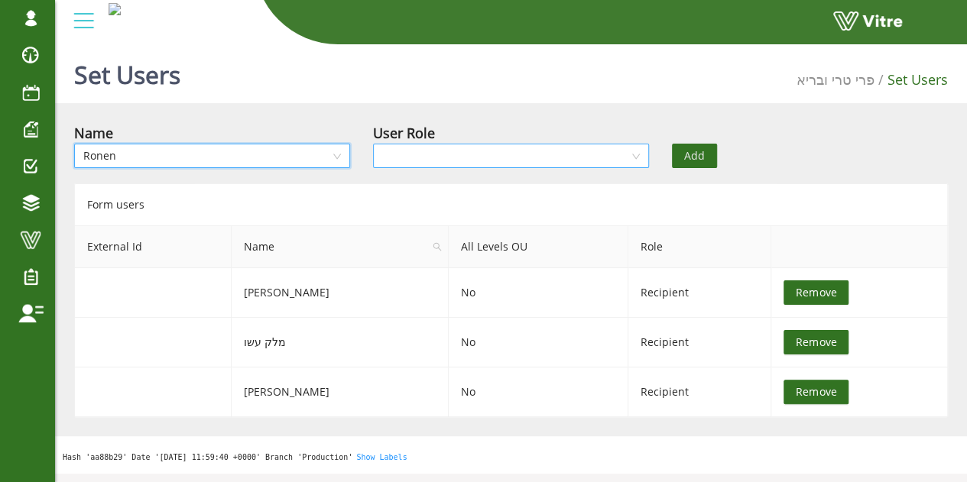
click at [446, 160] on input "search" at bounding box center [505, 155] width 247 height 23
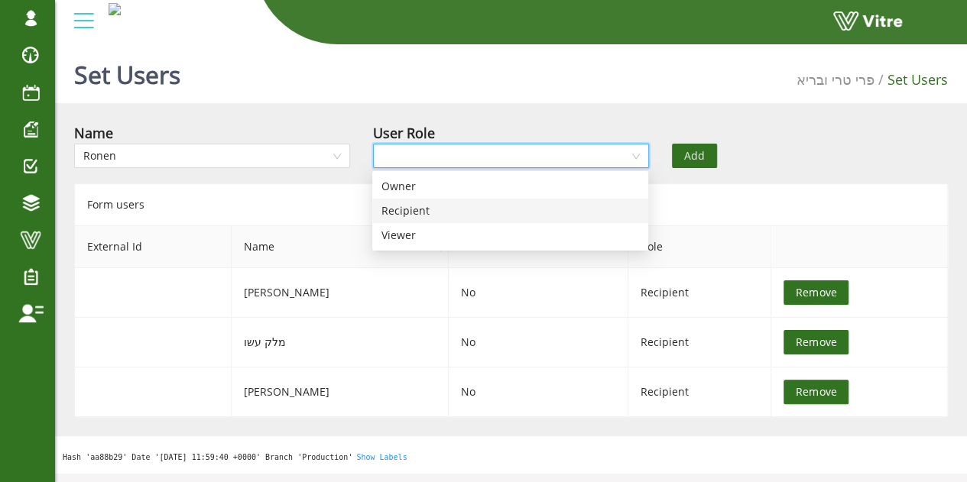
click at [407, 216] on div "Recipient" at bounding box center [510, 211] width 258 height 17
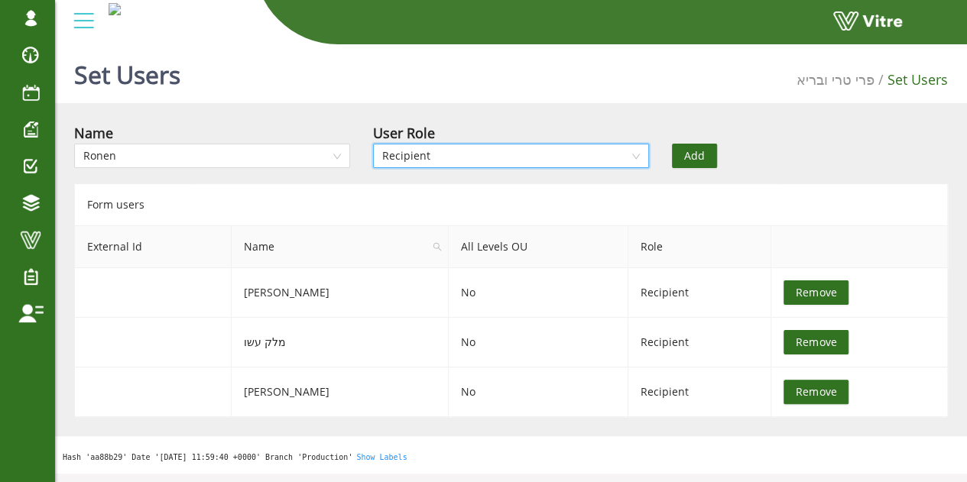
click at [692, 151] on span "Add" at bounding box center [694, 156] width 21 height 17
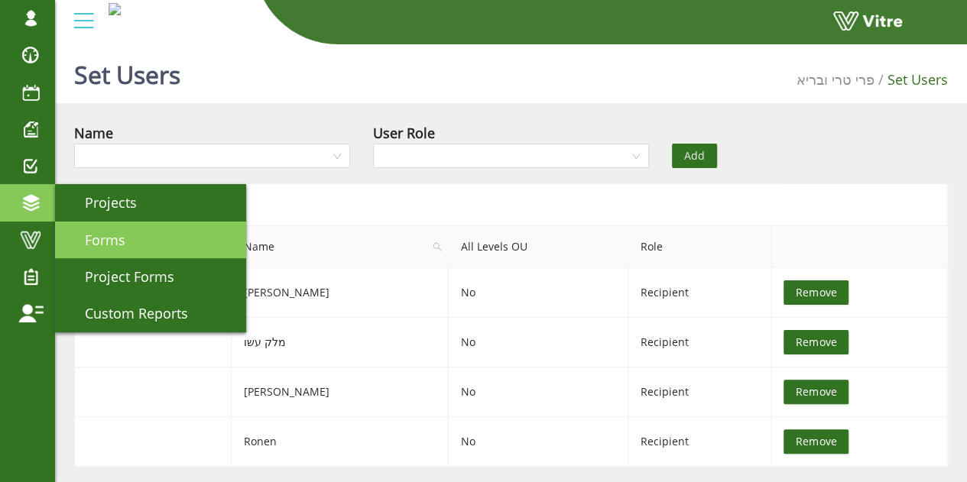
click at [116, 248] on span "Forms" at bounding box center [96, 240] width 59 height 18
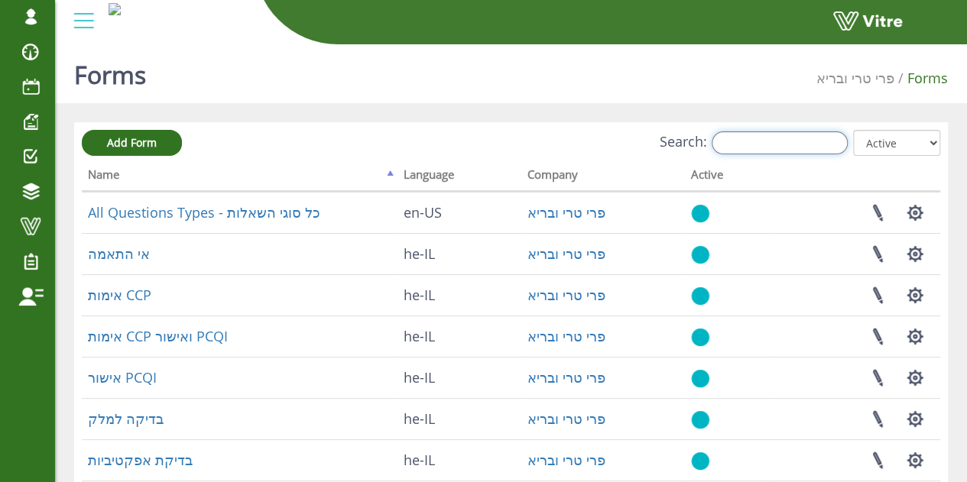
click at [746, 147] on input "Search:" at bounding box center [780, 142] width 136 height 23
click at [755, 145] on input "Search:" at bounding box center [780, 142] width 136 height 23
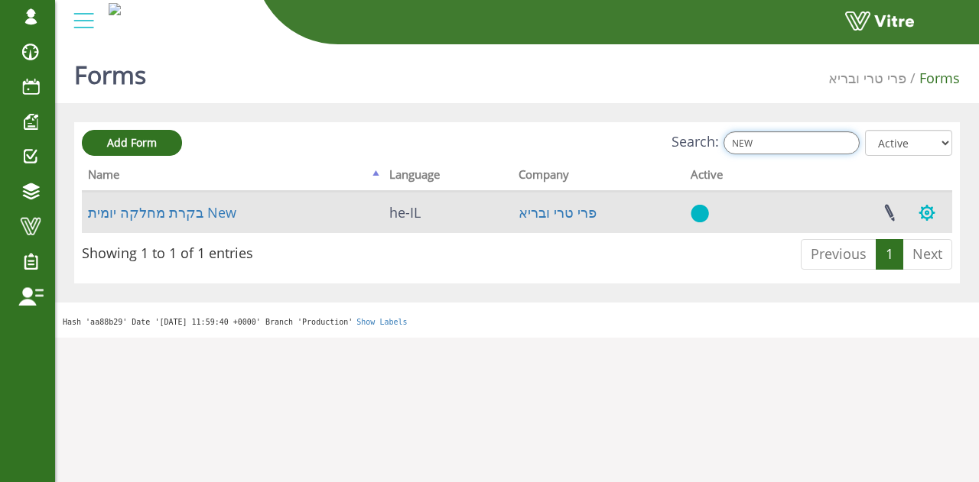
type input "NEW"
click at [934, 219] on button "button" at bounding box center [926, 213] width 38 height 41
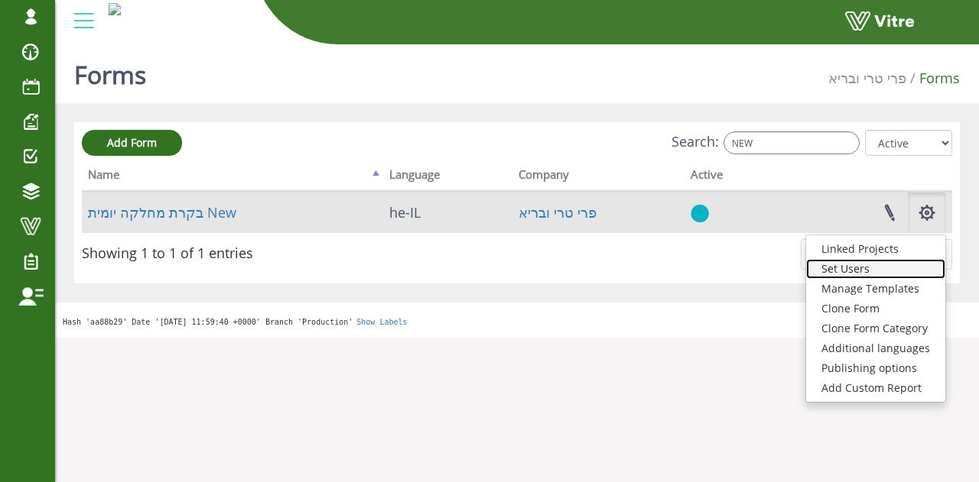
click at [876, 274] on link "Set Users" at bounding box center [875, 269] width 139 height 20
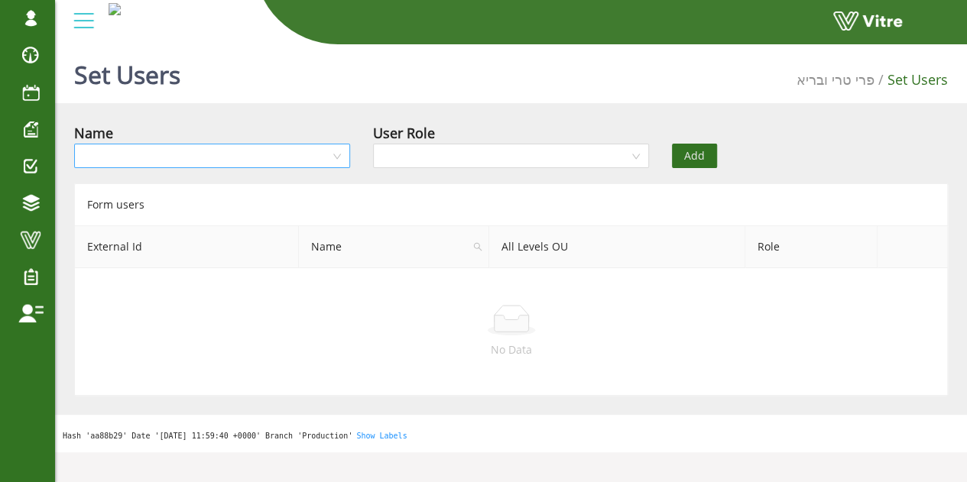
click at [267, 154] on input "search" at bounding box center [206, 155] width 247 height 23
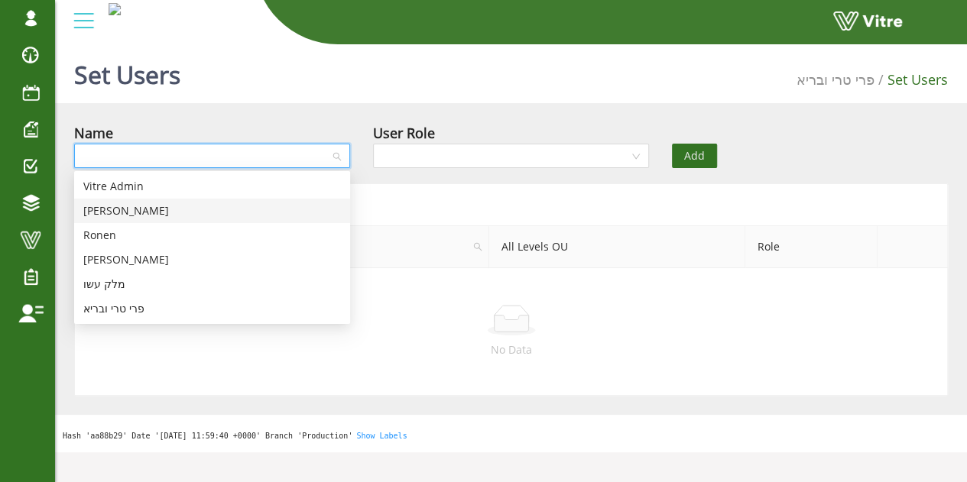
click at [139, 213] on div "[PERSON_NAME]" at bounding box center [212, 211] width 258 height 17
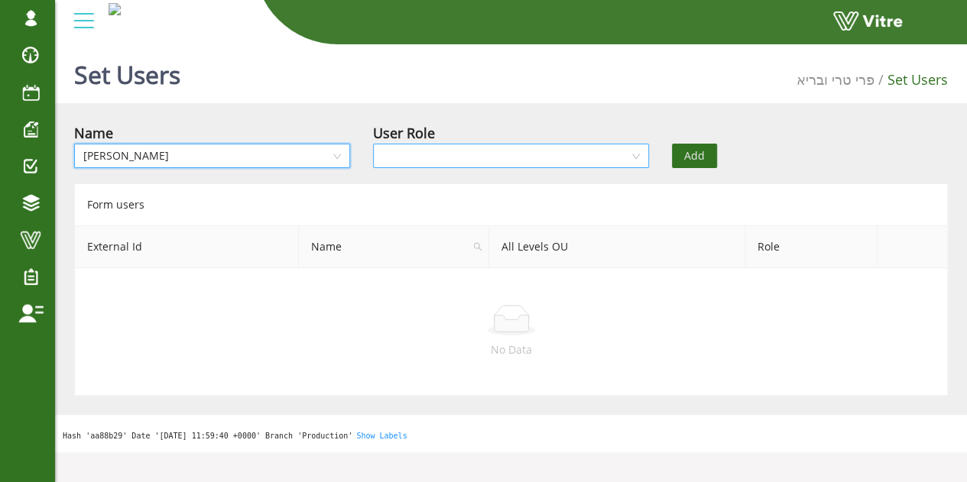
click at [411, 157] on input "search" at bounding box center [505, 155] width 247 height 23
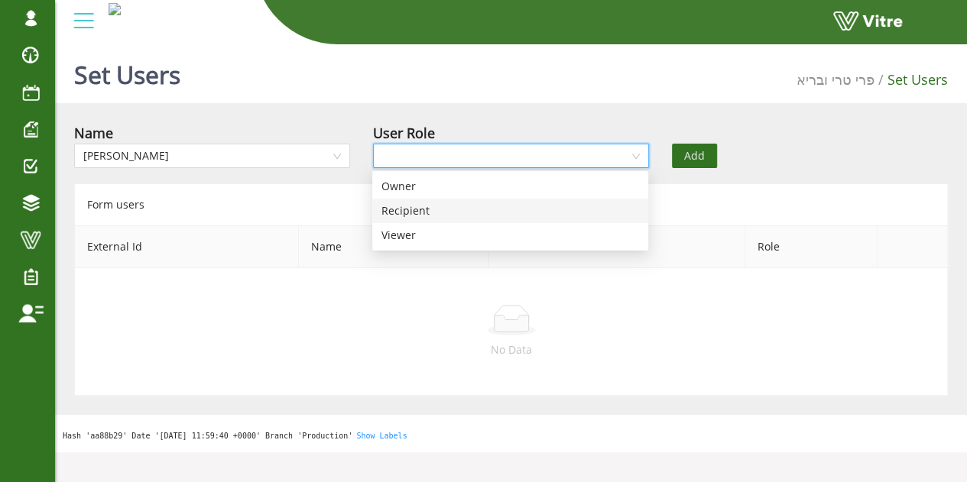
click at [399, 209] on div "Recipient" at bounding box center [510, 211] width 258 height 17
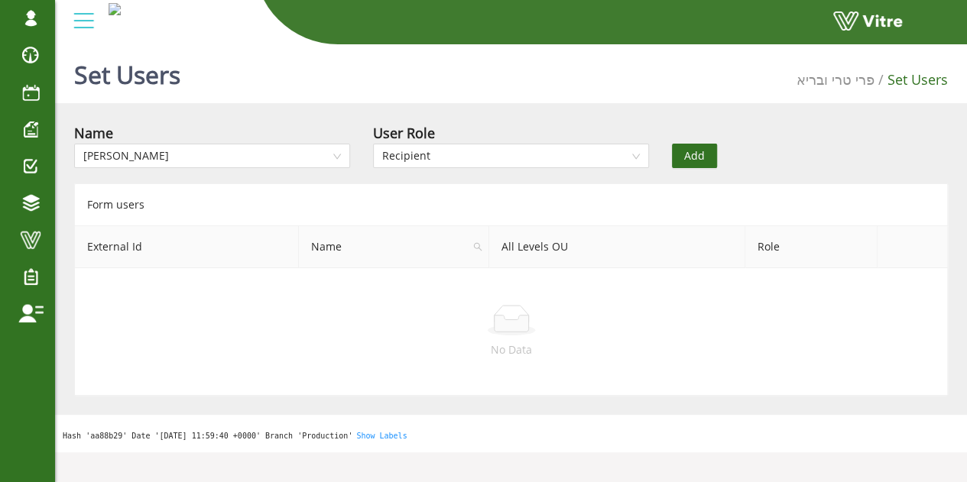
click at [693, 152] on span "Add" at bounding box center [694, 156] width 21 height 17
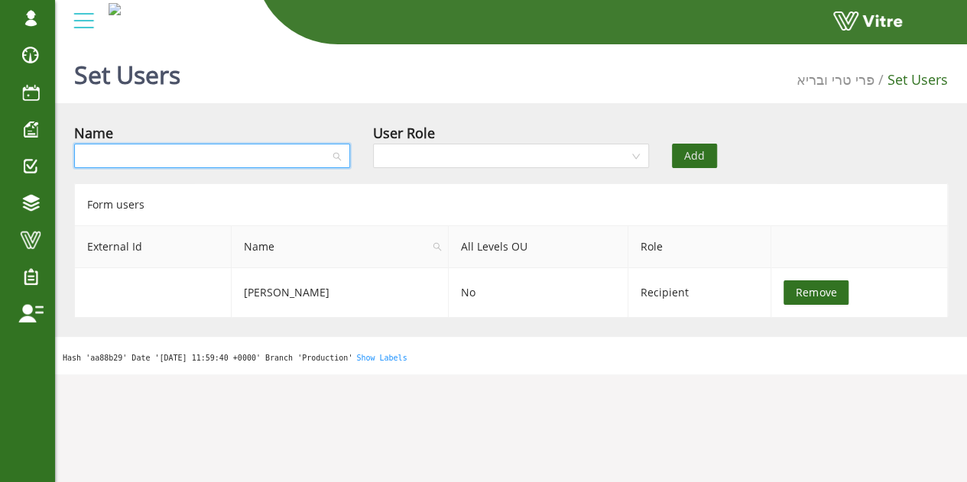
click at [271, 158] on input "search" at bounding box center [206, 155] width 247 height 23
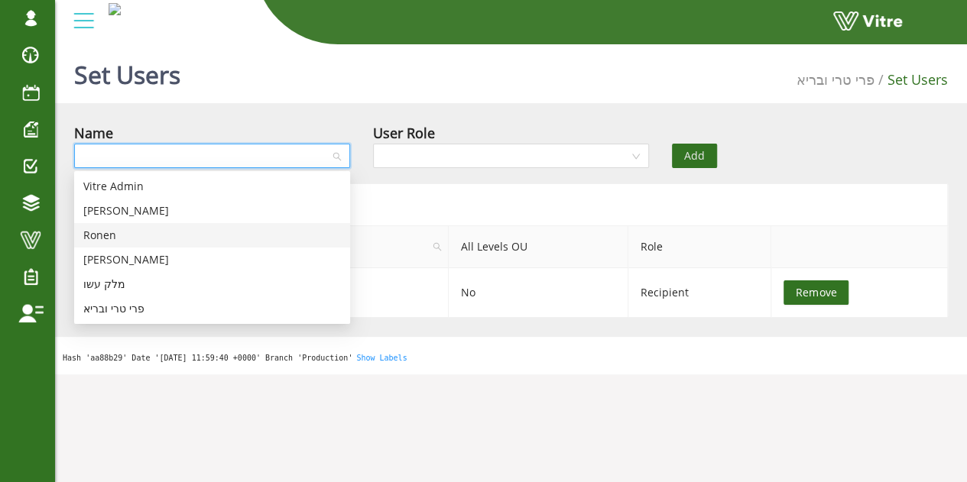
click at [171, 239] on div "Ronen" at bounding box center [212, 235] width 258 height 17
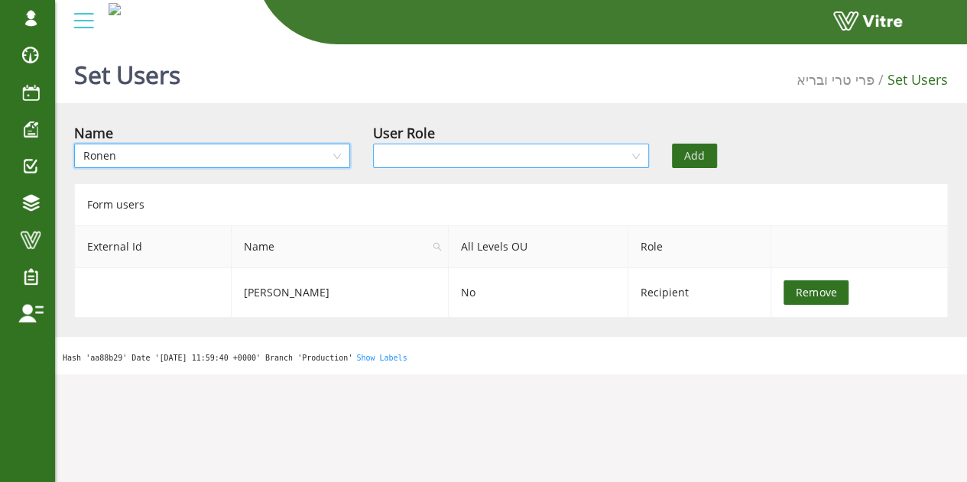
click at [422, 157] on input "search" at bounding box center [505, 155] width 247 height 23
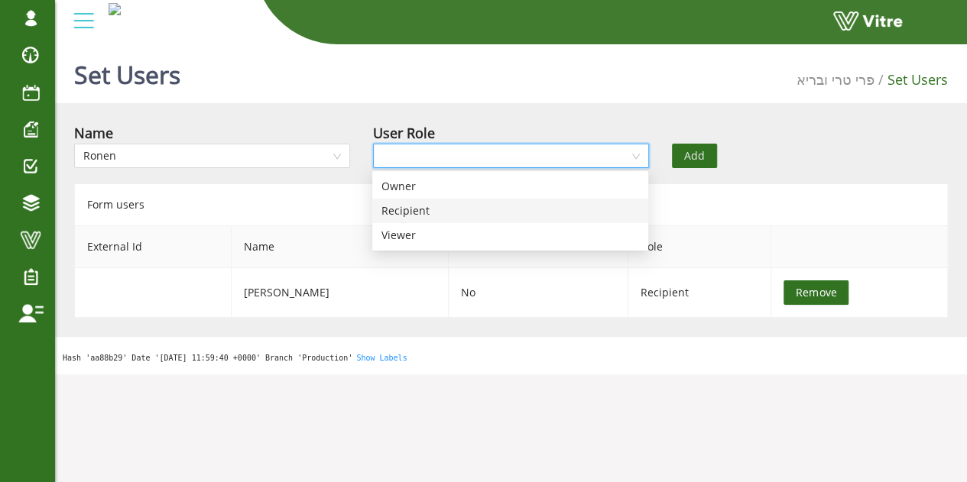
click at [393, 210] on div "Recipient" at bounding box center [510, 211] width 258 height 17
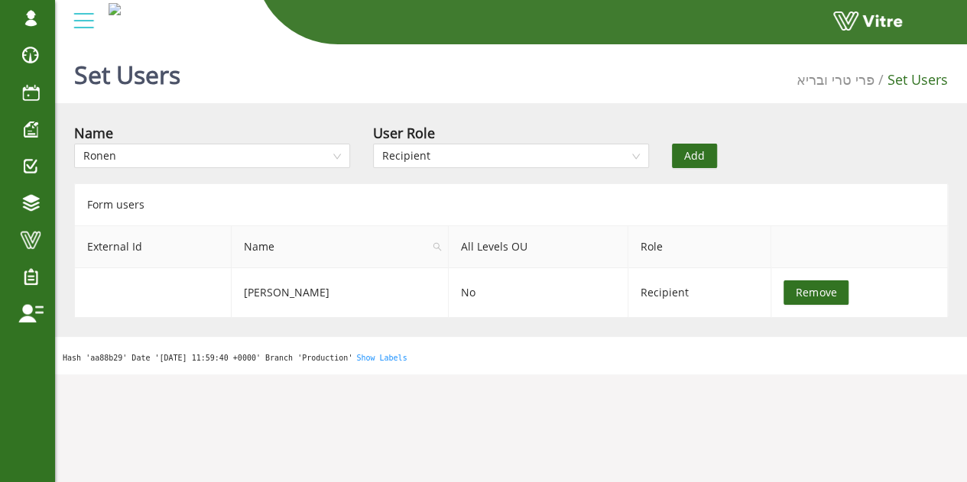
click at [693, 155] on span "Add" at bounding box center [694, 156] width 21 height 17
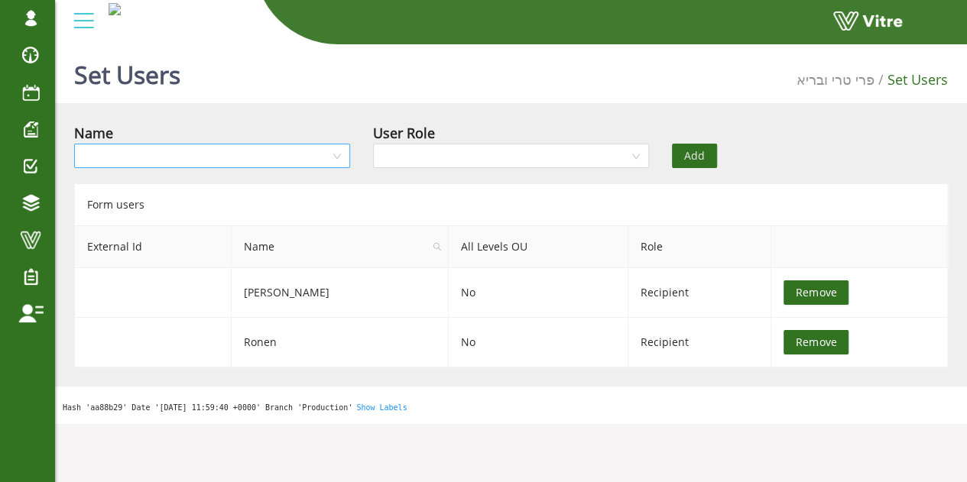
click at [312, 165] on input "search" at bounding box center [206, 155] width 247 height 23
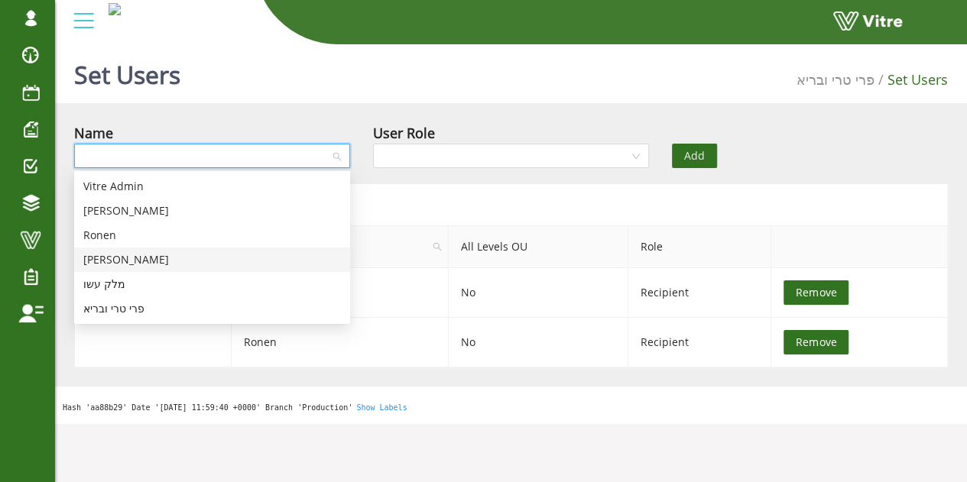
click at [173, 265] on div "שירה שוורץ" at bounding box center [212, 260] width 258 height 17
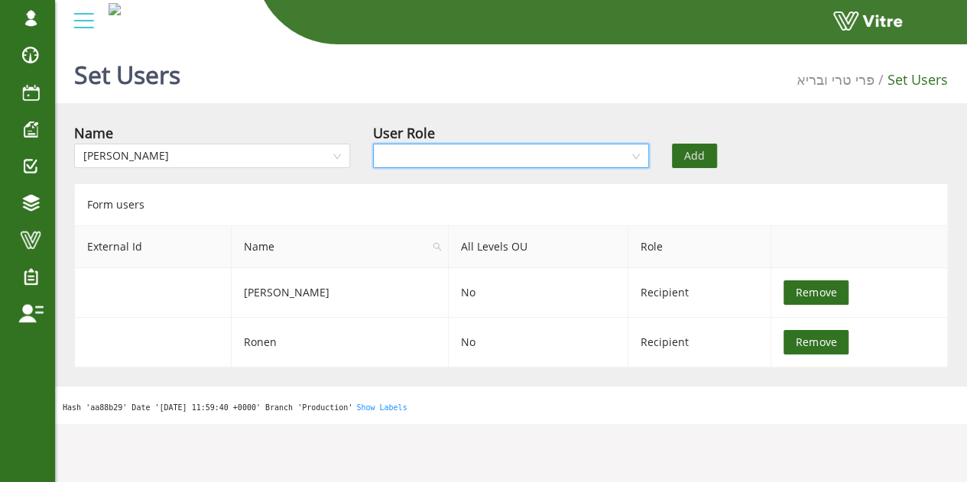
click at [511, 157] on input "search" at bounding box center [505, 155] width 247 height 23
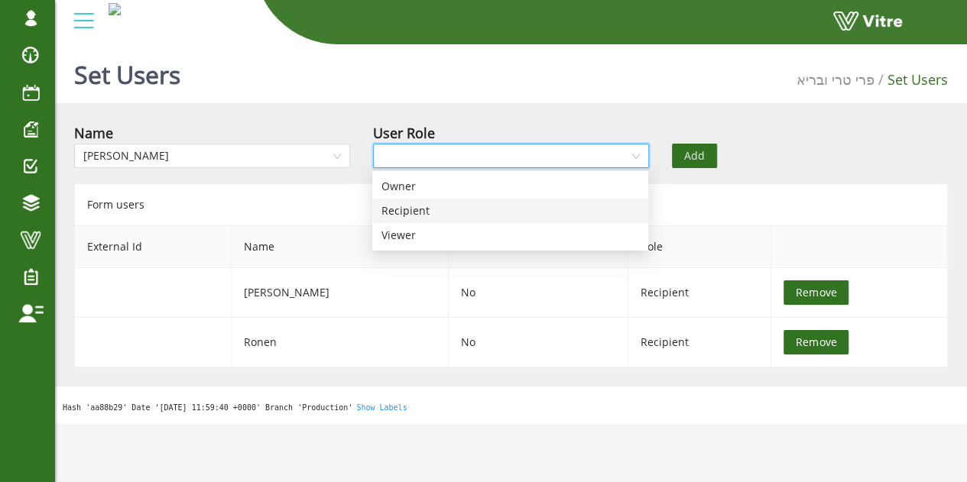
click at [470, 209] on div "Recipient" at bounding box center [510, 211] width 258 height 17
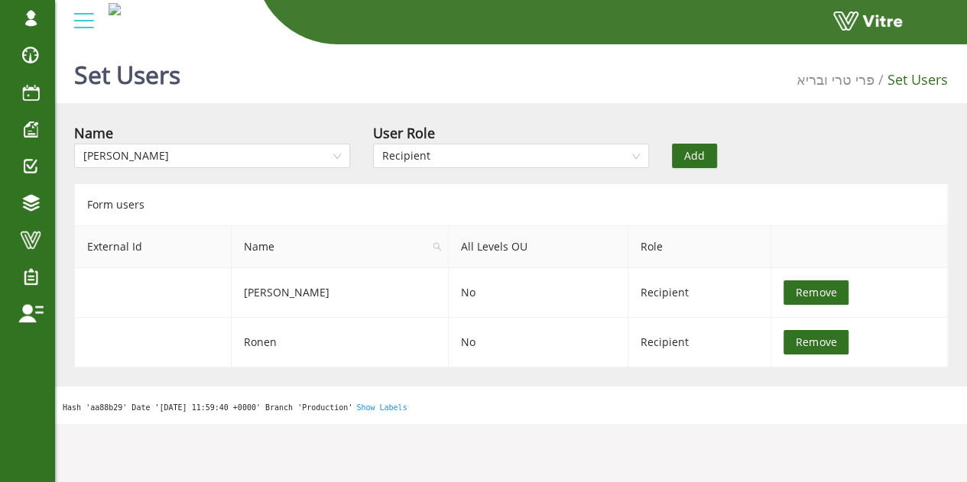
click at [705, 147] on button "Add" at bounding box center [694, 156] width 45 height 24
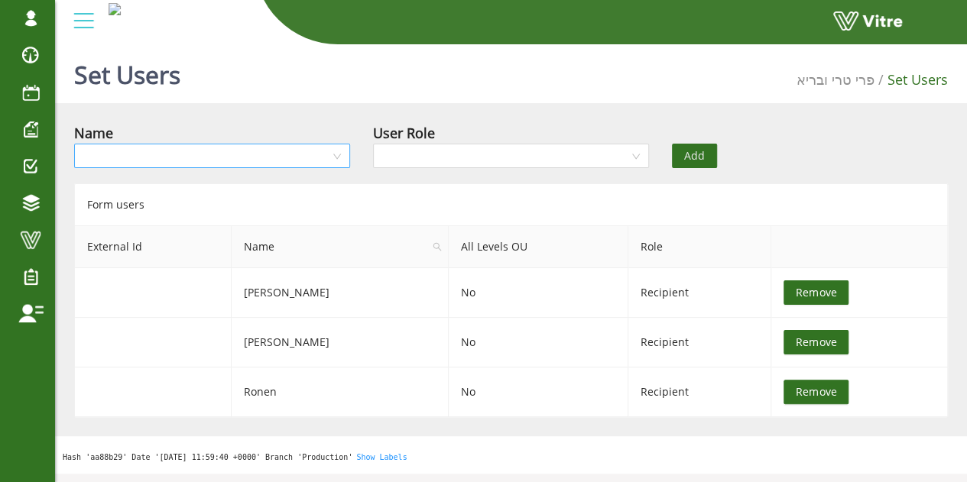
click at [247, 158] on input "search" at bounding box center [206, 155] width 247 height 23
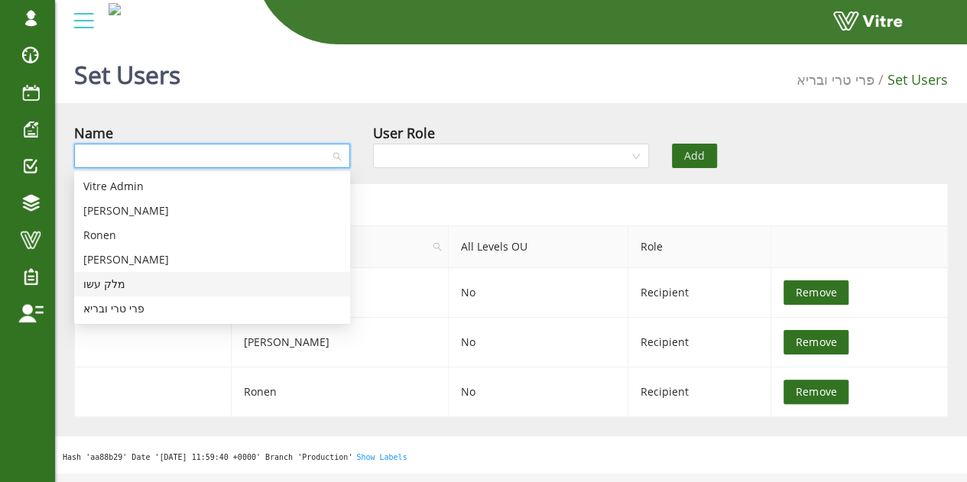
click at [118, 286] on div "מלק עשו" at bounding box center [212, 284] width 258 height 17
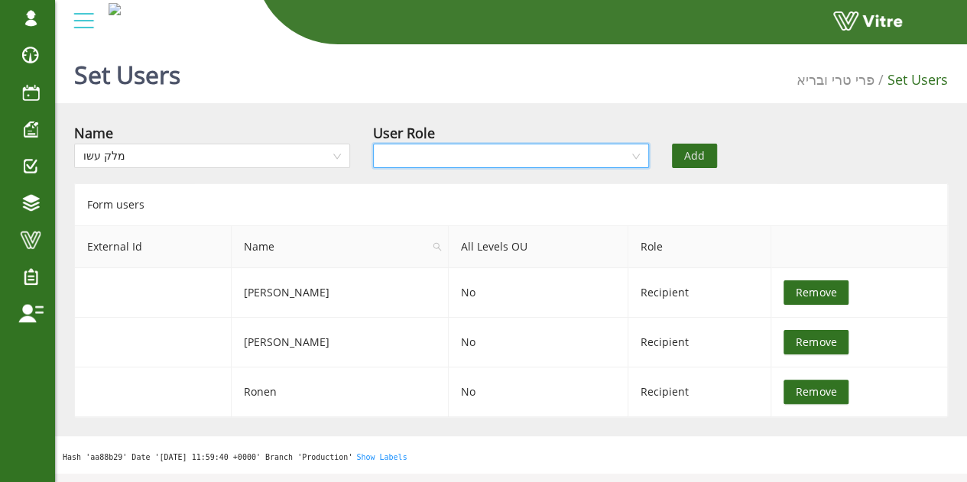
click at [451, 156] on input "search" at bounding box center [505, 155] width 247 height 23
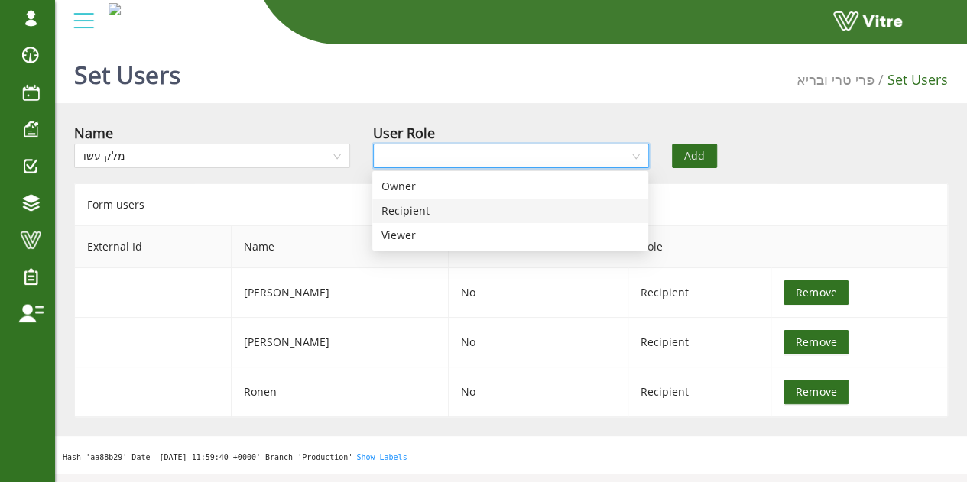
click at [437, 213] on div "Recipient" at bounding box center [510, 211] width 258 height 17
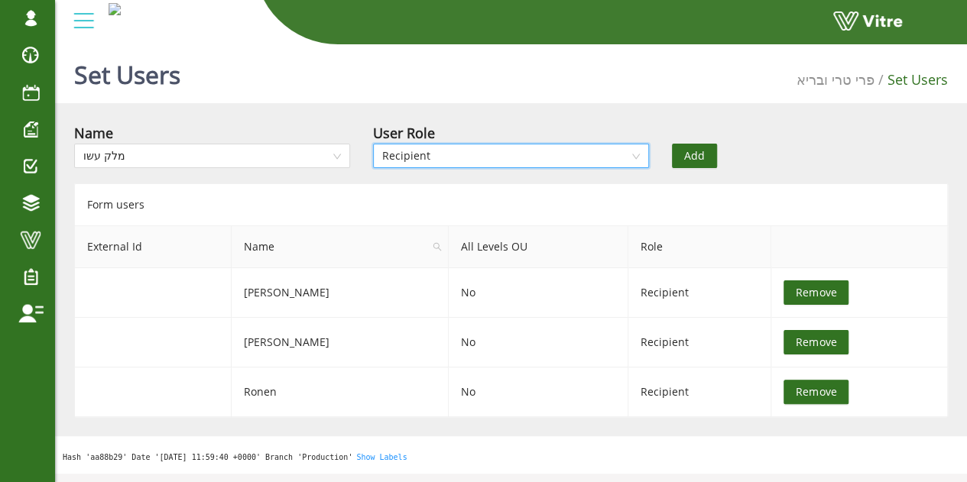
click at [684, 144] on button "Add" at bounding box center [694, 156] width 45 height 24
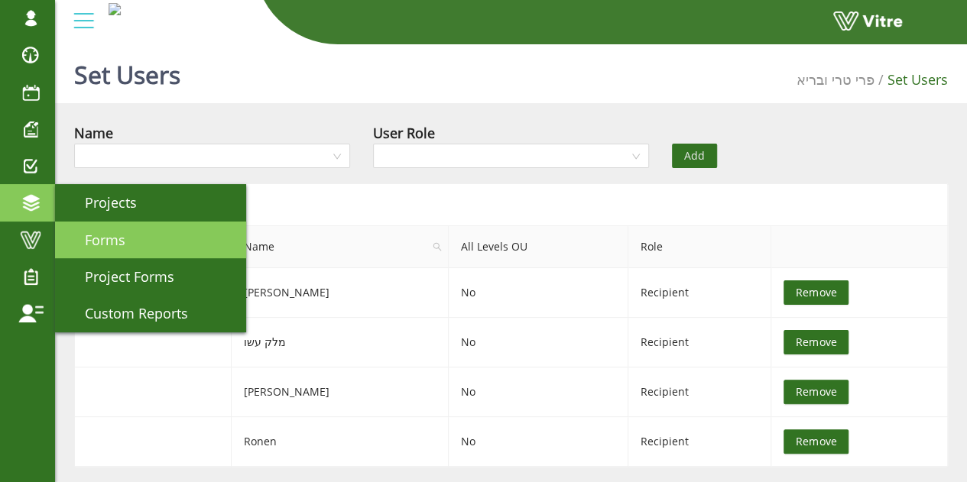
click at [86, 231] on span "Forms" at bounding box center [96, 240] width 59 height 18
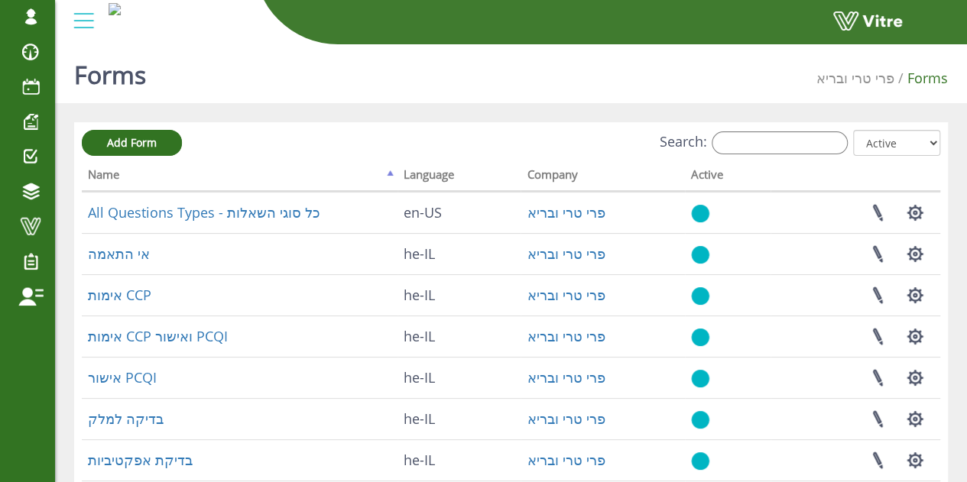
click at [761, 131] on div "Search: All Active Not Active" at bounding box center [511, 144] width 858 height 28
click at [763, 149] on input "Search:" at bounding box center [780, 142] width 136 height 23
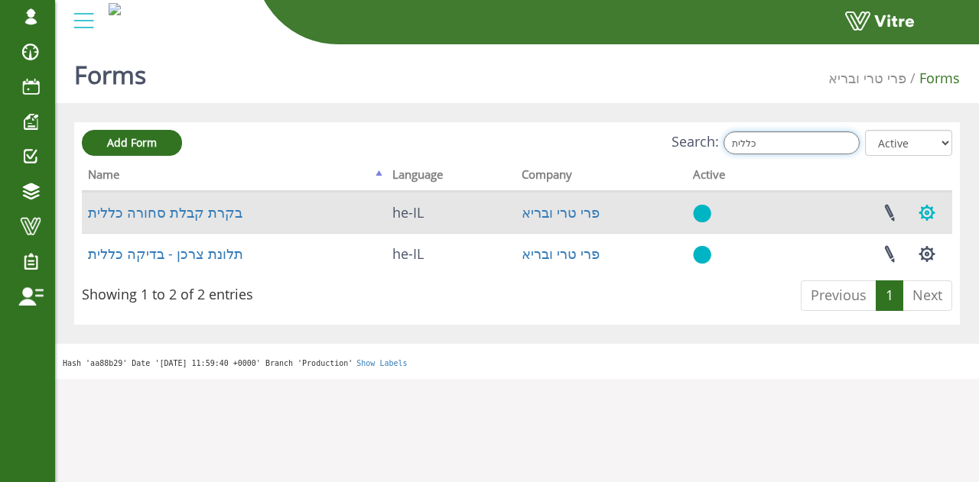
type input "כללית"
click at [921, 221] on button "button" at bounding box center [926, 213] width 38 height 41
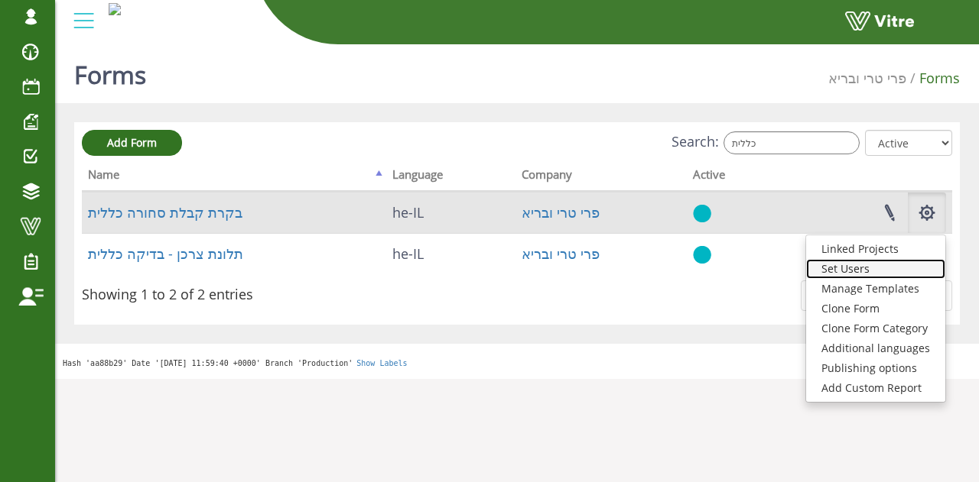
click at [879, 278] on link "Set Users" at bounding box center [875, 269] width 139 height 20
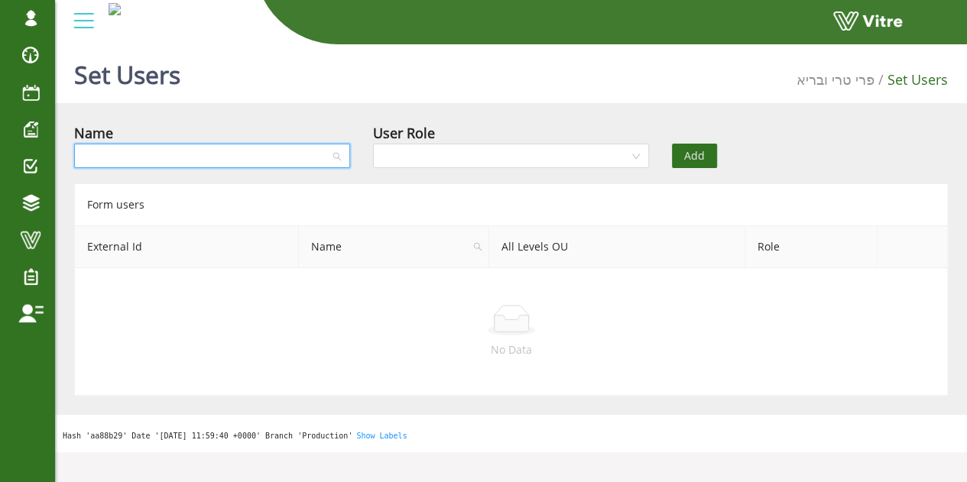
click at [301, 151] on input "search" at bounding box center [206, 155] width 247 height 23
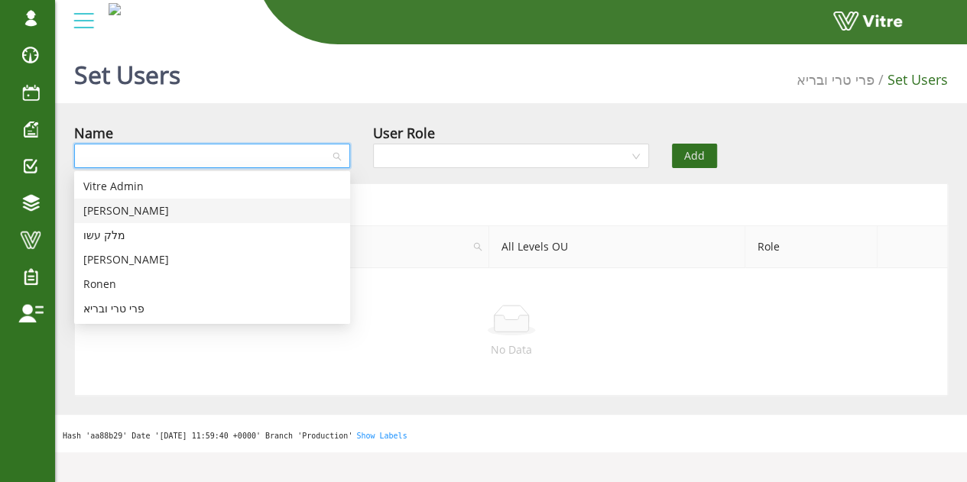
click at [131, 212] on div "[PERSON_NAME]" at bounding box center [212, 211] width 258 height 17
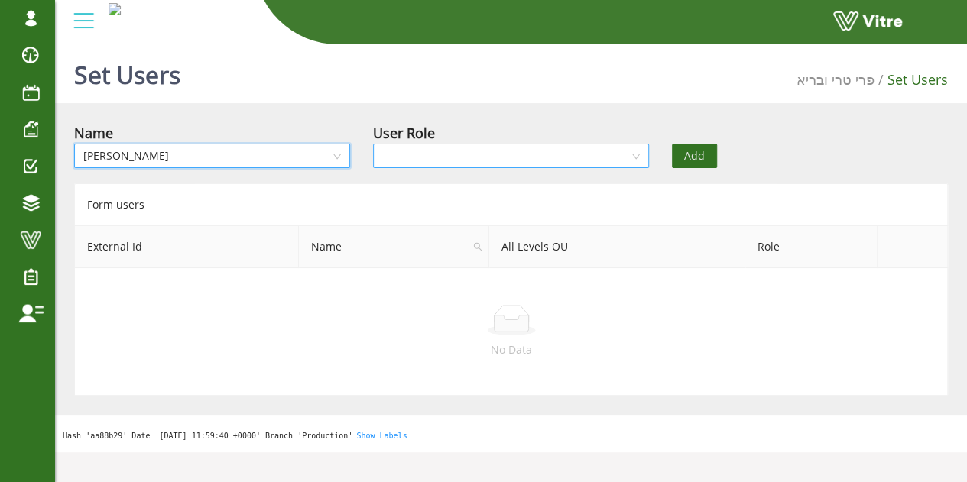
click at [495, 164] on input "search" at bounding box center [505, 155] width 247 height 23
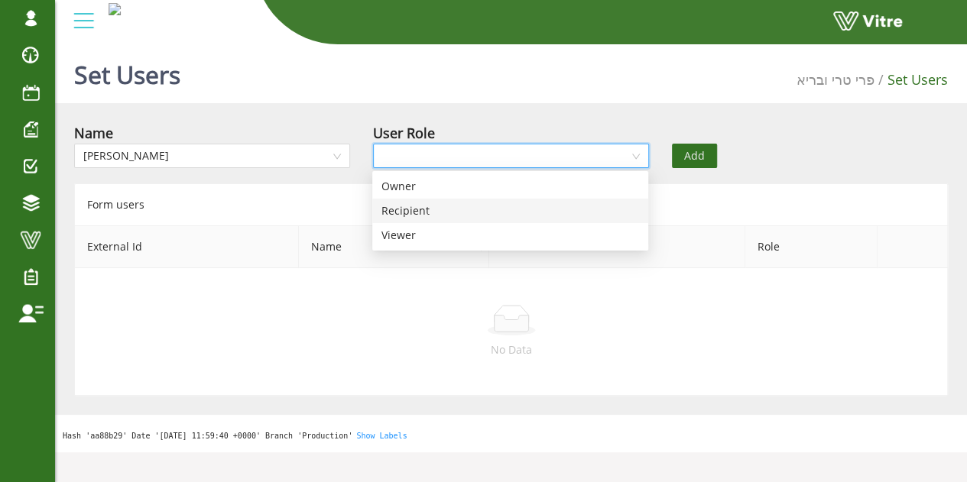
click at [456, 212] on div "Recipient" at bounding box center [510, 211] width 258 height 17
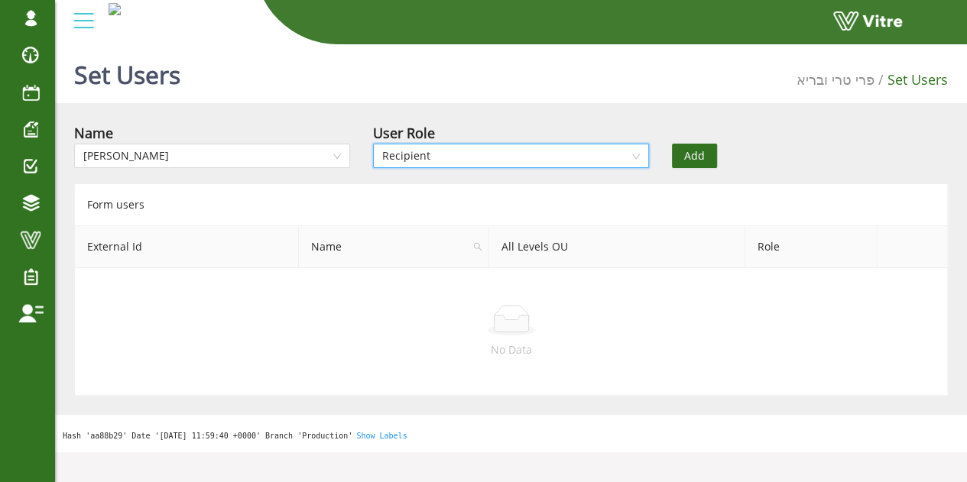
click at [687, 154] on span "Add" at bounding box center [694, 156] width 21 height 17
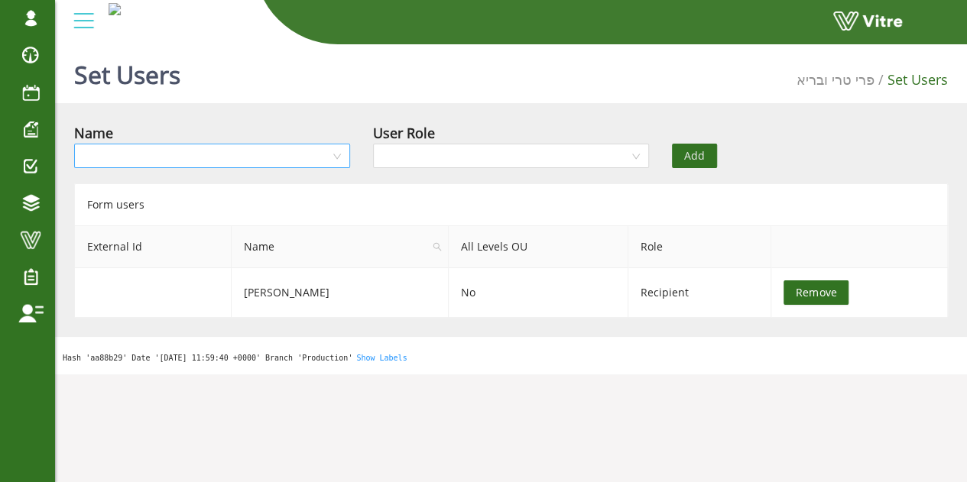
click at [194, 144] on input "search" at bounding box center [206, 155] width 247 height 23
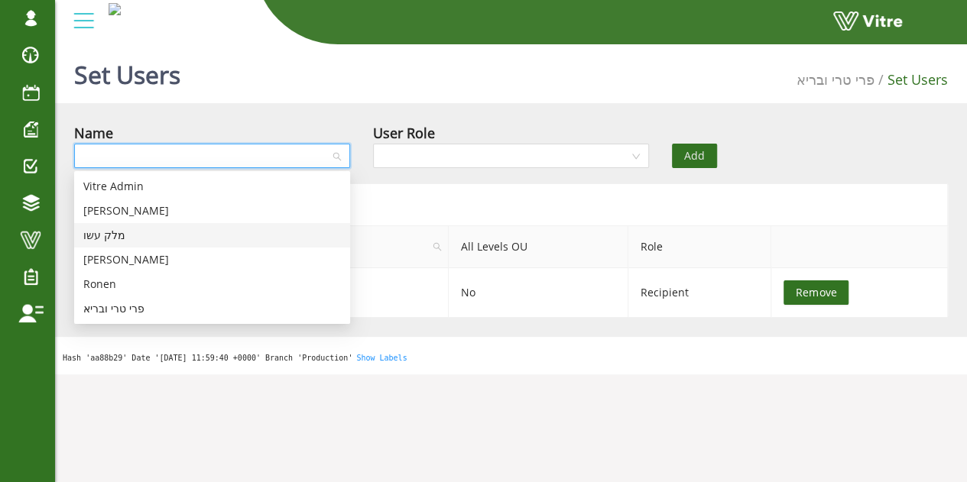
click at [143, 239] on div "מלק עשו" at bounding box center [212, 235] width 258 height 17
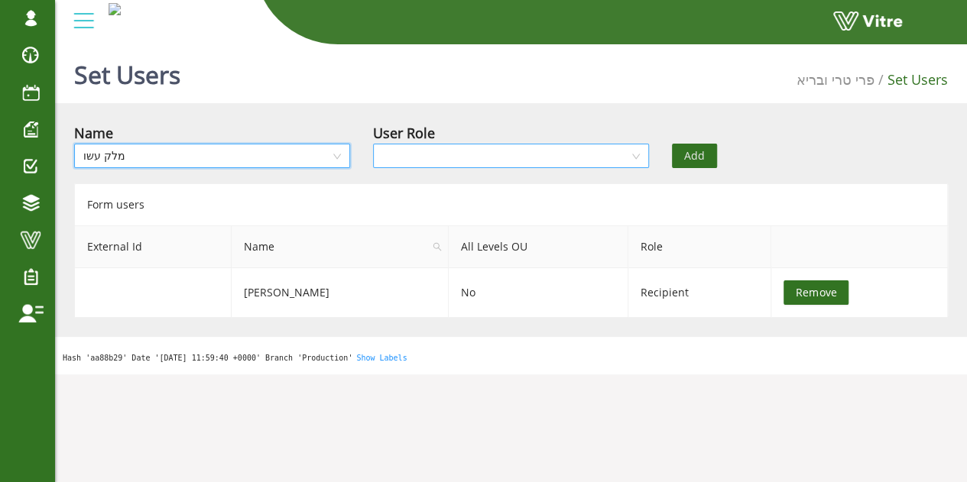
click at [460, 155] on input "search" at bounding box center [505, 155] width 247 height 23
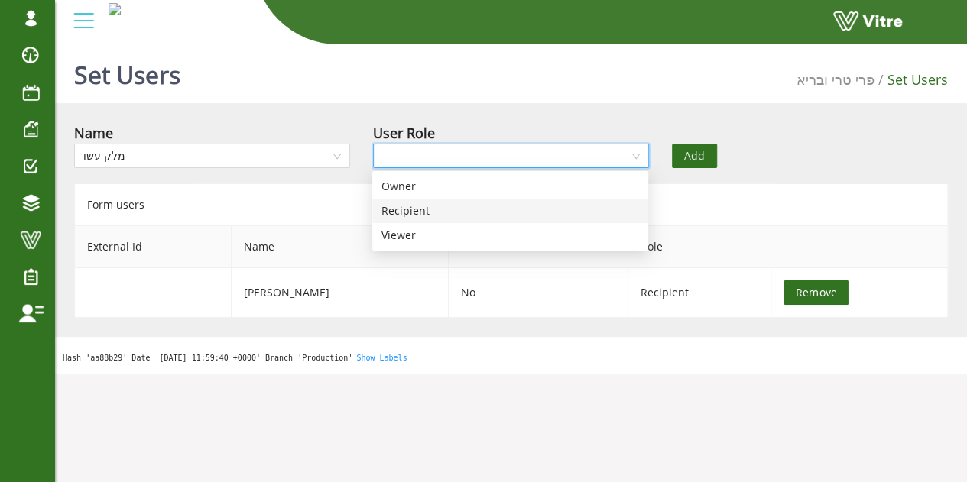
click at [407, 213] on div "Recipient" at bounding box center [510, 211] width 258 height 17
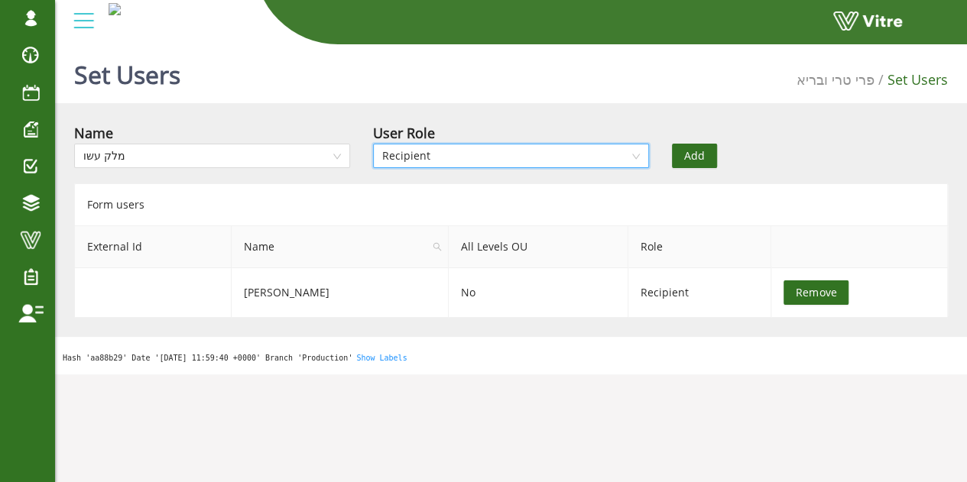
drag, startPoint x: 697, startPoint y: 157, endPoint x: 683, endPoint y: 163, distance: 14.8
click at [694, 158] on span "Add" at bounding box center [694, 156] width 21 height 17
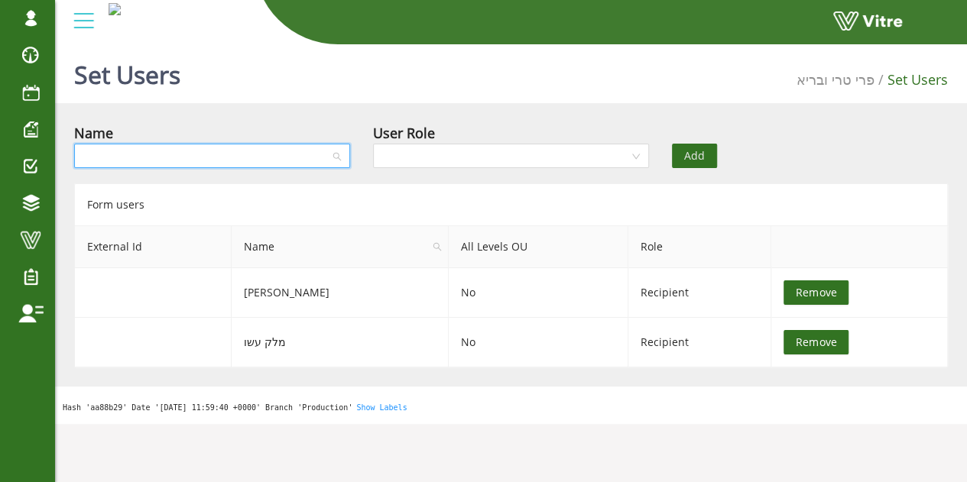
click at [245, 163] on input "search" at bounding box center [206, 155] width 247 height 23
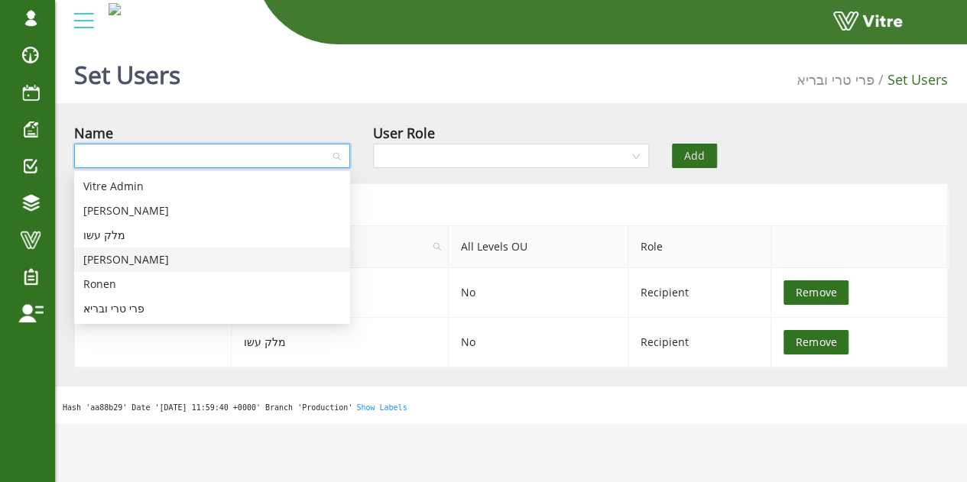
click at [111, 262] on div "[PERSON_NAME]" at bounding box center [212, 260] width 258 height 17
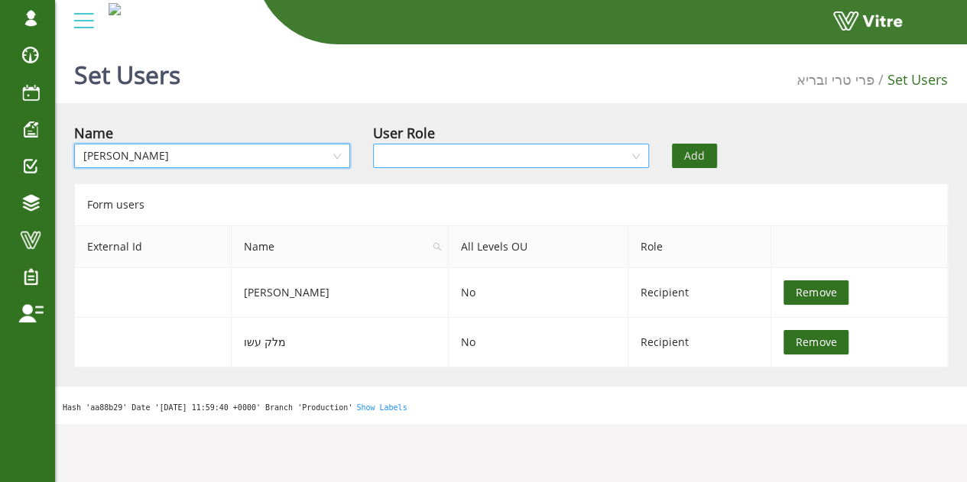
click at [494, 147] on input "search" at bounding box center [505, 155] width 247 height 23
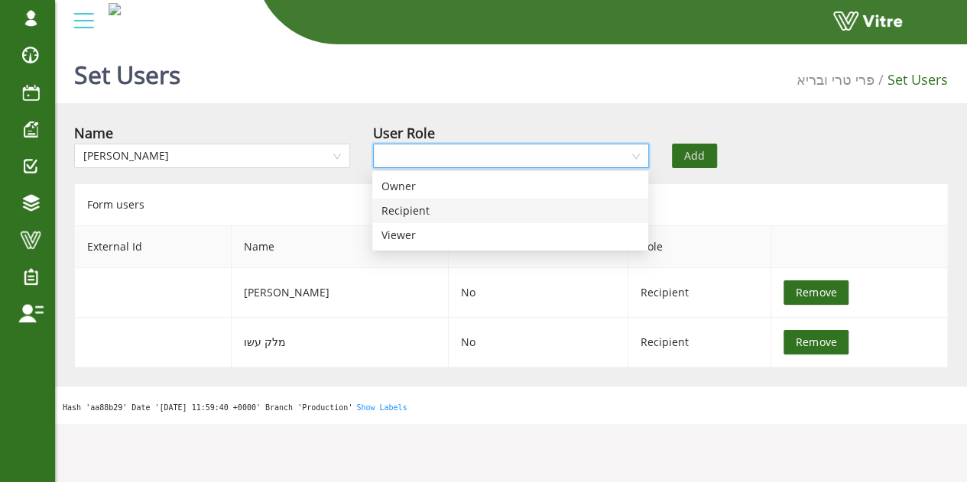
click at [428, 213] on div "Recipient" at bounding box center [510, 211] width 258 height 17
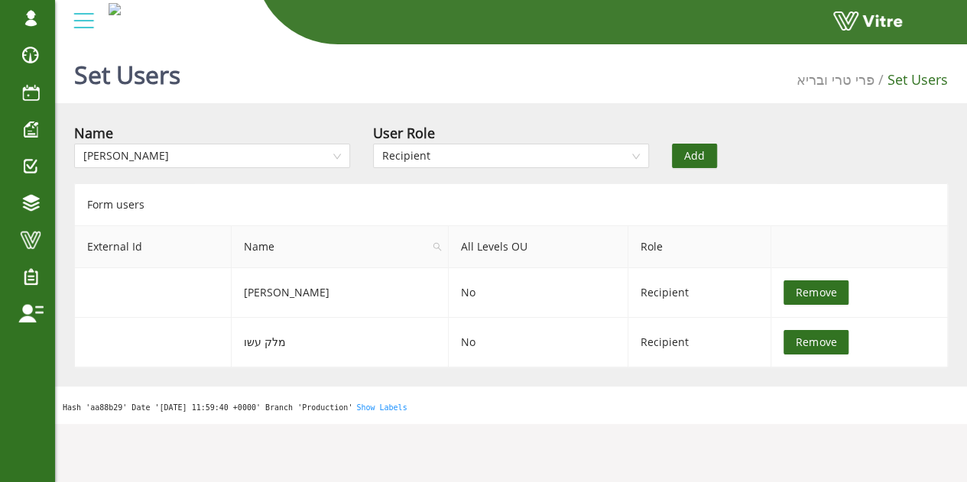
click at [683, 154] on button "Add" at bounding box center [694, 156] width 45 height 24
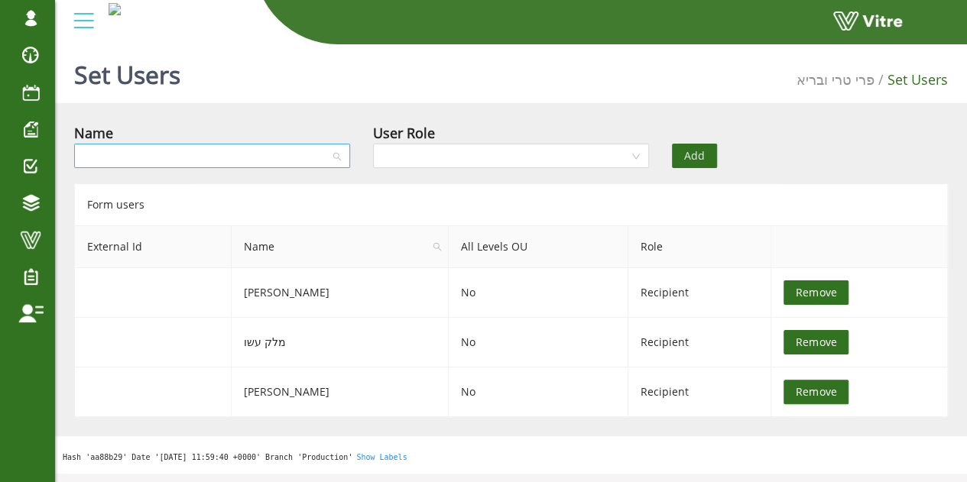
click at [265, 154] on input "search" at bounding box center [206, 155] width 247 height 23
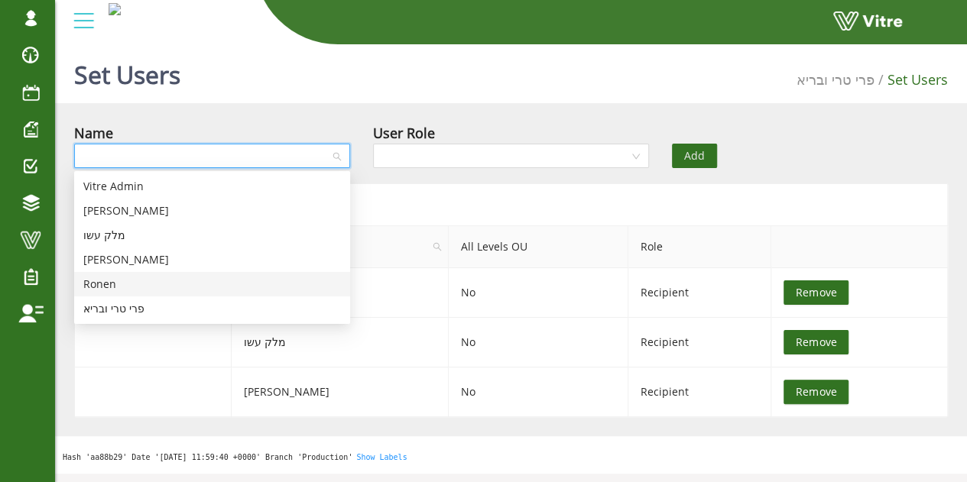
click at [121, 280] on div "Ronen" at bounding box center [212, 284] width 258 height 17
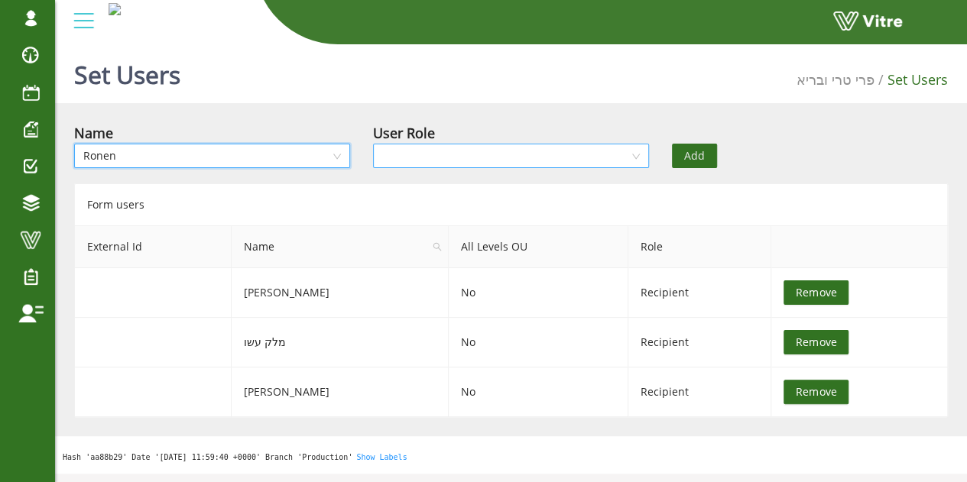
click at [602, 157] on input "search" at bounding box center [505, 155] width 247 height 23
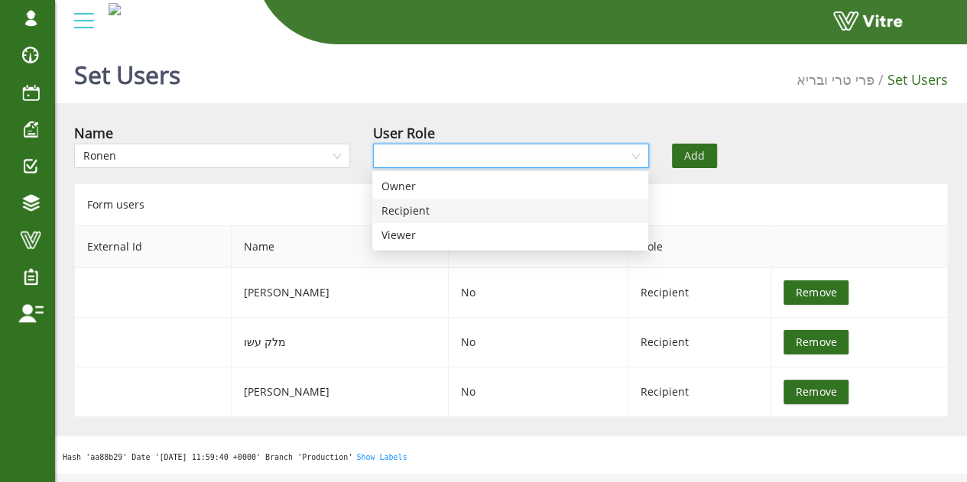
click at [424, 212] on div "Recipient" at bounding box center [510, 211] width 258 height 17
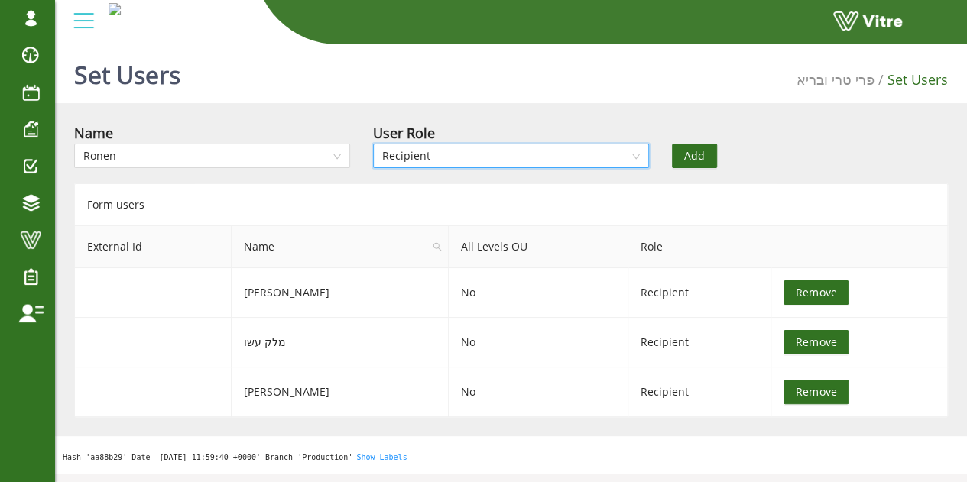
click at [693, 154] on span "Add" at bounding box center [694, 156] width 21 height 17
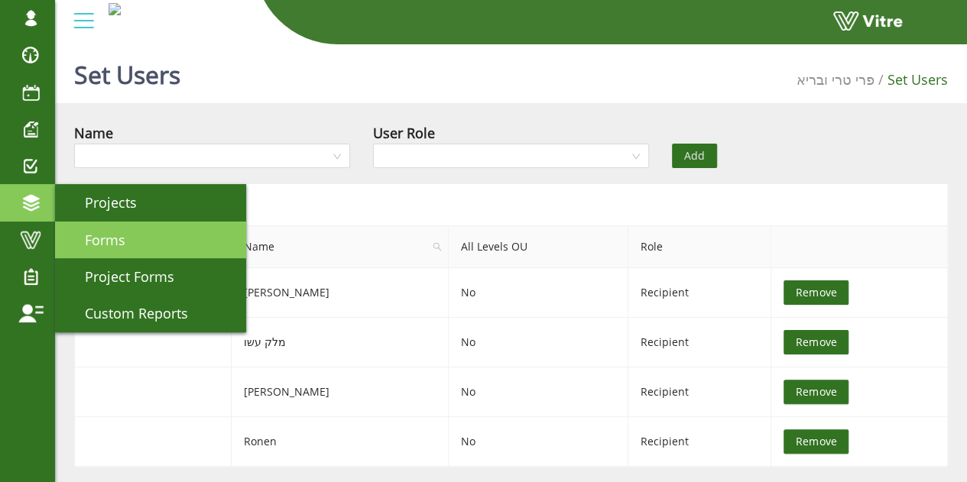
click at [125, 245] on link "Forms" at bounding box center [150, 240] width 191 height 37
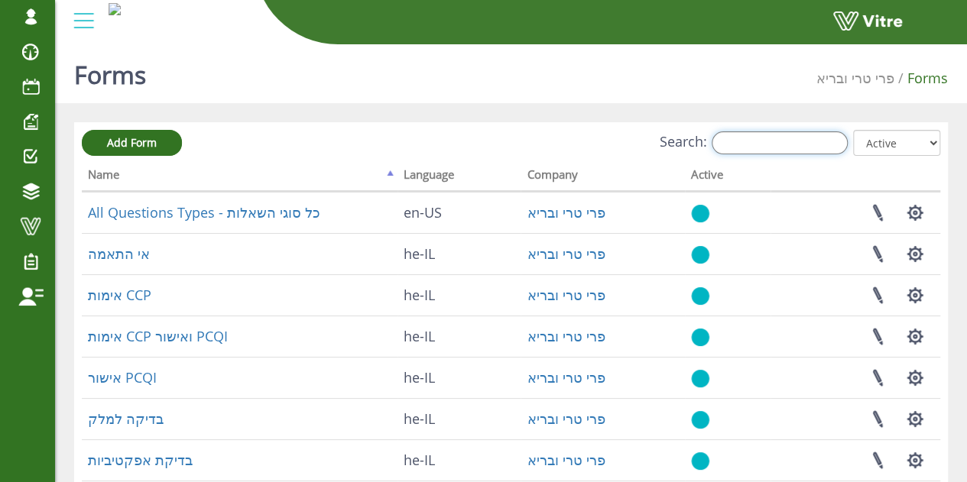
click at [746, 140] on input "Search:" at bounding box center [780, 142] width 136 height 23
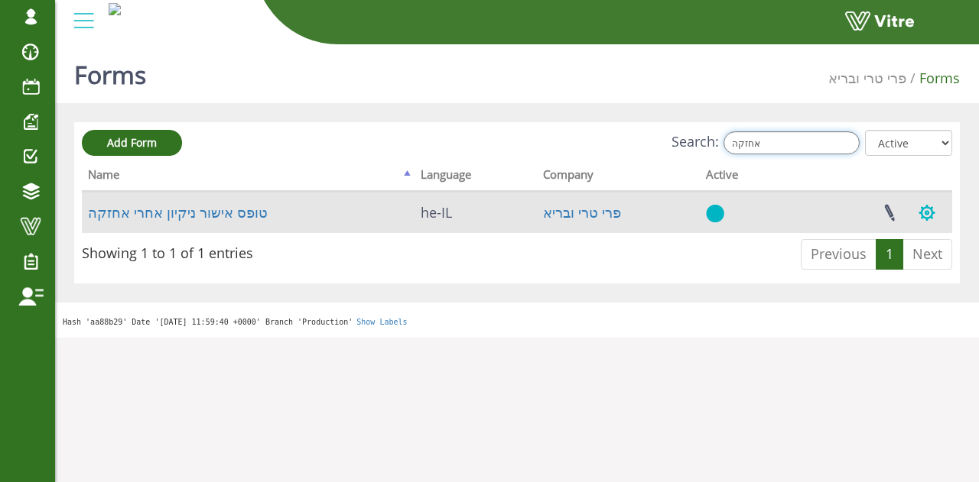
type input "אחזקה"
click at [929, 209] on button "button" at bounding box center [926, 213] width 38 height 41
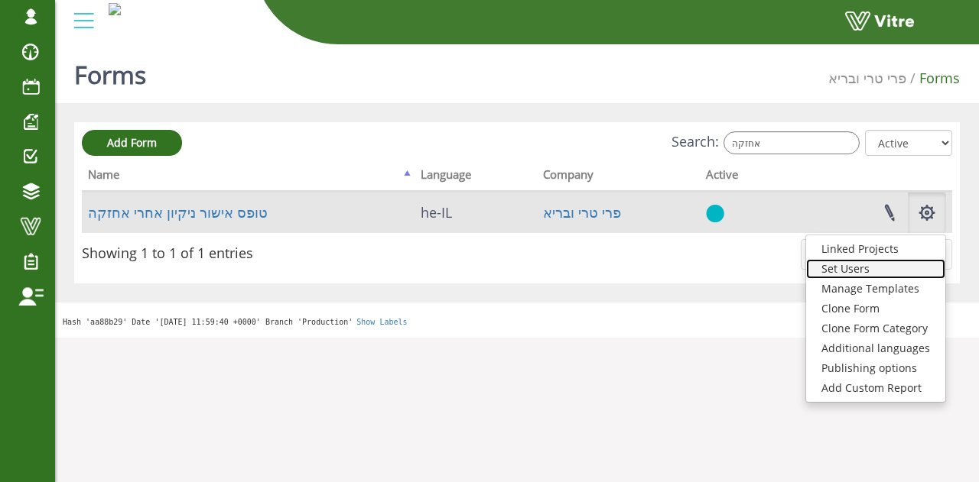
click at [872, 268] on link "Set Users" at bounding box center [875, 269] width 139 height 20
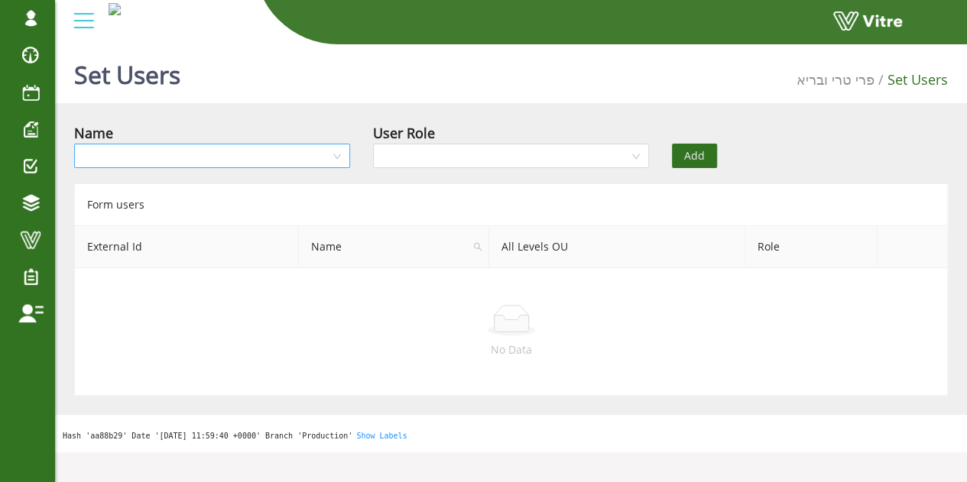
click at [339, 163] on div at bounding box center [212, 156] width 276 height 24
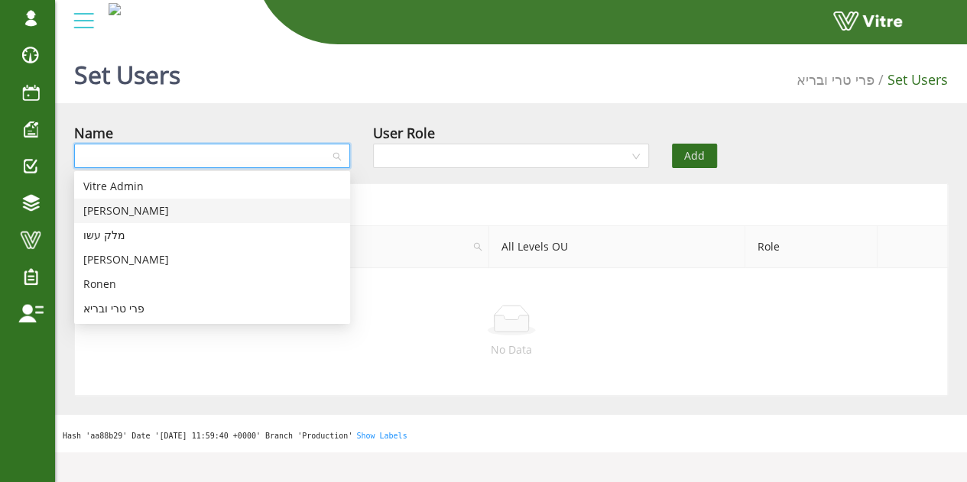
click at [136, 215] on div "[PERSON_NAME]" at bounding box center [212, 211] width 258 height 17
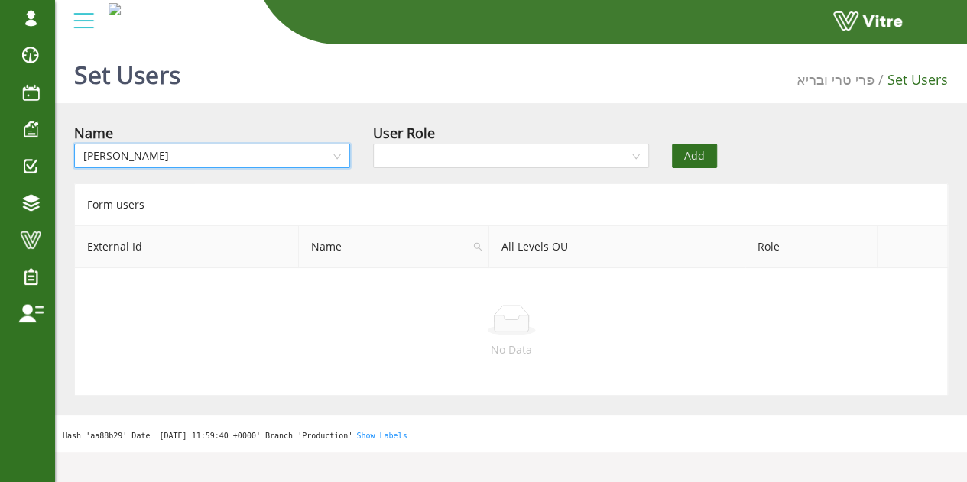
drag, startPoint x: 435, startPoint y: 163, endPoint x: 430, endPoint y: 170, distance: 8.7
click at [436, 163] on input "search" at bounding box center [505, 155] width 247 height 23
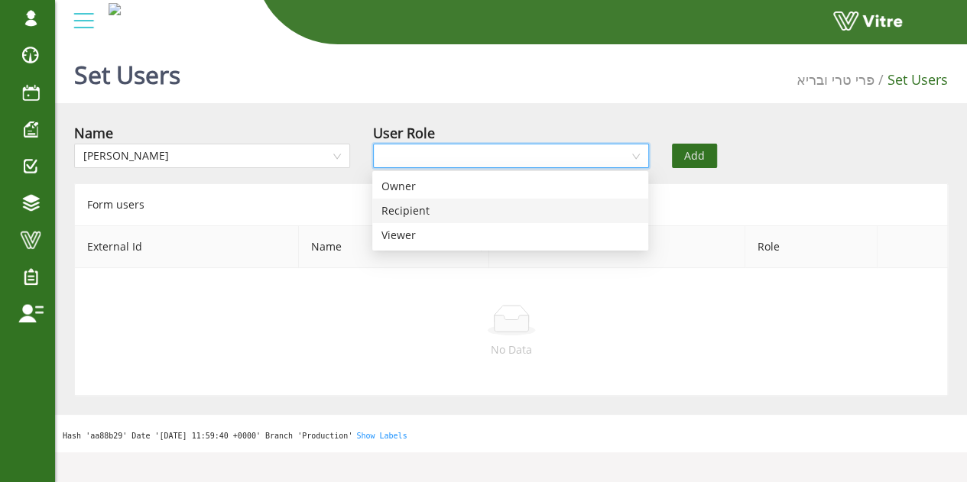
click at [411, 216] on div "Recipient" at bounding box center [510, 211] width 258 height 17
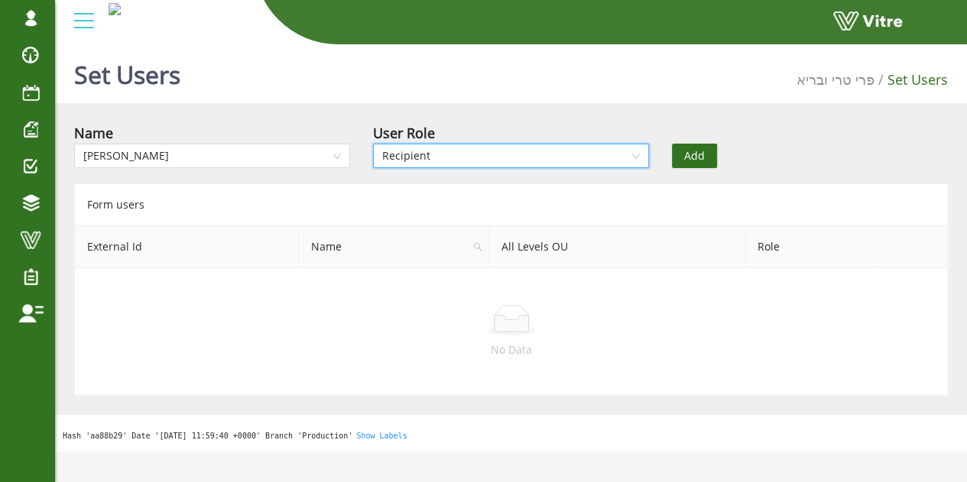
click at [687, 151] on span "Add" at bounding box center [694, 156] width 21 height 17
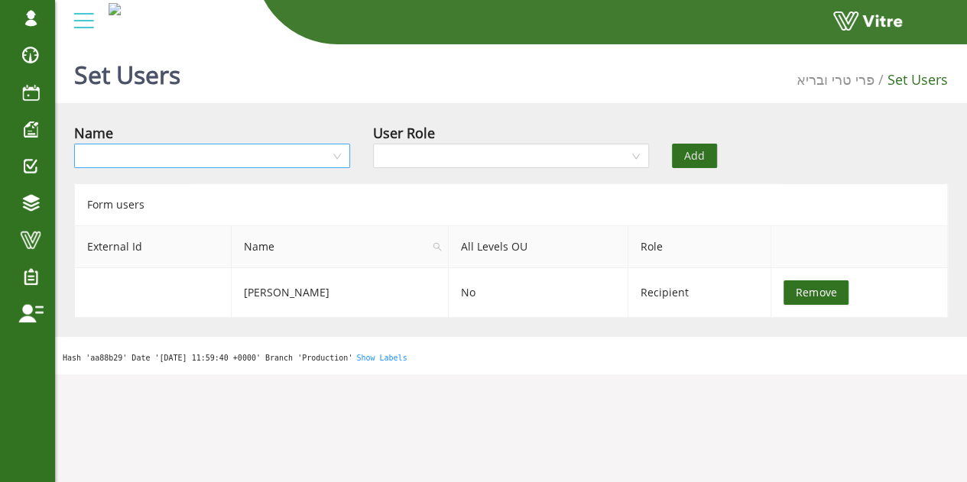
click at [221, 156] on input "search" at bounding box center [206, 155] width 247 height 23
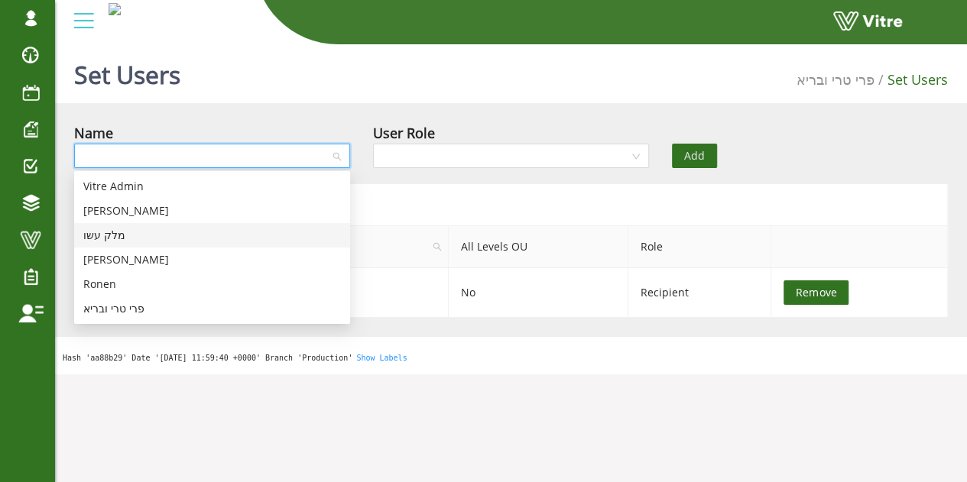
click at [174, 235] on div "מלק עשו" at bounding box center [212, 235] width 258 height 17
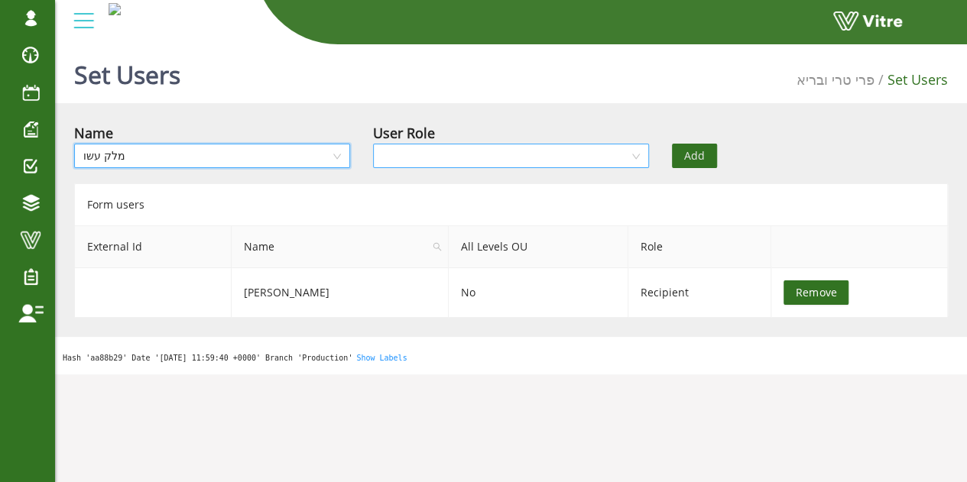
click at [446, 155] on input "search" at bounding box center [505, 155] width 247 height 23
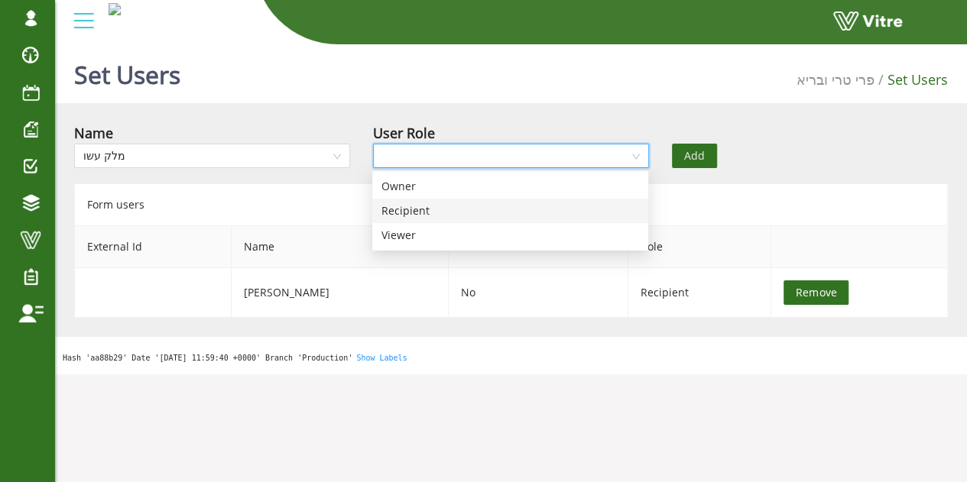
click at [420, 206] on div "Recipient" at bounding box center [510, 211] width 258 height 17
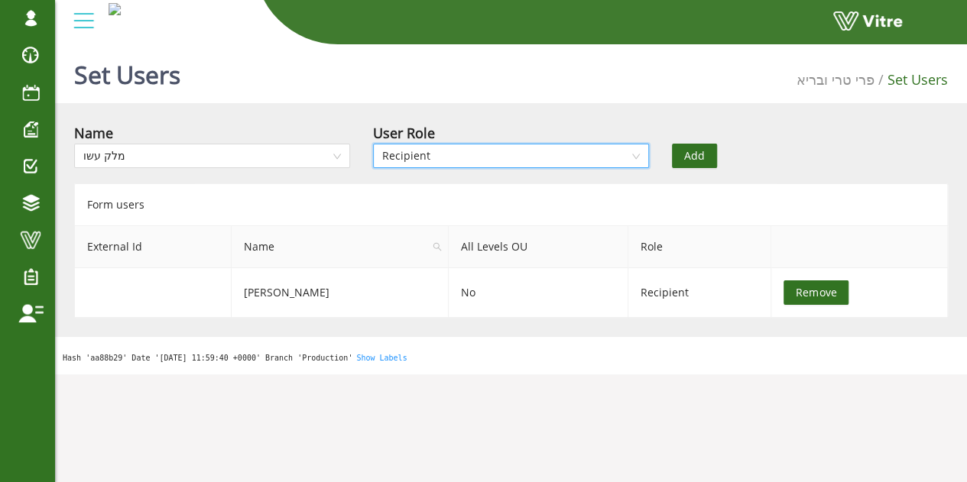
click at [686, 144] on button "Add" at bounding box center [694, 156] width 45 height 24
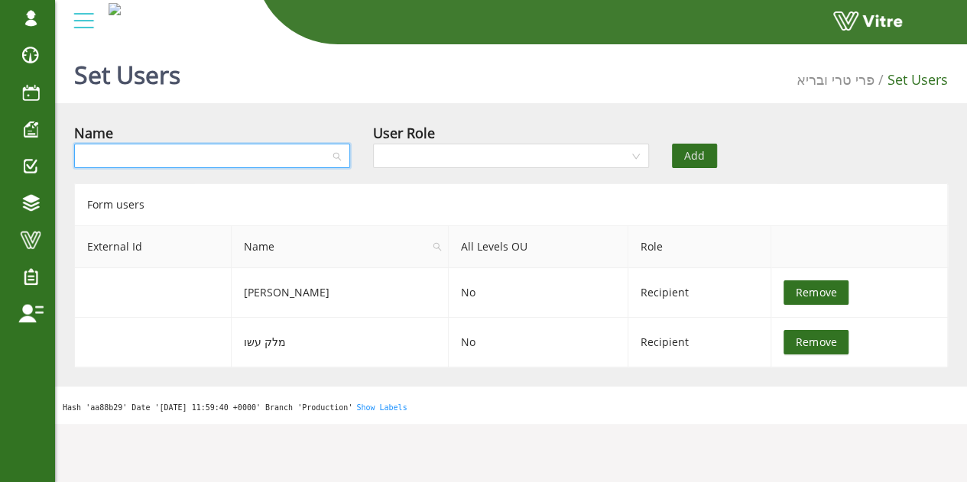
click at [162, 161] on input "search" at bounding box center [206, 155] width 247 height 23
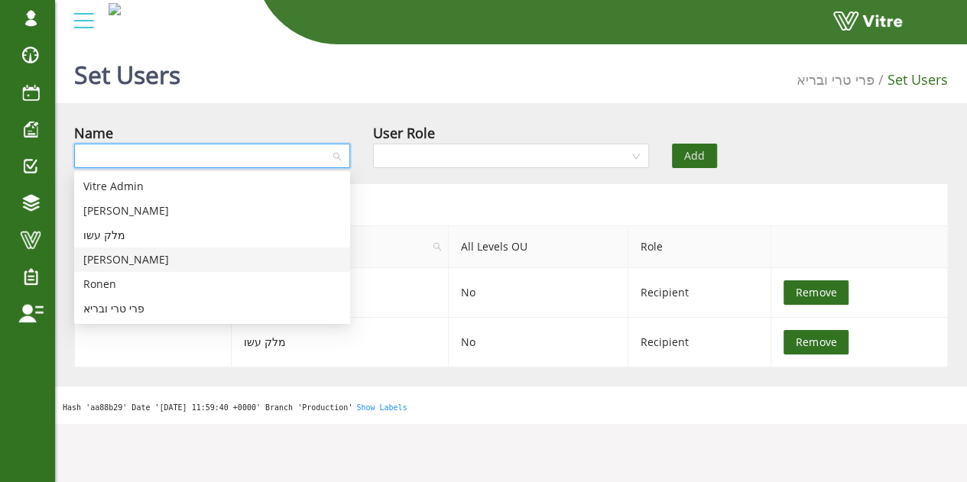
click at [164, 255] on div "Omer Radco" at bounding box center [212, 260] width 258 height 17
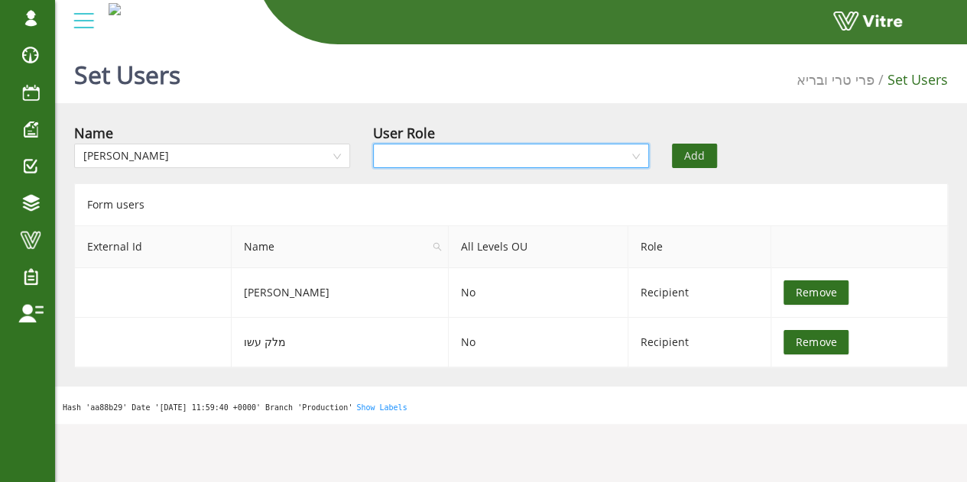
drag, startPoint x: 414, startPoint y: 158, endPoint x: 402, endPoint y: 164, distance: 13.4
click at [407, 162] on input "search" at bounding box center [505, 155] width 247 height 23
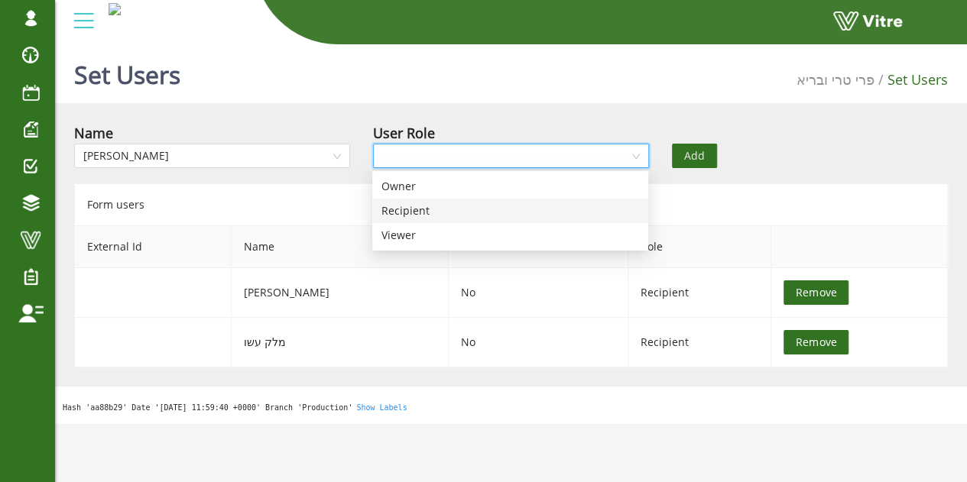
click at [403, 209] on div "Recipient" at bounding box center [510, 211] width 258 height 17
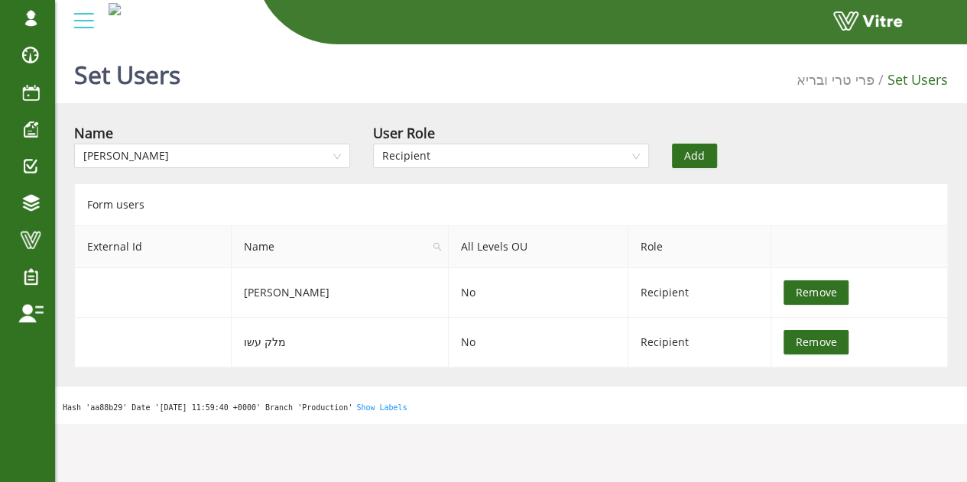
click at [699, 149] on span "Add" at bounding box center [694, 156] width 21 height 17
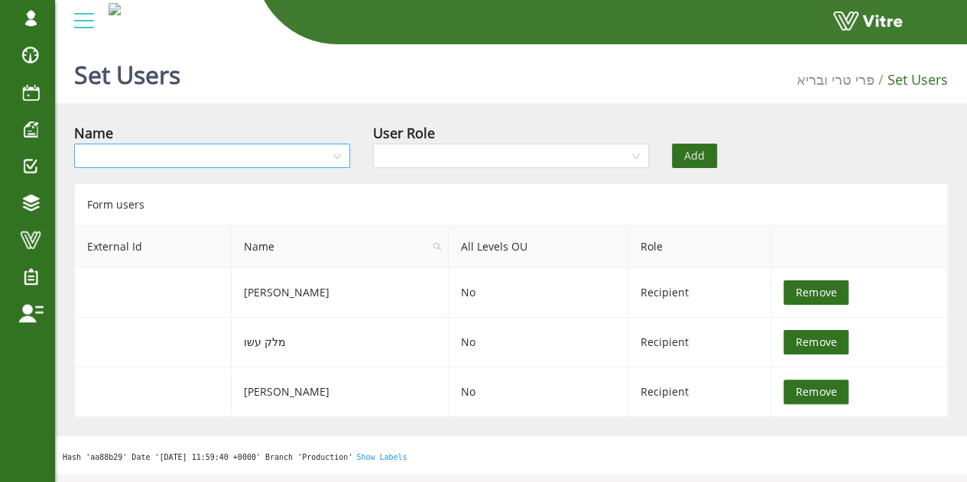
click at [203, 154] on input "search" at bounding box center [206, 155] width 247 height 23
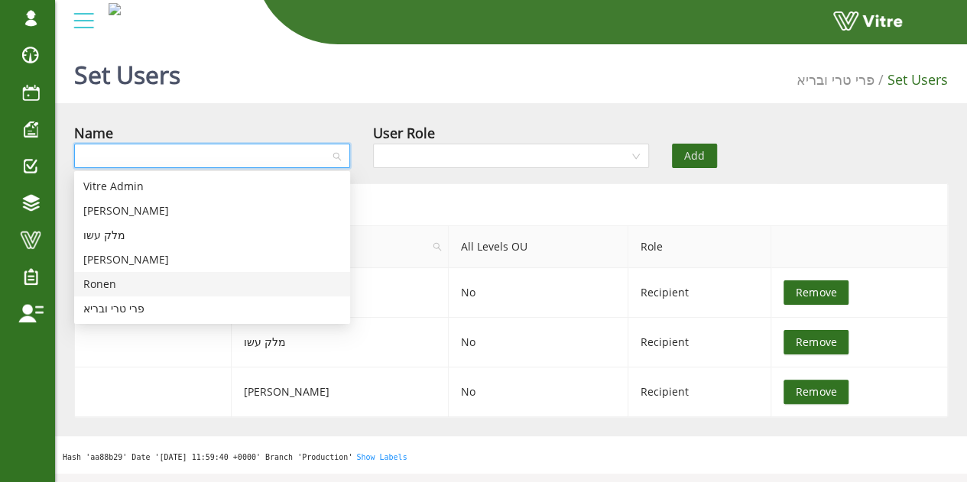
click at [141, 290] on div "Ronen" at bounding box center [212, 284] width 258 height 17
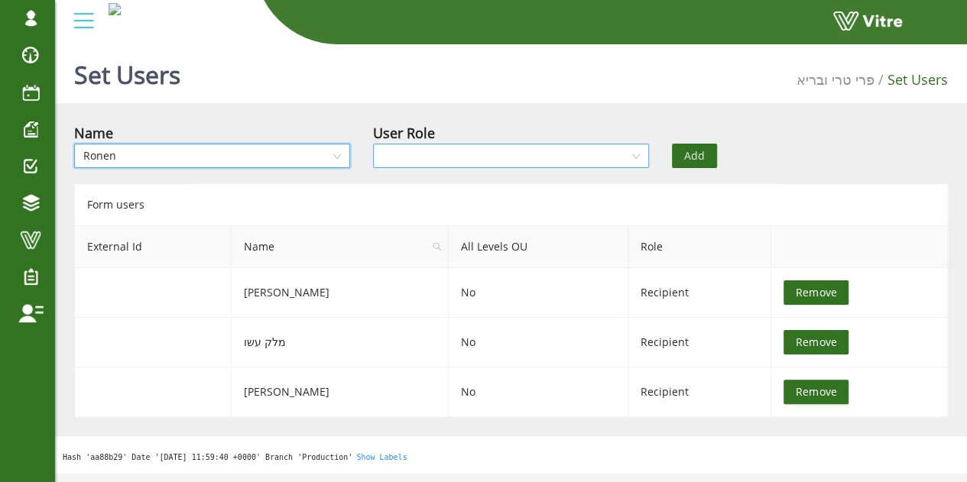
click at [417, 155] on input "search" at bounding box center [505, 155] width 247 height 23
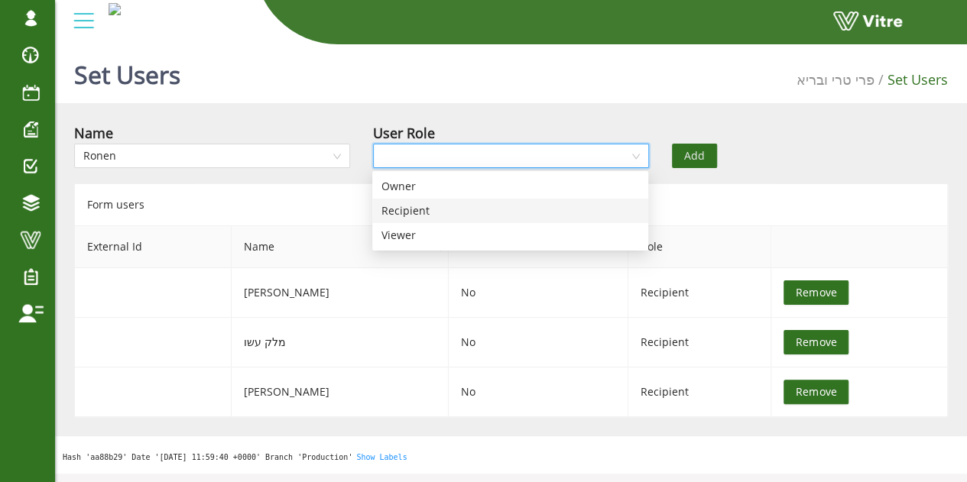
click at [405, 212] on div "Recipient" at bounding box center [510, 211] width 258 height 17
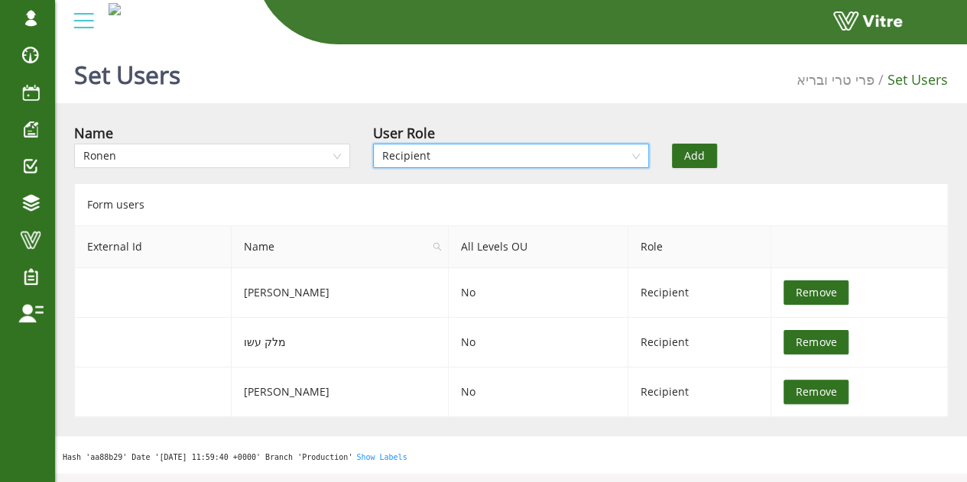
click at [679, 148] on button "Add" at bounding box center [694, 156] width 45 height 24
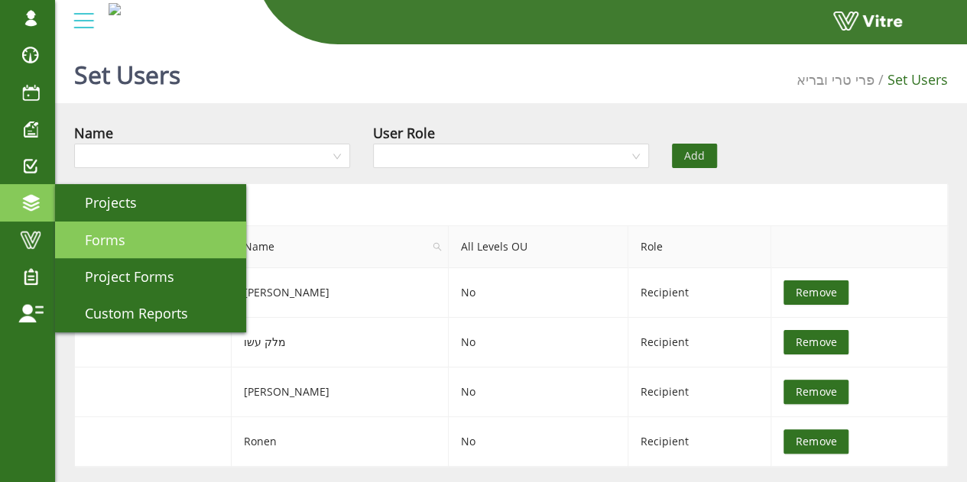
click at [115, 235] on span "Forms" at bounding box center [96, 240] width 59 height 18
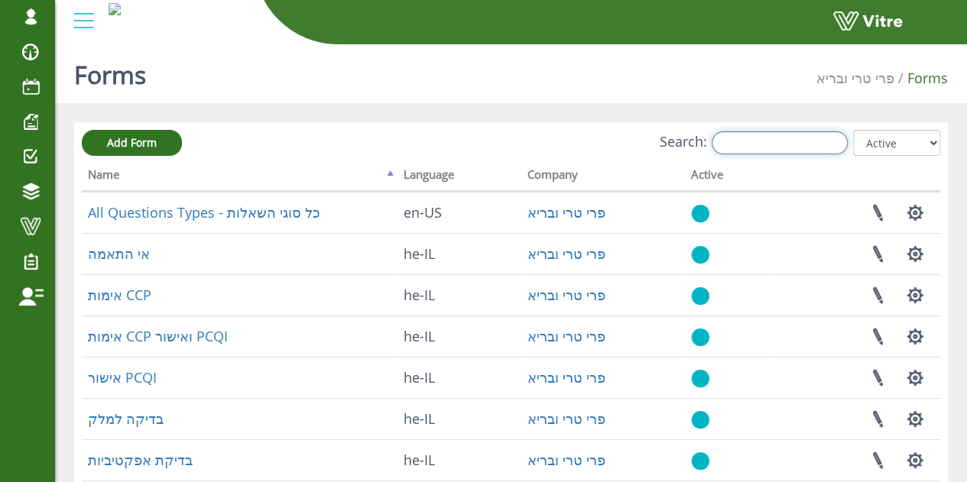
click at [768, 131] on input "Search:" at bounding box center [780, 142] width 136 height 23
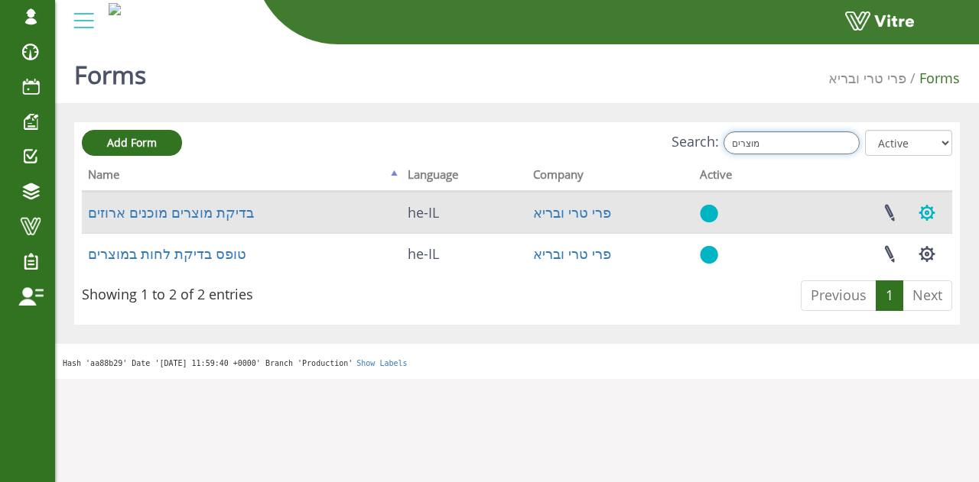
type input "מוצרים"
click at [922, 213] on button "button" at bounding box center [926, 213] width 38 height 41
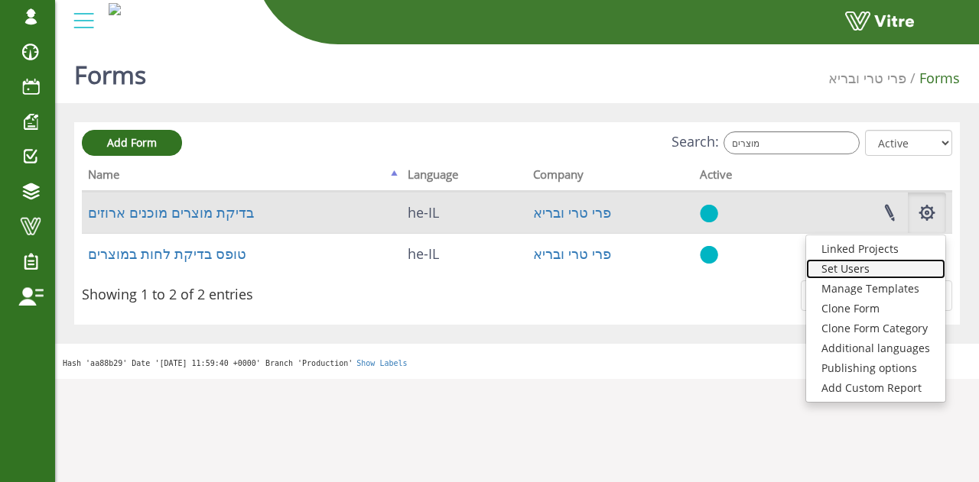
click at [847, 275] on link "Set Users" at bounding box center [875, 269] width 139 height 20
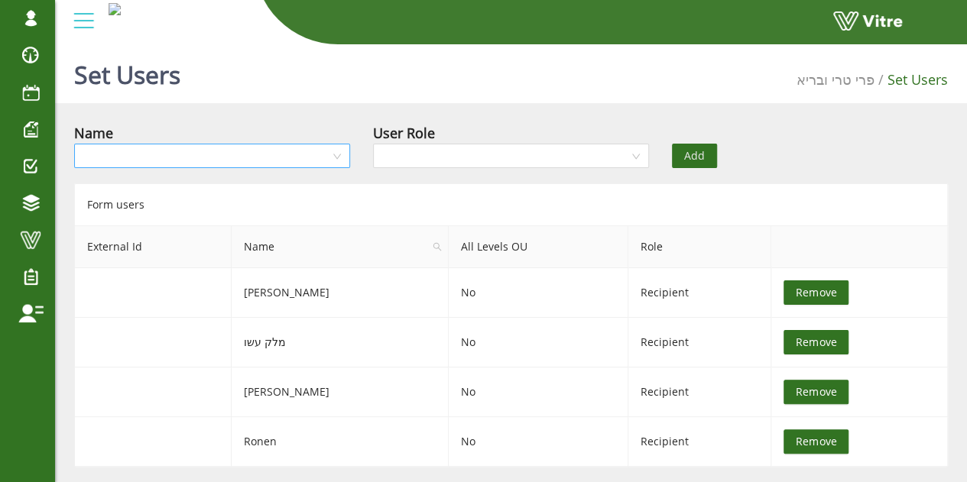
click at [223, 160] on input "search" at bounding box center [206, 155] width 247 height 23
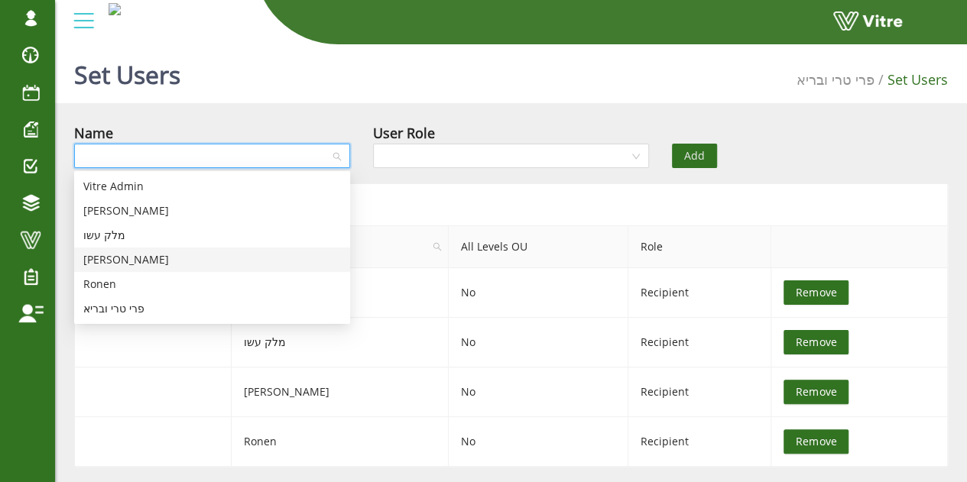
click at [148, 255] on div "[PERSON_NAME]" at bounding box center [212, 260] width 258 height 17
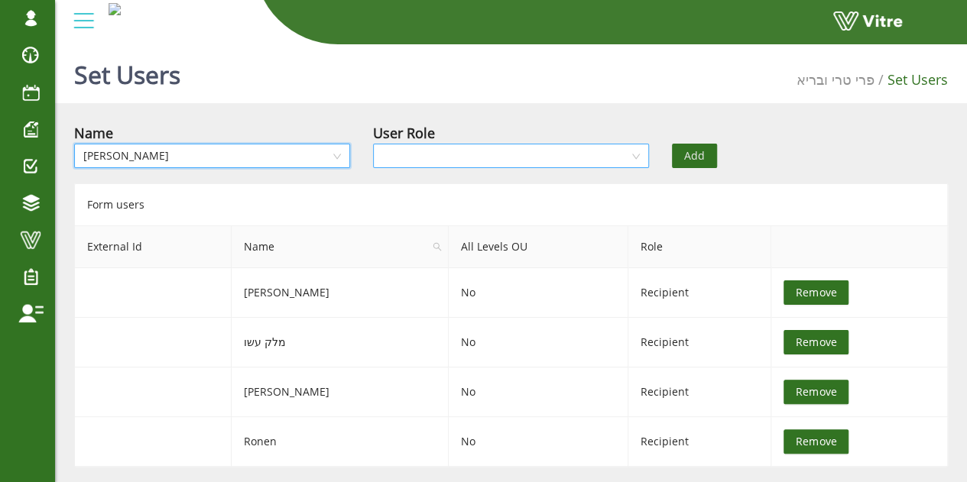
click at [495, 152] on input "search" at bounding box center [505, 155] width 247 height 23
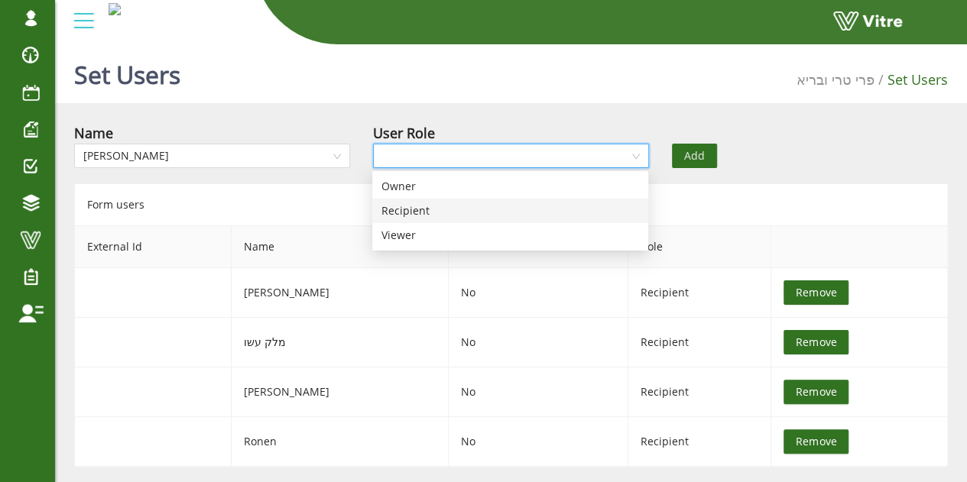
click at [430, 209] on div "Recipient" at bounding box center [510, 211] width 258 height 17
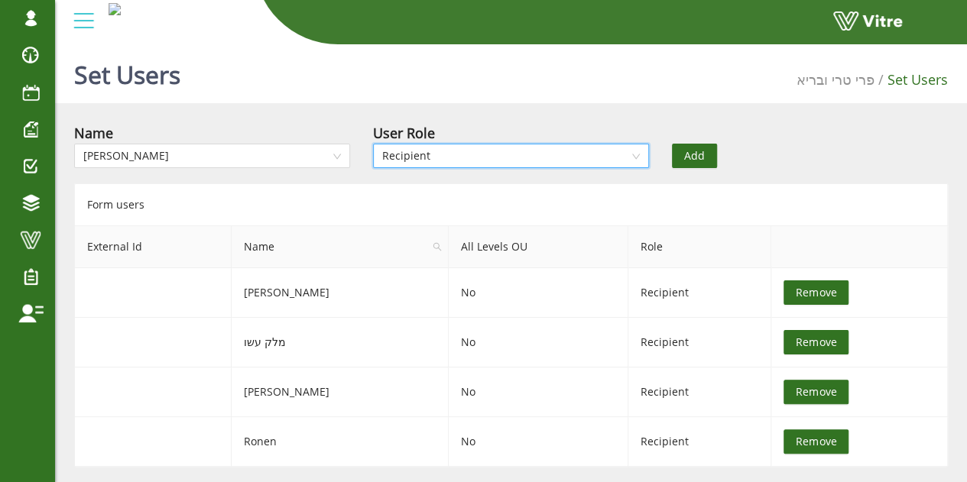
click at [681, 144] on button "Add" at bounding box center [694, 156] width 45 height 24
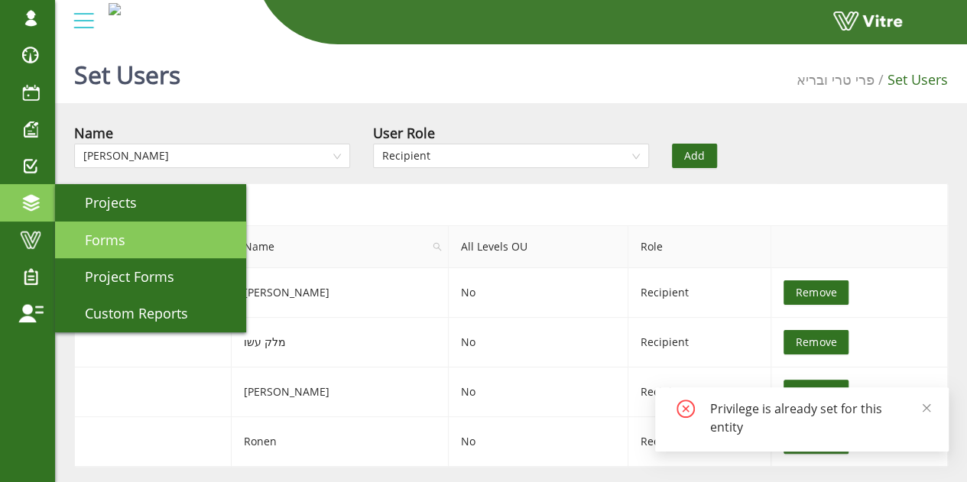
click at [102, 233] on span "Forms" at bounding box center [96, 240] width 59 height 18
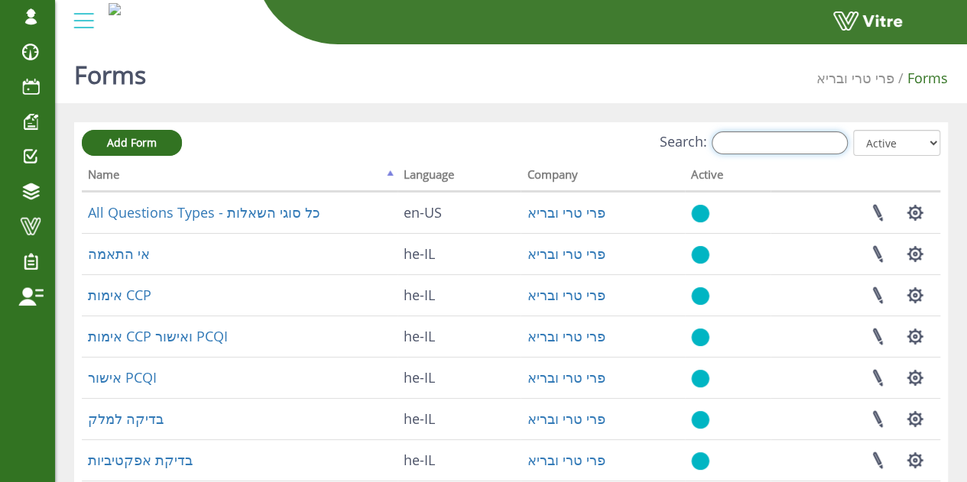
click at [816, 143] on input "Search:" at bounding box center [780, 142] width 136 height 23
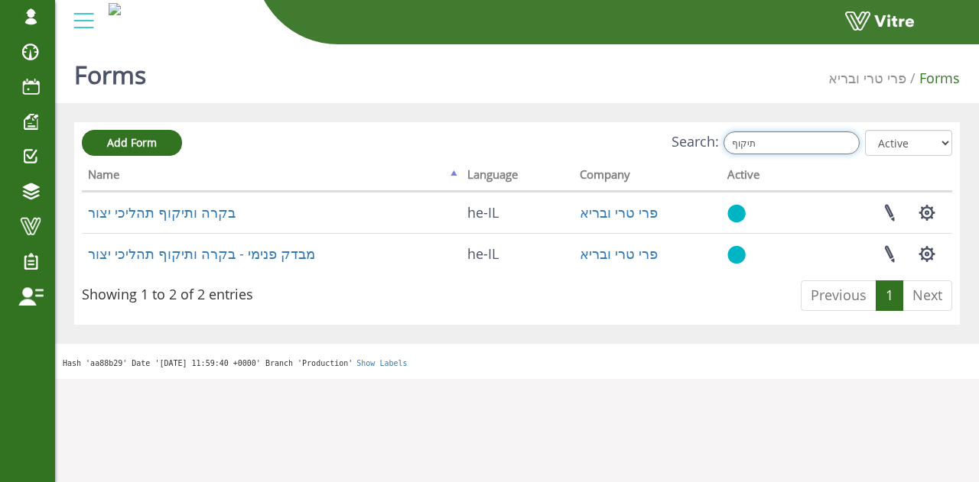
click at [796, 140] on input "תיקוף" at bounding box center [791, 142] width 136 height 23
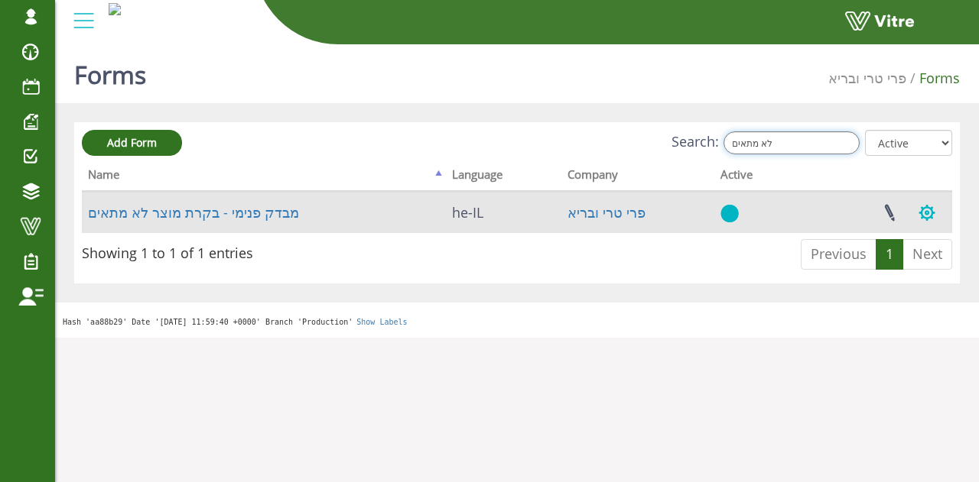
type input "לא מתאים"
click at [936, 209] on button "button" at bounding box center [926, 213] width 38 height 41
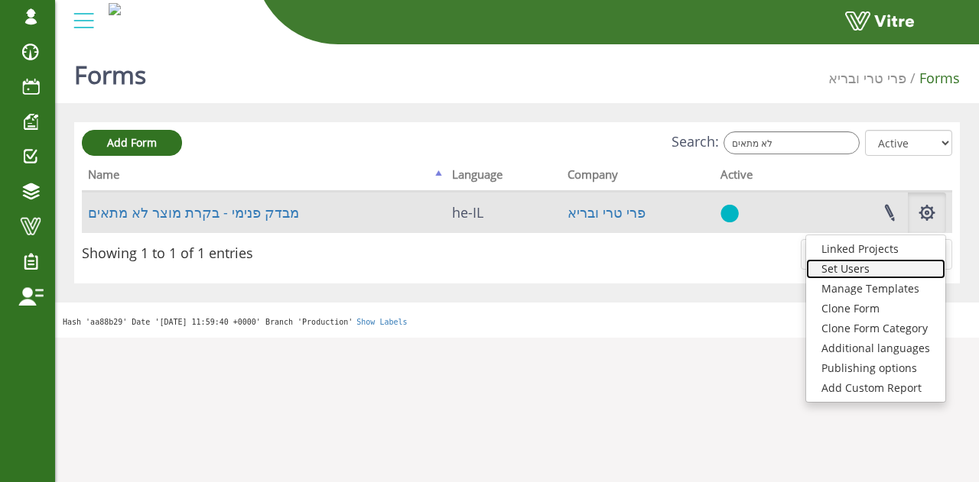
click at [862, 266] on link "Set Users" at bounding box center [875, 269] width 139 height 20
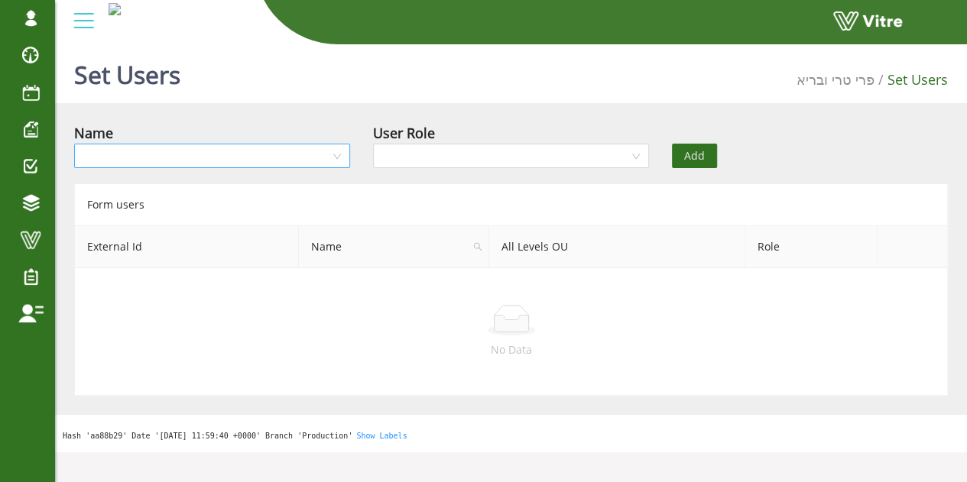
click at [329, 156] on input "search" at bounding box center [206, 155] width 247 height 23
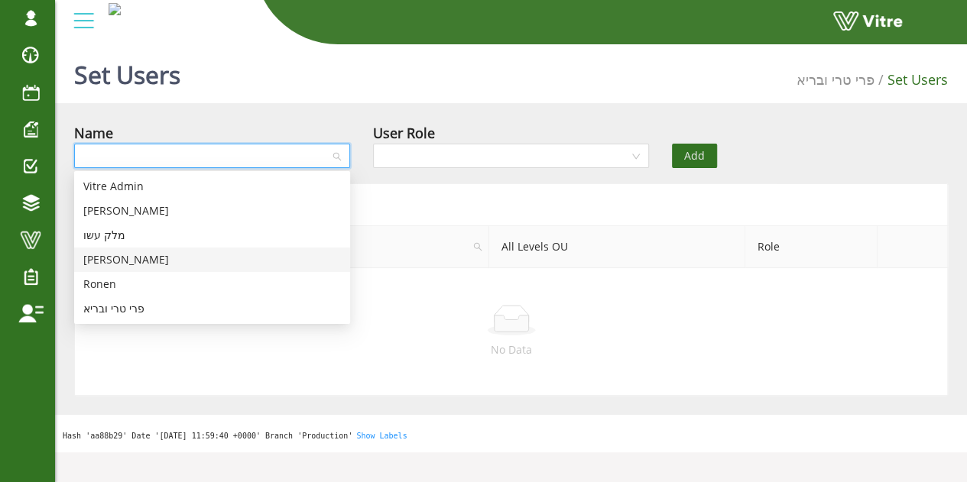
click at [136, 259] on div "[PERSON_NAME]" at bounding box center [212, 260] width 258 height 17
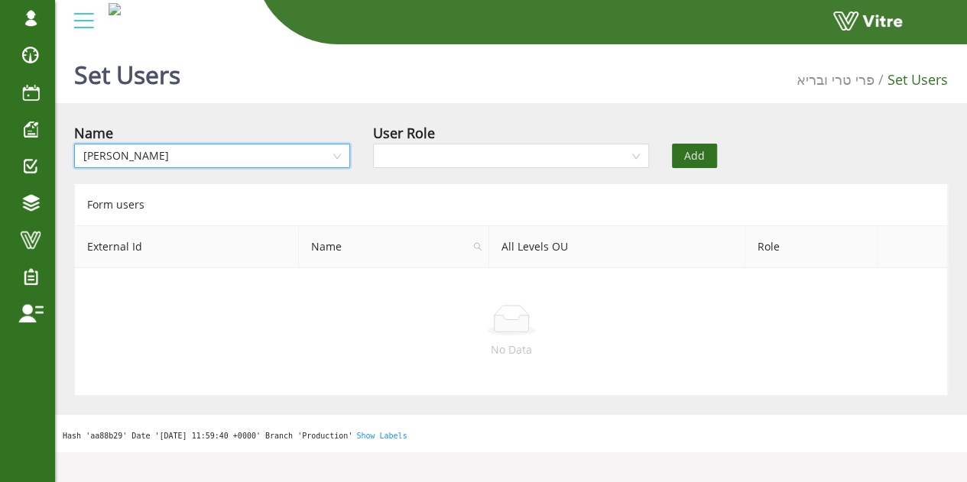
drag, startPoint x: 469, startPoint y: 148, endPoint x: 452, endPoint y: 141, distance: 17.9
click at [463, 139] on div "User Role" at bounding box center [511, 145] width 276 height 46
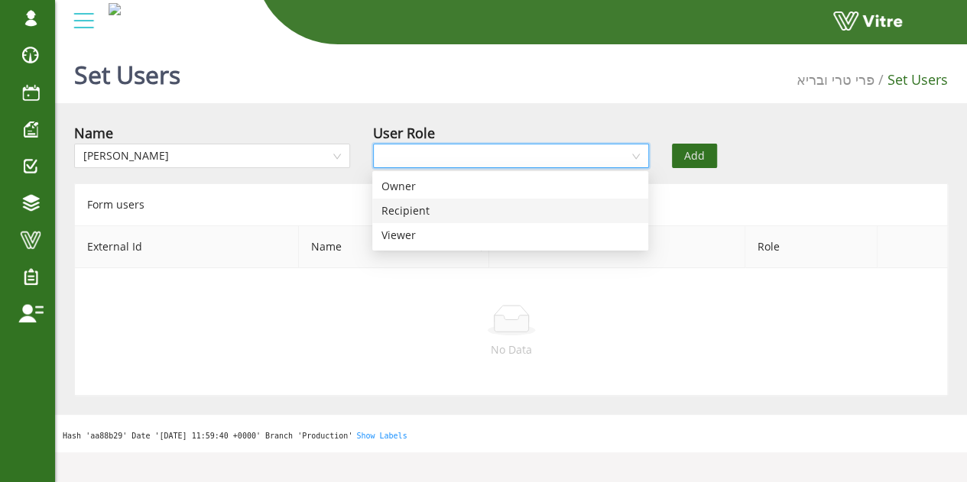
click at [394, 219] on div "Recipient" at bounding box center [510, 211] width 276 height 24
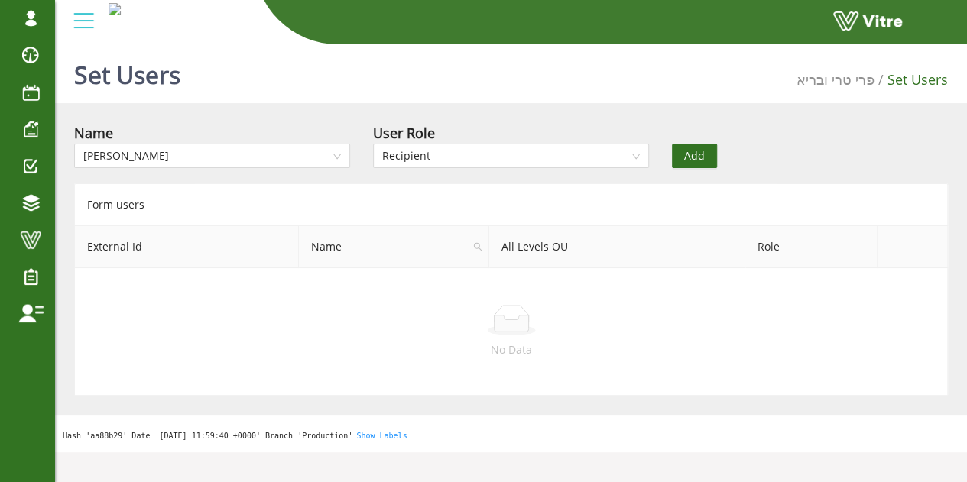
click at [680, 152] on button "Add" at bounding box center [694, 156] width 45 height 24
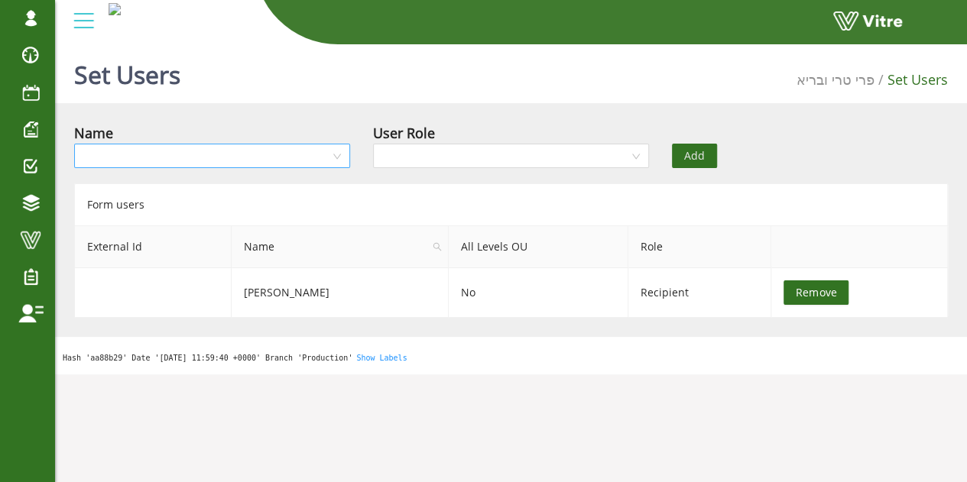
click at [322, 160] on input "search" at bounding box center [206, 155] width 247 height 23
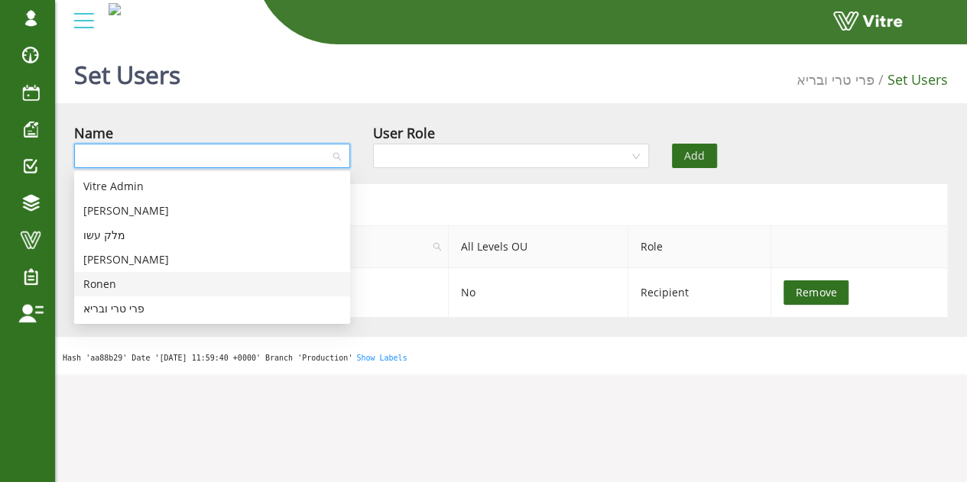
click at [154, 278] on div "Ronen" at bounding box center [212, 284] width 258 height 17
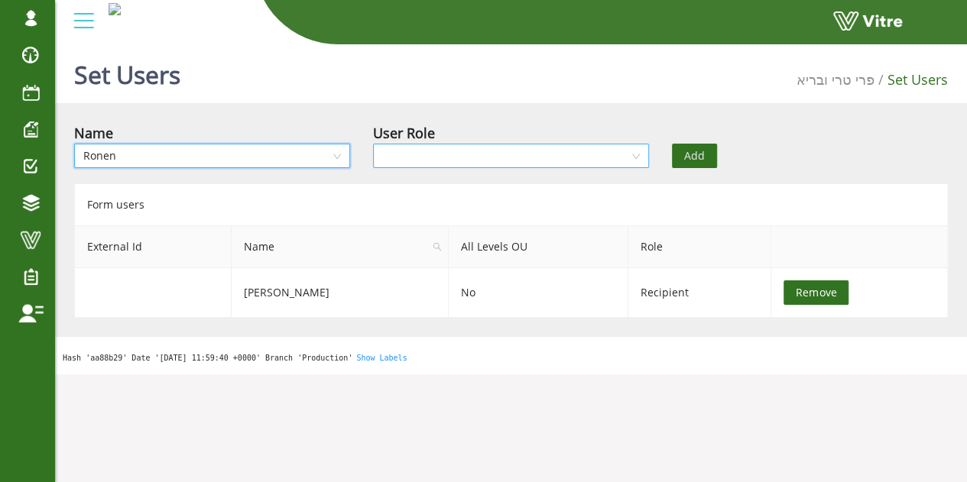
click at [508, 155] on input "search" at bounding box center [505, 155] width 247 height 23
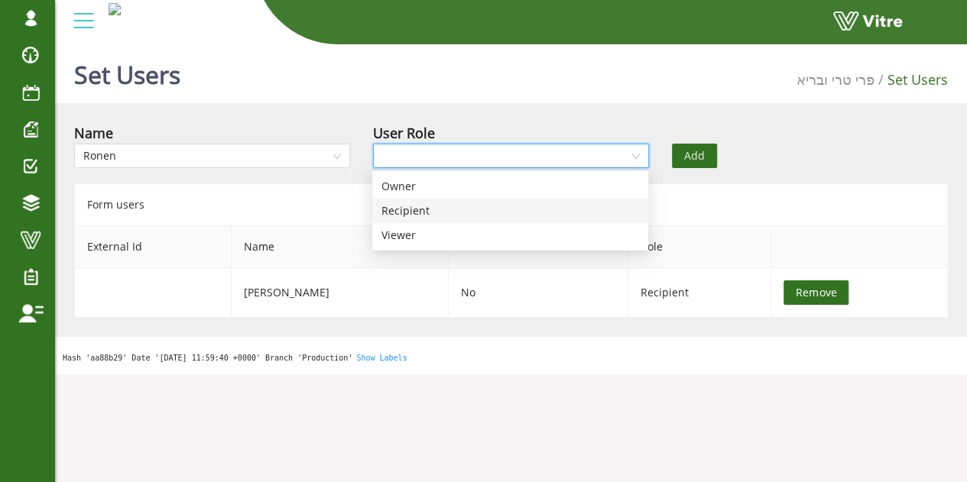
click at [465, 216] on div "Recipient" at bounding box center [510, 211] width 258 height 17
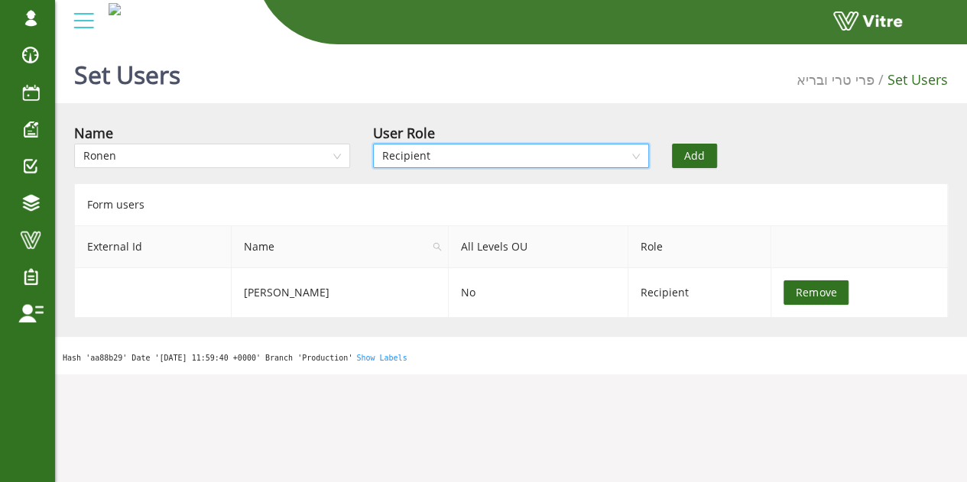
click at [706, 156] on button "Add" at bounding box center [694, 156] width 45 height 24
